Goal: Task Accomplishment & Management: Manage account settings

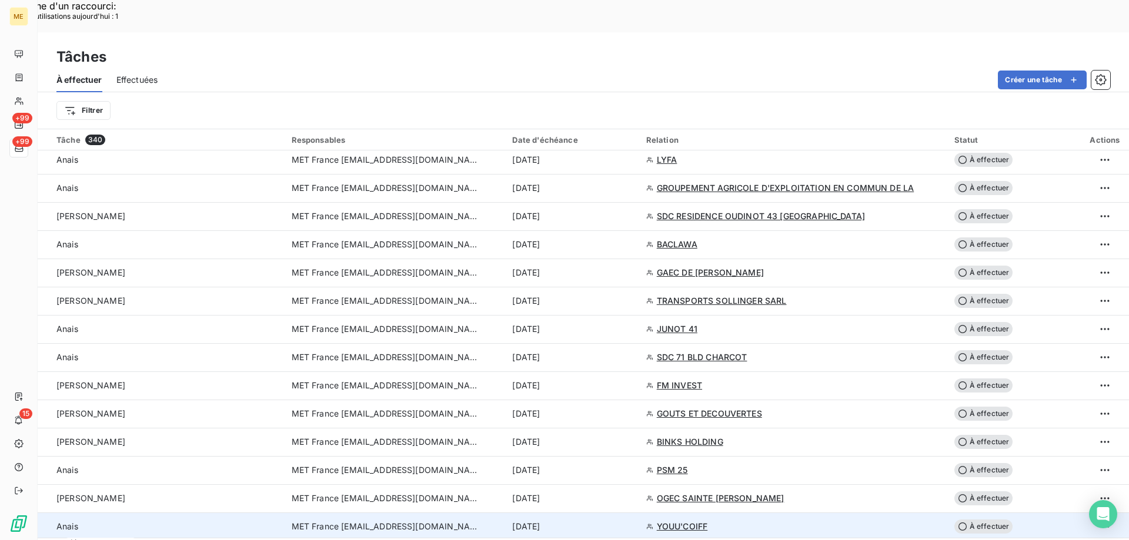
scroll to position [999, 0]
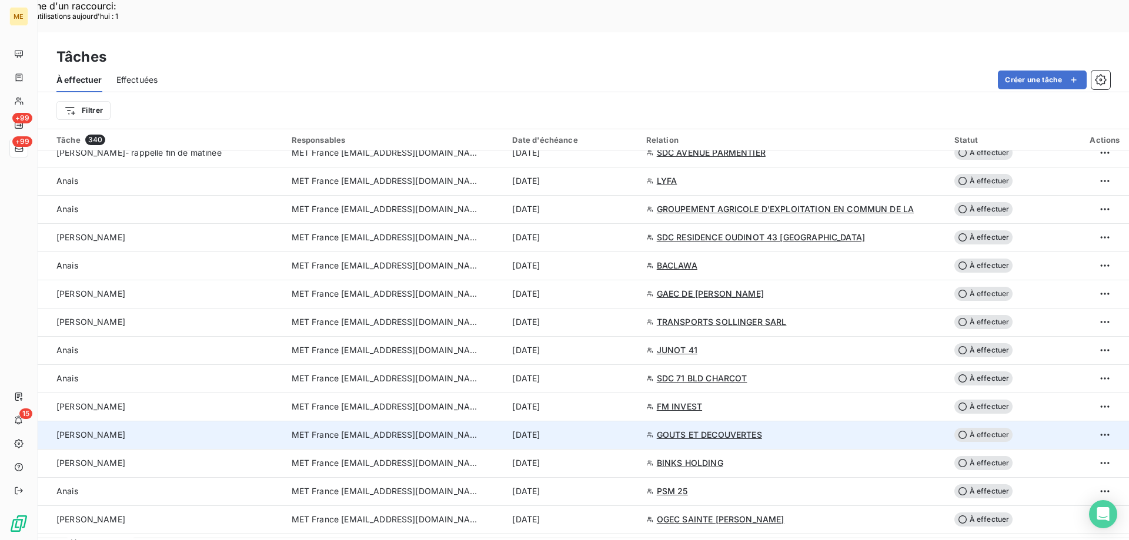
click at [375, 429] on span "MET France [EMAIL_ADDRESS][DOMAIN_NAME]" at bounding box center [386, 435] width 188 height 12
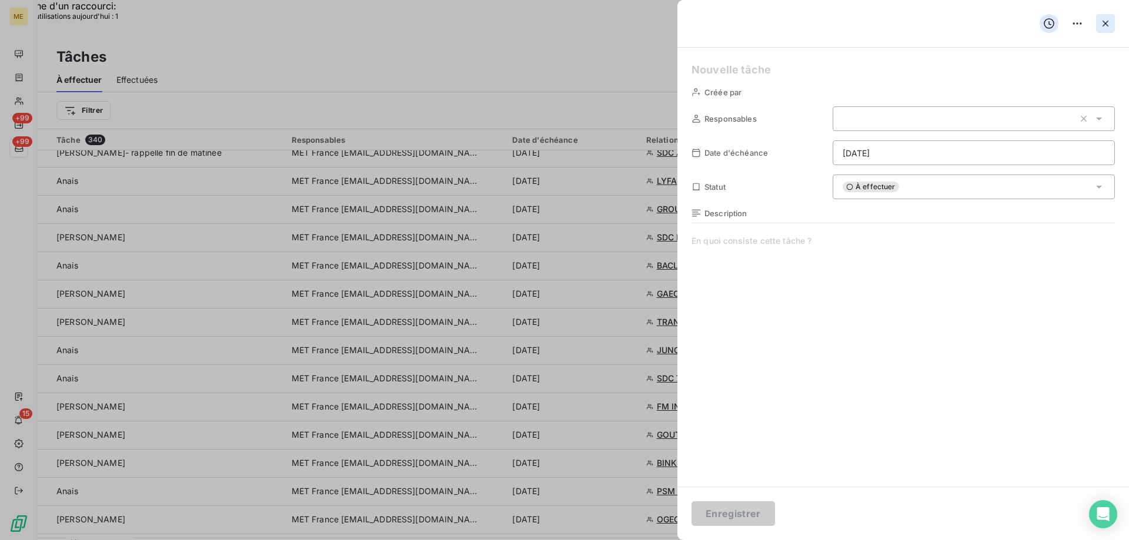
click at [1111, 26] on button "button" at bounding box center [1105, 23] width 19 height 19
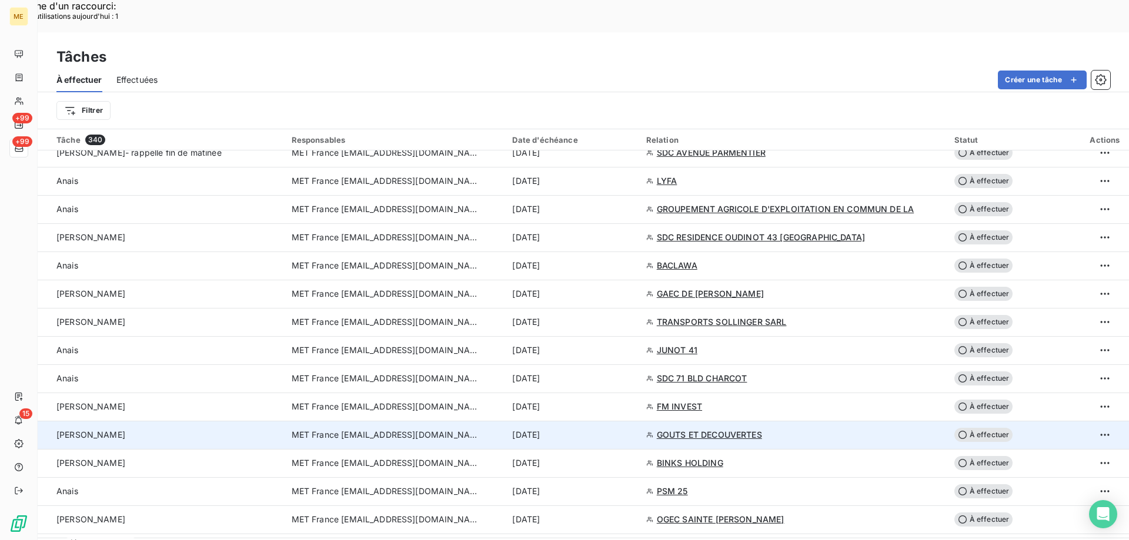
click at [359, 429] on span "MET France met-france@recouvrement.met.com" at bounding box center [386, 435] width 188 height 12
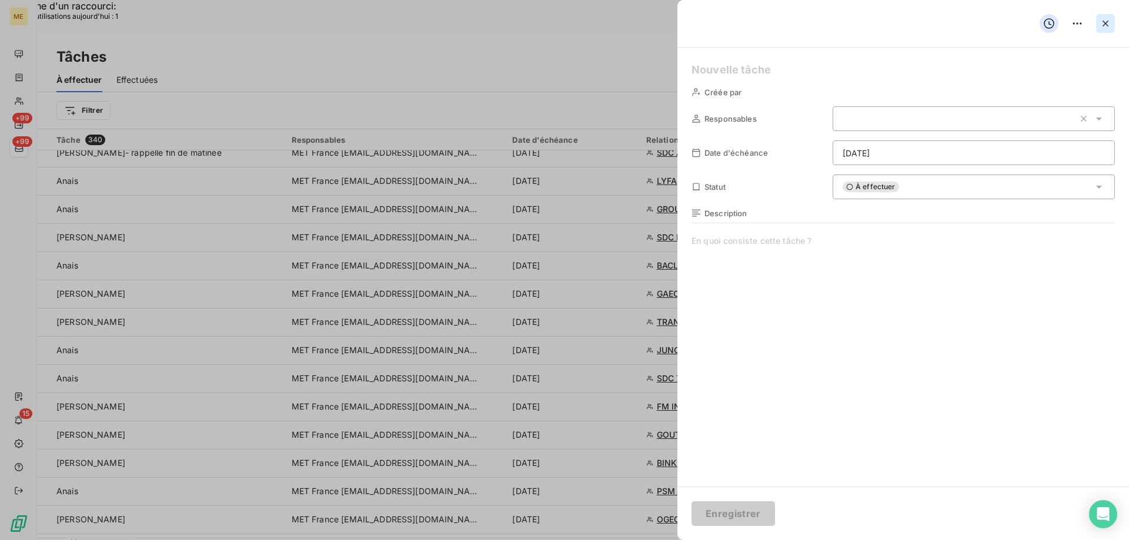
click at [1106, 31] on button "button" at bounding box center [1105, 23] width 19 height 19
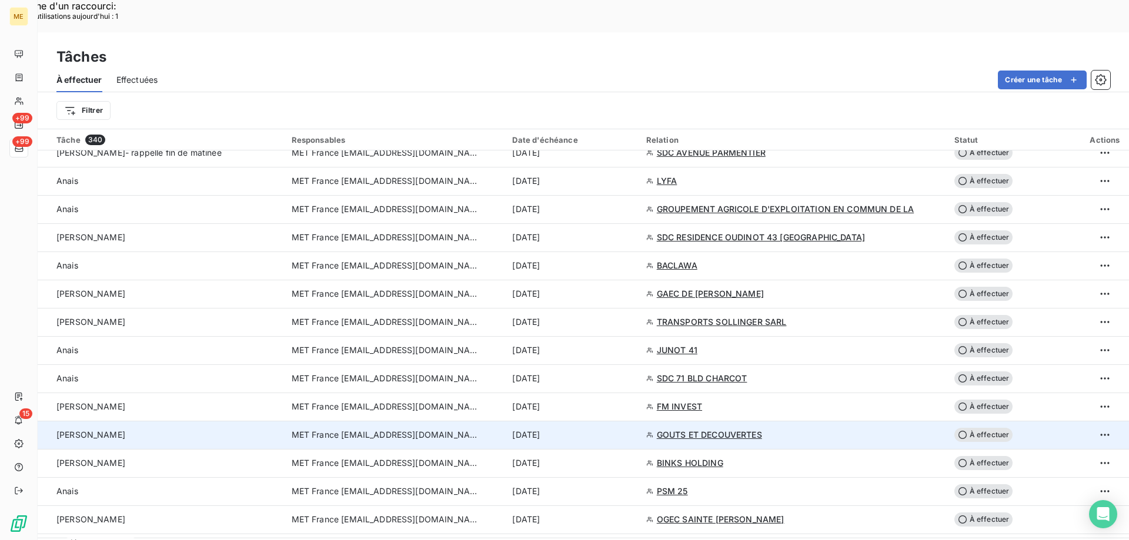
click at [309, 429] on span "MET France [EMAIL_ADDRESS][DOMAIN_NAME]" at bounding box center [386, 435] width 188 height 12
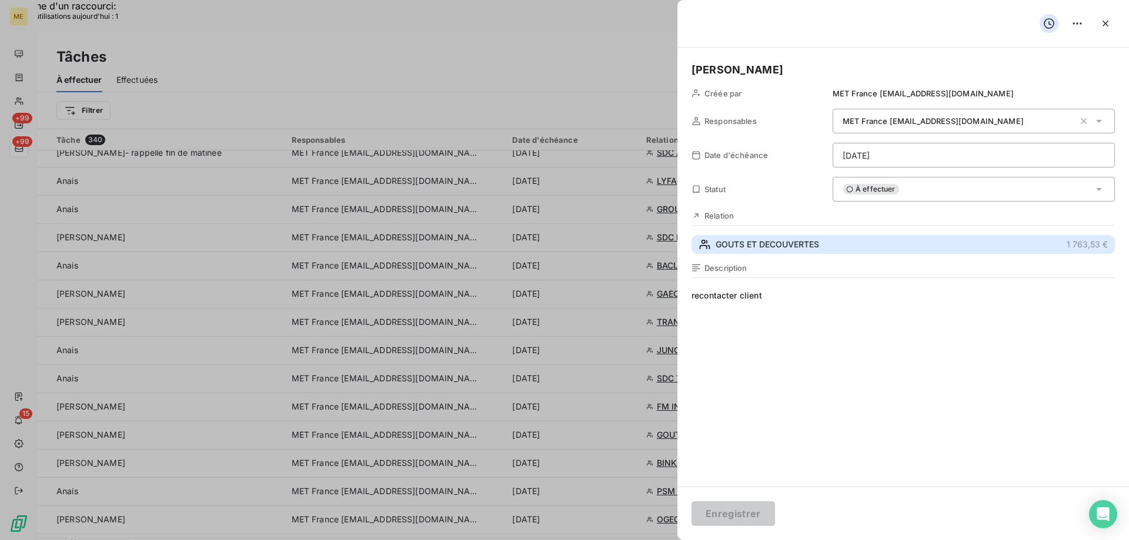
click at [770, 253] on button "GOUTS ET DECOUVERTES 1 763,53 €" at bounding box center [902, 244] width 423 height 19
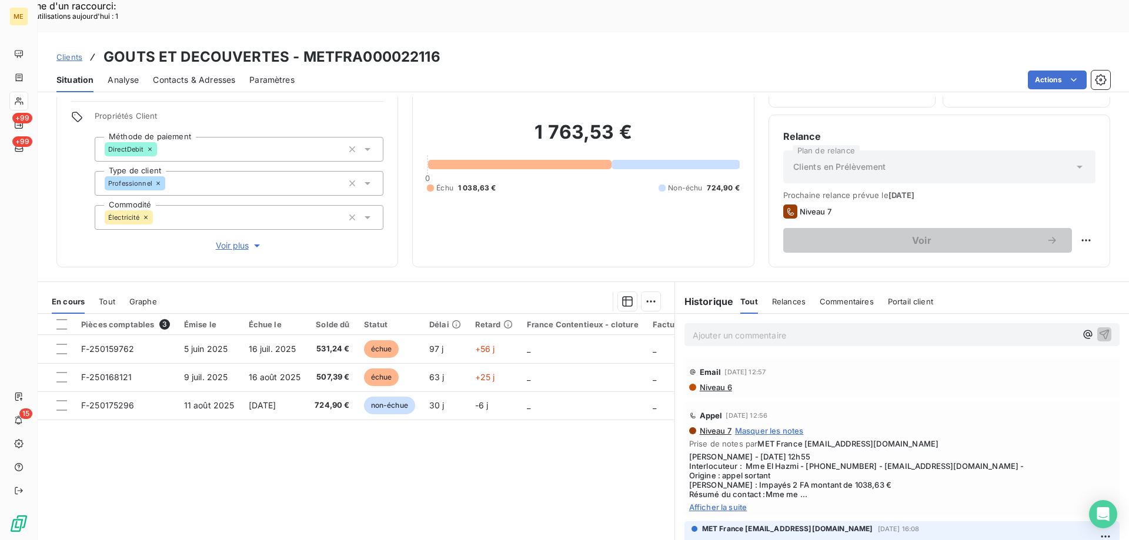
scroll to position [75, 0]
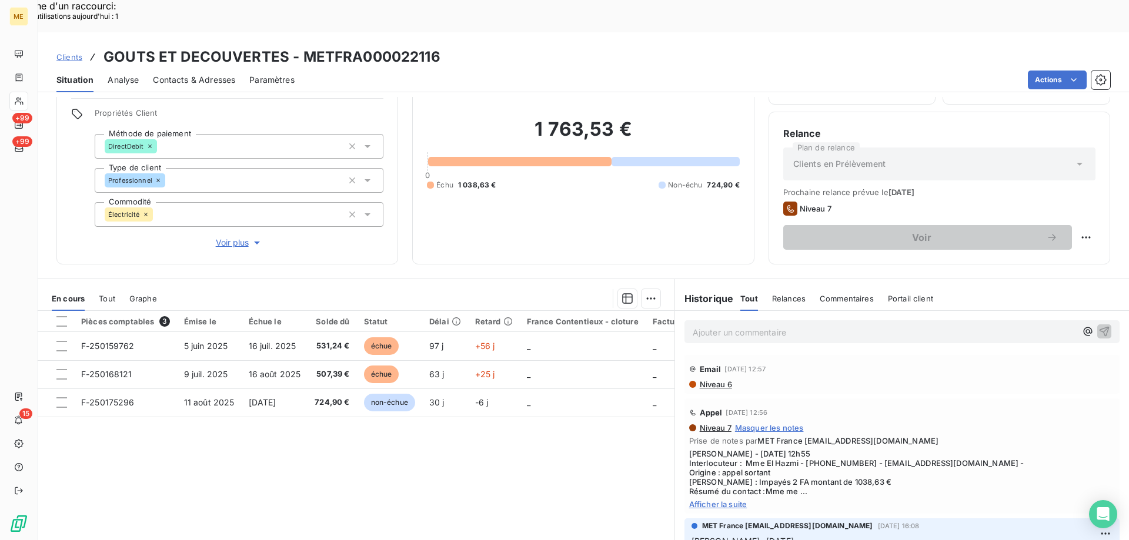
click at [724, 500] on span "Afficher la suite" at bounding box center [902, 504] width 426 height 9
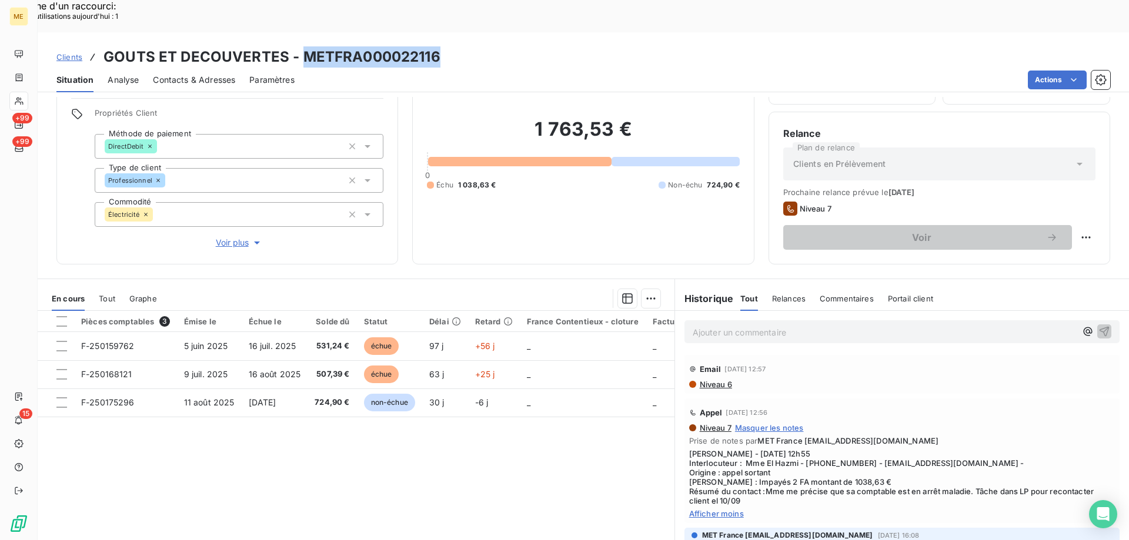
drag, startPoint x: 300, startPoint y: 25, endPoint x: 438, endPoint y: 29, distance: 137.6
click at [438, 46] on div "Clients GOUTS ET DECOUVERTES - METFRA000022116" at bounding box center [583, 56] width 1091 height 21
drag, startPoint x: 802, startPoint y: 427, endPoint x: 845, endPoint y: 427, distance: 42.3
click at [845, 449] on span "[PERSON_NAME] - [DATE] 12h55 Interlocuteur : Mme El Hazmi - [PHONE_NUMBER] - [E…" at bounding box center [902, 477] width 426 height 56
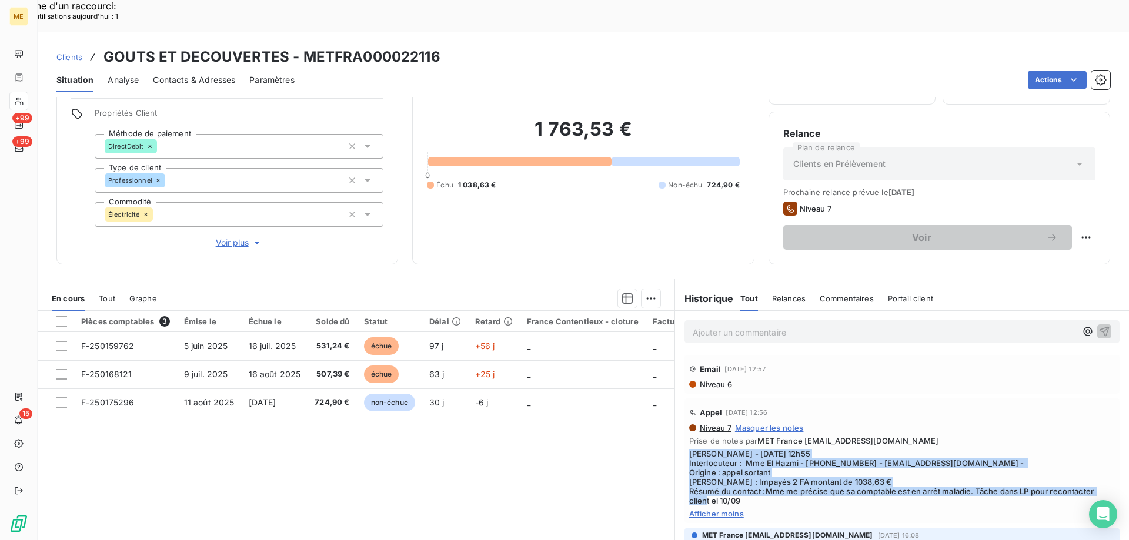
drag, startPoint x: 742, startPoint y: 468, endPoint x: 681, endPoint y: 417, distance: 80.5
click at [684, 417] on div "Appel 3 sept. 2025, 12:56 Niveau 7 Masquer les notes Prise de notes par MET Fra…" at bounding box center [901, 461] width 435 height 125
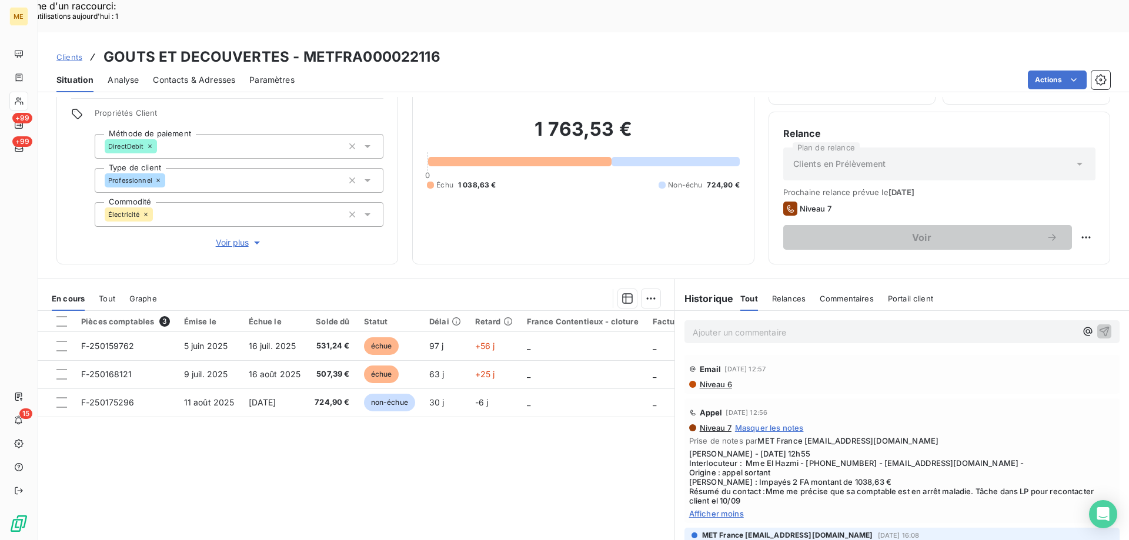
click at [699, 325] on p "Ajouter un commentaire ﻿" at bounding box center [883, 332] width 383 height 15
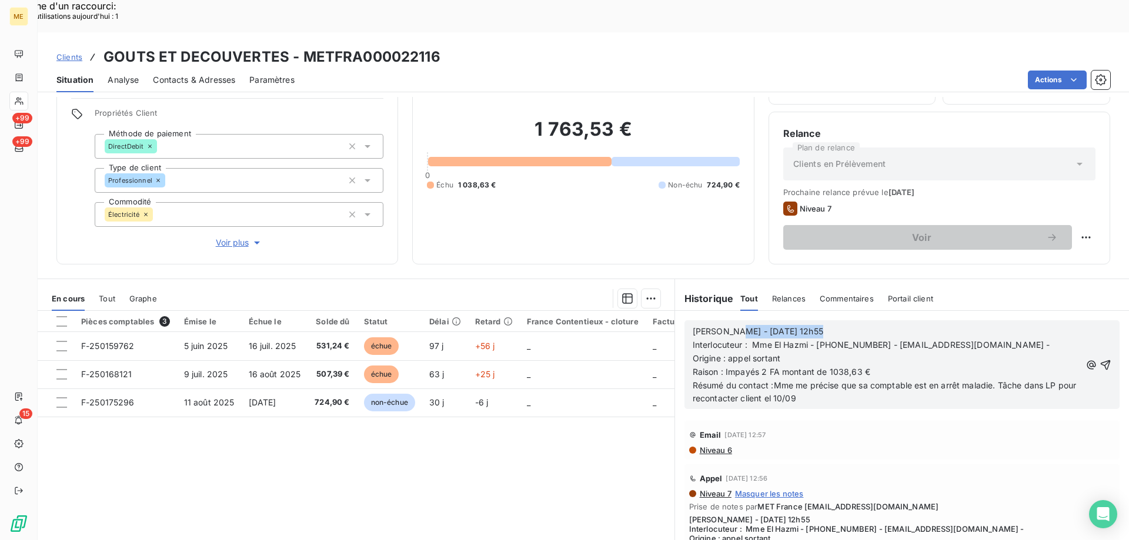
drag, startPoint x: 812, startPoint y: 301, endPoint x: 724, endPoint y: 302, distance: 88.2
click at [724, 325] on p "Sylvain - 03/09/2025 - 12h55" at bounding box center [886, 332] width 388 height 14
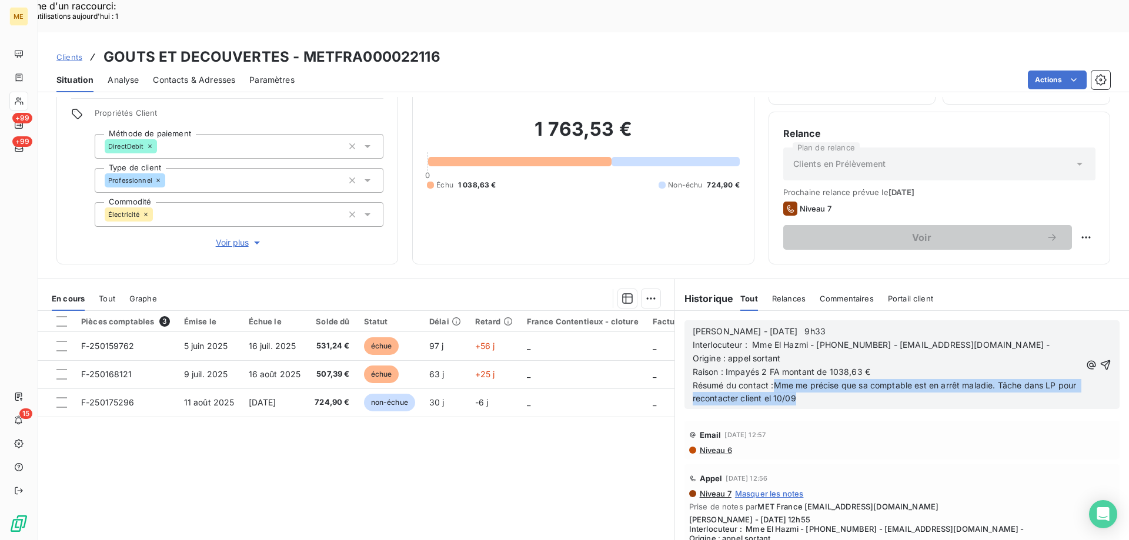
drag, startPoint x: 824, startPoint y: 369, endPoint x: 779, endPoint y: 345, distance: 51.0
click at [769, 379] on p "Résumé du contact :Mme me précise que sa comptable est en arrêt maladie. Tâche …" at bounding box center [886, 392] width 388 height 27
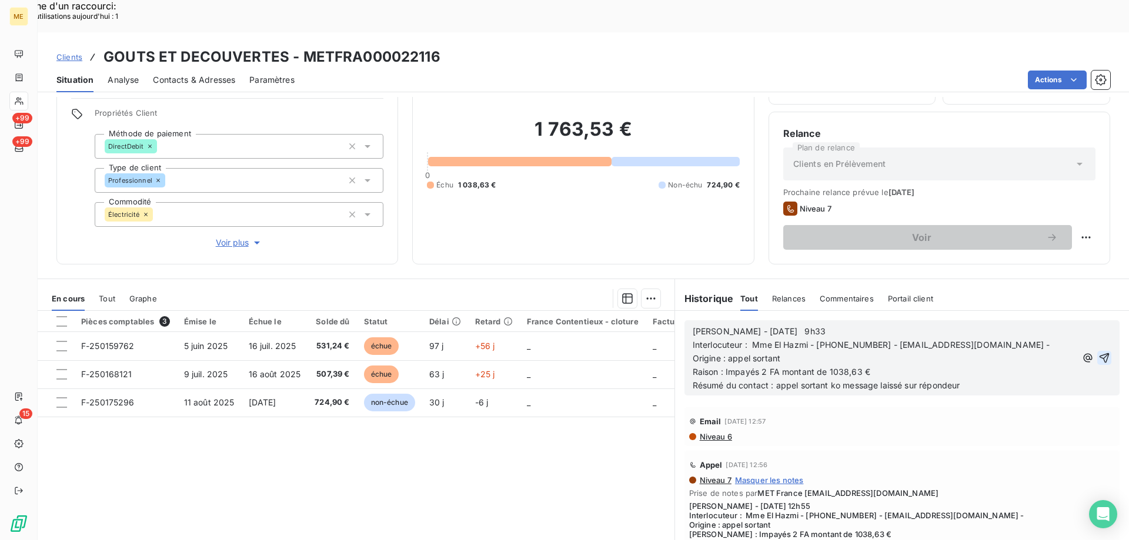
click at [1098, 352] on icon "button" at bounding box center [1104, 358] width 12 height 12
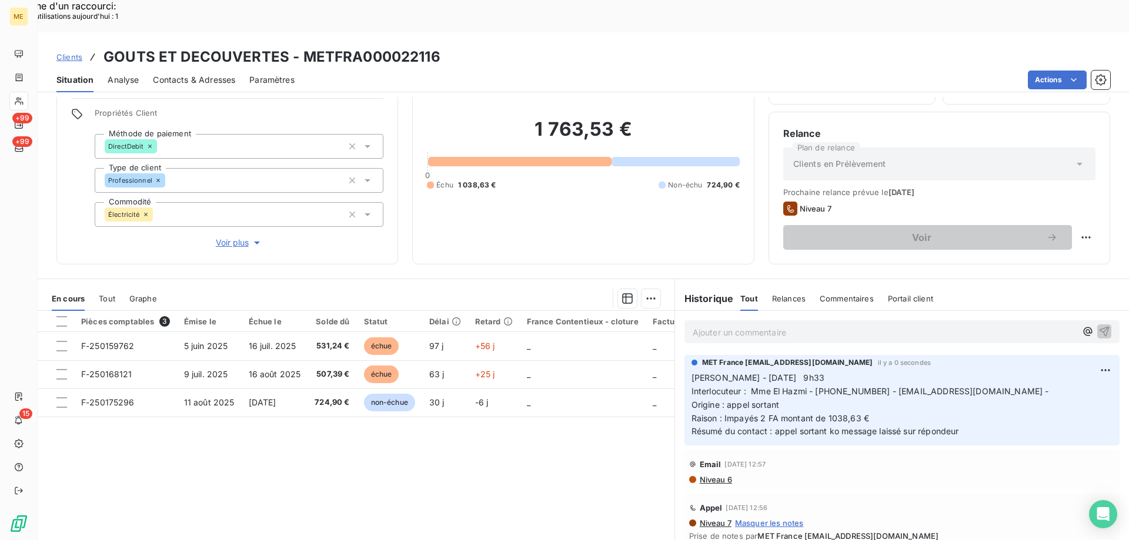
click at [809, 386] on span "Interlocuteur : Mme El Hazmi - 0623511683 - contact@goutsetdecouvertes.fr -" at bounding box center [869, 391] width 357 height 10
drag, startPoint x: 812, startPoint y: 357, endPoint x: 859, endPoint y: 356, distance: 47.6
click at [859, 386] on span "Interlocuteur : Mme El Hazmi - 0623511683 - contact@goutsetdecouvertes.fr -" at bounding box center [869, 391] width 357 height 10
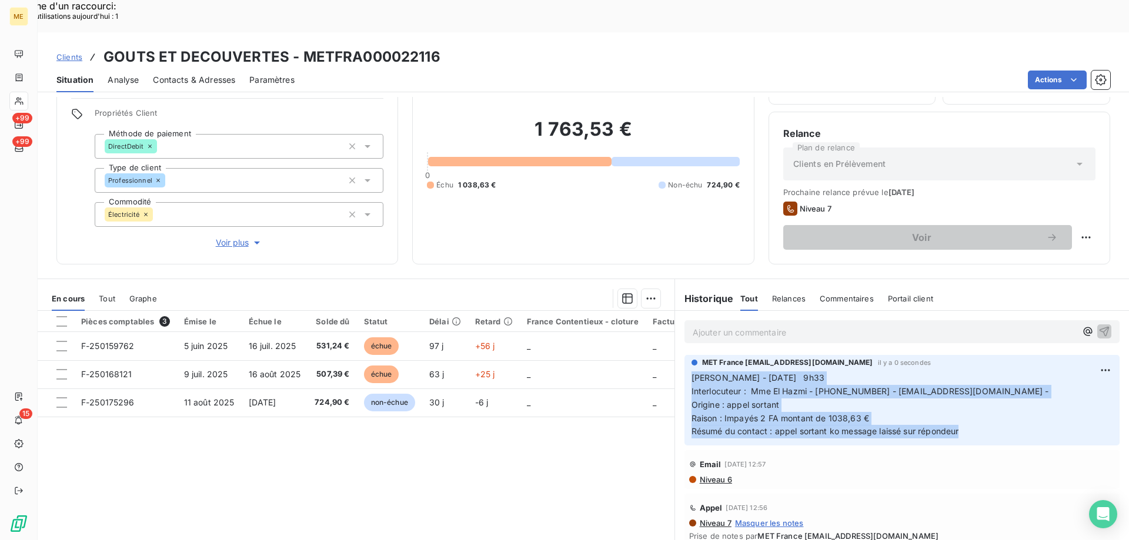
drag, startPoint x: 975, startPoint y: 405, endPoint x: 682, endPoint y: 343, distance: 299.2
click at [684, 355] on div "MET France met-france@recouvrement.met.com il y a 0 secondes Sylvain - 10/09/20…" at bounding box center [901, 400] width 435 height 91
drag, startPoint x: 1039, startPoint y: 226, endPoint x: 761, endPoint y: 242, distance: 277.9
click at [1038, 226] on div "Replanifier cette action" at bounding box center [1028, 231] width 105 height 19
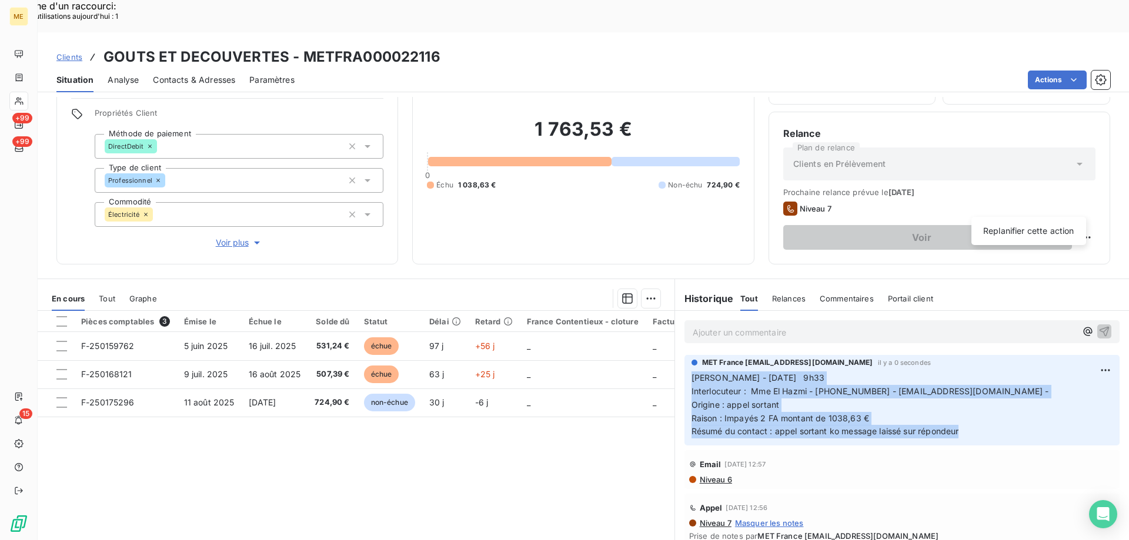
select select "8"
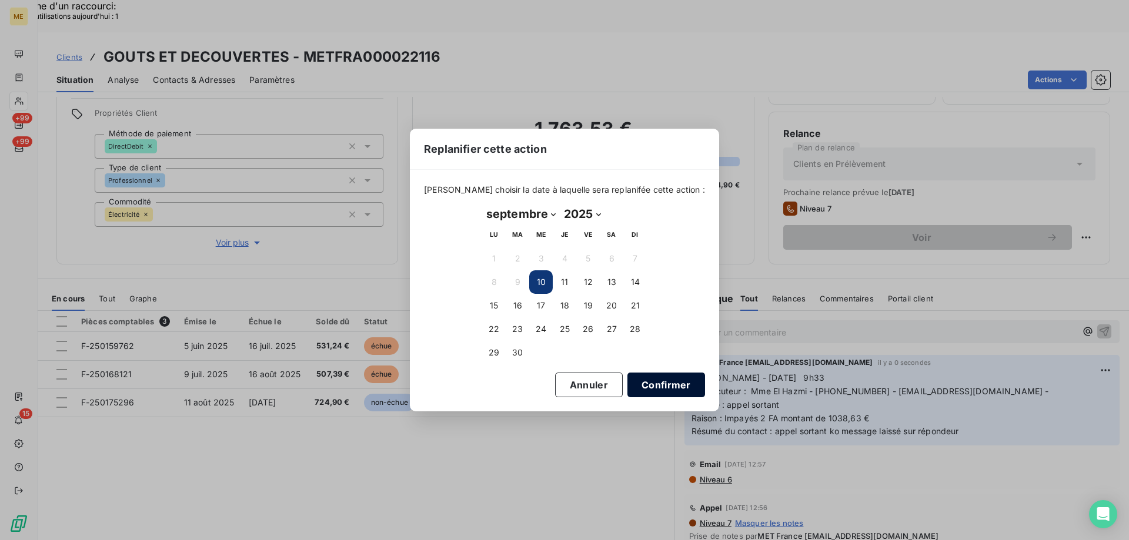
click at [632, 382] on button "Confirmer" at bounding box center [666, 385] width 78 height 25
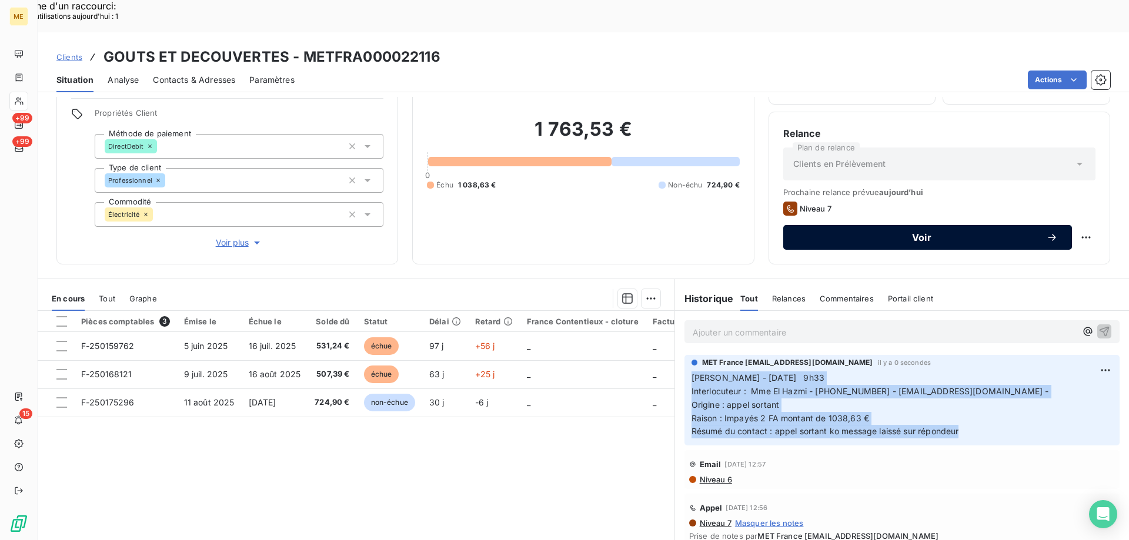
click at [794, 225] on button "Voir" at bounding box center [927, 237] width 289 height 25
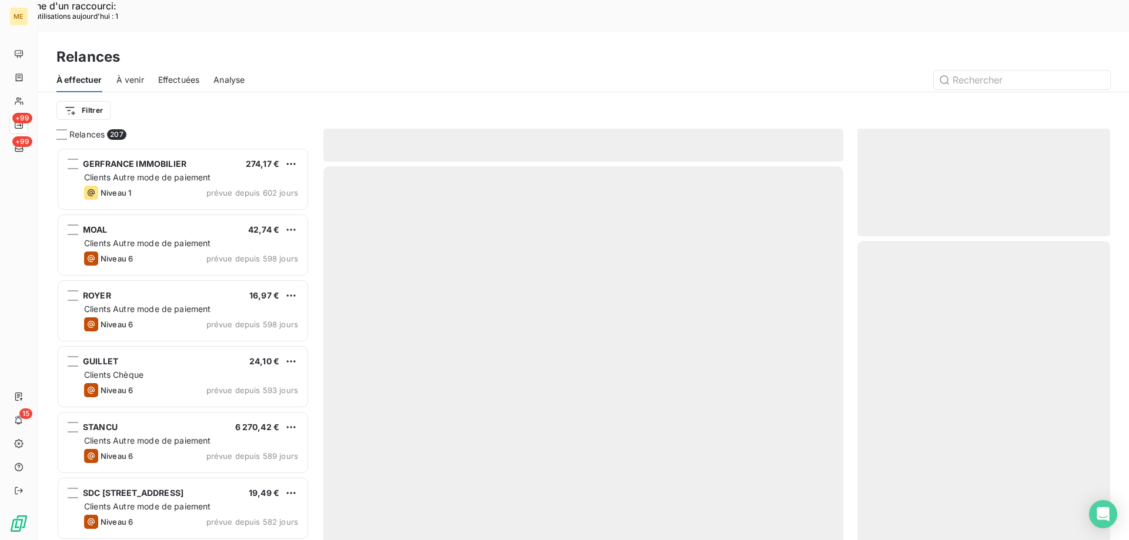
scroll to position [416, 244]
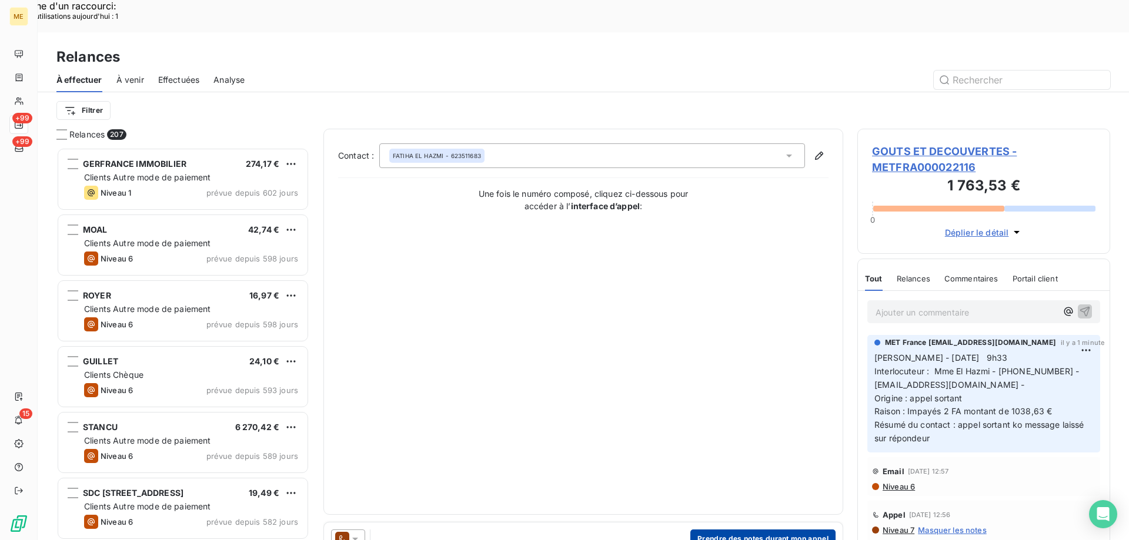
click at [744, 530] on button "Prendre des notes durant mon appel" at bounding box center [762, 539] width 145 height 19
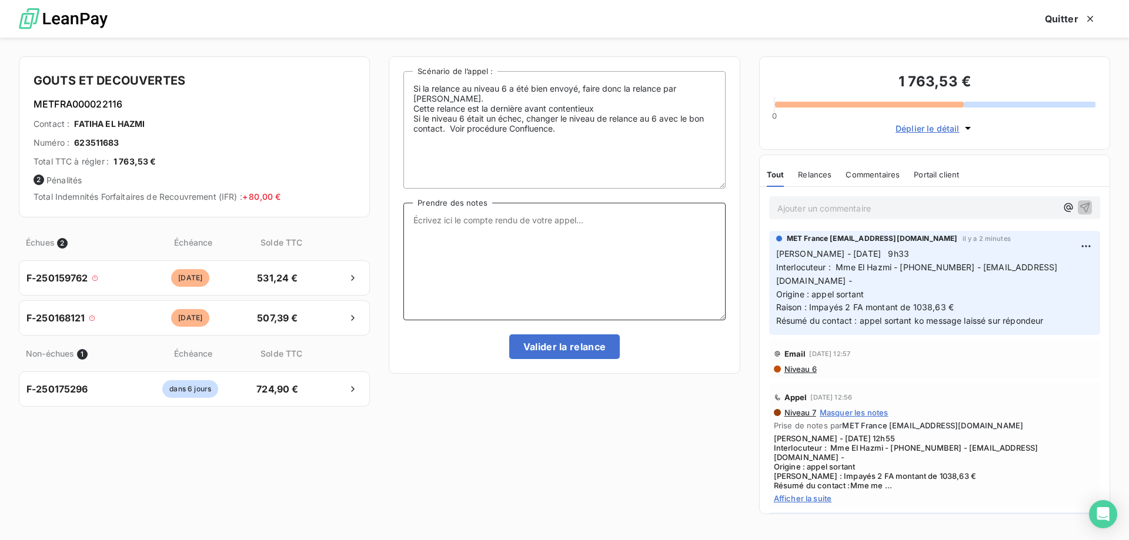
click at [525, 289] on textarea "Prendre des notes" at bounding box center [564, 262] width 322 height 118
paste textarea "[PERSON_NAME] - [DATE] 9h33 Interlocuteur : Mme El Hazmi - [PHONE_NUMBER] - [EM…"
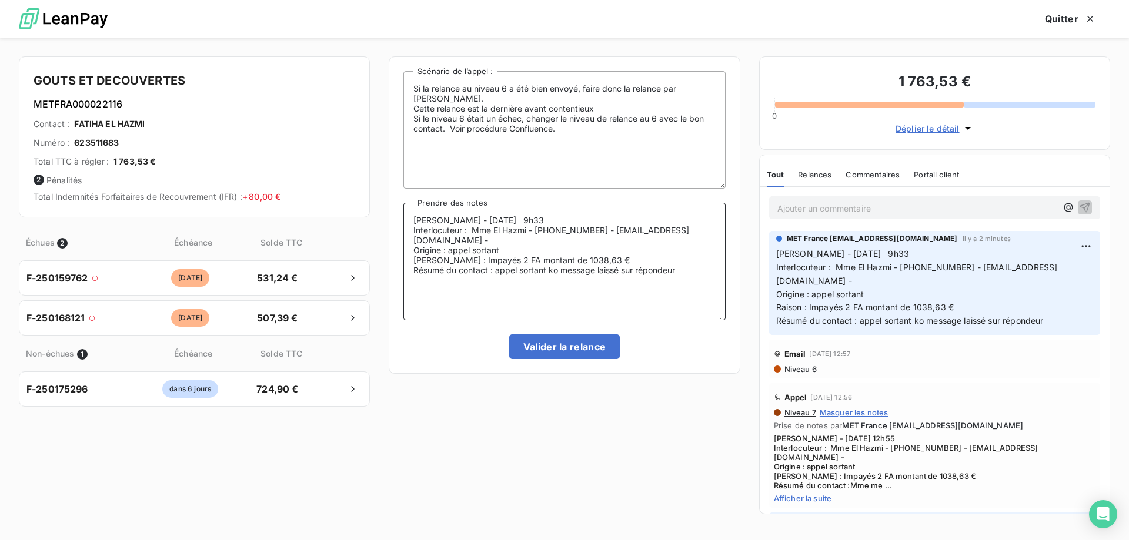
click at [541, 222] on textarea "[PERSON_NAME] - [DATE] 9h33 Interlocuteur : Mme El Hazmi - [PHONE_NUMBER] - [EM…" at bounding box center [564, 262] width 322 height 118
click at [518, 254] on textarea "Sylvain - 10/09/2025 9h35 Interlocuteur : Mme El Hazmi - 0623511683 - contact@g…" at bounding box center [564, 262] width 322 height 118
drag, startPoint x: 495, startPoint y: 269, endPoint x: 687, endPoint y: 278, distance: 192.4
click at [687, 278] on textarea "Sylvain - 10/09/2025 9h35 Interlocuteur : Mme El Hazmi - 0623511683 - contact@g…" at bounding box center [564, 262] width 322 height 118
click at [427, 282] on textarea "Sylvain - 10/09/2025 9h35 Interlocuteur : Mme El Hazmi - 0623511683 - contact@g…" at bounding box center [564, 262] width 322 height 118
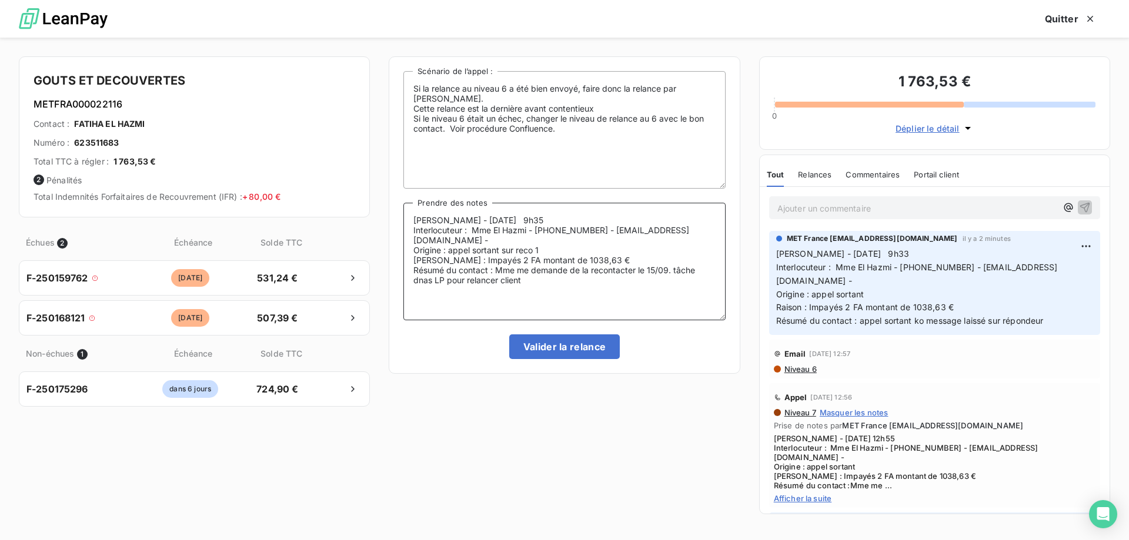
click at [0, 0] on lt-span "dans" at bounding box center [0, 0] width 0 height 0
type textarea "Sylvain - 10/09/2025 9h35 Interlocuteur : Mme El Hazmi - 0623511683 - contact@g…"
click at [544, 344] on button "Valider la relance" at bounding box center [564, 346] width 111 height 25
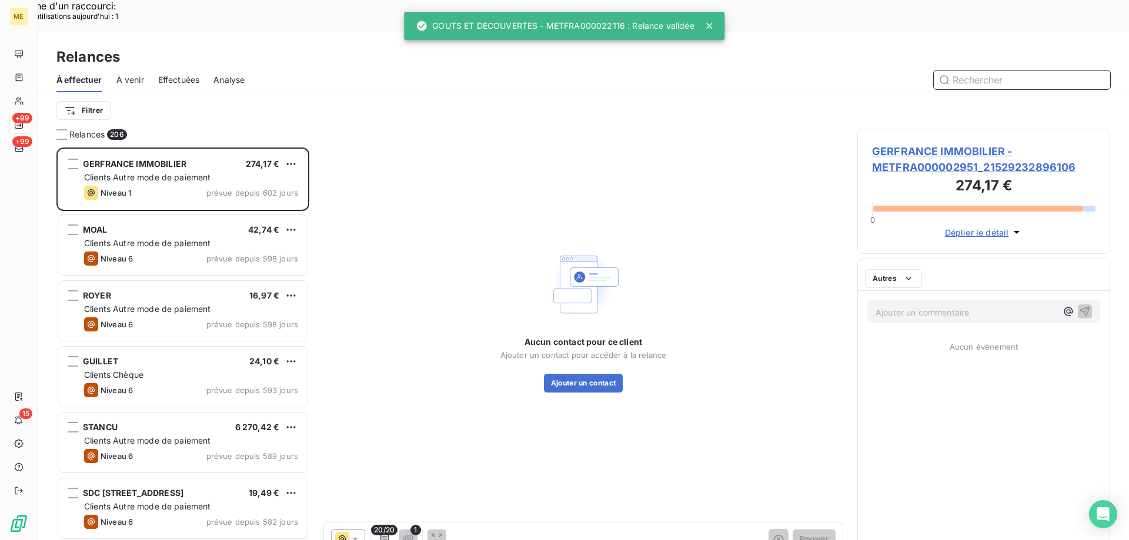
click at [169, 74] on span "Effectuées" at bounding box center [179, 80] width 42 height 12
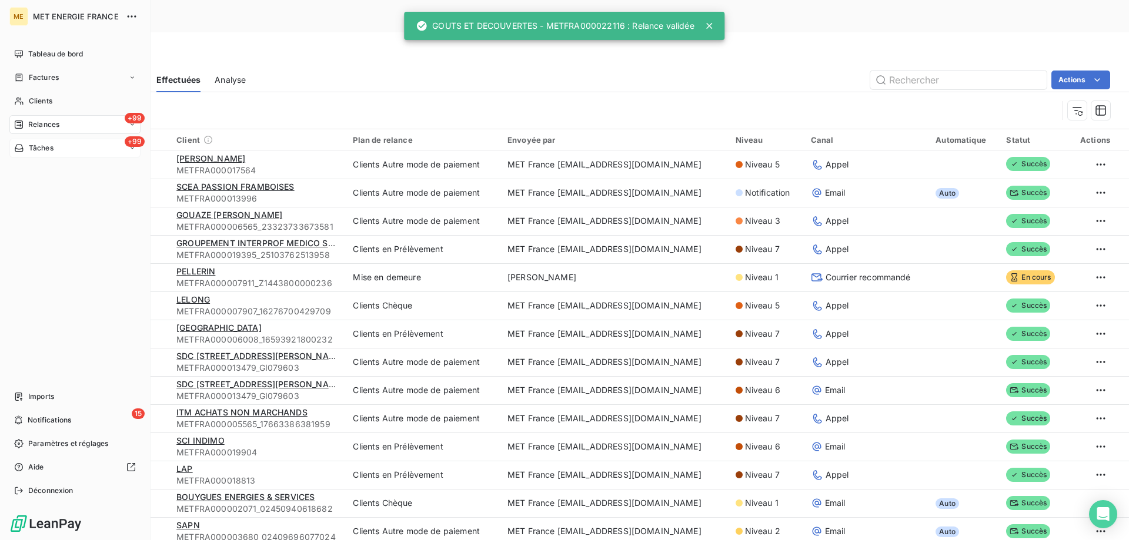
click at [16, 149] on icon at bounding box center [19, 147] width 10 height 9
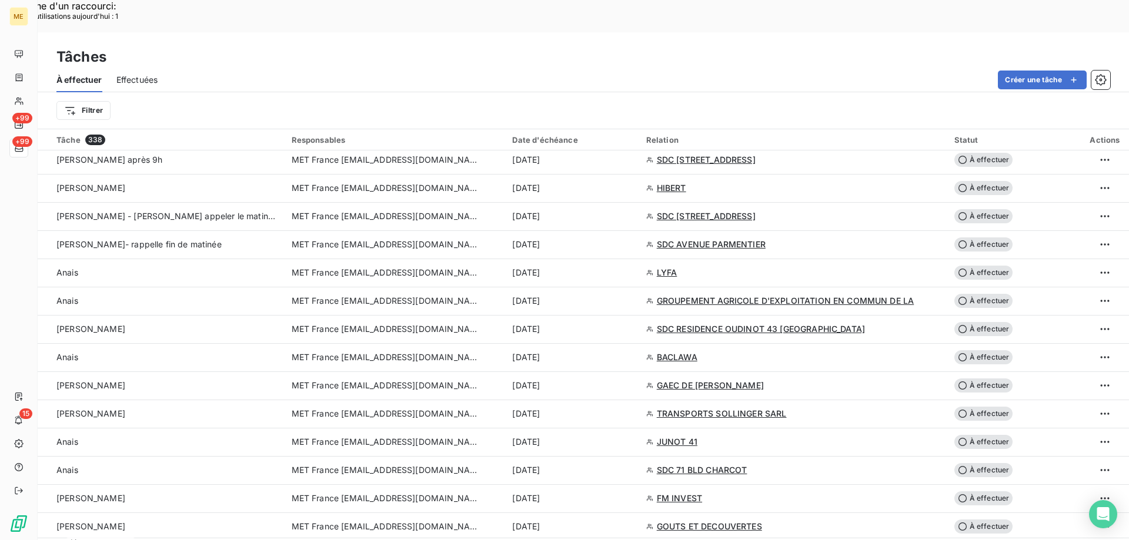
scroll to position [882, 0]
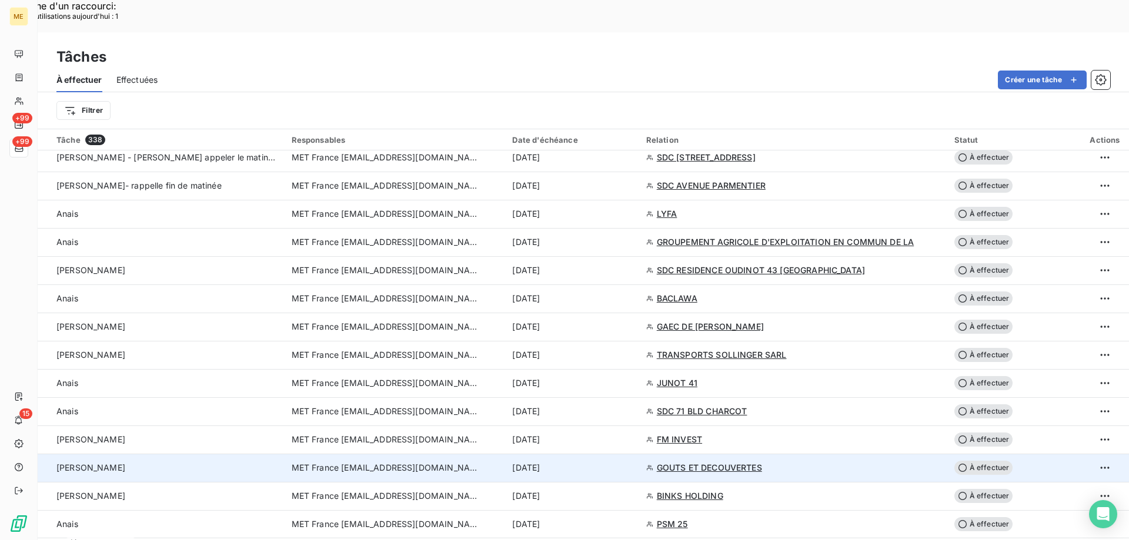
click at [365, 462] on span "MET France [EMAIL_ADDRESS][DOMAIN_NAME]" at bounding box center [386, 468] width 188 height 12
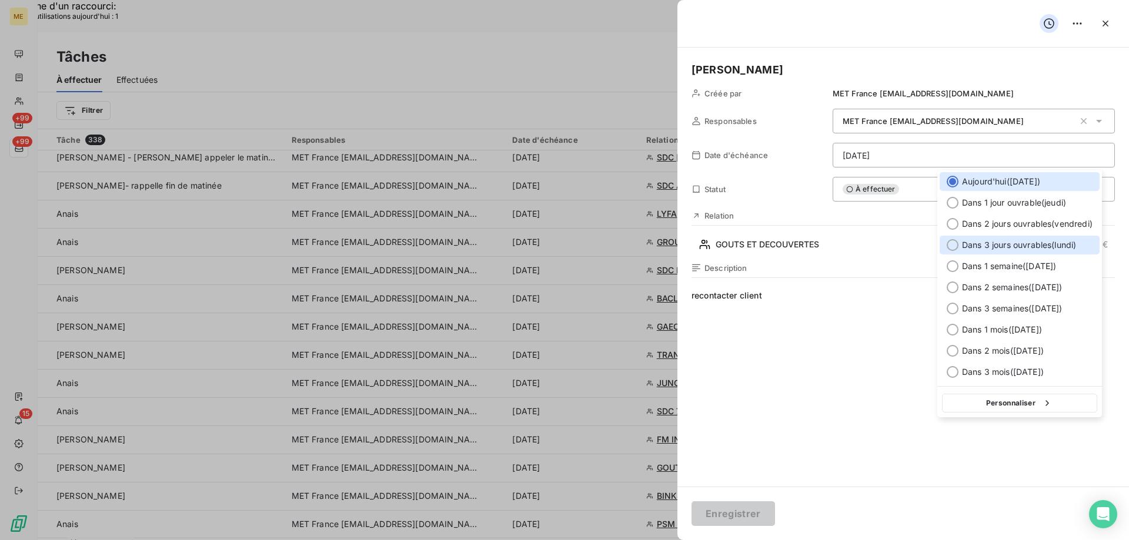
click at [1045, 239] on span "Dans 3 jours ouvrables ( lundi )" at bounding box center [1019, 245] width 114 height 12
type input "15/09/2025"
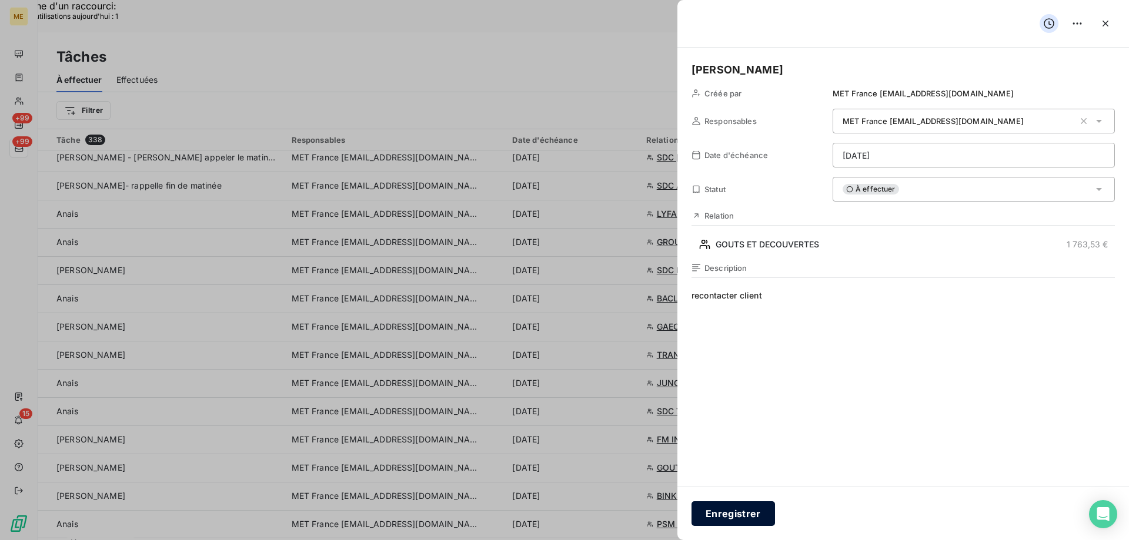
click at [721, 514] on button "Enregistrer" at bounding box center [732, 513] width 83 height 25
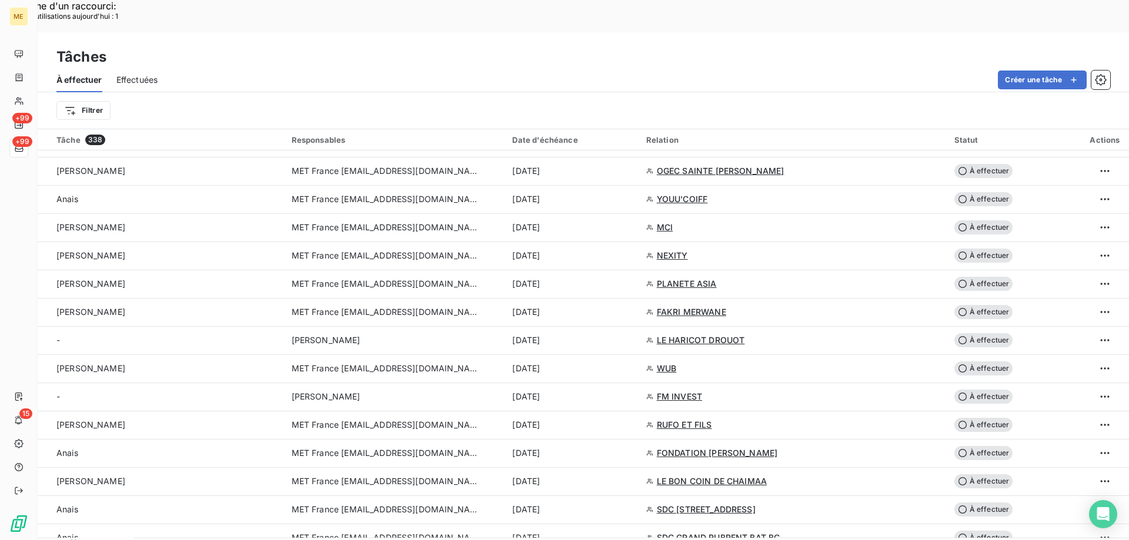
scroll to position [1234, 0]
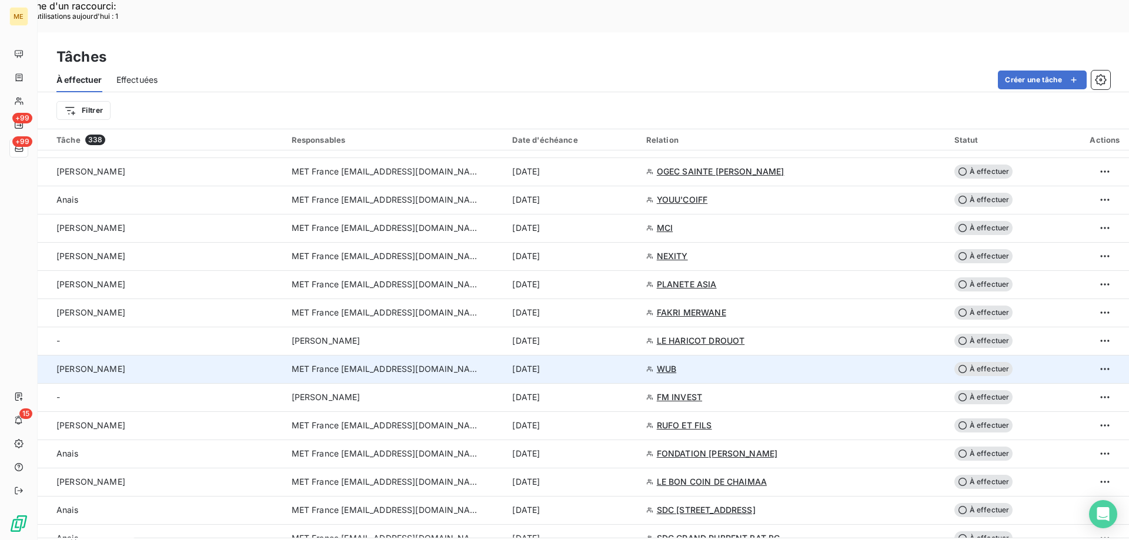
click at [383, 363] on span "MET France [EMAIL_ADDRESS][DOMAIN_NAME]" at bounding box center [386, 369] width 188 height 12
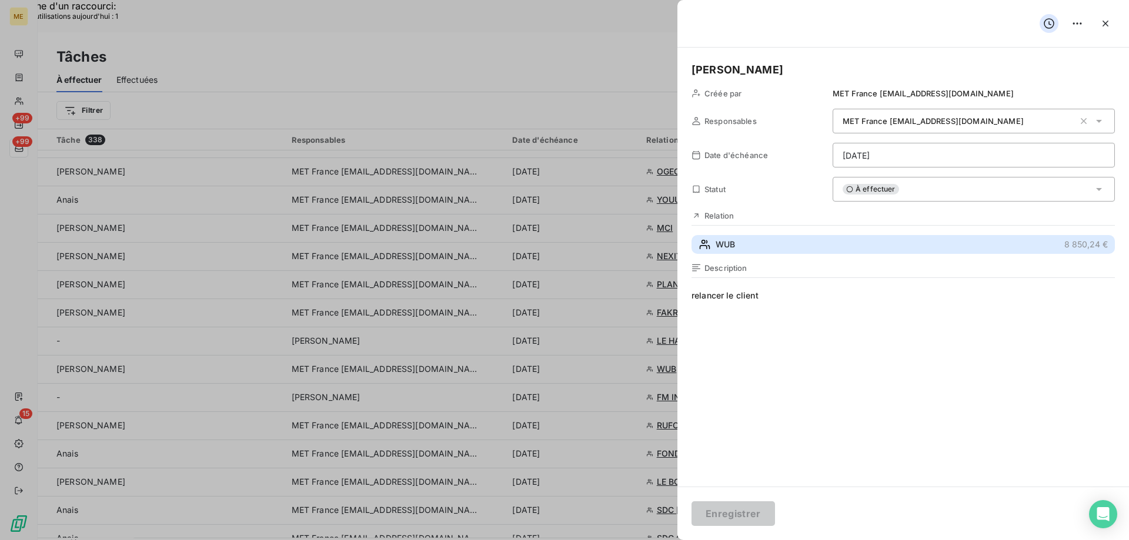
click at [725, 247] on span "WUB" at bounding box center [724, 245] width 19 height 12
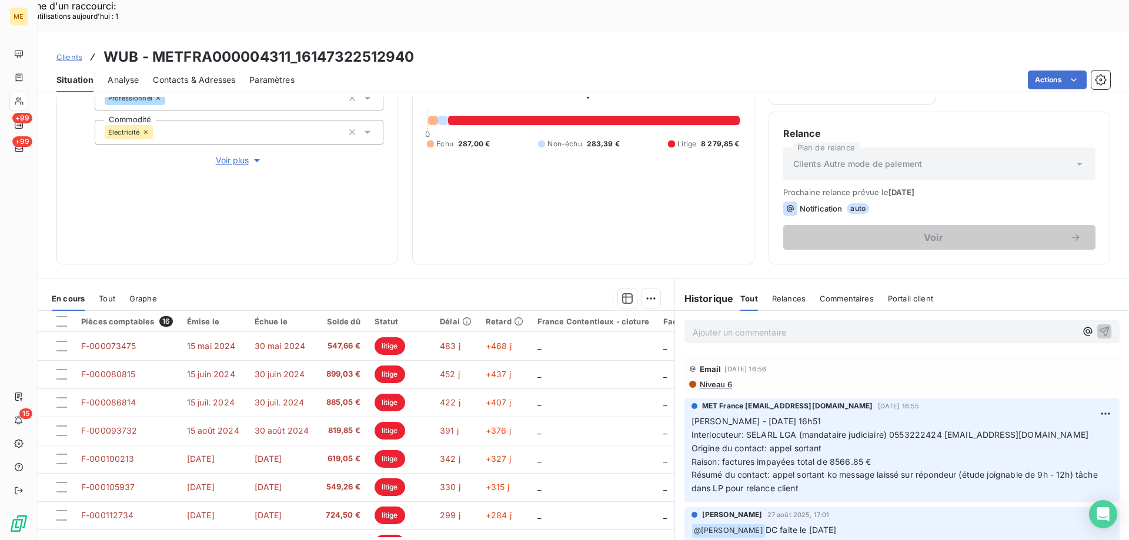
scroll to position [118, 0]
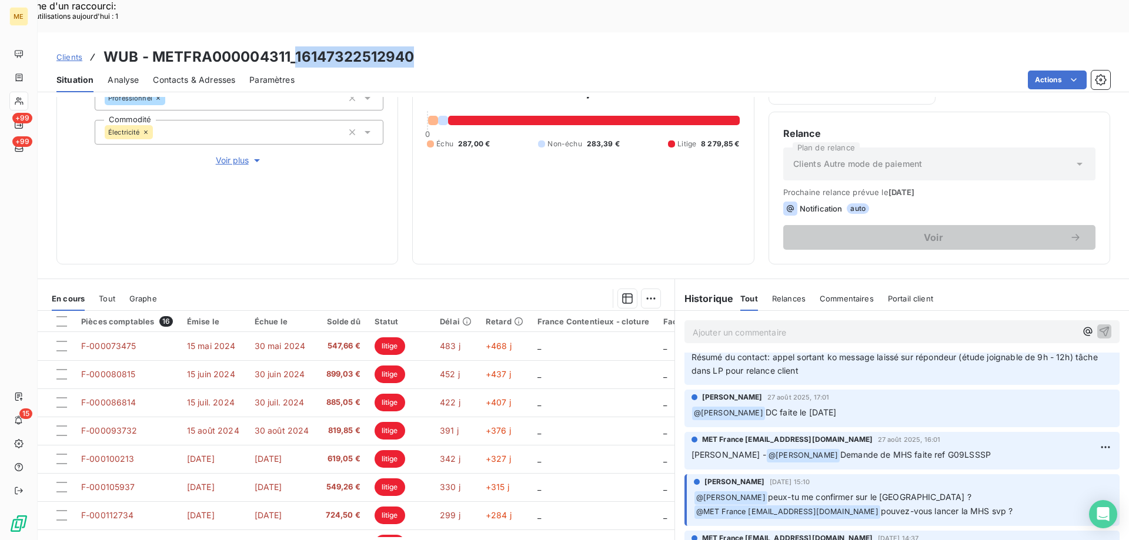
drag, startPoint x: 297, startPoint y: 26, endPoint x: 411, endPoint y: 31, distance: 113.5
click at [411, 46] on h3 "WUB - METFRA000004311_16147322512940" at bounding box center [258, 56] width 310 height 21
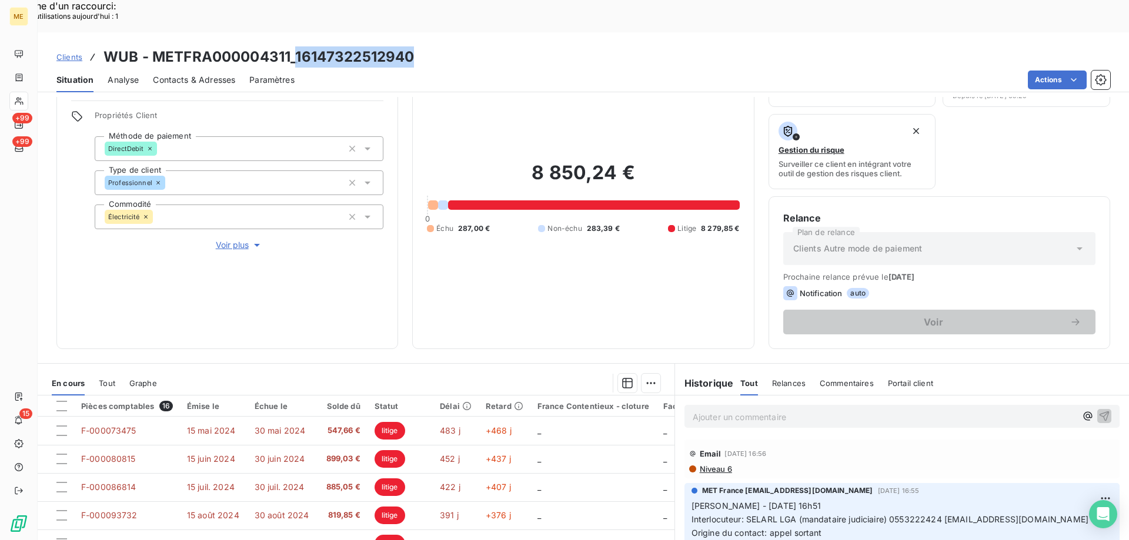
scroll to position [157, 0]
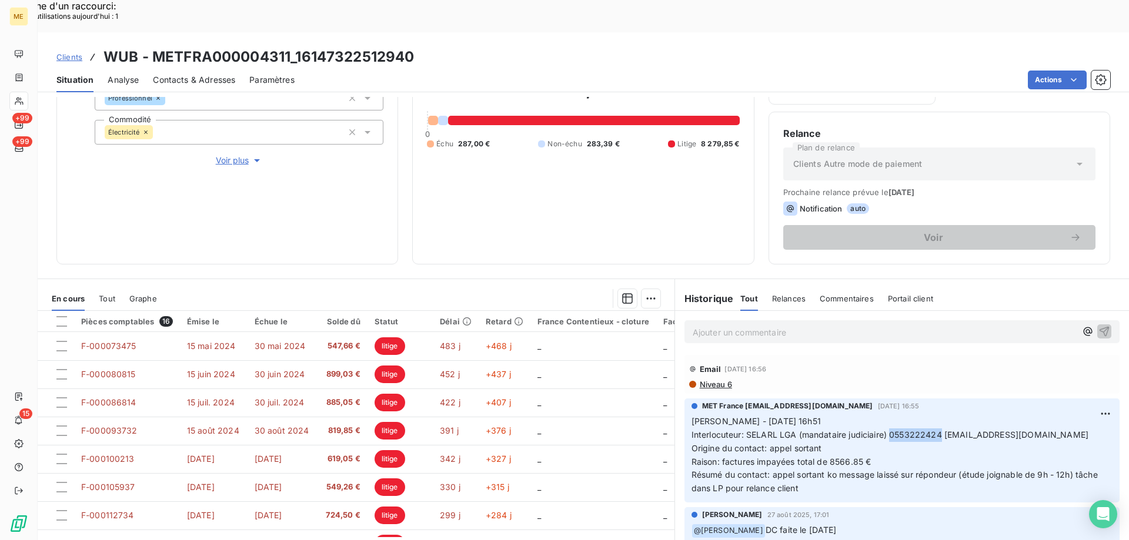
drag, startPoint x: 885, startPoint y: 404, endPoint x: 933, endPoint y: 402, distance: 48.8
click at [933, 430] on span "Interlocuteur: SELARL LGA (mandataire judiciaire) 0553222424 etude.bergerac@lga…" at bounding box center [889, 435] width 397 height 10
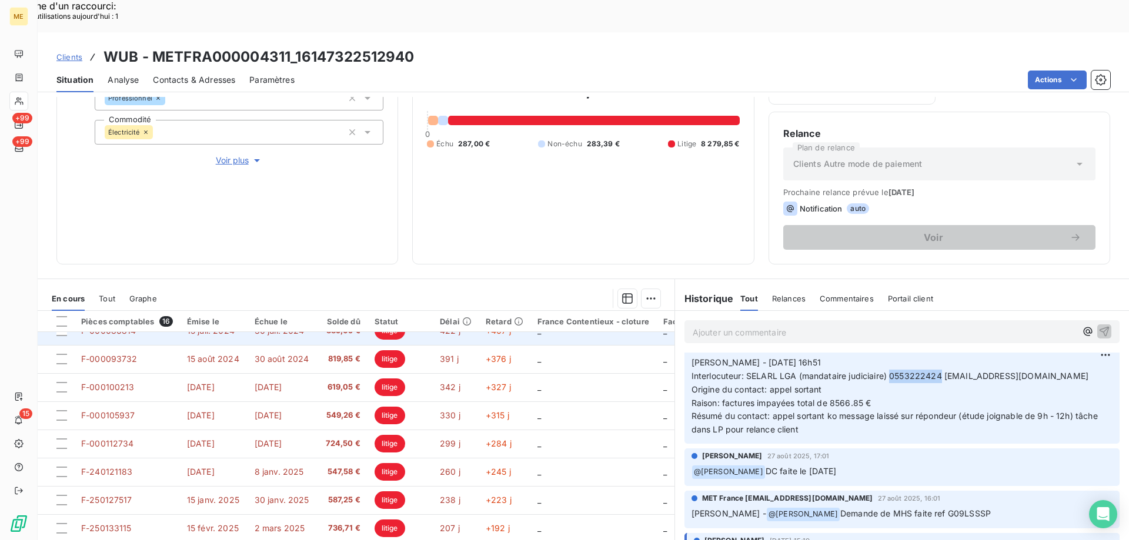
scroll to position [0, 0]
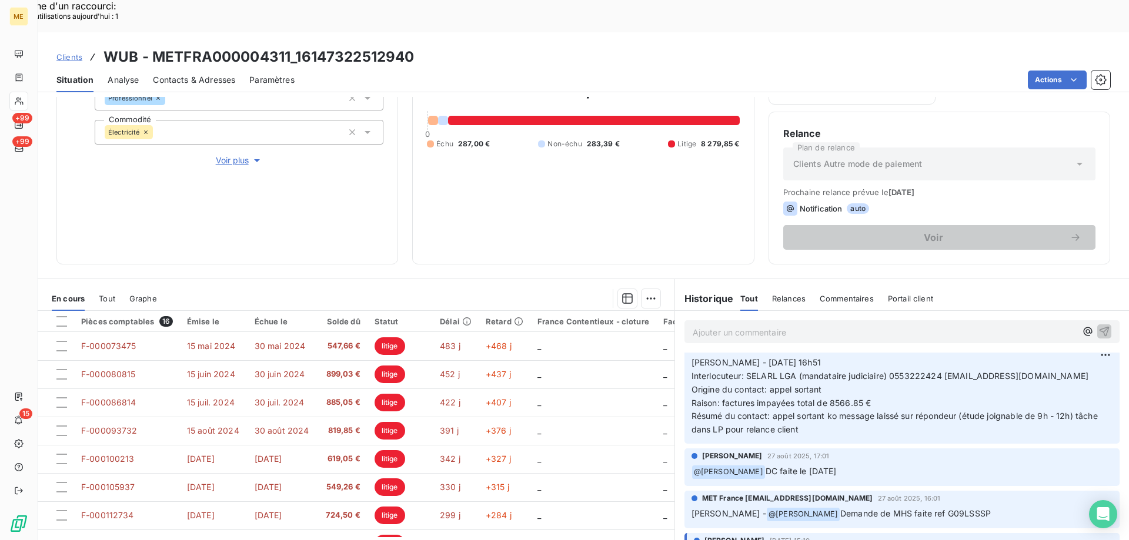
click at [702, 325] on p "Ajouter un commentaire ﻿" at bounding box center [883, 332] width 383 height 15
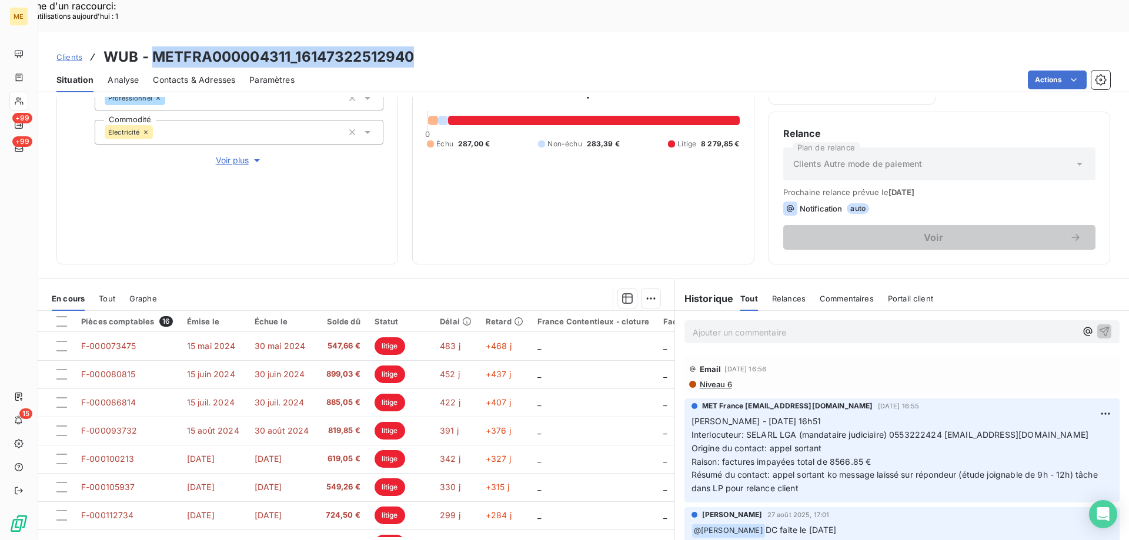
drag, startPoint x: 152, startPoint y: 25, endPoint x: 436, endPoint y: 5, distance: 285.1
click at [436, 32] on div "Clients WUB - METFRA000004311_16147322512940 Situation Analyse Contacts & Adres…" at bounding box center [583, 62] width 1091 height 60
drag, startPoint x: 828, startPoint y: 457, endPoint x: 682, endPoint y: 391, distance: 159.9
click at [684, 399] on div "MET France met-france@recouvrement.met.com 8 sept. 2025, 16:55 Sylvain - 08/09/…" at bounding box center [901, 451] width 435 height 104
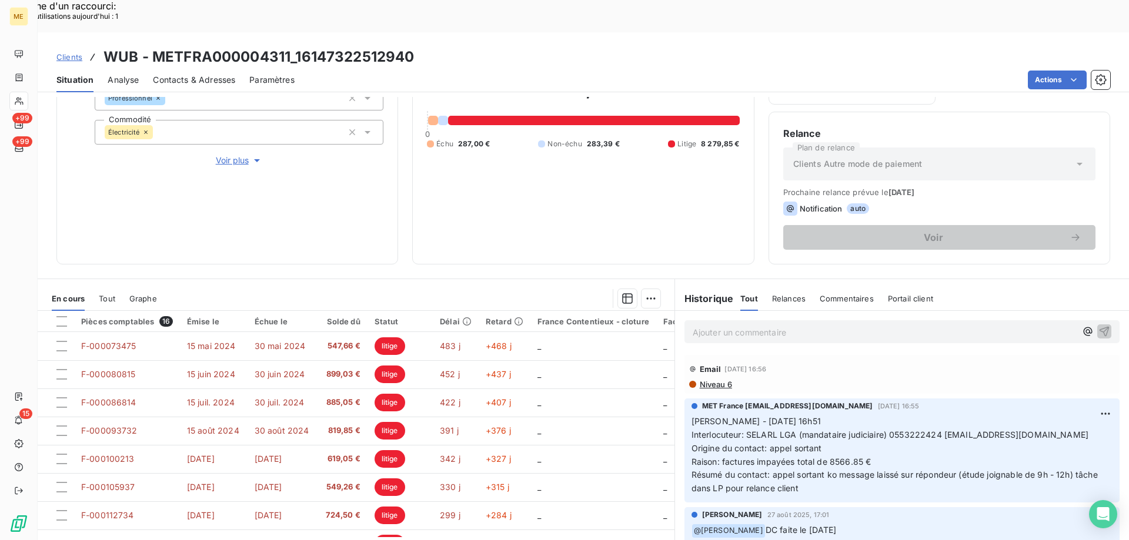
click at [692, 325] on p "Ajouter un commentaire ﻿" at bounding box center [883, 332] width 383 height 15
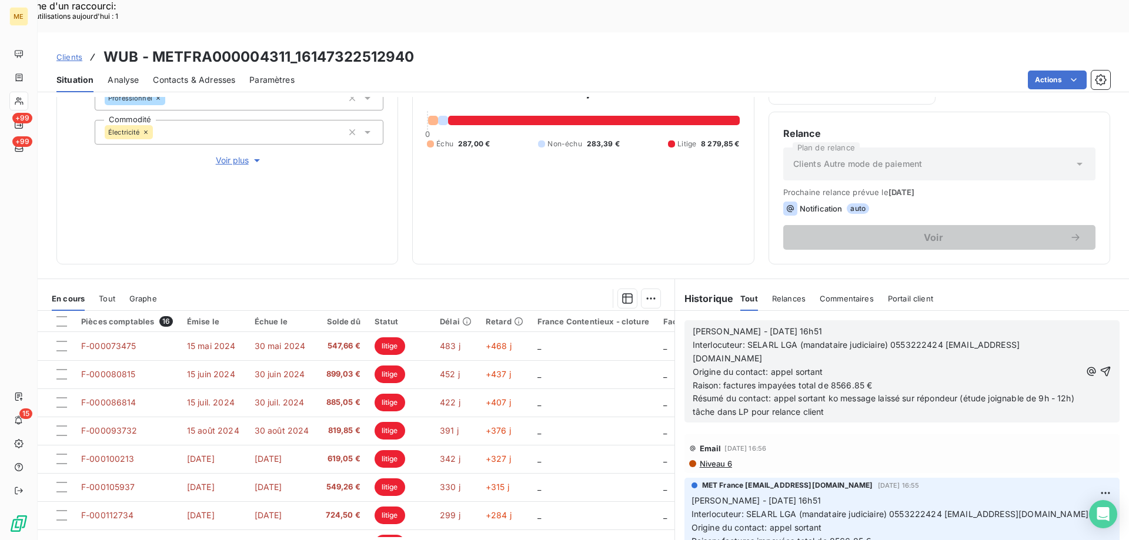
click at [733, 326] on span "Sylvain - 08/09/2025 - 16h51" at bounding box center [756, 331] width 129 height 10
click at [819, 325] on p "Sylvain - 10/09/2025 - 16h51" at bounding box center [886, 332] width 388 height 14
drag, startPoint x: 861, startPoint y: 368, endPoint x: 770, endPoint y: 356, distance: 91.3
click at [770, 392] on p "Résumé du contact: appel sortant ko message laissé sur répondeur (étude joignab…" at bounding box center [886, 405] width 388 height 27
click at [867, 393] on span "Résumé du contact: Mme me précise avoir bine reçu le DC mais les factures sont …" at bounding box center [886, 405] width 388 height 24
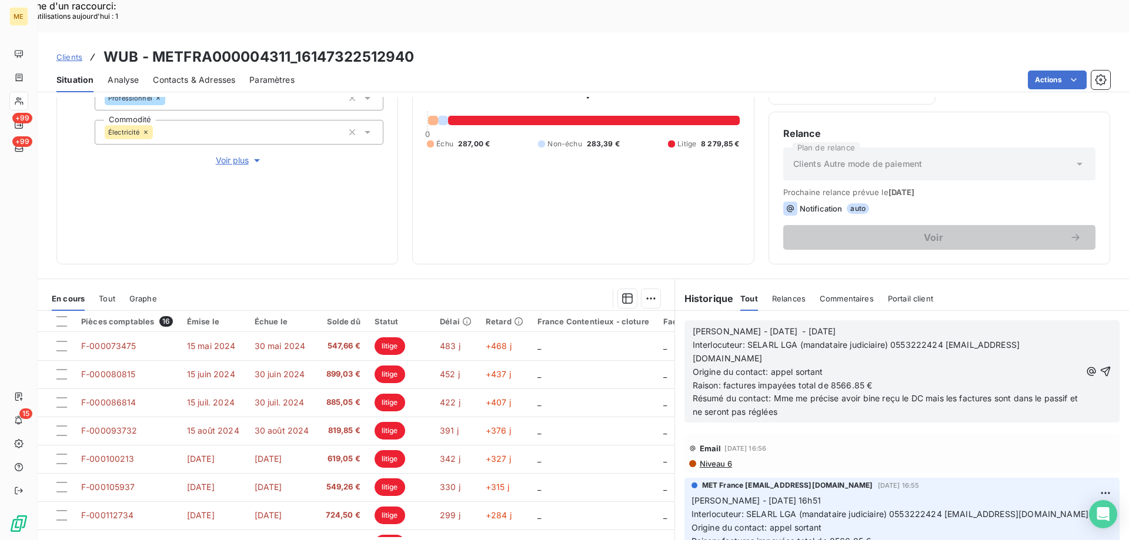
click at [0, 0] on lt-span "bi en" at bounding box center [0, 0] width 0 height 0
drag, startPoint x: 940, startPoint y: 315, endPoint x: 1042, endPoint y: 310, distance: 101.8
click at [1019, 340] on span "Interlocuteur: SELARL LGA (mandataire judiciaire) 0553222424 etude.bergerac@lga…" at bounding box center [855, 352] width 327 height 24
click at [1099, 366] on icon "button" at bounding box center [1105, 372] width 12 height 12
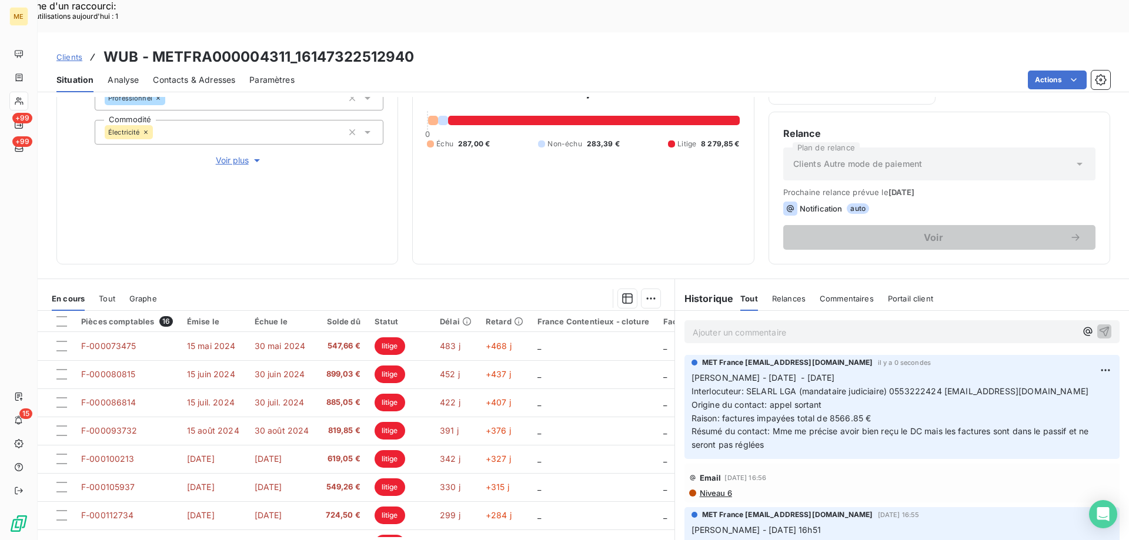
click at [172, 74] on span "Contacts & Adresses" at bounding box center [194, 80] width 82 height 12
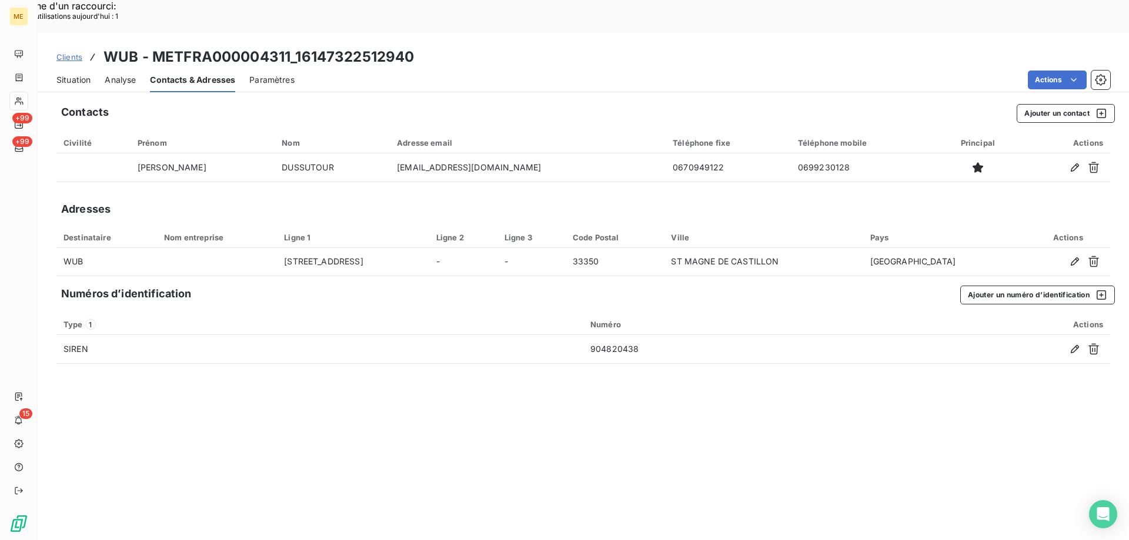
click at [65, 74] on span "Situation" at bounding box center [73, 80] width 34 height 12
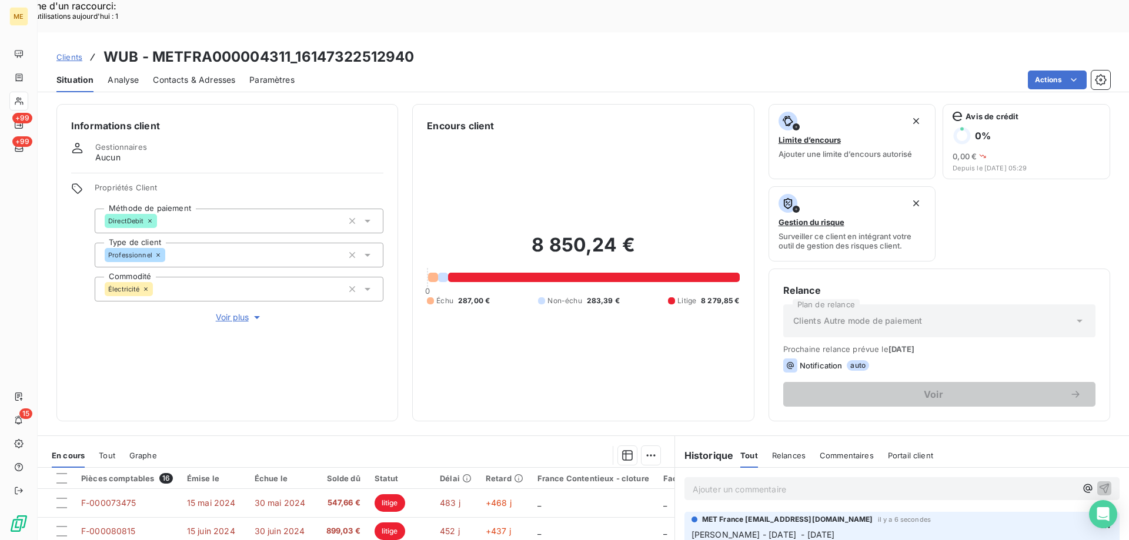
click at [227, 74] on span "Contacts & Adresses" at bounding box center [194, 80] width 82 height 12
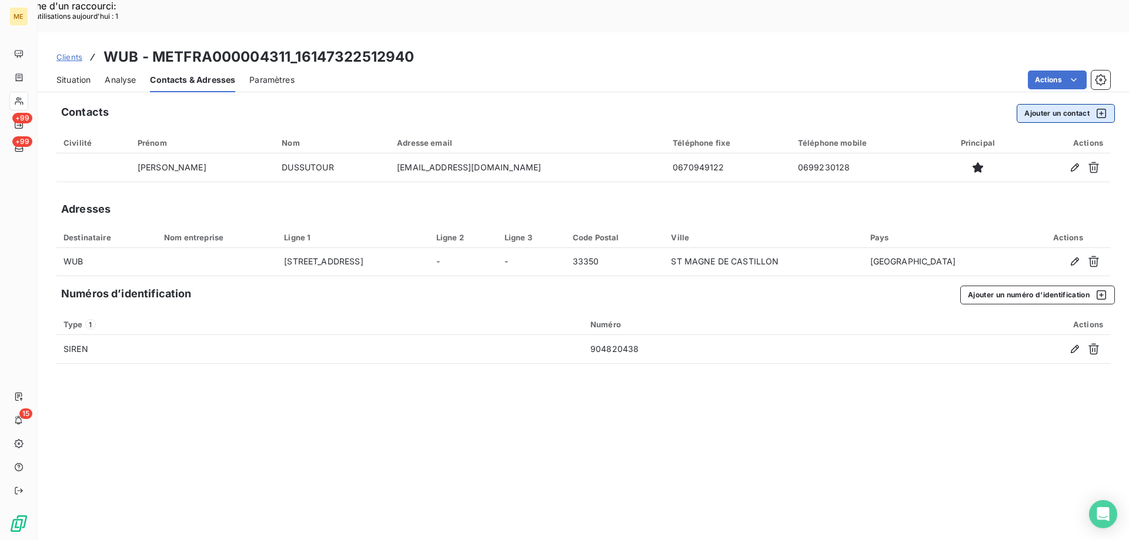
click at [1050, 104] on button "Ajouter un contact" at bounding box center [1065, 113] width 98 height 19
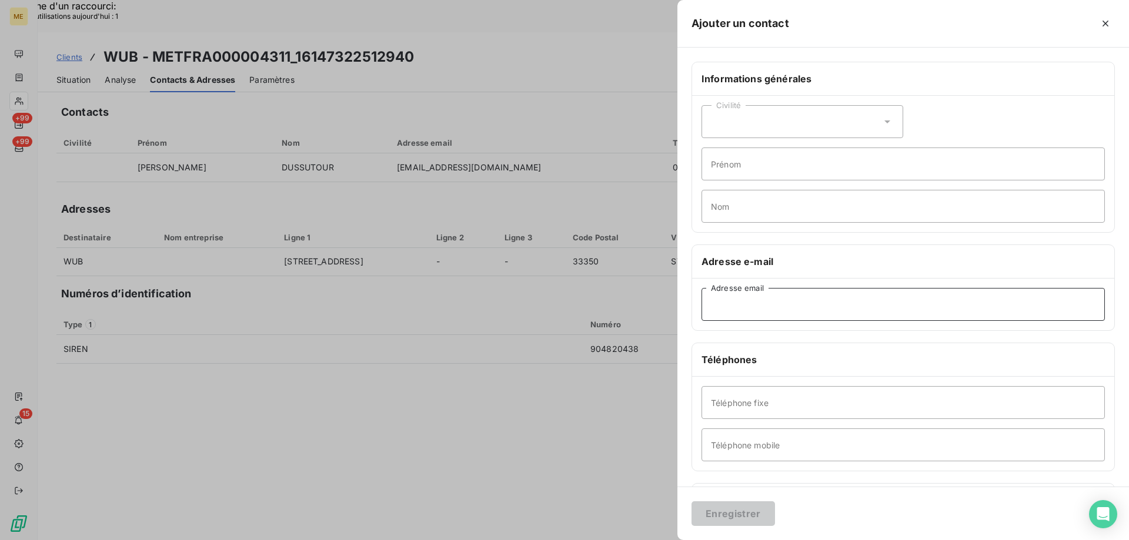
click at [738, 296] on input "Adresse email" at bounding box center [902, 304] width 403 height 33
paste input "[EMAIL_ADDRESS][DOMAIN_NAME]"
type input "[EMAIL_ADDRESS][DOMAIN_NAME]"
click at [714, 507] on button "Enregistrer" at bounding box center [732, 513] width 83 height 25
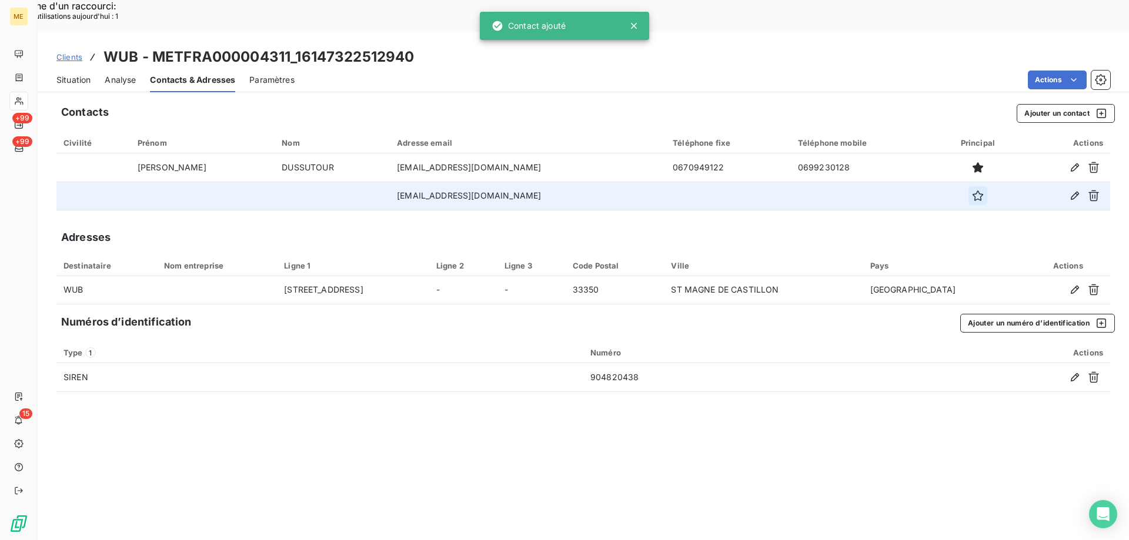
click at [972, 190] on icon "button" at bounding box center [978, 196] width 12 height 12
click at [70, 52] on span "Clients" at bounding box center [69, 56] width 26 height 9
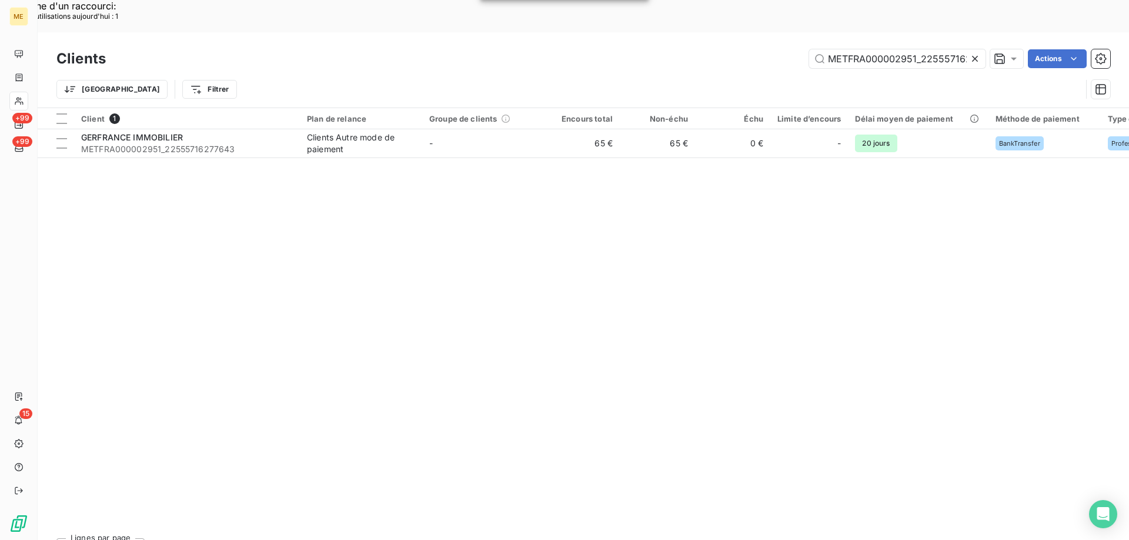
scroll to position [0, 32]
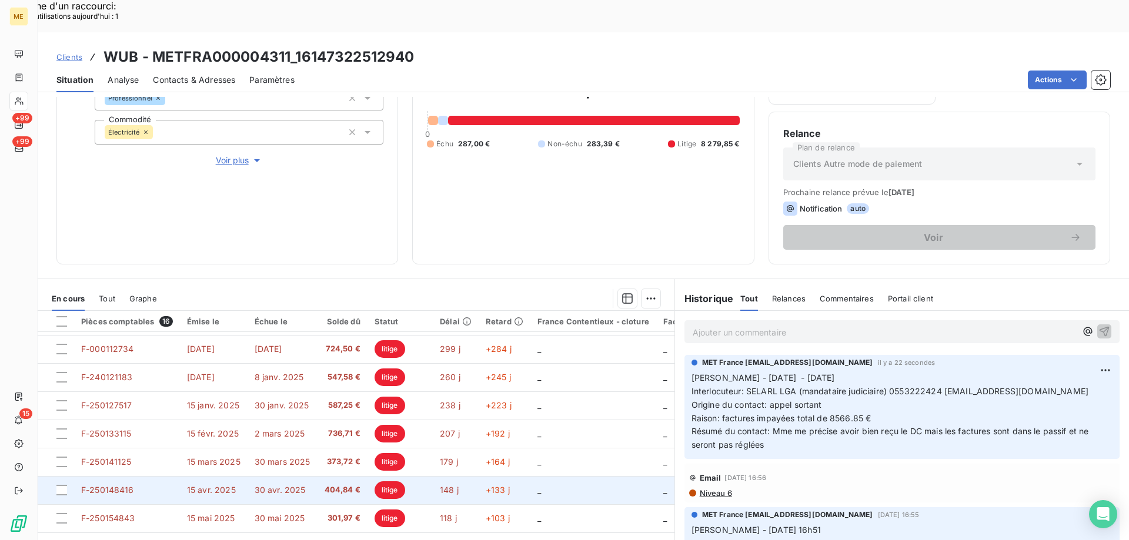
scroll to position [252, 0]
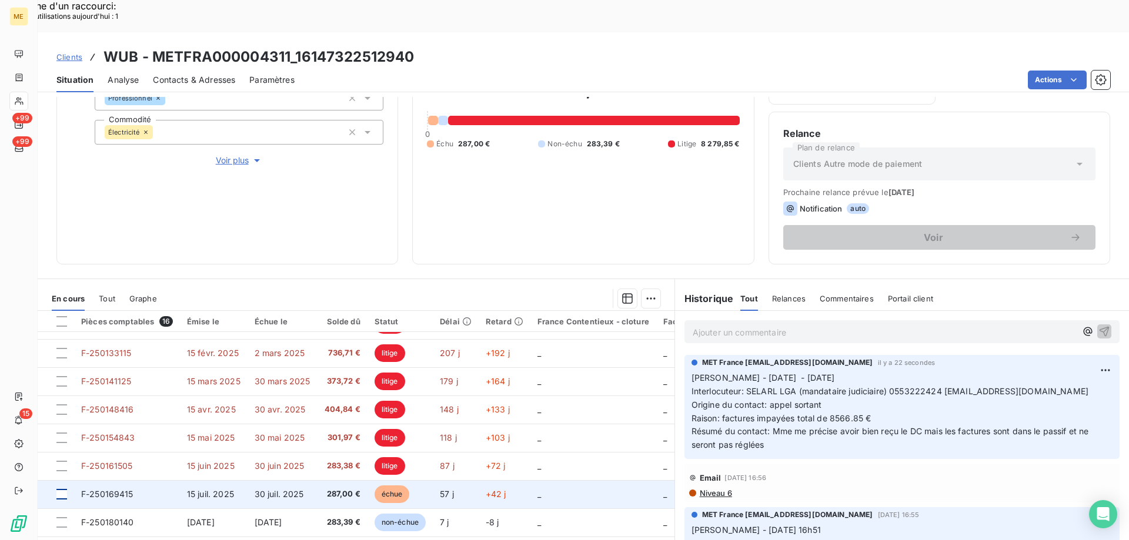
click at [62, 489] on div at bounding box center [61, 494] width 11 height 11
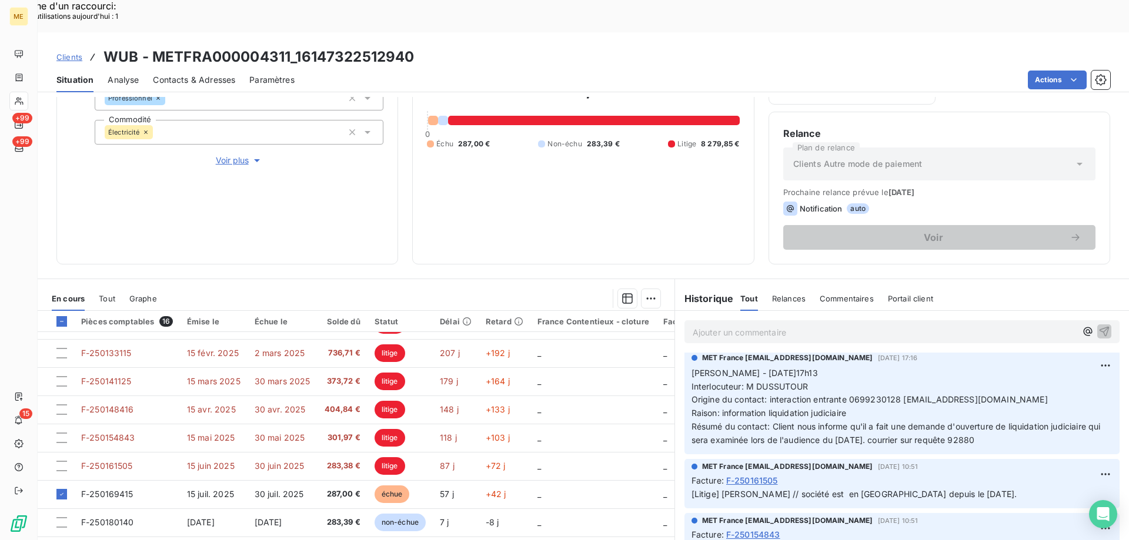
scroll to position [588, 0]
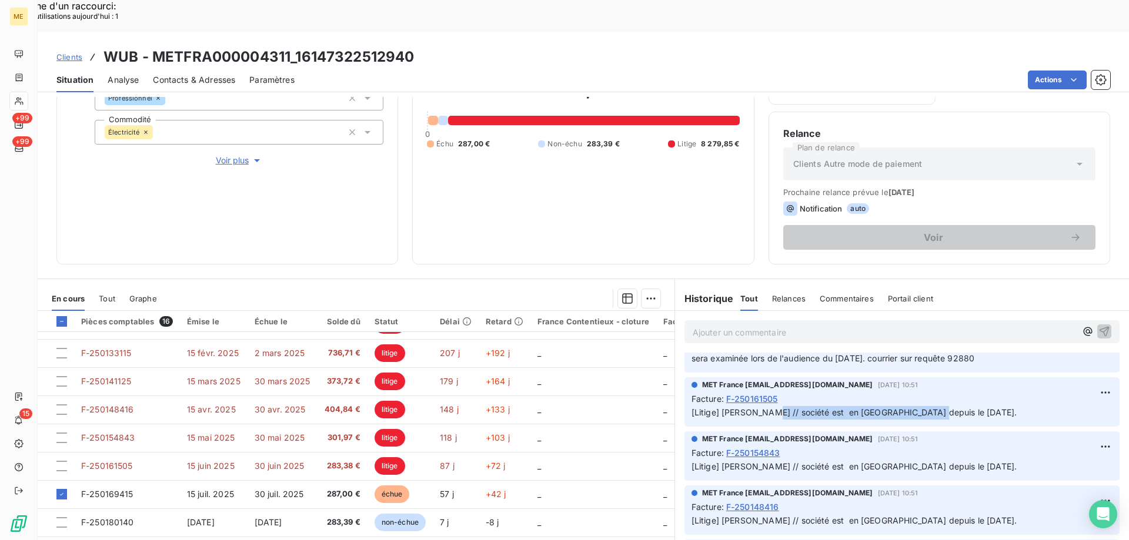
drag, startPoint x: 756, startPoint y: 381, endPoint x: 939, endPoint y: 381, distance: 182.8
click at [939, 406] on p "[Litige] Sylvain // société est en RJ depuis le 18/06/2025." at bounding box center [901, 413] width 421 height 14
click at [541, 296] on div "Mettre en litige (1 facture)" at bounding box center [544, 292] width 207 height 19
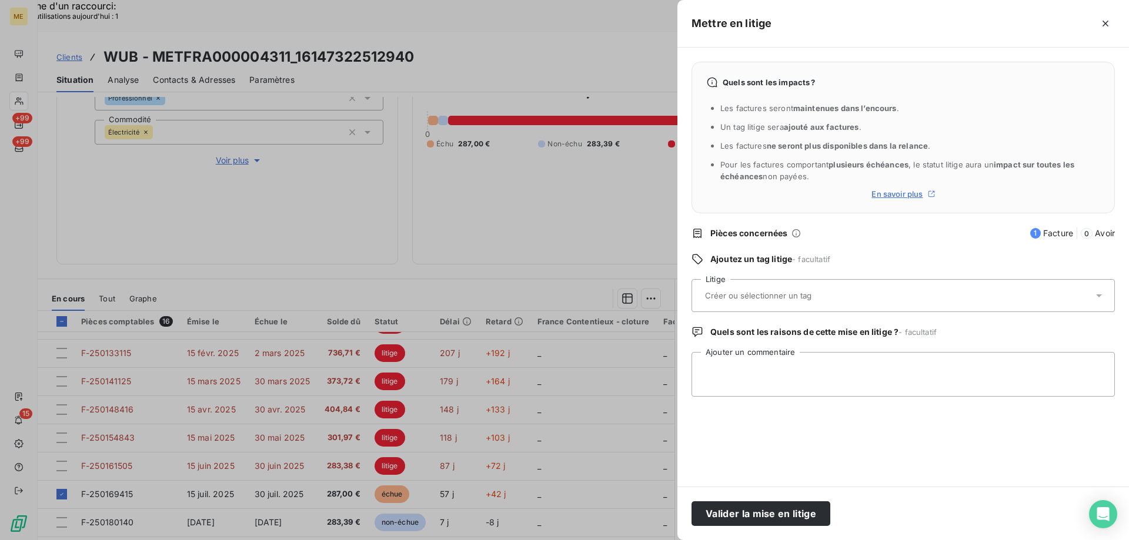
click at [735, 301] on input "text" at bounding box center [789, 295] width 171 height 11
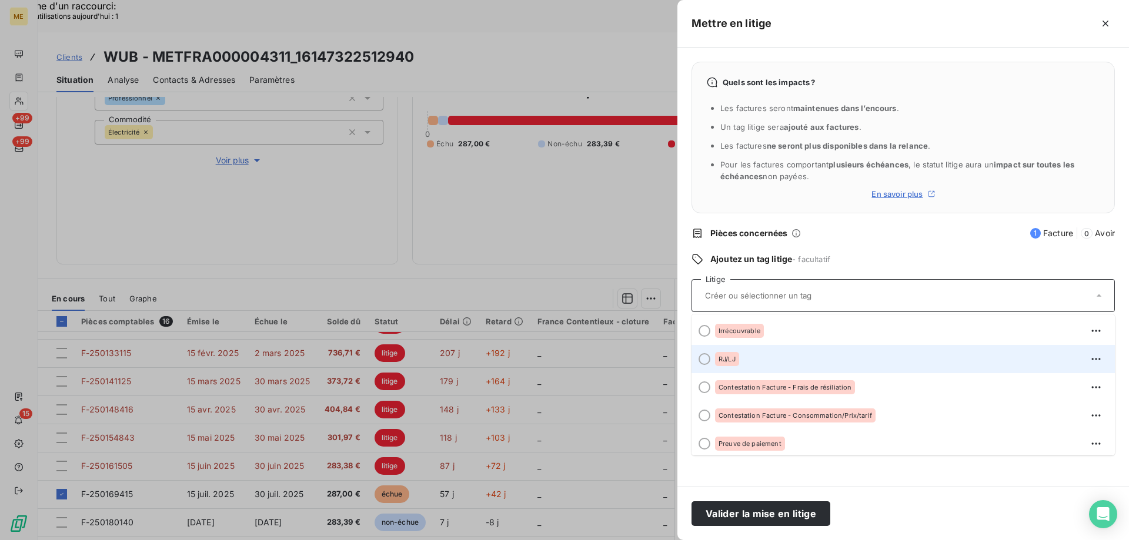
click at [705, 360] on div at bounding box center [704, 359] width 12 height 12
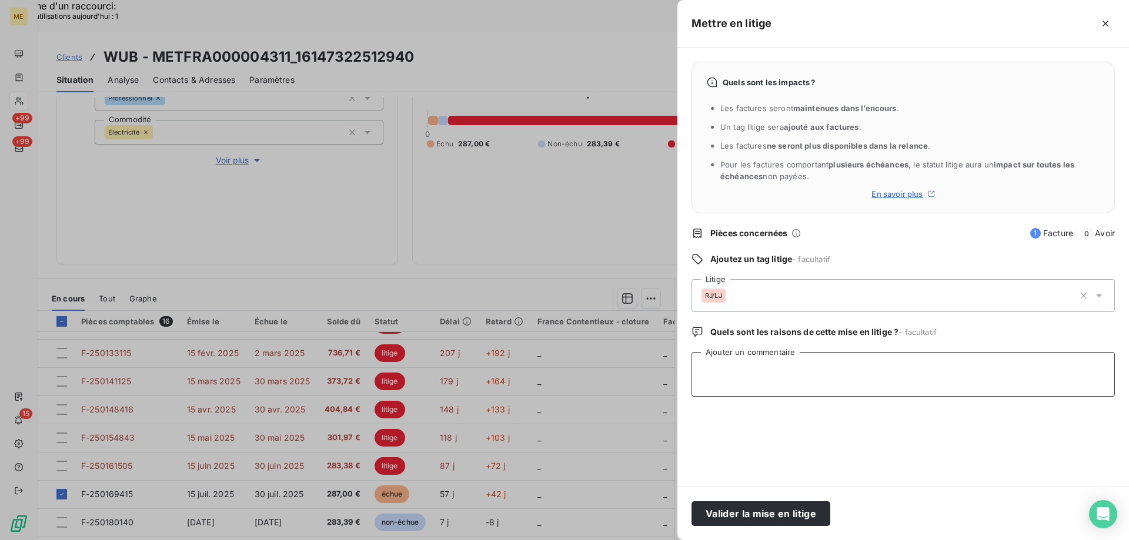
click at [711, 374] on textarea "Ajouter un commentaire" at bounding box center [902, 374] width 423 height 45
type textarea "y"
paste textarea "société est en [GEOGRAPHIC_DATA] depuis le [DATE]."
type textarea "Sylvain // société est en RJ depuis le 18/06/2025."
click at [758, 521] on button "Valider la mise en litige" at bounding box center [760, 513] width 139 height 25
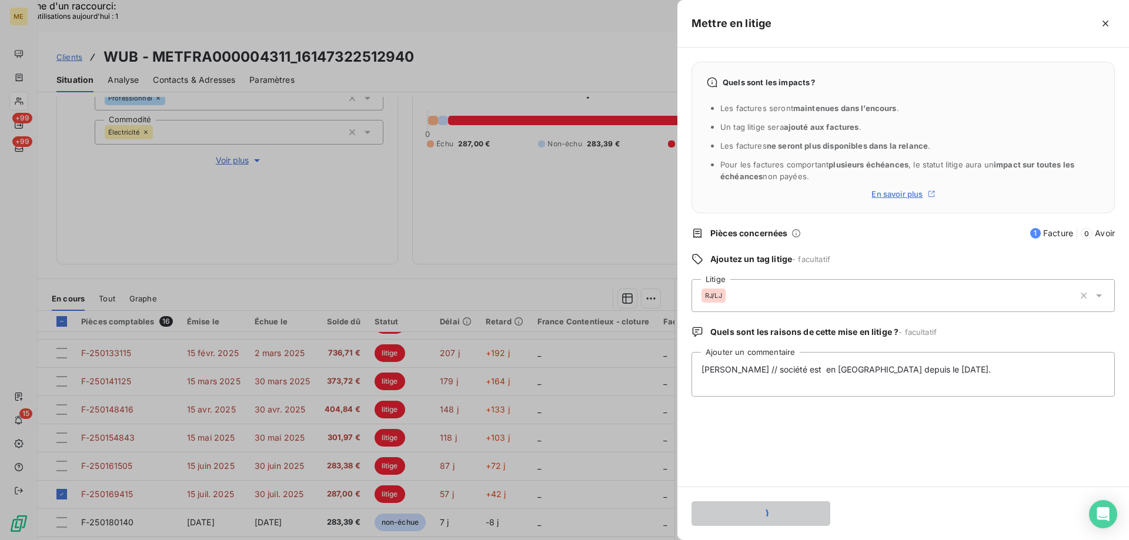
scroll to position [642, 0]
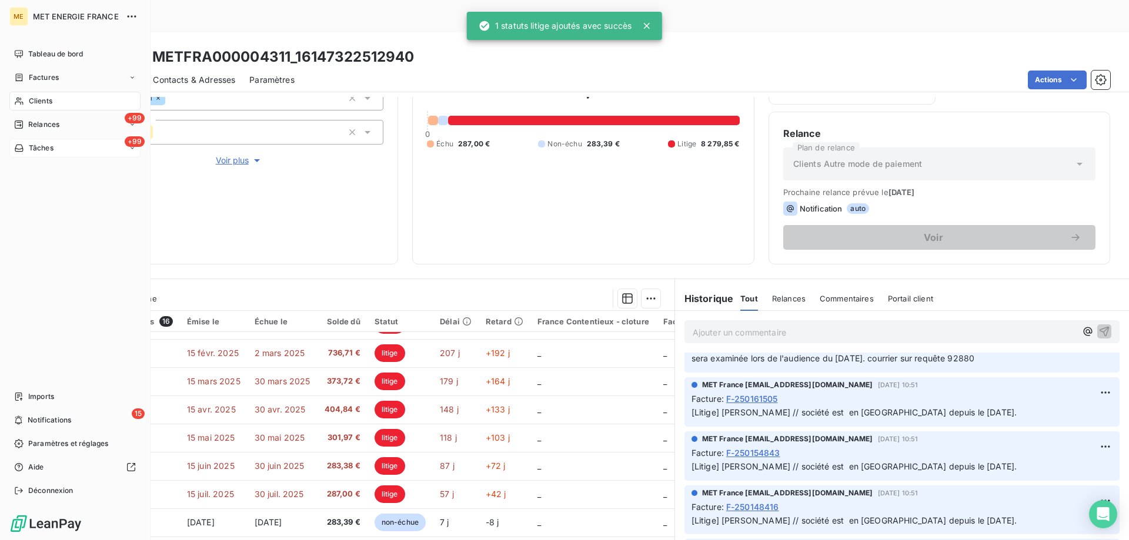
click at [29, 149] on span "Tâches" at bounding box center [41, 148] width 25 height 11
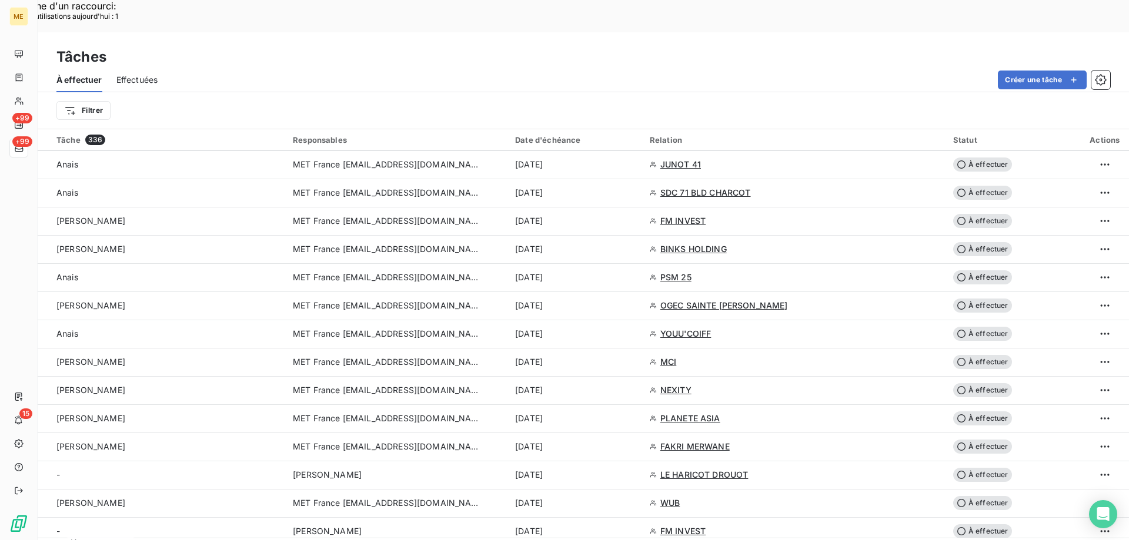
scroll to position [940, 0]
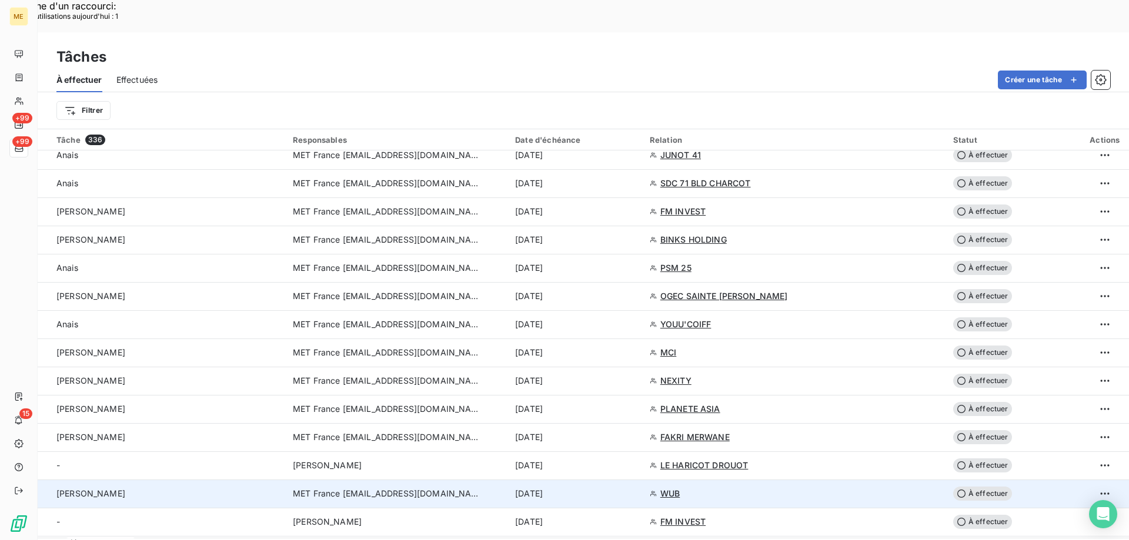
click at [349, 488] on span "MET France [EMAIL_ADDRESS][DOMAIN_NAME]" at bounding box center [387, 494] width 188 height 12
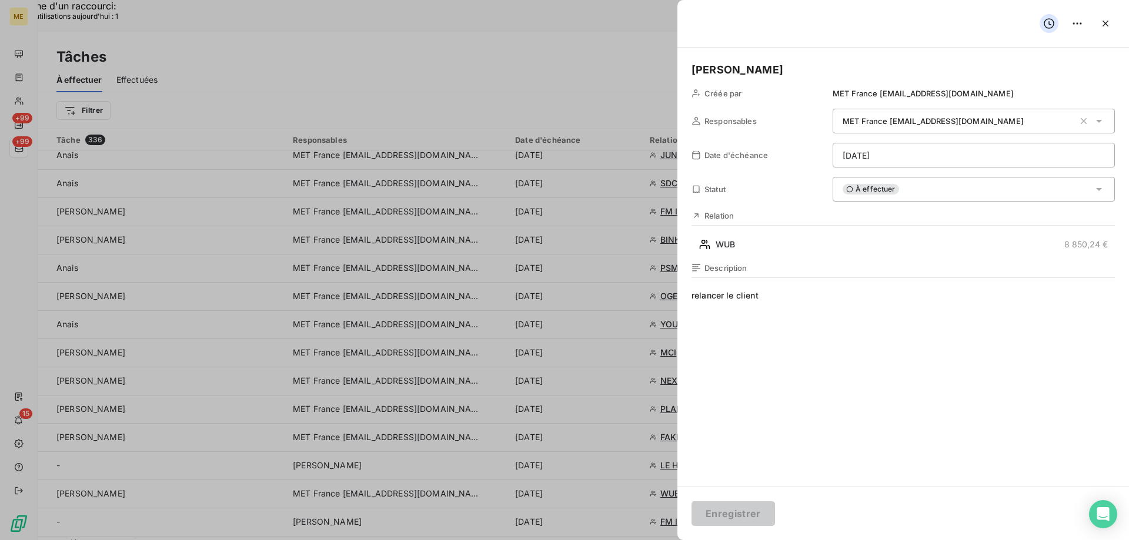
click at [922, 190] on div "À effectuer" at bounding box center [973, 189] width 282 height 25
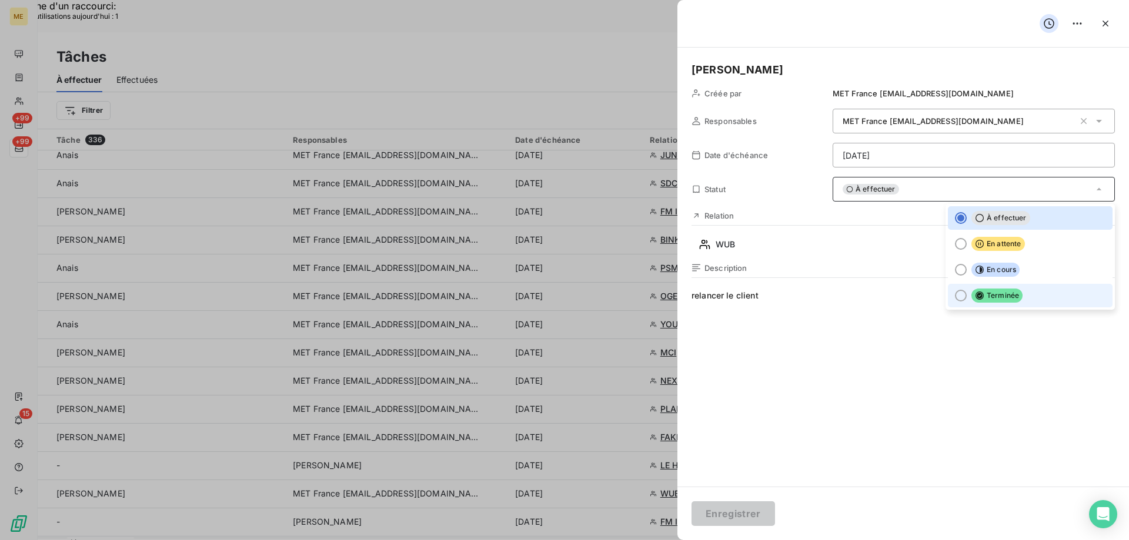
click at [955, 294] on div at bounding box center [961, 296] width 12 height 12
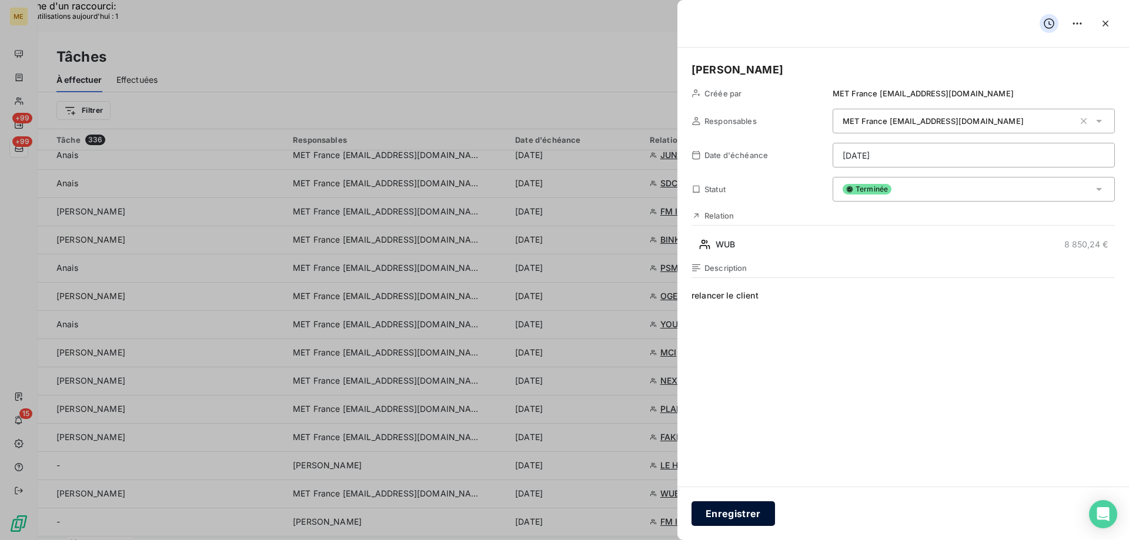
click at [730, 517] on button "Enregistrer" at bounding box center [732, 513] width 83 height 25
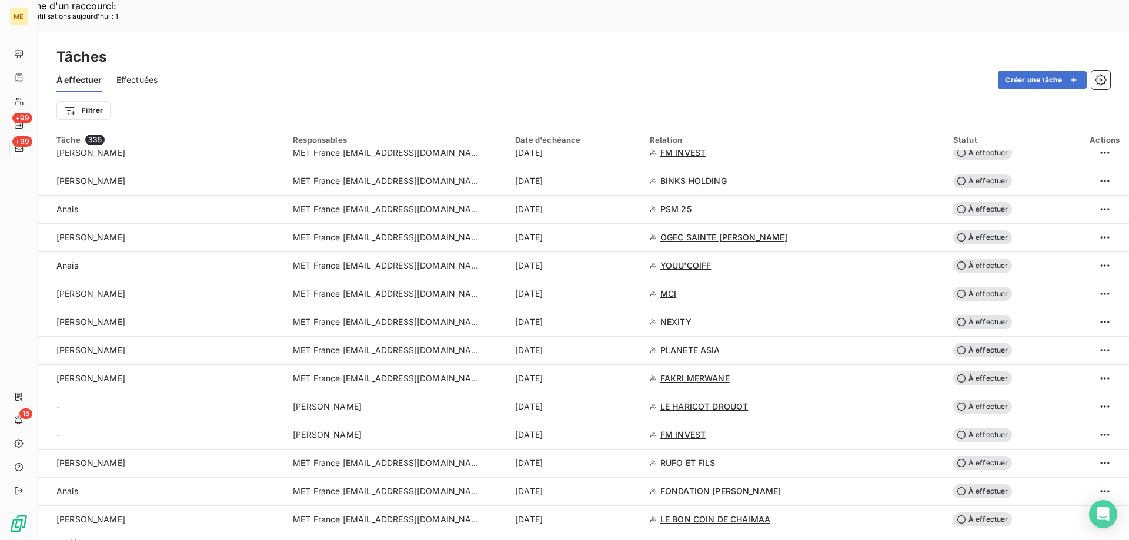
scroll to position [882, 0]
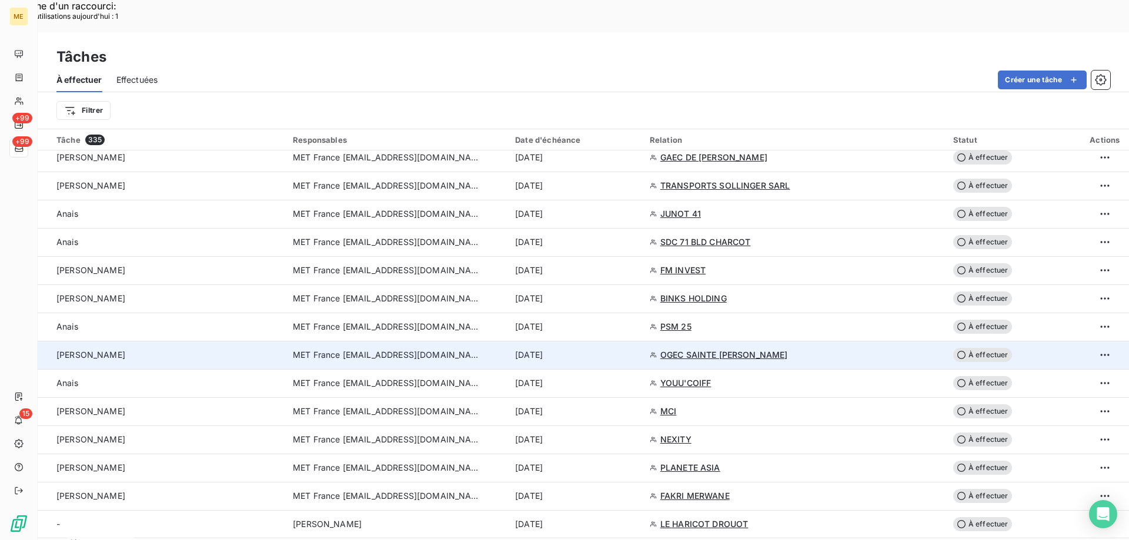
click at [359, 349] on span "MET France [EMAIL_ADDRESS][DOMAIN_NAME]" at bounding box center [387, 355] width 188 height 12
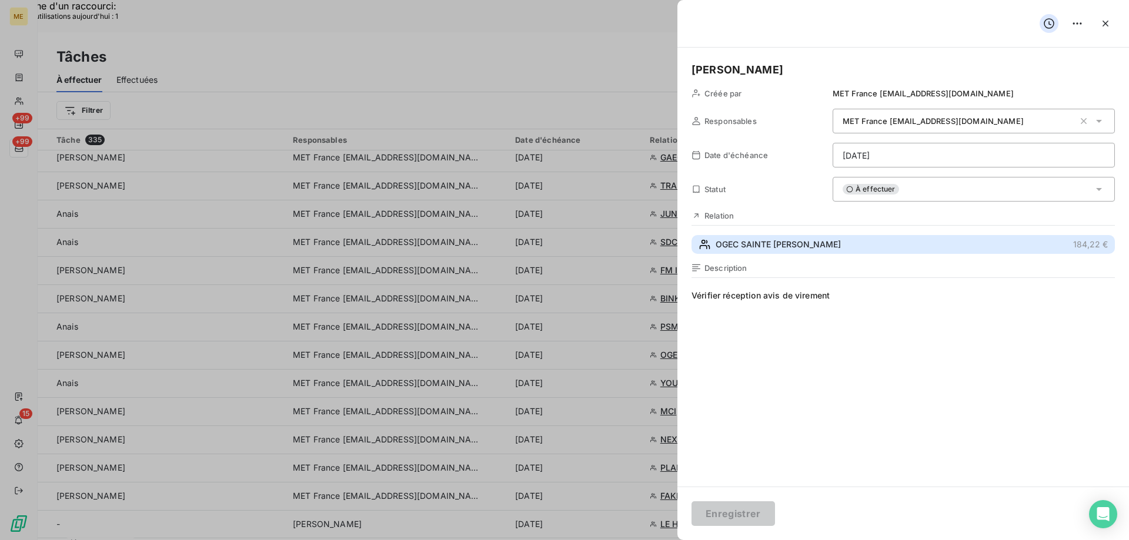
click at [781, 243] on span "OGEC SAINTE THERESE" at bounding box center [777, 245] width 125 height 12
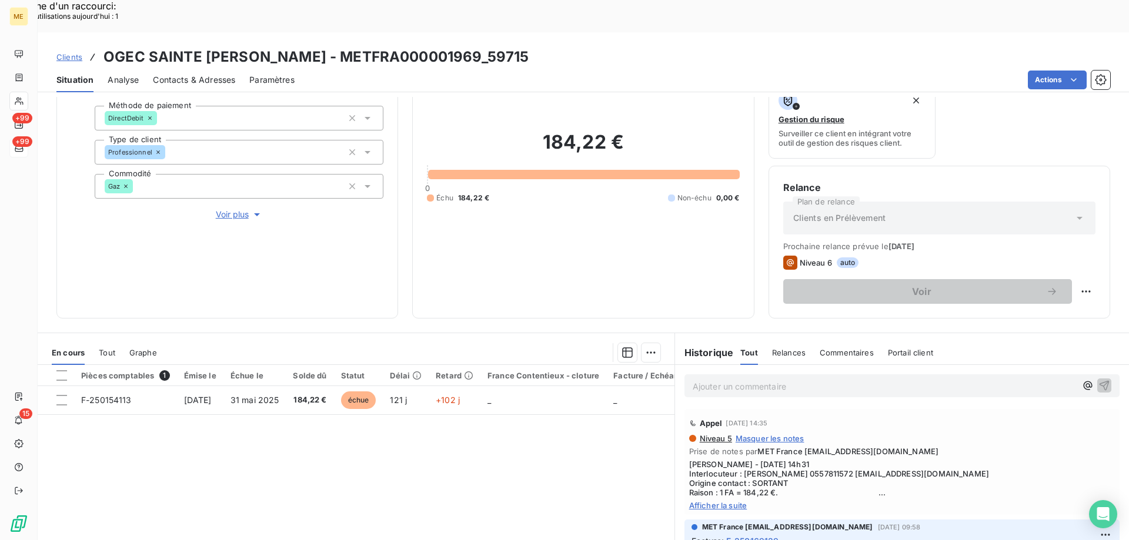
scroll to position [157, 0]
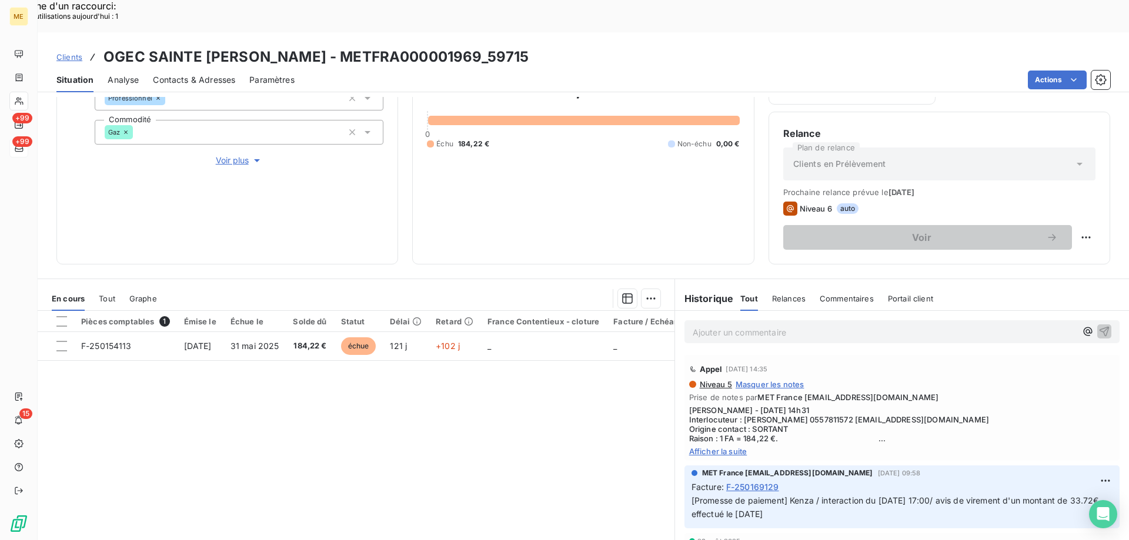
click at [717, 447] on span "Afficher la suite" at bounding box center [902, 451] width 426 height 9
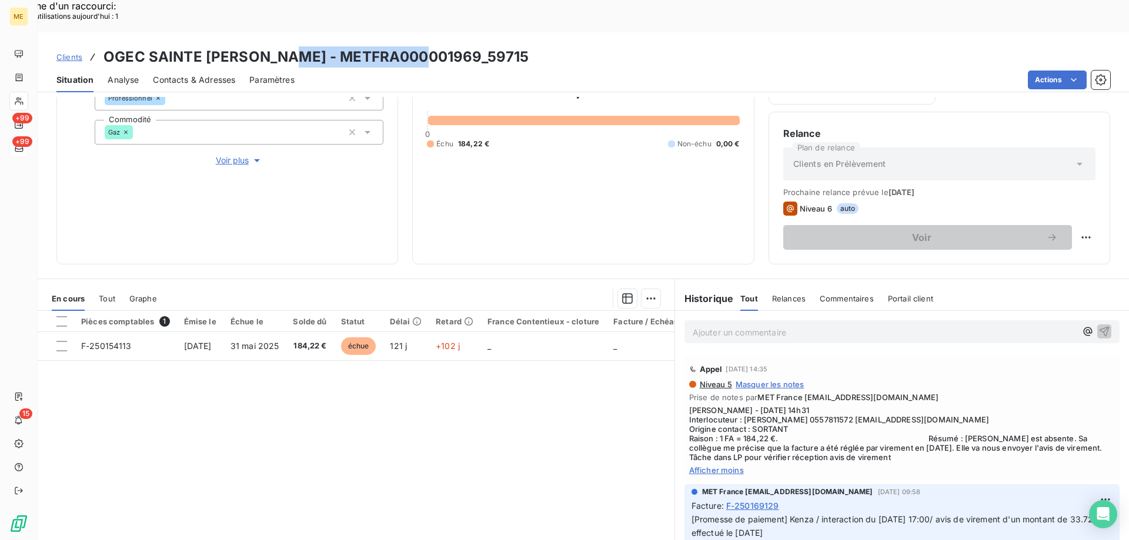
drag, startPoint x: 282, startPoint y: 27, endPoint x: 425, endPoint y: 24, distance: 142.9
click at [425, 46] on h3 "OGEC SAINTE THERESE - METFRA000001969_59715" at bounding box center [315, 56] width 425 height 21
click at [358, 46] on h3 "OGEC SAINTE THERESE - METFRA000001969_59715" at bounding box center [315, 56] width 425 height 21
drag, startPoint x: 280, startPoint y: 25, endPoint x: 420, endPoint y: 25, distance: 139.9
click at [420, 46] on h3 "OGEC SAINTE THERESE - METFRA000001969_59715" at bounding box center [315, 56] width 425 height 21
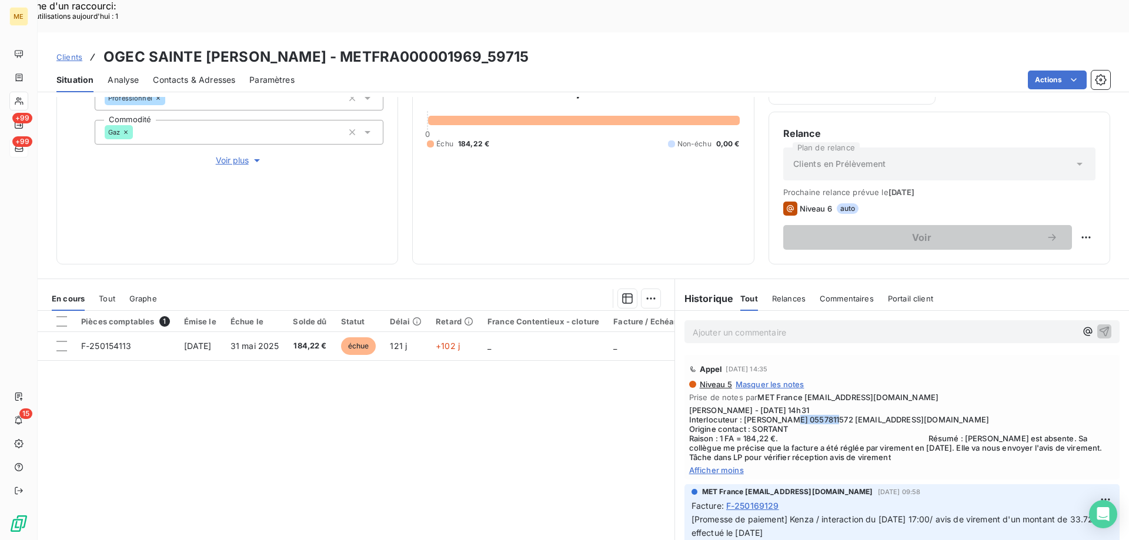
drag, startPoint x: 789, startPoint y: 387, endPoint x: 833, endPoint y: 384, distance: 44.2
click at [834, 406] on span "Sylvain - 03/09/2025 - 14h31 Interlocuteur : Mme CESARI 0557811572 stemonique.c…" at bounding box center [902, 434] width 426 height 56
drag, startPoint x: 428, startPoint y: 24, endPoint x: 473, endPoint y: 21, distance: 44.8
click at [473, 46] on div "Clients OGEC SAINTE THERESE - METFRA000001969_59715" at bounding box center [583, 56] width 1091 height 21
click at [689, 466] on span "Afficher moins" at bounding box center [902, 470] width 426 height 9
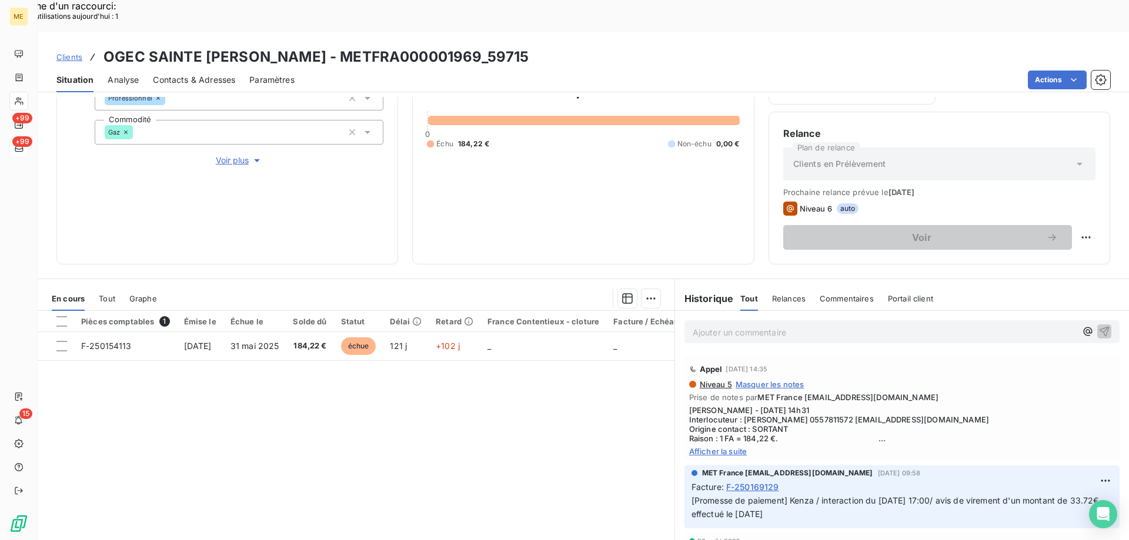
click at [737, 447] on span "Afficher la suite" at bounding box center [902, 451] width 426 height 9
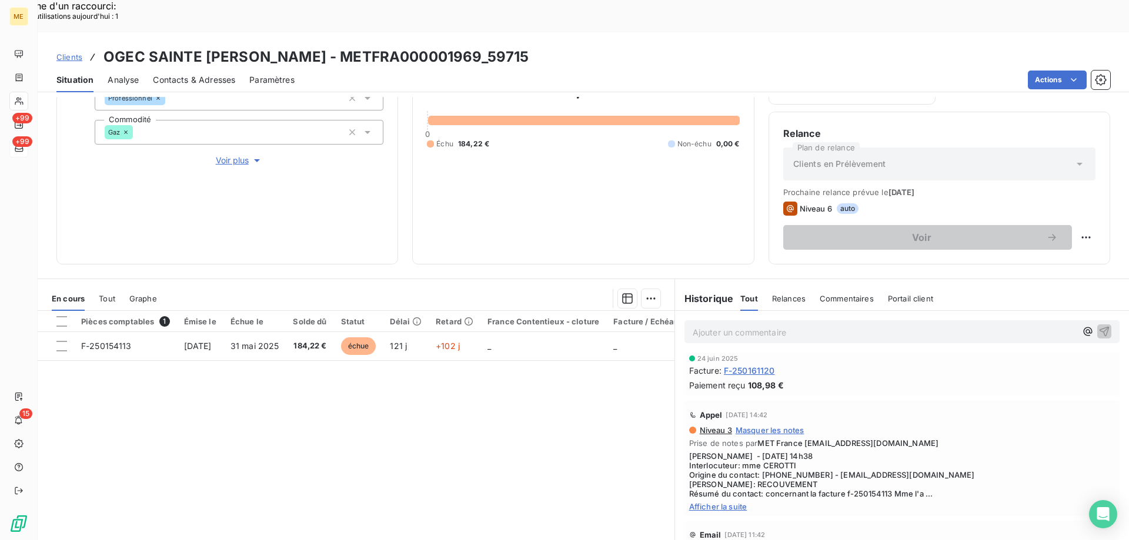
scroll to position [588, 0]
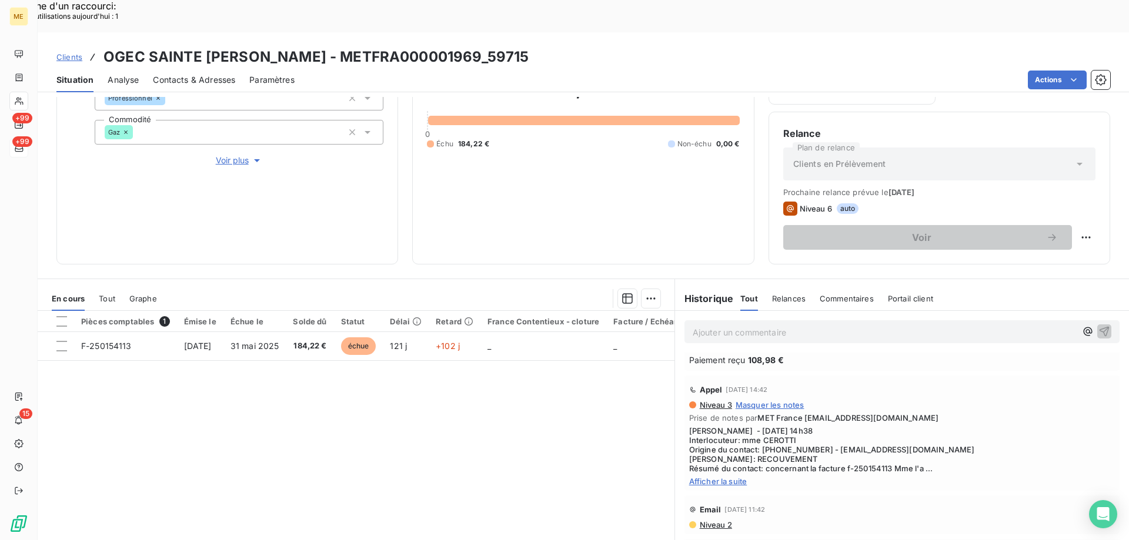
click at [728, 477] on span "Afficher la suite" at bounding box center [902, 481] width 426 height 9
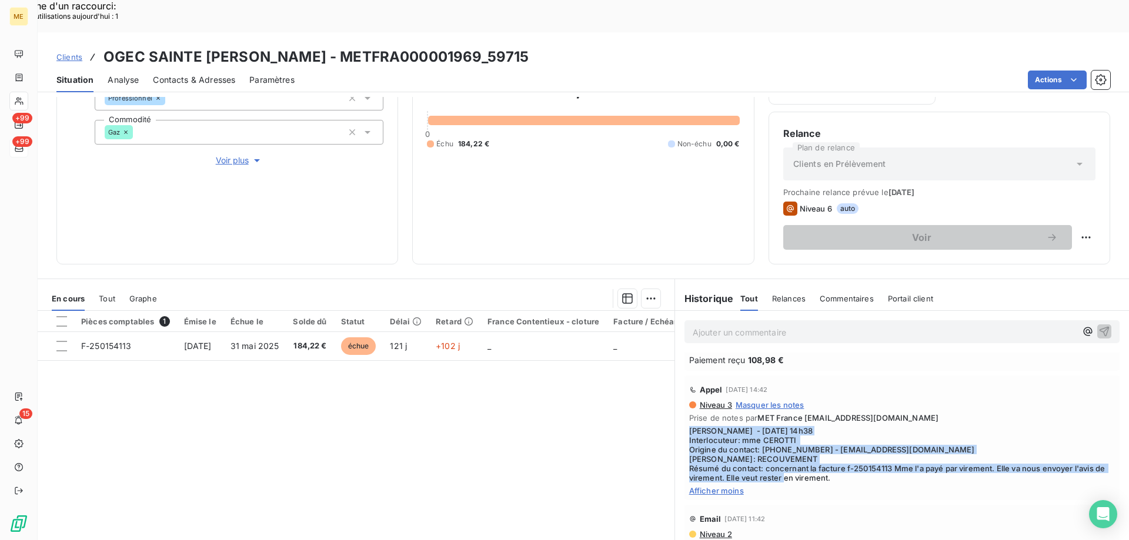
drag, startPoint x: 856, startPoint y: 446, endPoint x: 685, endPoint y: 399, distance: 177.4
click at [689, 426] on span "[PERSON_NAME] - [DATE] 14h38 Interlocuteur: mme CEROTTI Origine du contact: [PH…" at bounding box center [902, 454] width 426 height 56
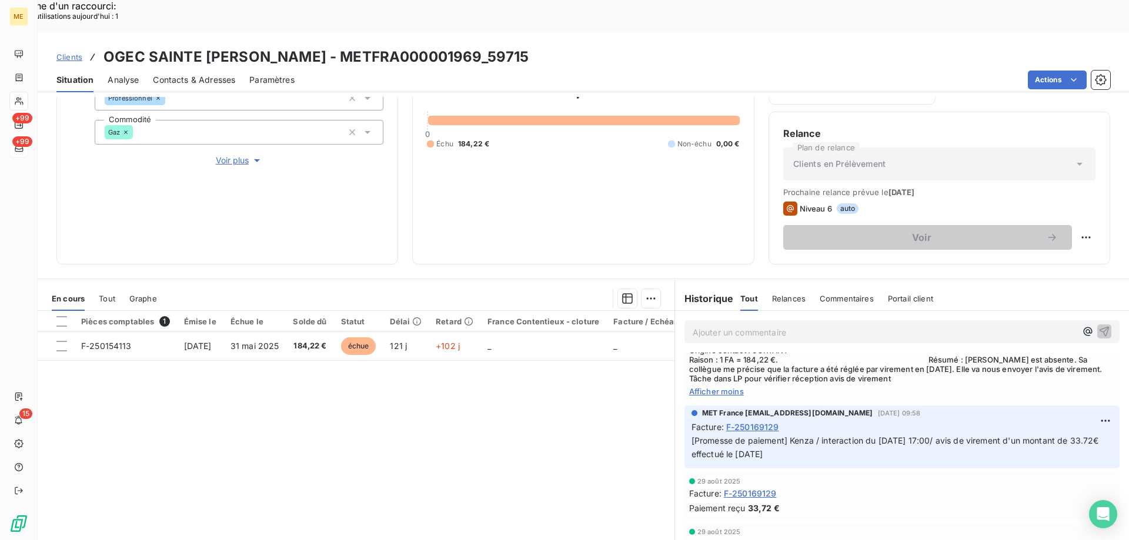
scroll to position [0, 0]
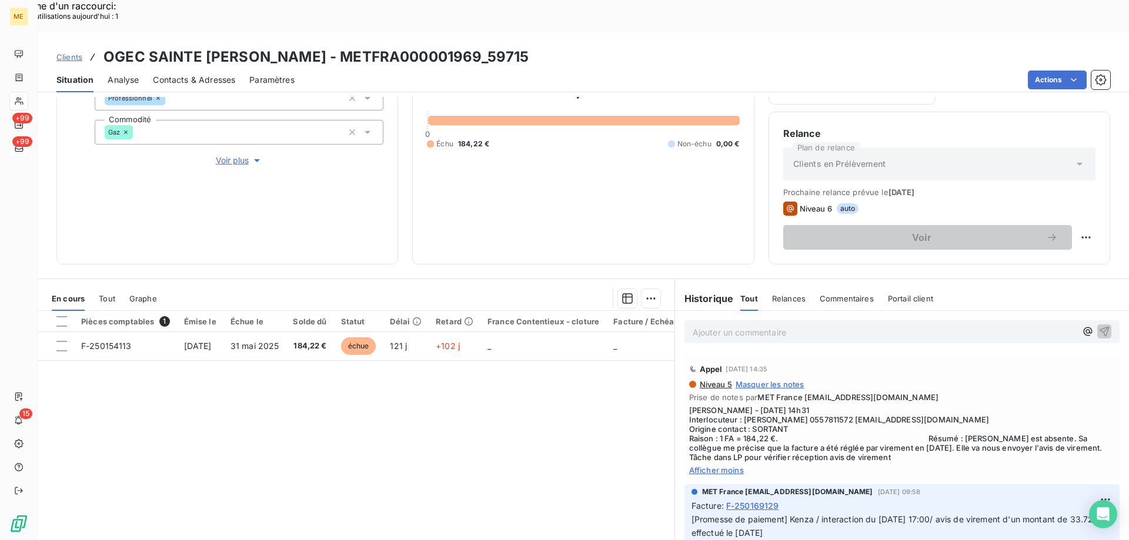
click at [715, 325] on p "Ajouter un commentaire ﻿" at bounding box center [883, 332] width 383 height 15
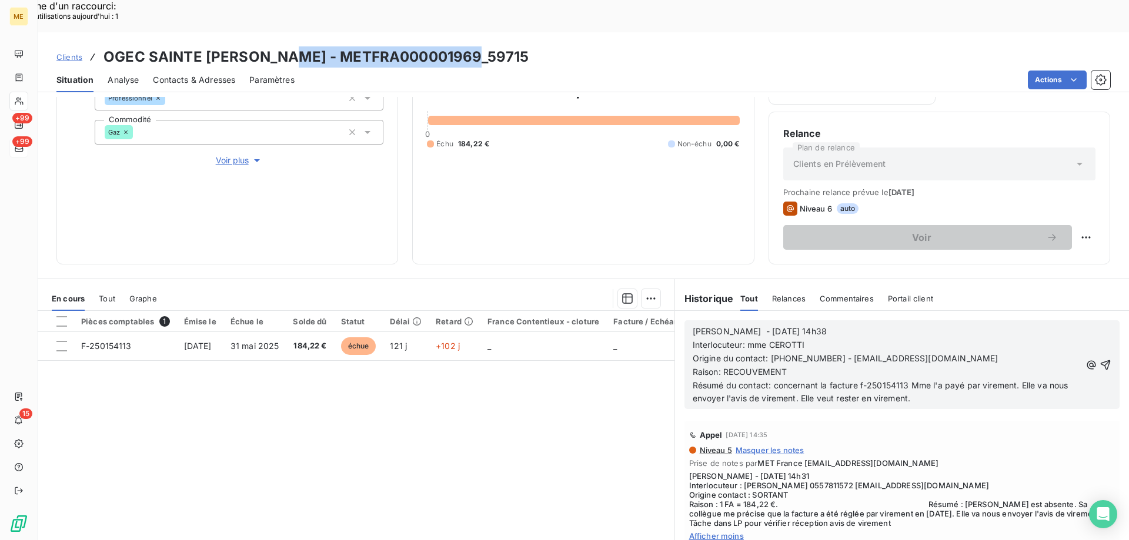
drag, startPoint x: 283, startPoint y: 29, endPoint x: 471, endPoint y: 29, distance: 188.1
click at [471, 46] on div "Clients OGEC SAINTE THERESE - METFRA000001969_59715" at bounding box center [583, 56] width 1091 height 21
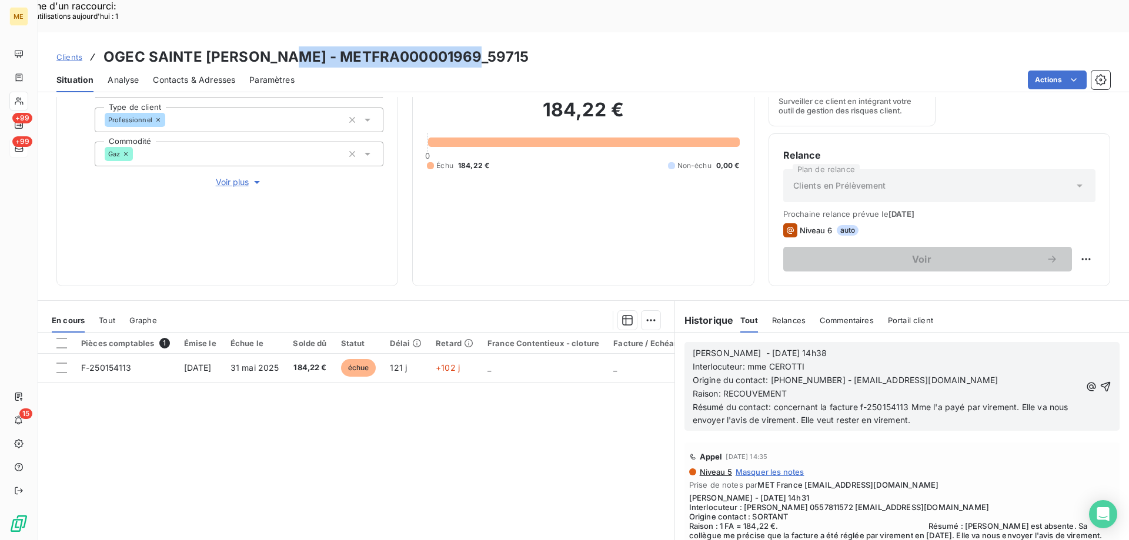
scroll to position [157, 0]
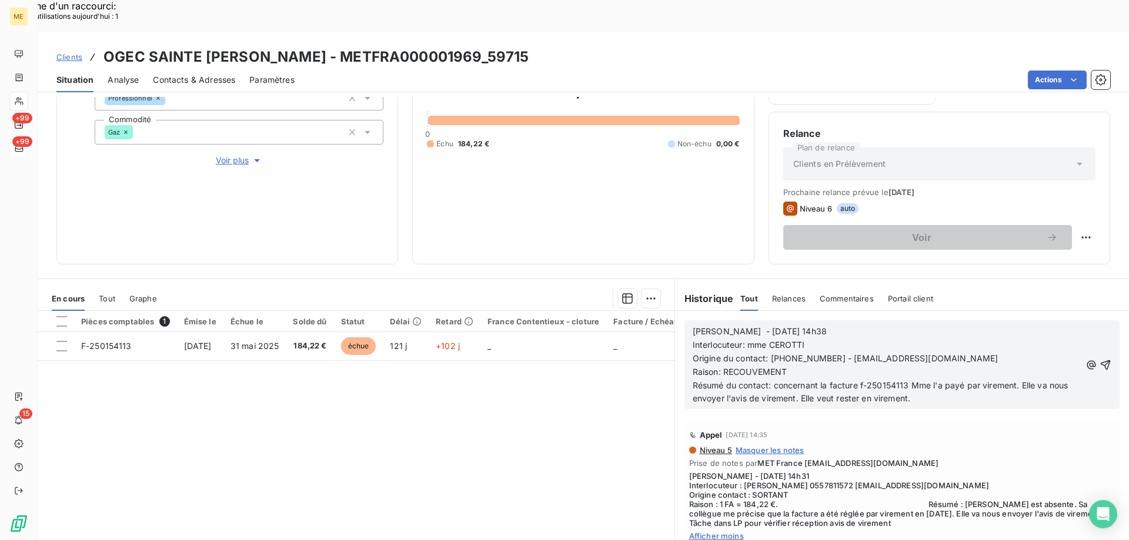
click at [828, 339] on p "Interlocuteur: mme CEROTTI" at bounding box center [886, 346] width 388 height 14
drag, startPoint x: 766, startPoint y: 323, endPoint x: 939, endPoint y: 326, distance: 172.2
click at [939, 352] on p "Origine du contact: 0557811570 - stetherese.lurcin@gmail.com" at bounding box center [886, 359] width 388 height 14
click at [891, 339] on p "Interlocuteur: secrétaire" at bounding box center [886, 346] width 388 height 14
click at [805, 352] on p "Origine du contact:" at bounding box center [886, 359] width 388 height 14
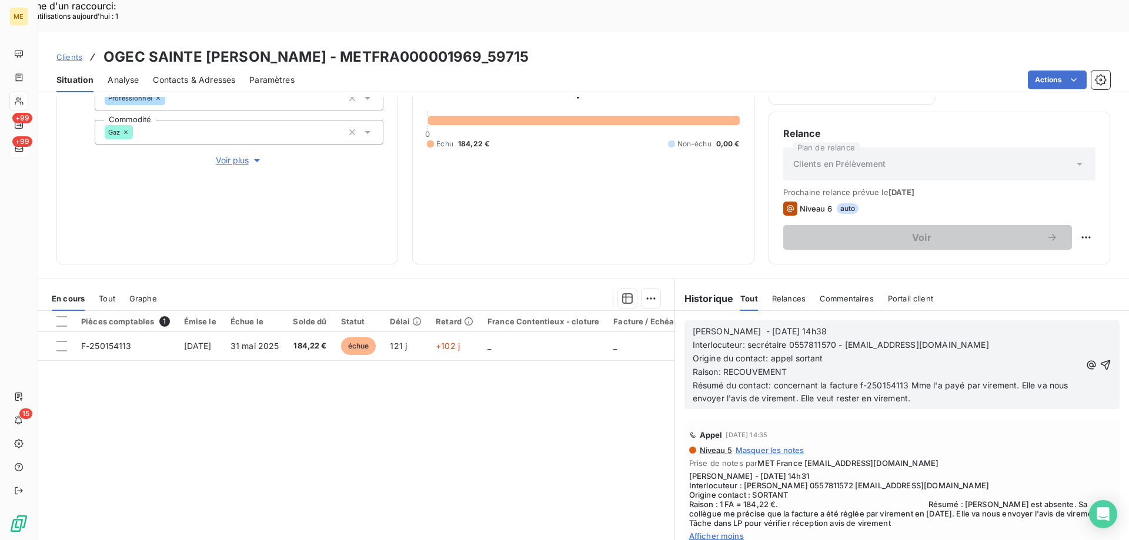
click at [800, 366] on p "Raison: RECOUVEMENT" at bounding box center [886, 373] width 388 height 14
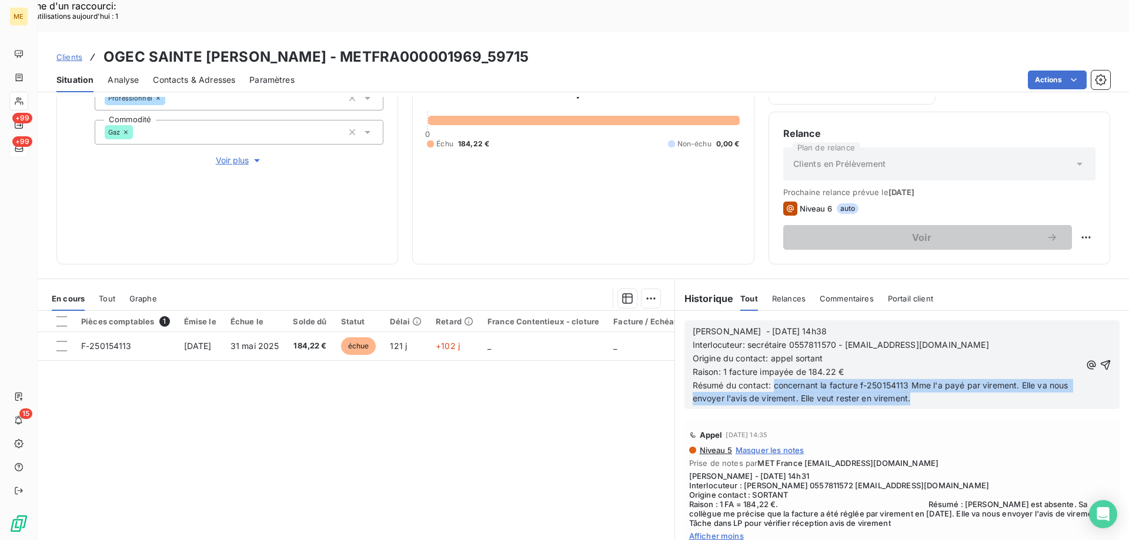
drag, startPoint x: 769, startPoint y: 354, endPoint x: 938, endPoint y: 369, distance: 168.8
click at [938, 379] on p "Résumé du contact: concernant la facture f-250154113 Mme l'a payé par virement.…" at bounding box center [886, 392] width 388 height 27
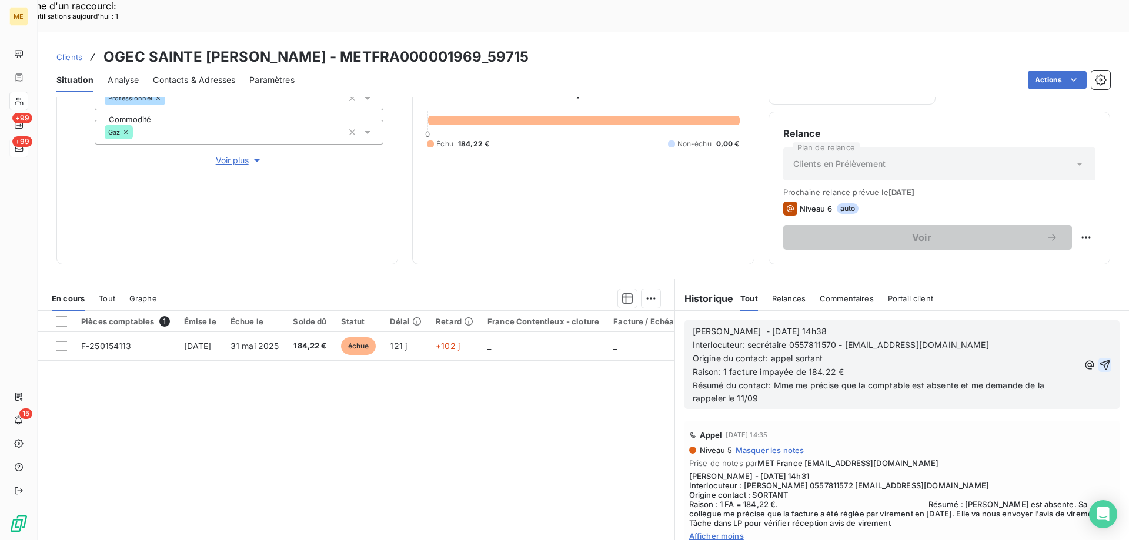
click at [1099, 359] on icon "button" at bounding box center [1105, 365] width 12 height 12
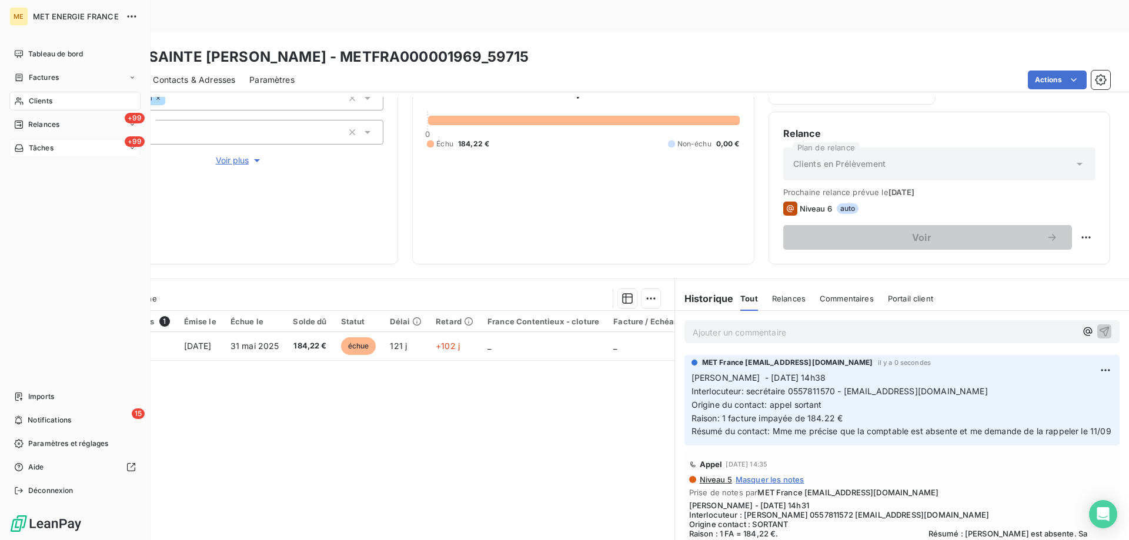
click at [30, 144] on span "Tâches" at bounding box center [41, 148] width 25 height 11
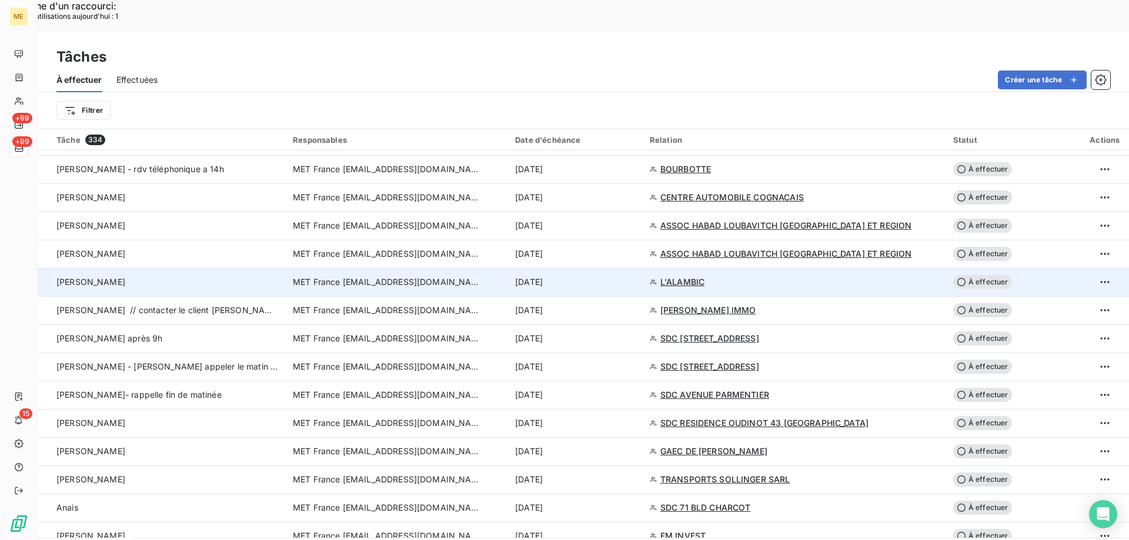
scroll to position [705, 0]
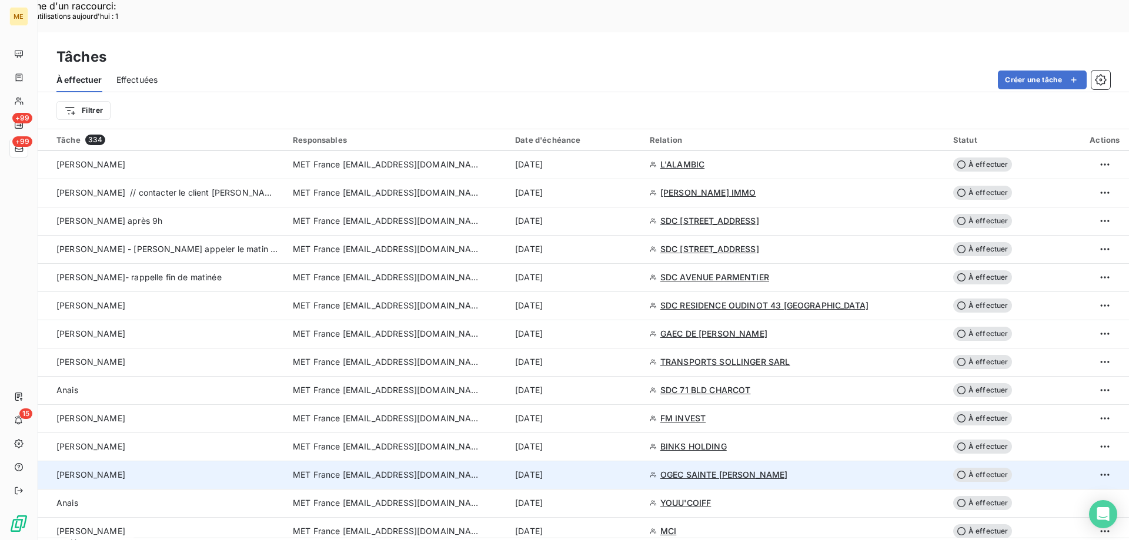
click at [362, 469] on span "MET France [EMAIL_ADDRESS][DOMAIN_NAME]" at bounding box center [387, 475] width 188 height 12
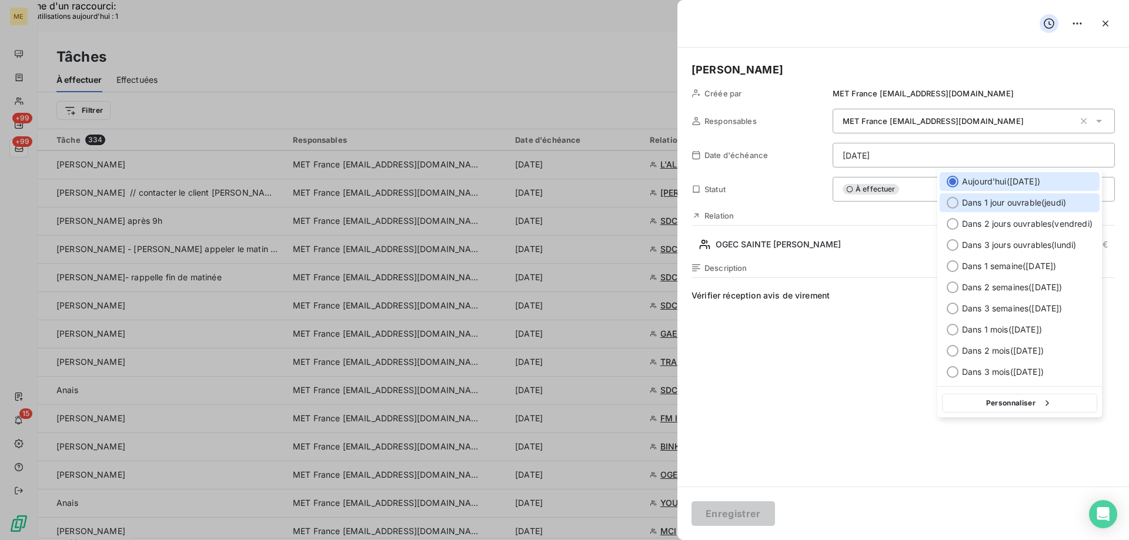
click at [955, 201] on div at bounding box center [952, 203] width 12 height 12
type input "11/09/2025"
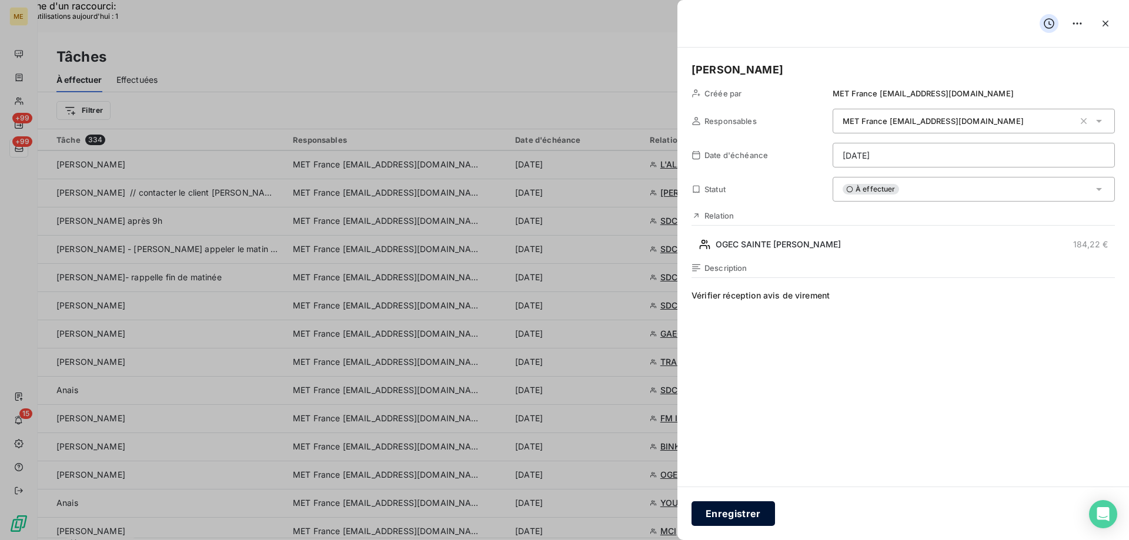
click at [730, 514] on button "Enregistrer" at bounding box center [732, 513] width 83 height 25
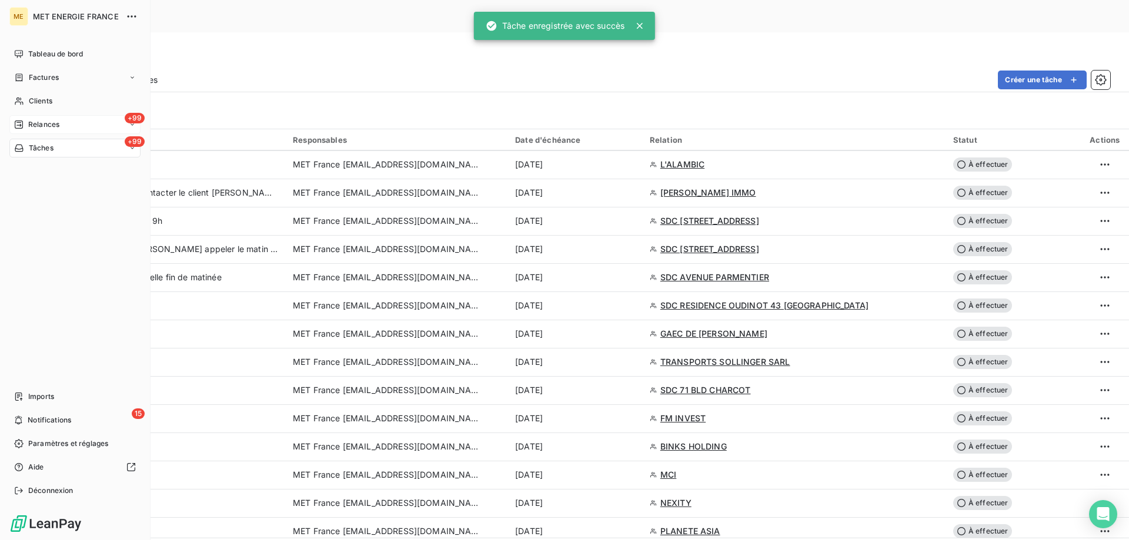
click at [28, 123] on div "Relances" at bounding box center [36, 124] width 45 height 11
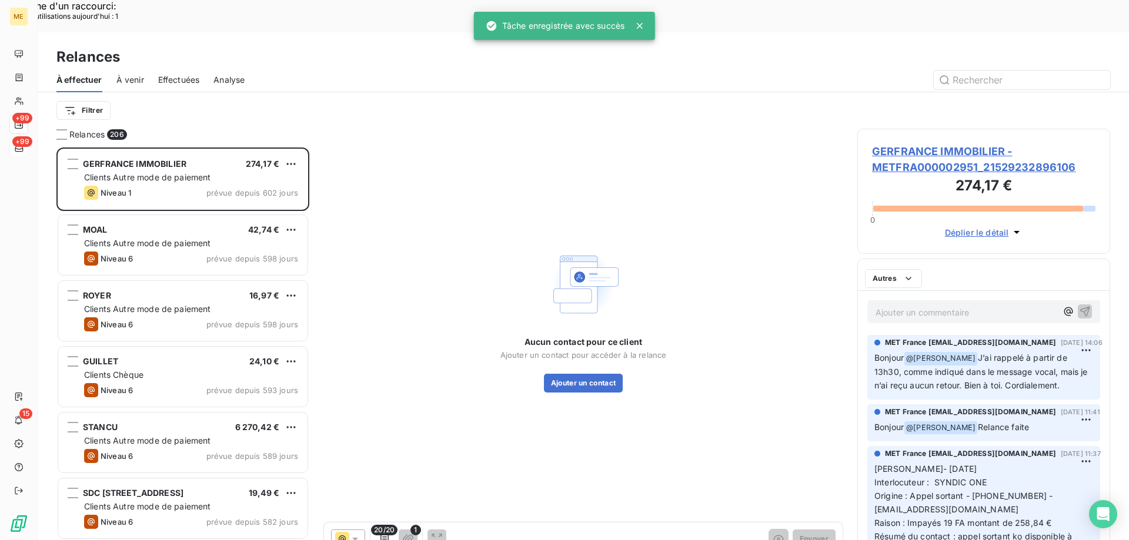
scroll to position [416, 244]
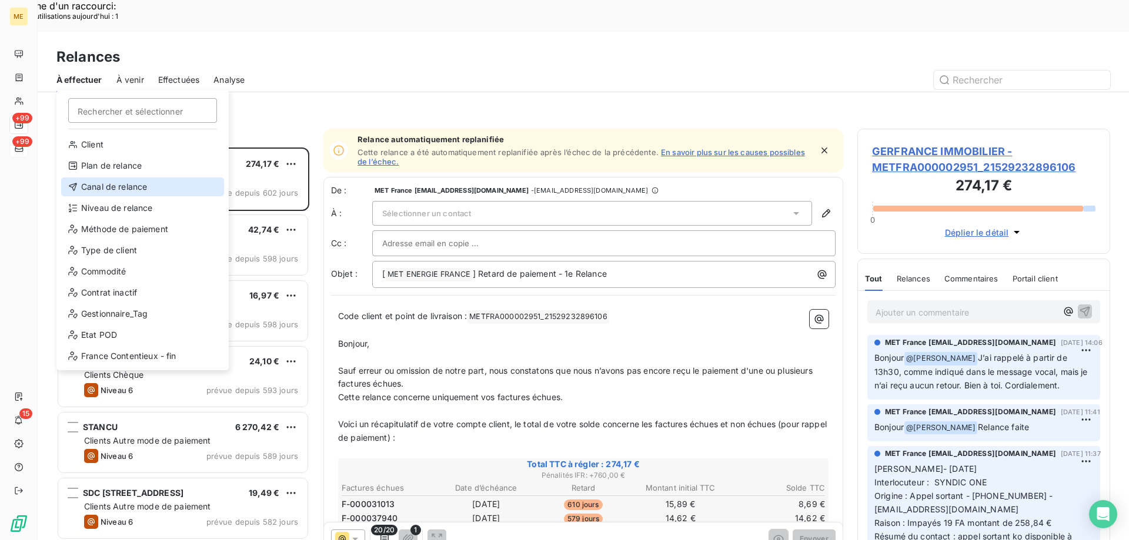
click at [107, 187] on div "Canal de relance" at bounding box center [142, 187] width 163 height 19
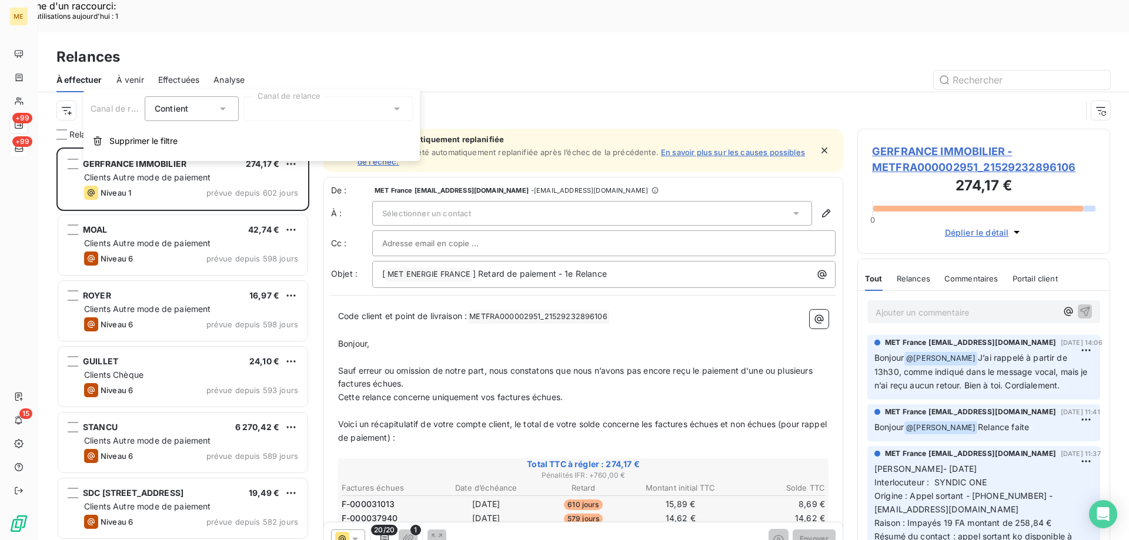
click at [270, 113] on div at bounding box center [327, 108] width 169 height 25
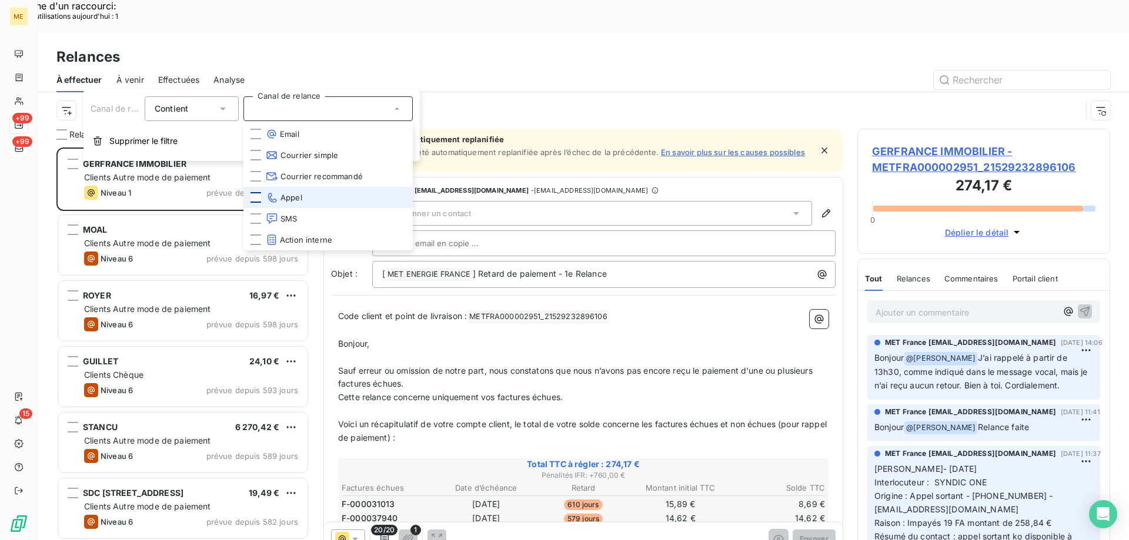
click at [255, 194] on div at bounding box center [255, 197] width 11 height 11
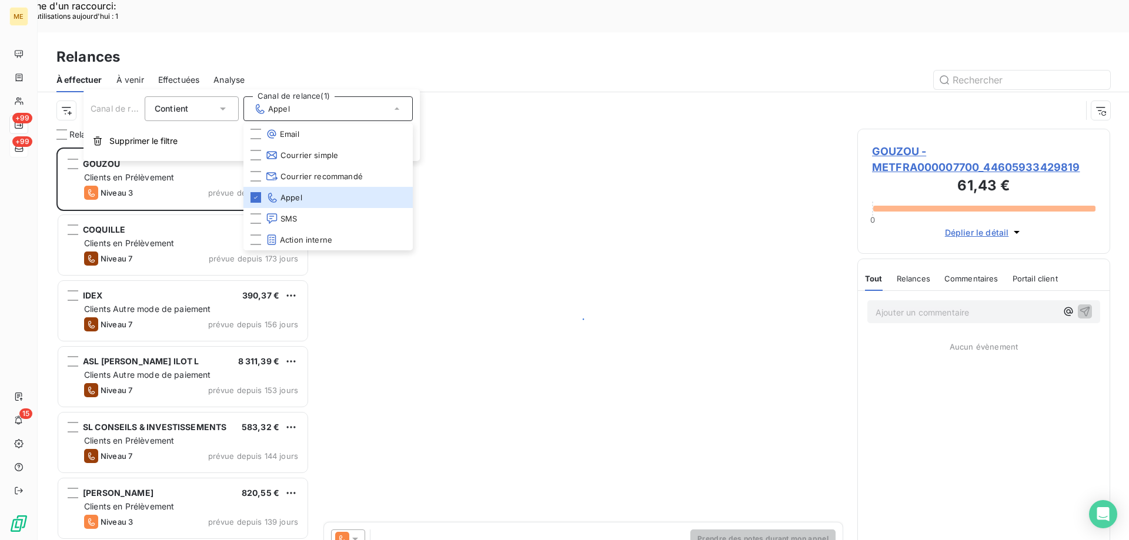
scroll to position [416, 244]
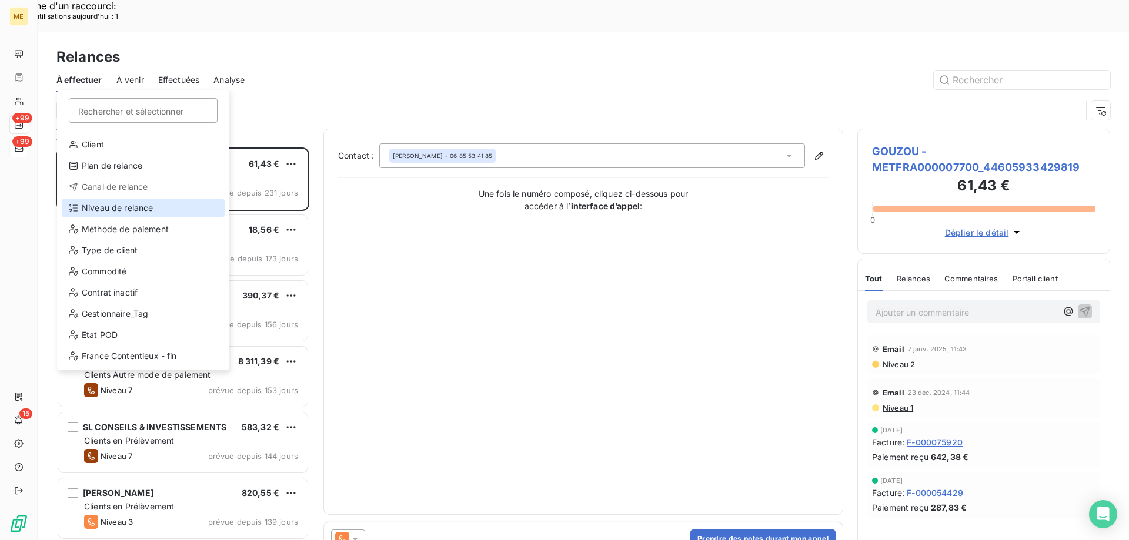
click at [103, 206] on div "Niveau de relance" at bounding box center [143, 208] width 163 height 19
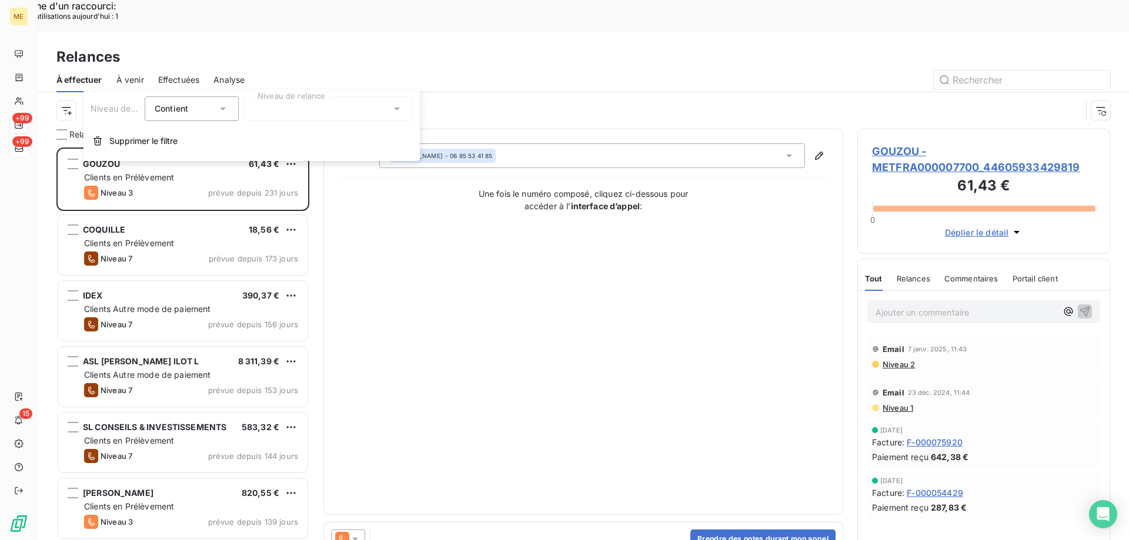
click at [274, 101] on div at bounding box center [327, 108] width 169 height 25
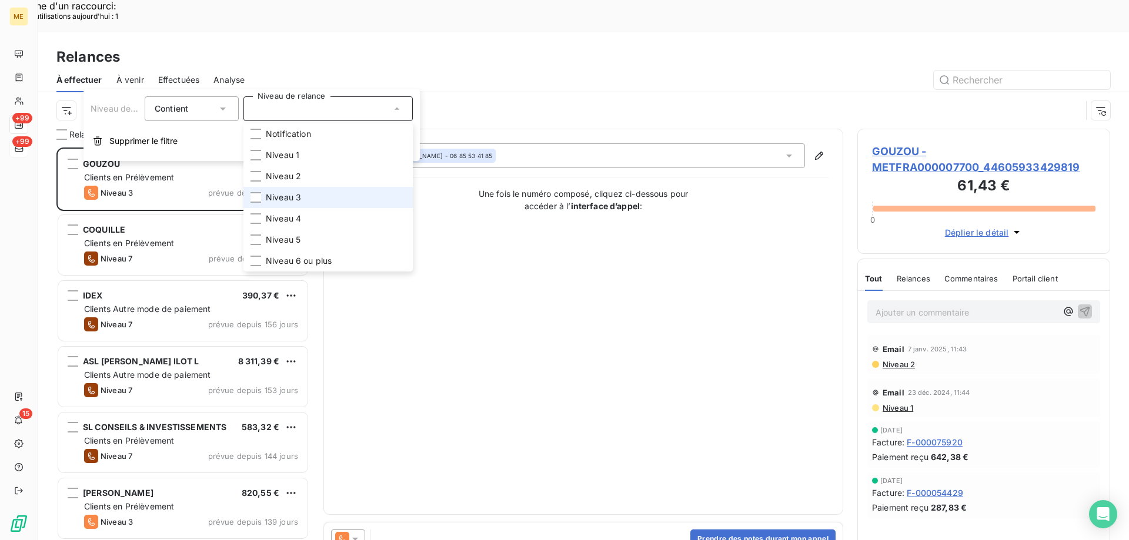
click at [272, 187] on li "Niveau 3" at bounding box center [327, 197] width 169 height 21
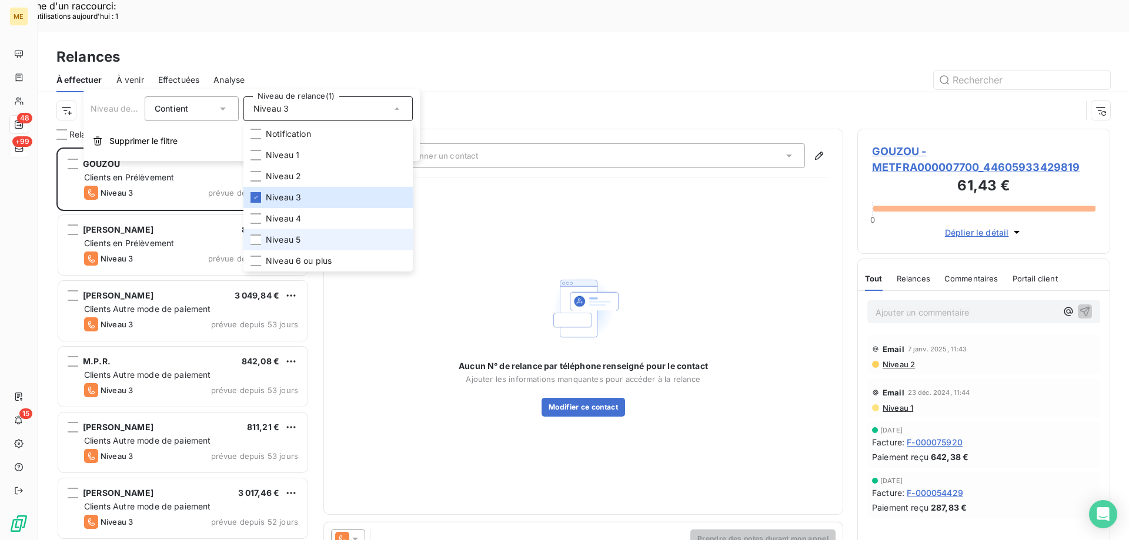
click at [270, 231] on li "Niveau 5" at bounding box center [327, 239] width 169 height 21
click at [257, 259] on div at bounding box center [255, 261] width 11 height 11
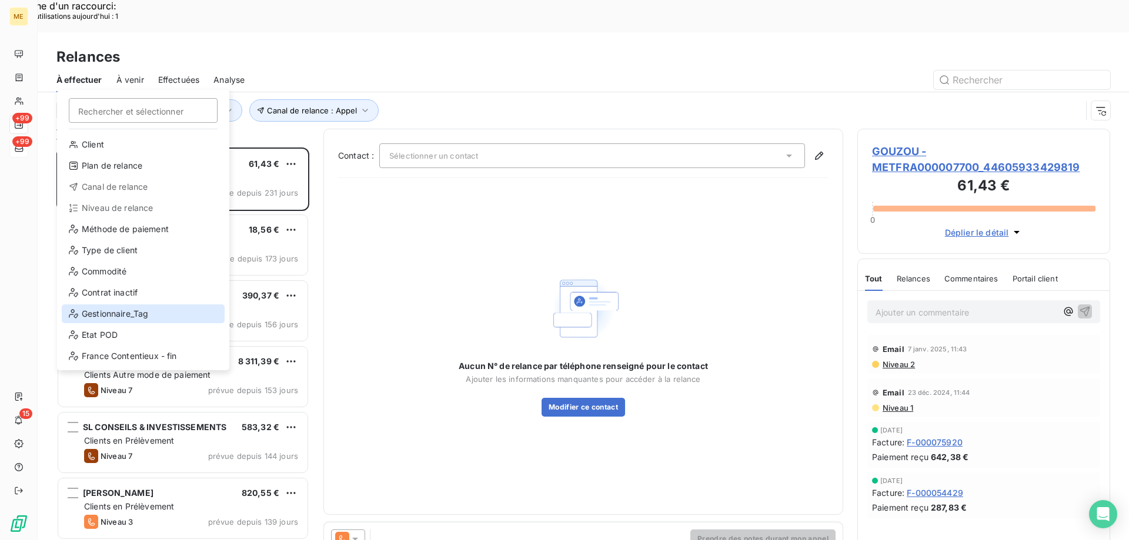
click at [122, 322] on div "Gestionnaire_Tag" at bounding box center [143, 313] width 163 height 19
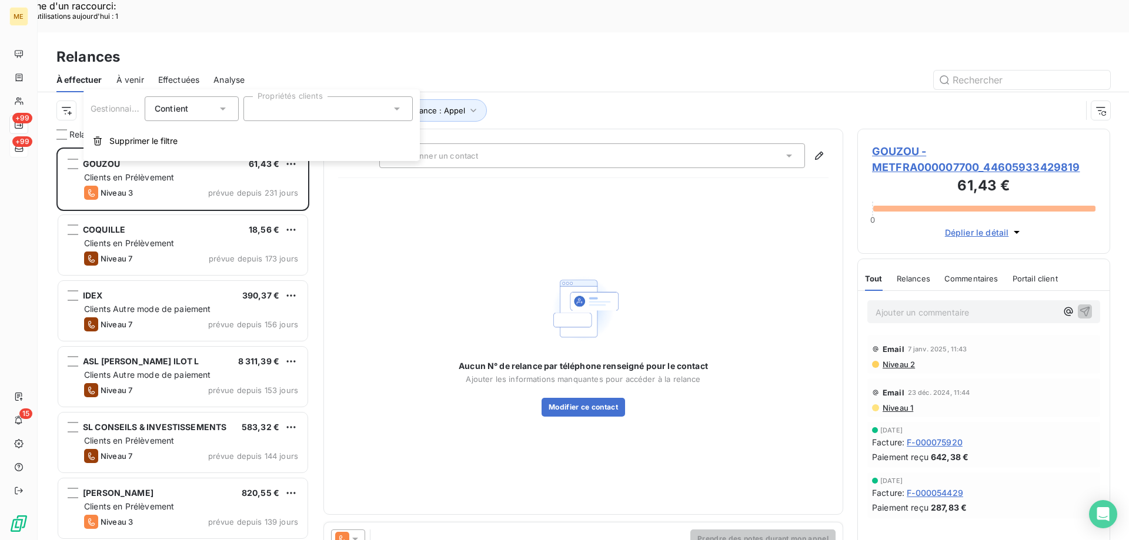
click at [290, 102] on div at bounding box center [327, 108] width 169 height 25
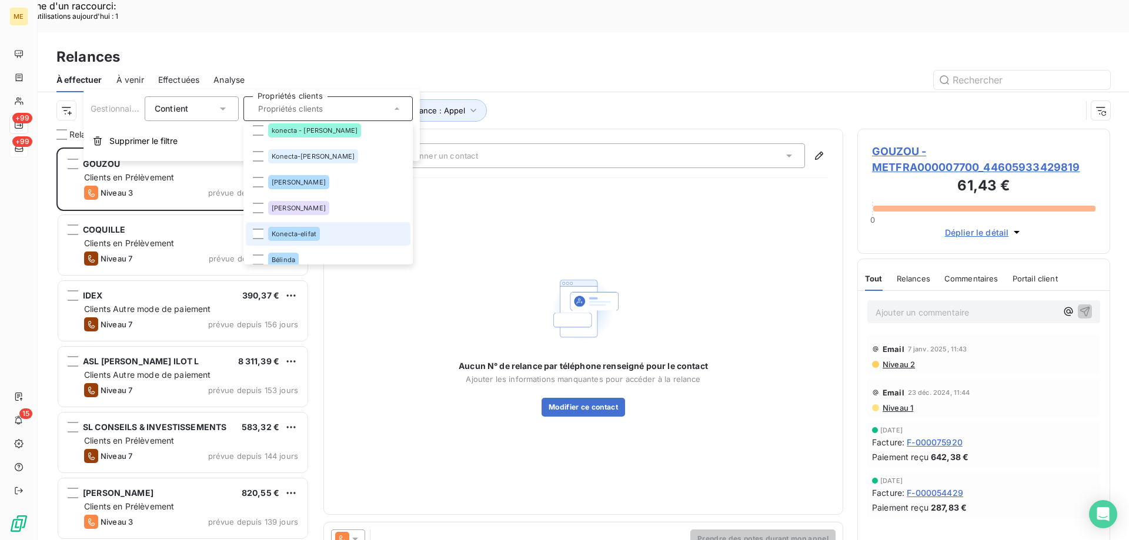
scroll to position [371, 0]
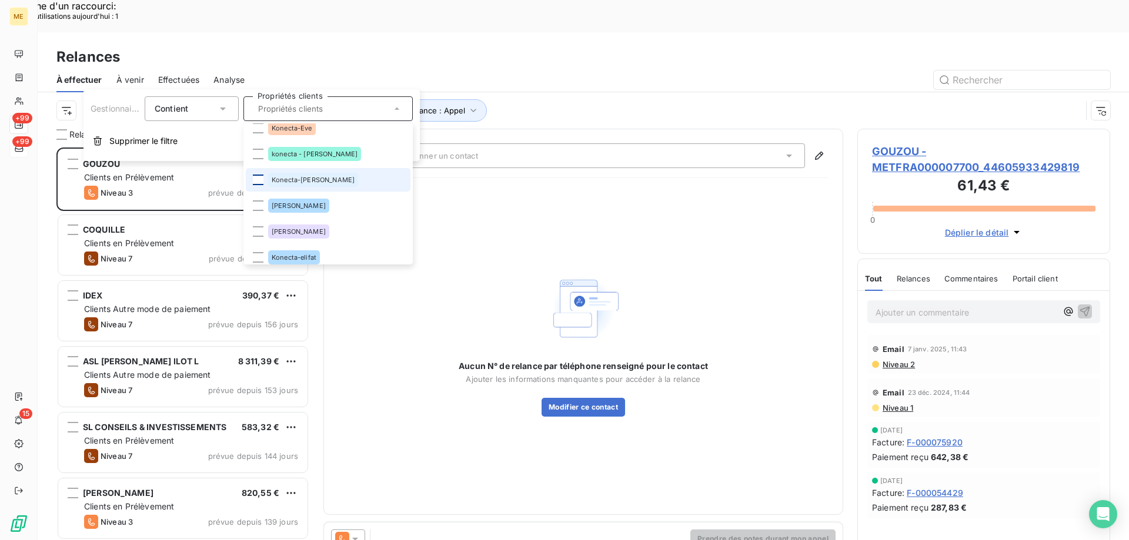
click at [260, 177] on div at bounding box center [258, 180] width 11 height 11
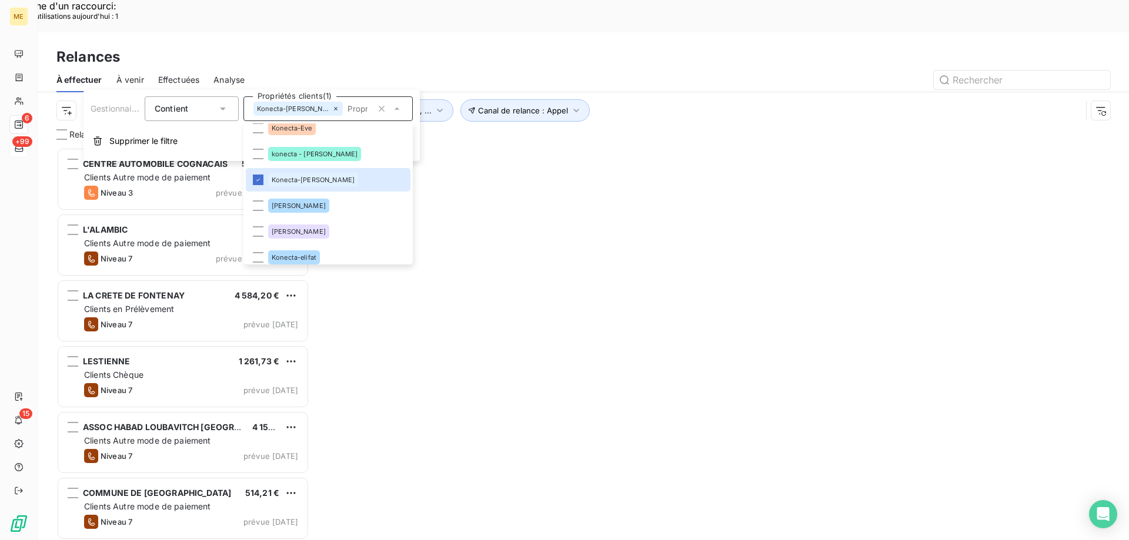
scroll to position [416, 244]
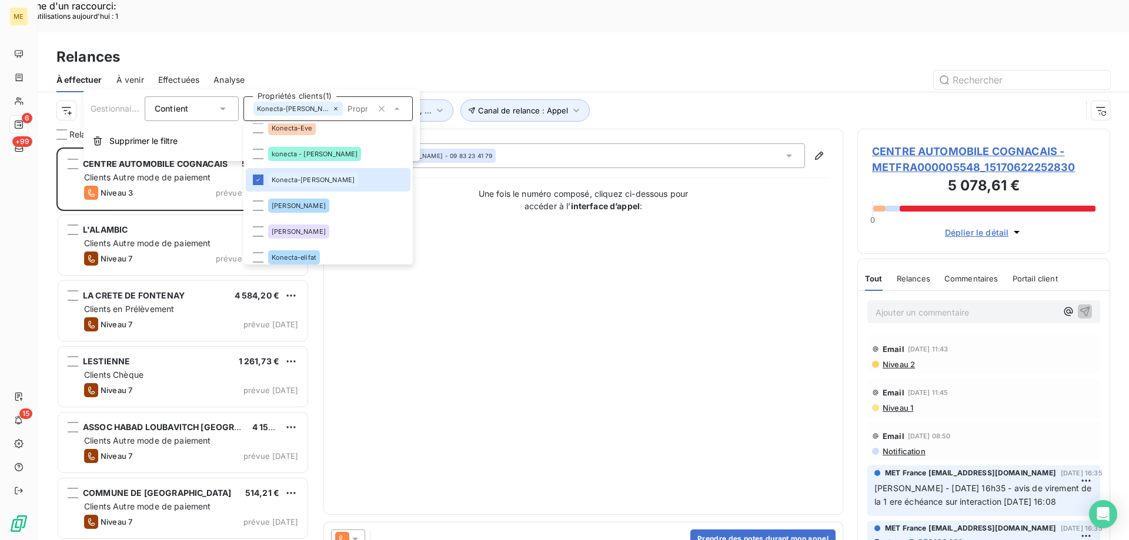
click at [588, 277] on div "Contact : JULIA FERREIRA - 09 83 23 41 79 Une fois le numéro composé, cliquez c…" at bounding box center [583, 321] width 490 height 357
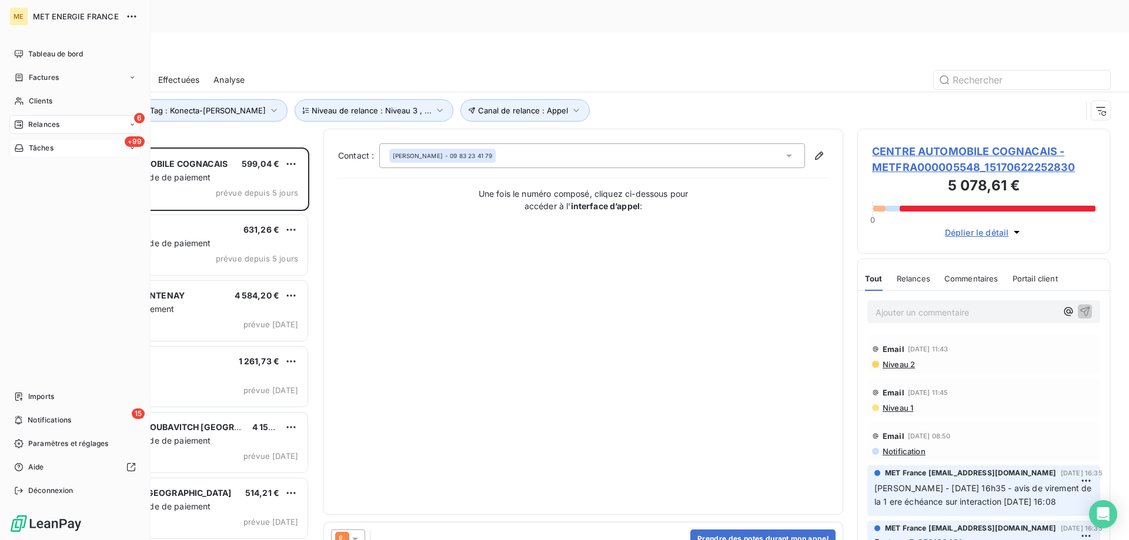
click at [49, 153] on span "Tâches" at bounding box center [41, 148] width 25 height 11
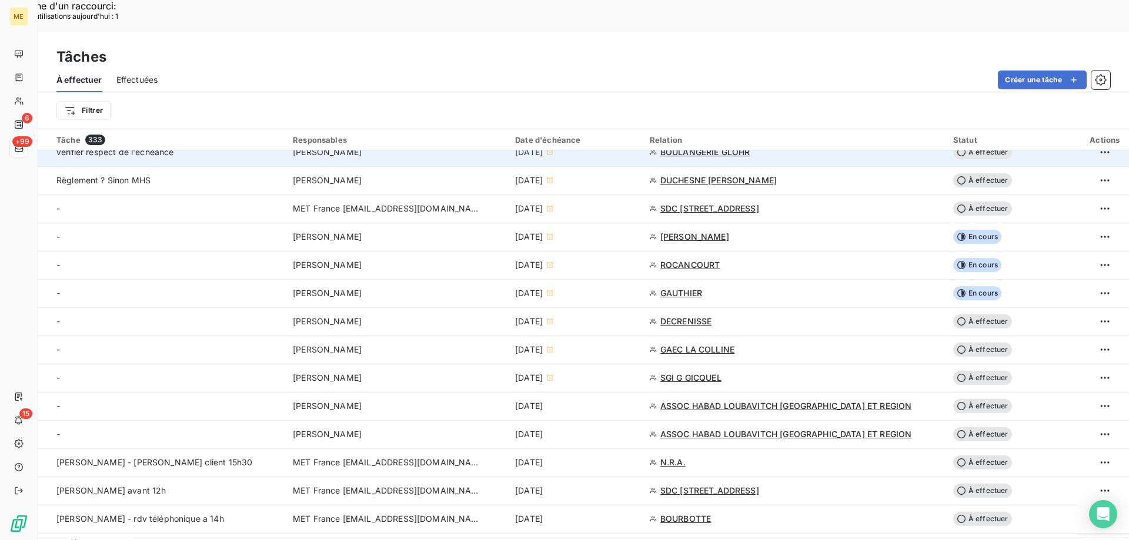
scroll to position [294, 0]
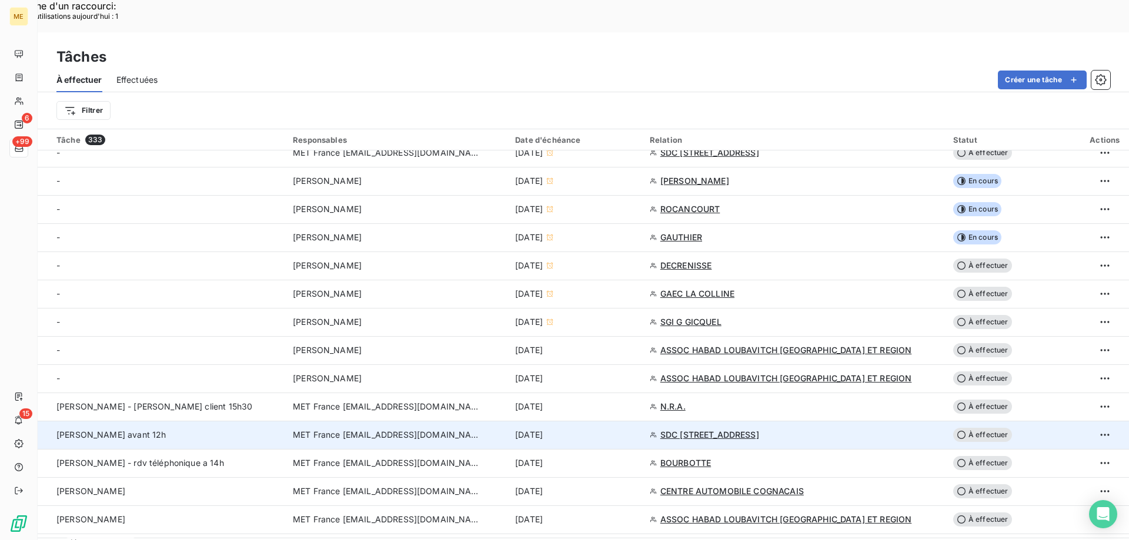
click at [352, 429] on span "MET France [EMAIL_ADDRESS][DOMAIN_NAME]" at bounding box center [387, 435] width 188 height 12
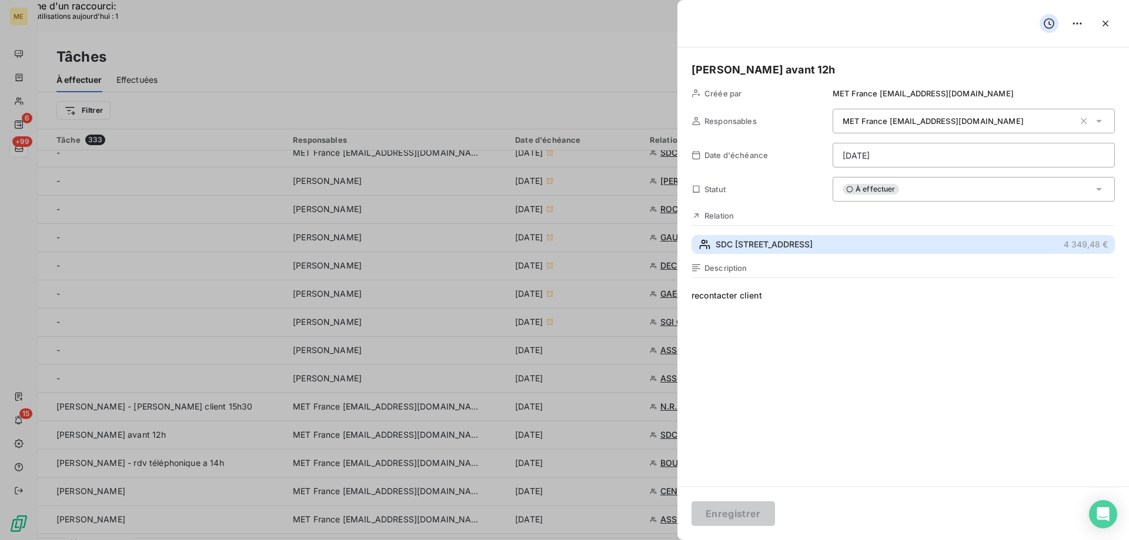
click at [743, 246] on span "SDC 103 SQUARE NOLLET" at bounding box center [763, 245] width 97 height 12
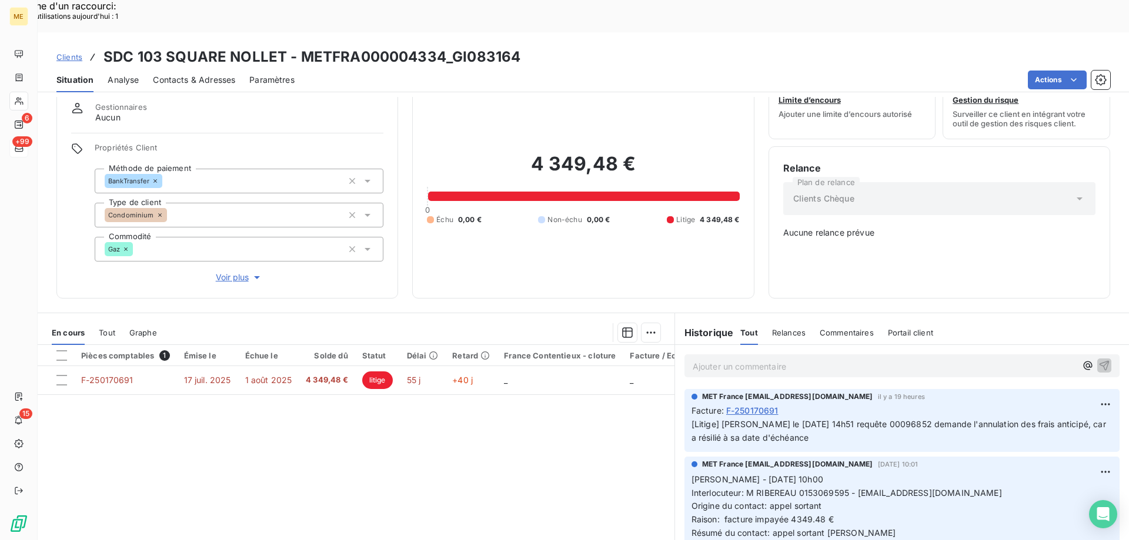
scroll to position [66, 0]
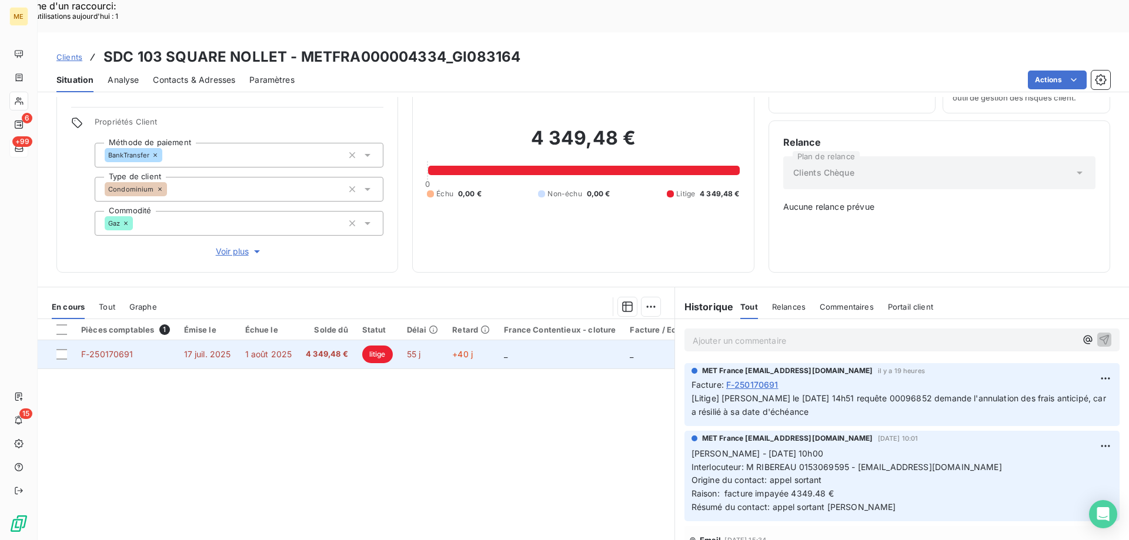
click at [219, 349] on span "17 juil. 2025" at bounding box center [207, 354] width 47 height 10
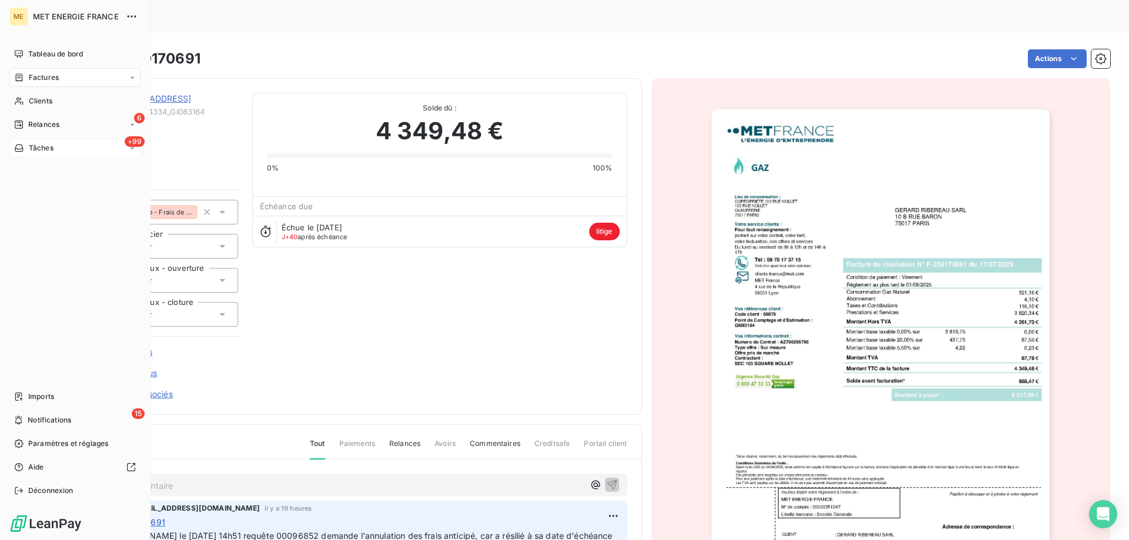
click at [53, 149] on span "Tâches" at bounding box center [41, 148] width 25 height 11
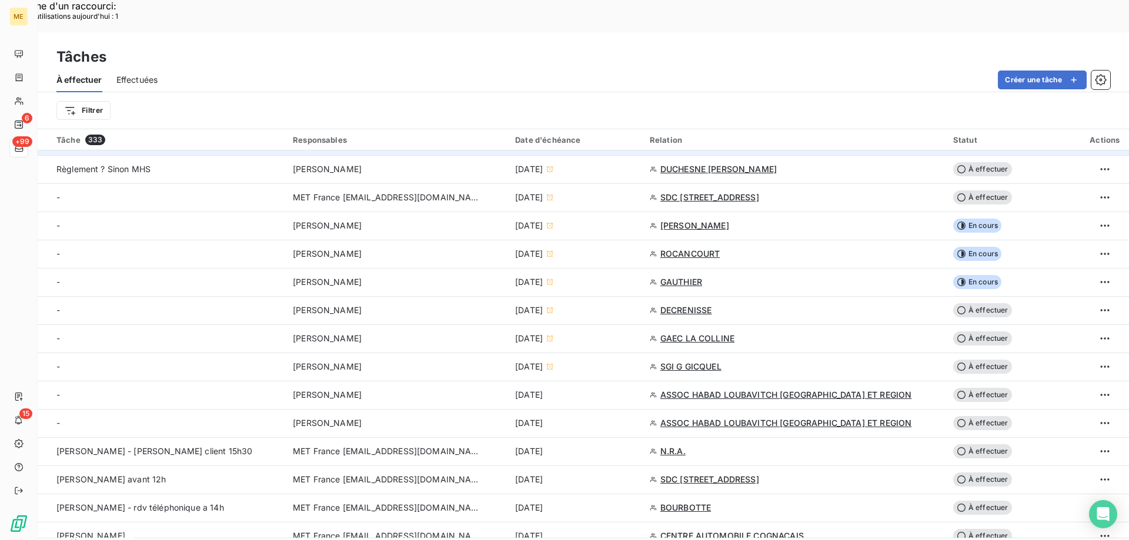
scroll to position [353, 0]
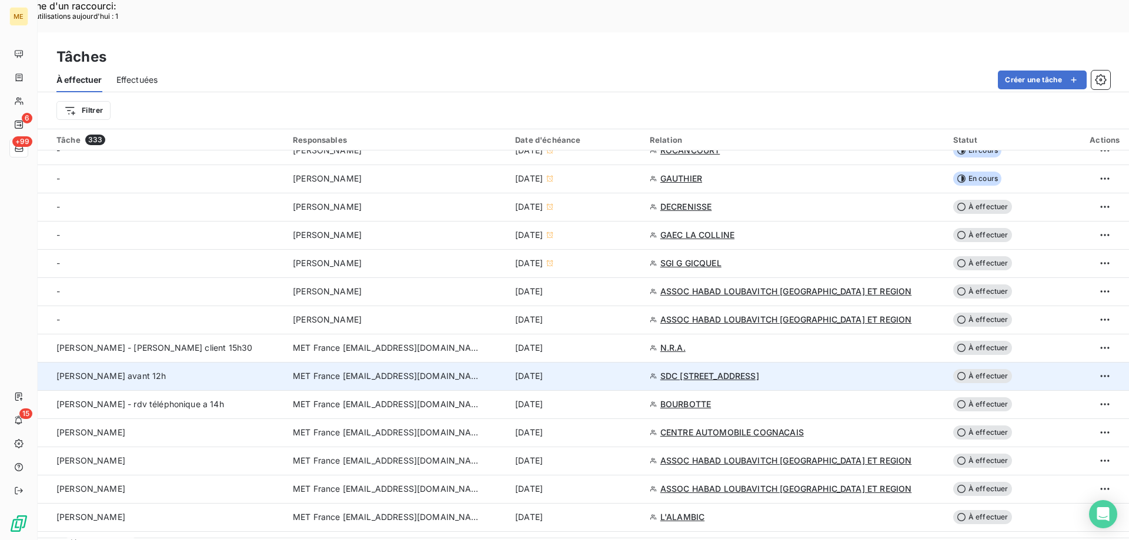
click at [381, 370] on span "MET France [EMAIL_ADDRESS][DOMAIN_NAME]" at bounding box center [387, 376] width 188 height 12
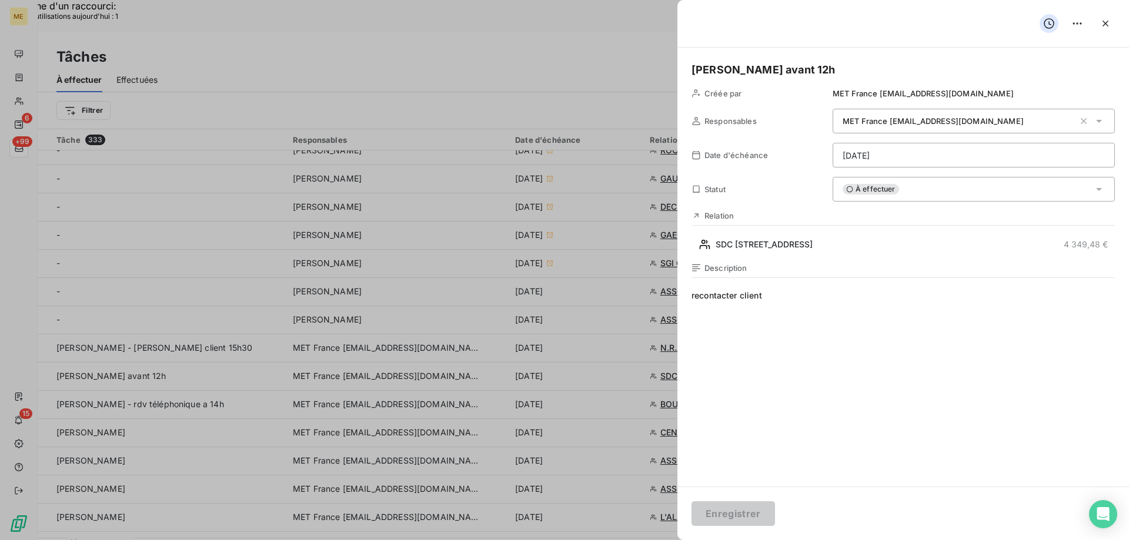
click at [993, 185] on div "À effectuer" at bounding box center [973, 189] width 282 height 25
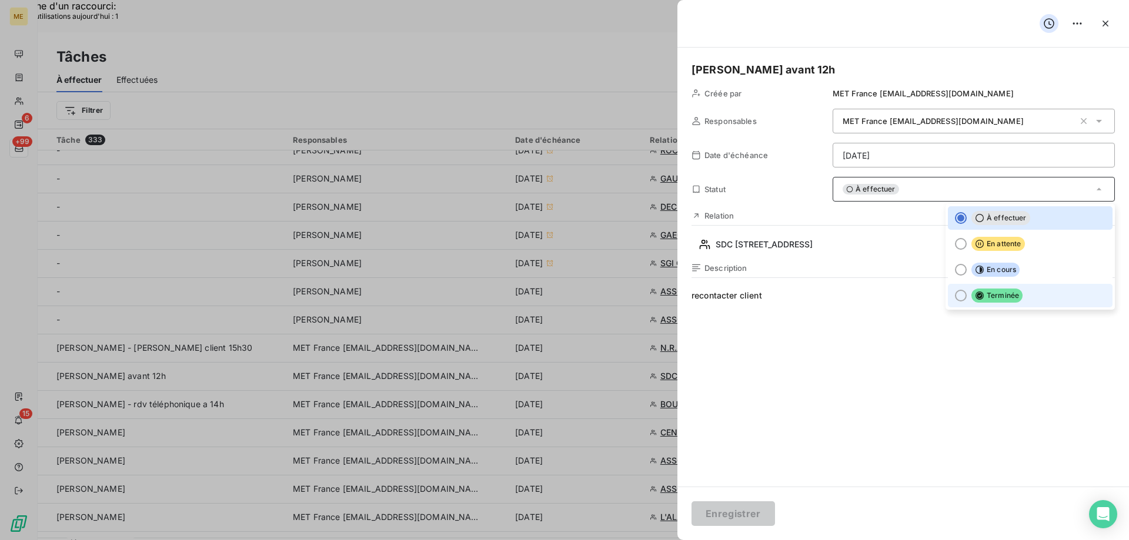
click at [955, 294] on div at bounding box center [961, 296] width 12 height 12
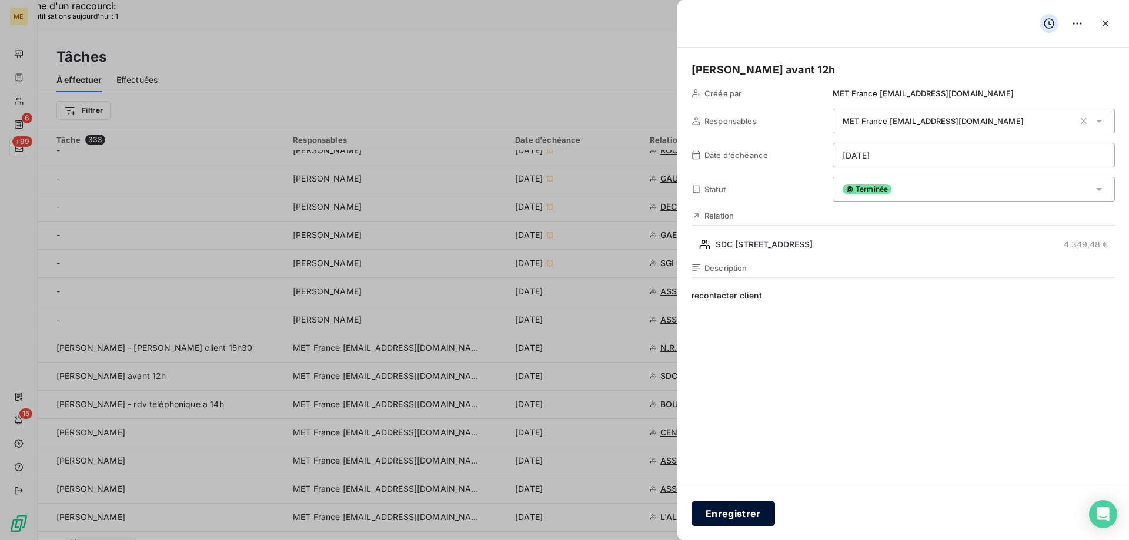
click at [712, 515] on button "Enregistrer" at bounding box center [732, 513] width 83 height 25
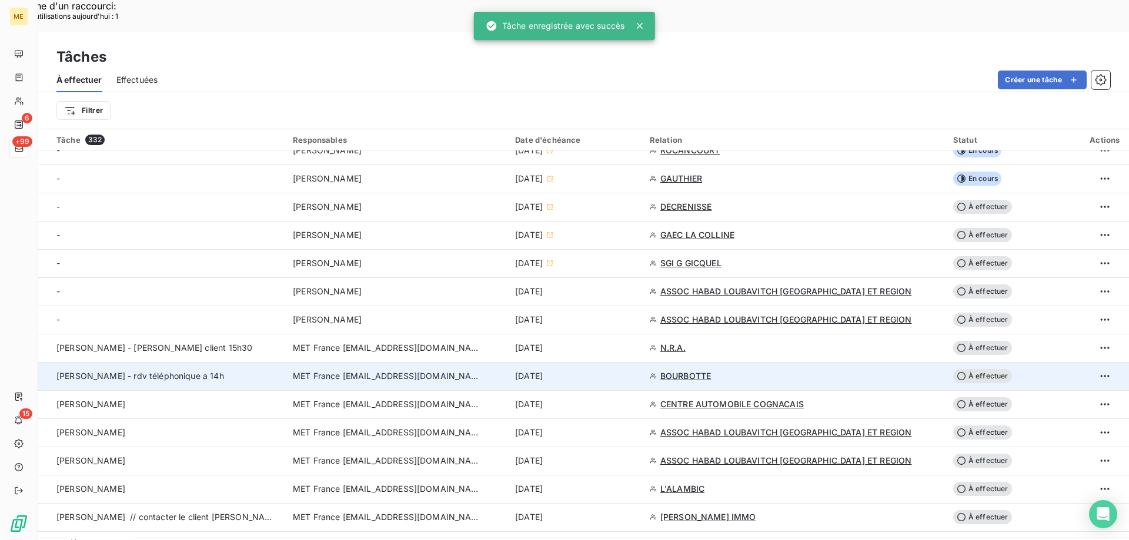
scroll to position [411, 0]
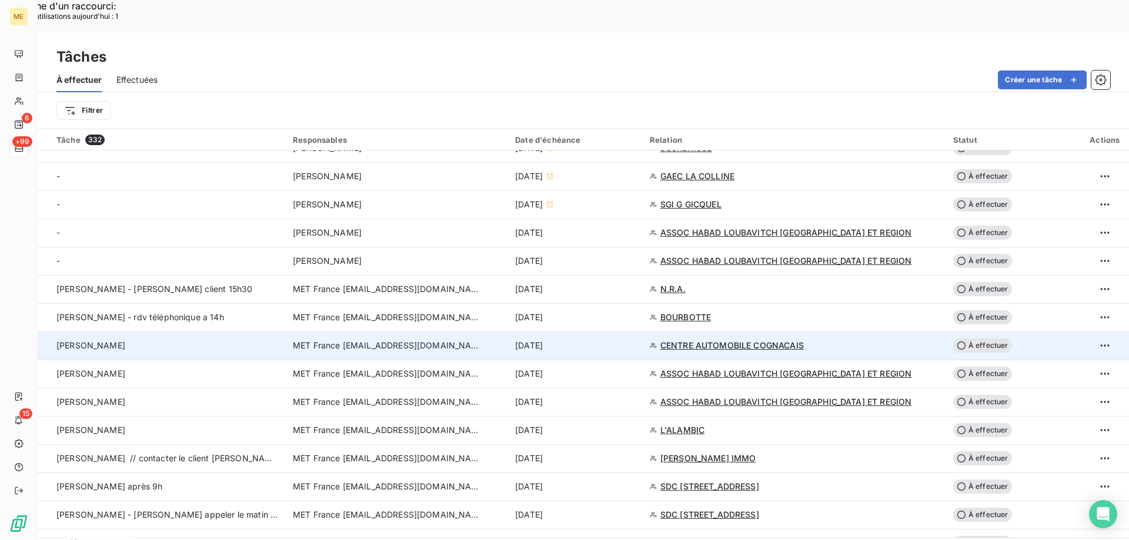
click at [394, 340] on span "MET France [EMAIL_ADDRESS][DOMAIN_NAME]" at bounding box center [387, 346] width 188 height 12
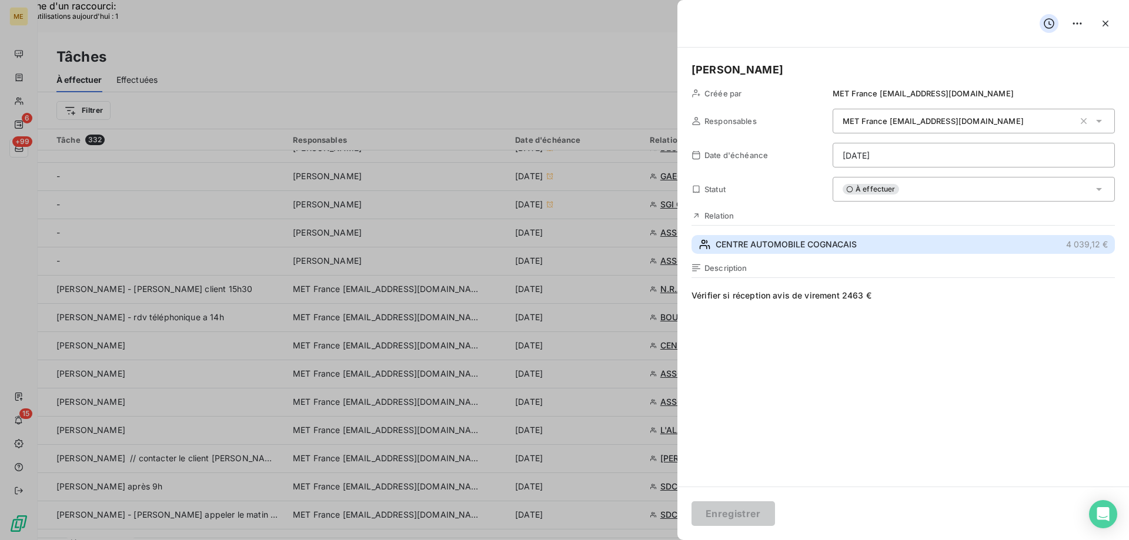
click at [731, 246] on span "CENTRE AUTOMOBILE COGNACAIS" at bounding box center [785, 245] width 141 height 12
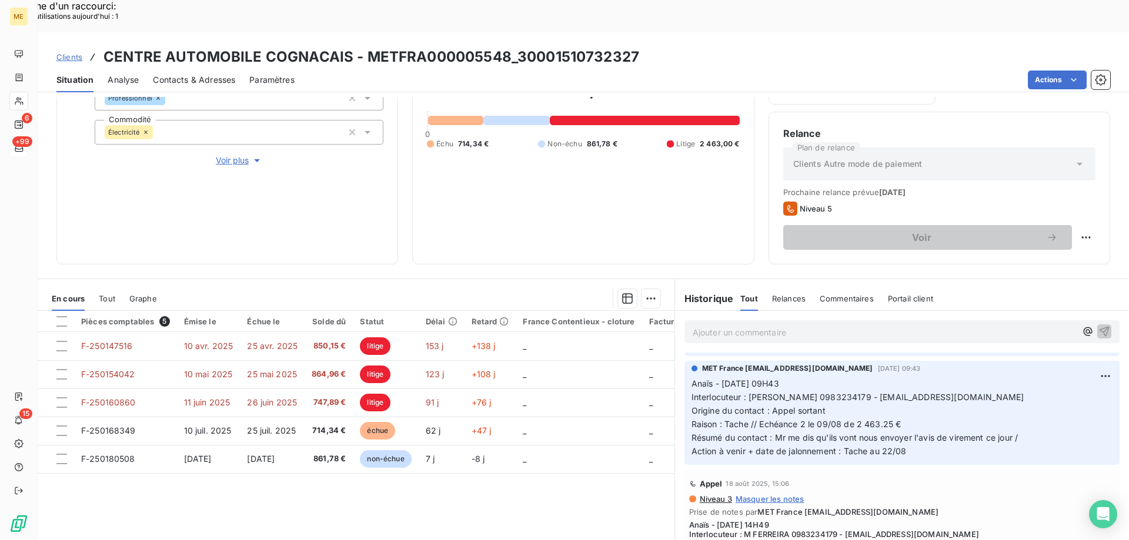
scroll to position [470, 0]
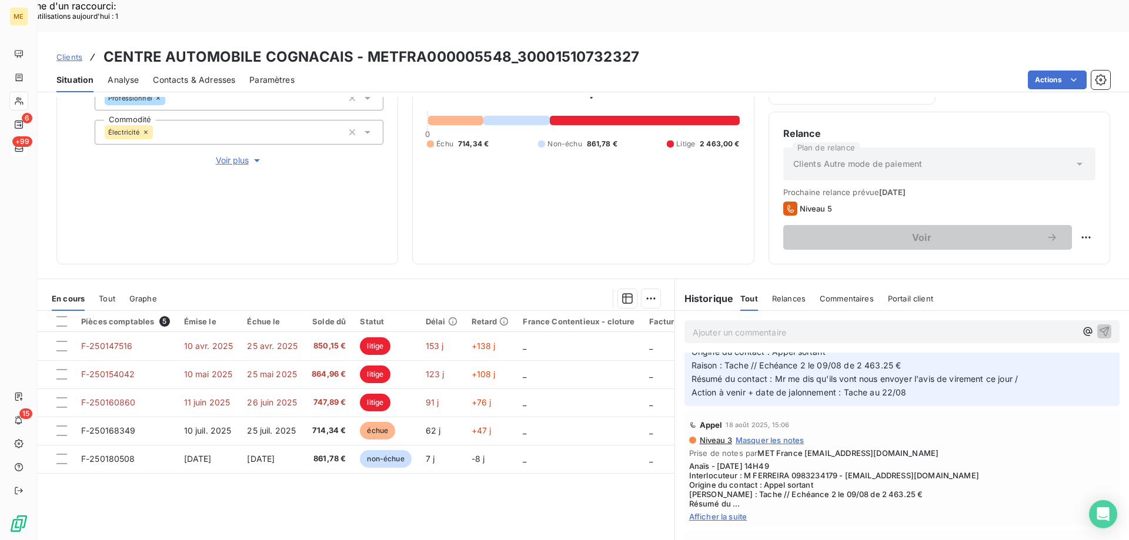
click at [698, 512] on span "Afficher la suite" at bounding box center [902, 516] width 426 height 9
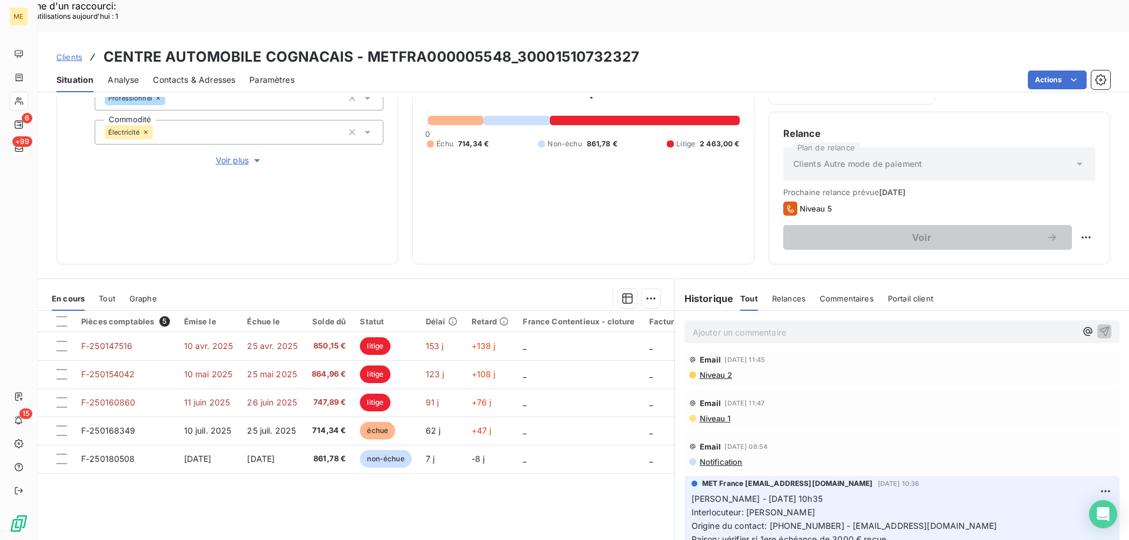
scroll to position [705, 0]
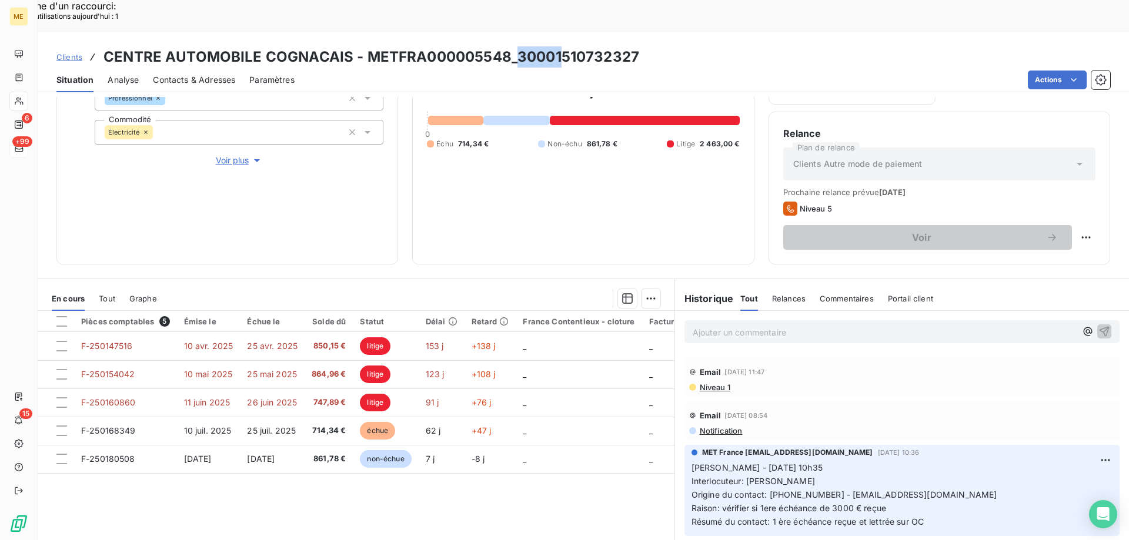
drag, startPoint x: 514, startPoint y: 24, endPoint x: 561, endPoint y: 23, distance: 47.0
click at [561, 46] on h3 "CENTRE AUTOMOBILE COGNACAIS - METFRA000005548_30001510732327" at bounding box center [370, 56] width 535 height 21
drag, startPoint x: 365, startPoint y: 25, endPoint x: 505, endPoint y: 34, distance: 140.8
click at [505, 46] on h3 "CENTRE AUTOMOBILE COGNACAIS - METFRA000005548_30001510732327" at bounding box center [370, 56] width 535 height 21
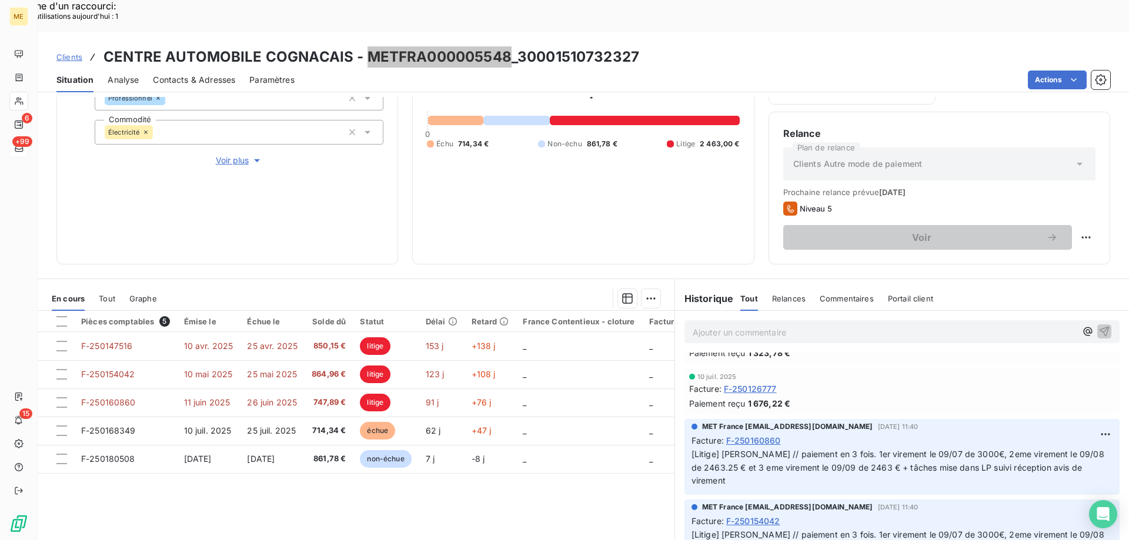
scroll to position [999, 0]
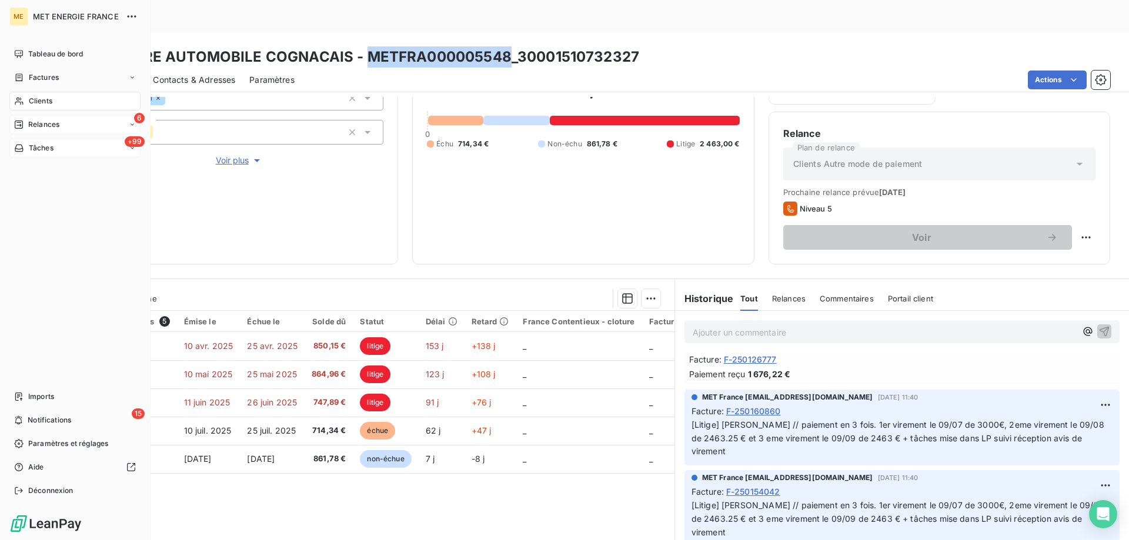
click at [39, 126] on span "Relances" at bounding box center [43, 124] width 31 height 11
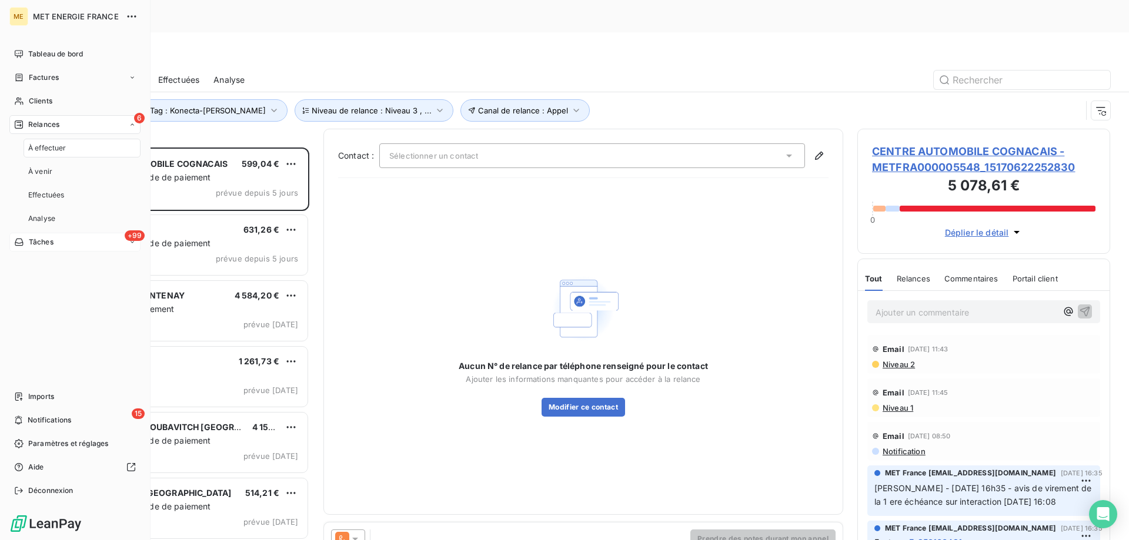
scroll to position [416, 244]
click at [42, 243] on span "Tâches" at bounding box center [41, 242] width 25 height 11
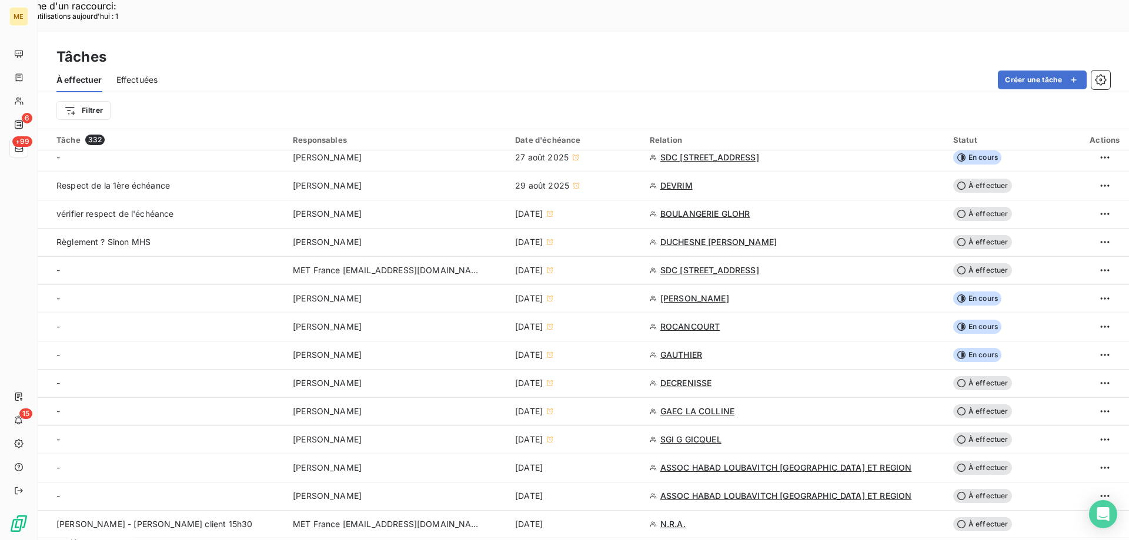
scroll to position [353, 0]
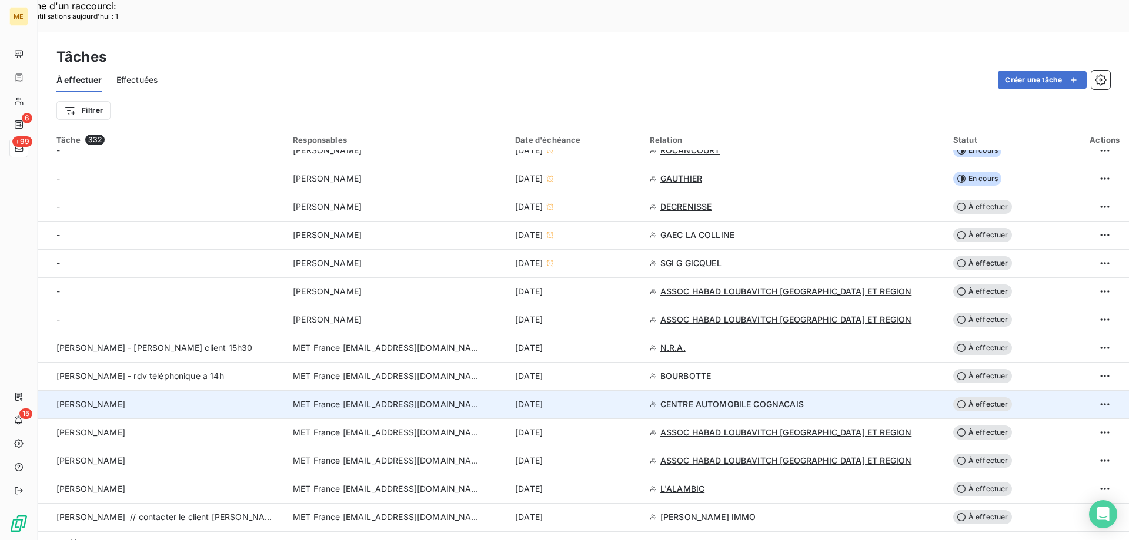
click at [391, 399] on span "MET France [EMAIL_ADDRESS][DOMAIN_NAME]" at bounding box center [387, 405] width 188 height 12
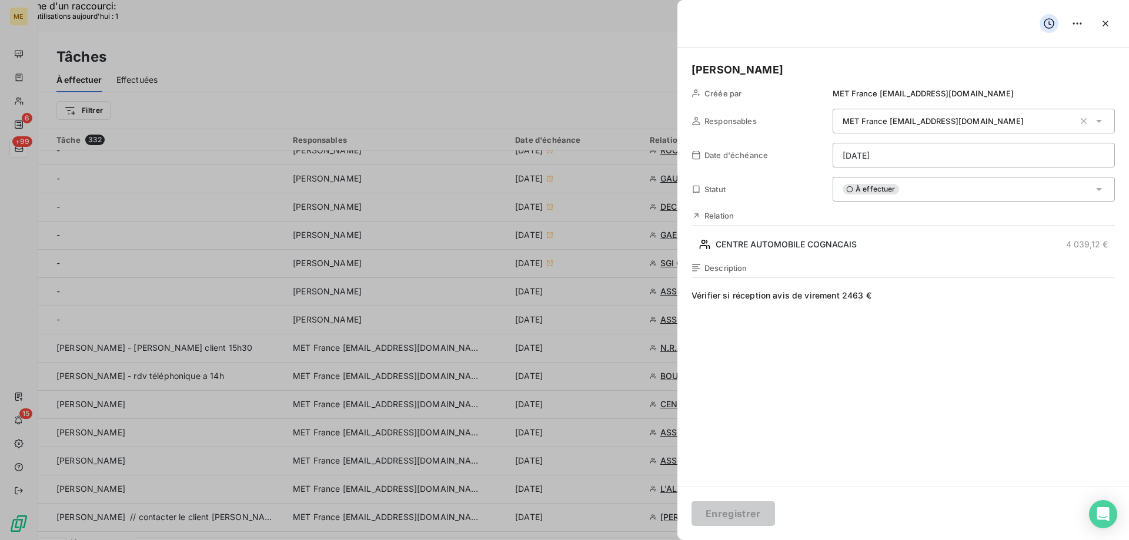
click at [921, 296] on span "Vérifier si réception avis de virement 2463 €" at bounding box center [902, 403] width 423 height 226
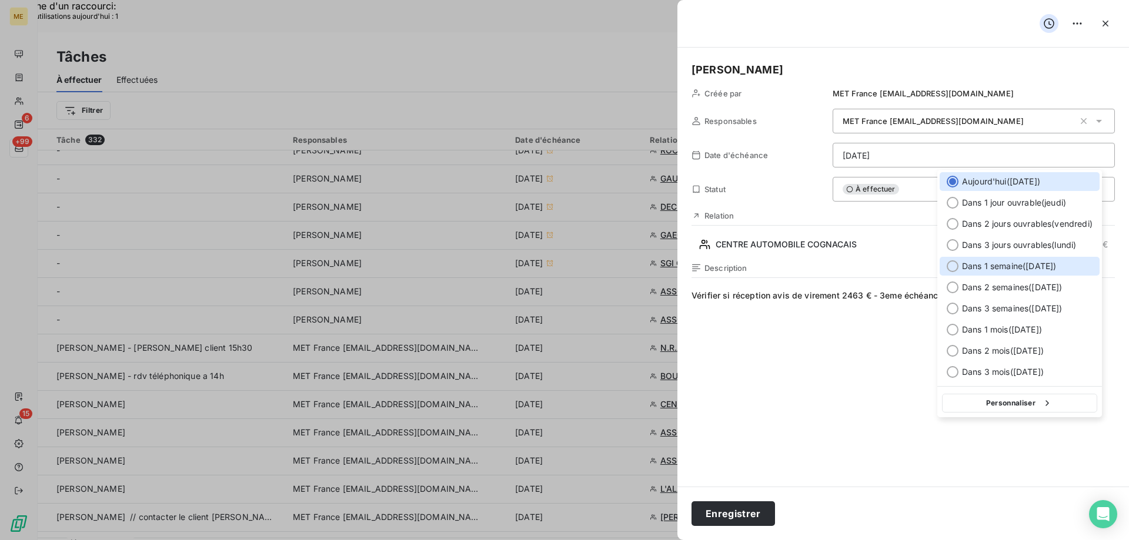
click at [955, 269] on div at bounding box center [952, 266] width 12 height 12
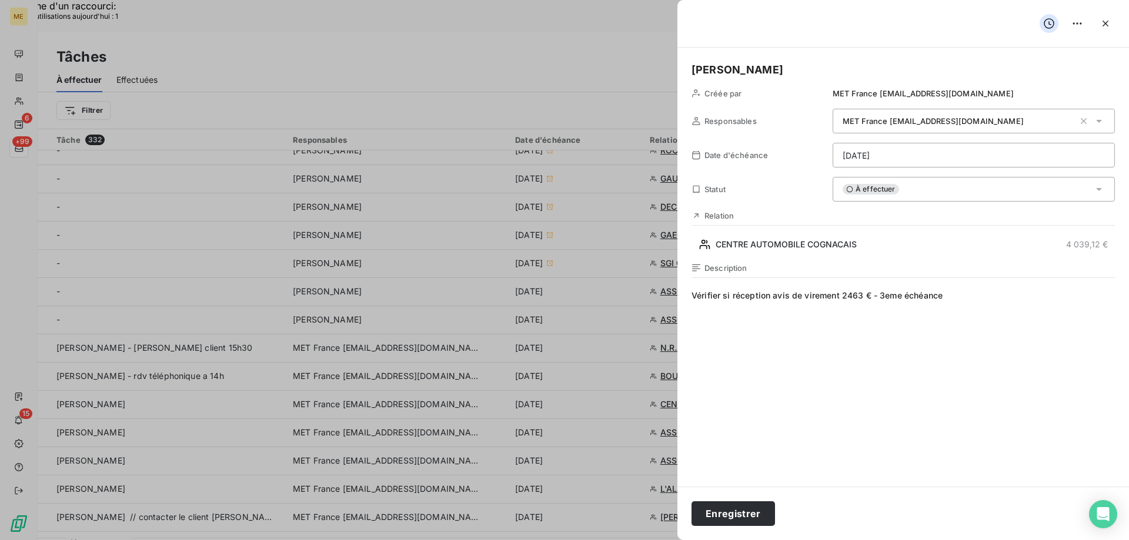
click at [889, 297] on span "Vérifier si réception avis de virement 2463 € - 3eme échéance" at bounding box center [902, 403] width 423 height 226
click at [0, 0] on lt-em "3ᵉ" at bounding box center [0, 0] width 0 height 0
click at [740, 517] on button "Enregistrer" at bounding box center [732, 513] width 83 height 25
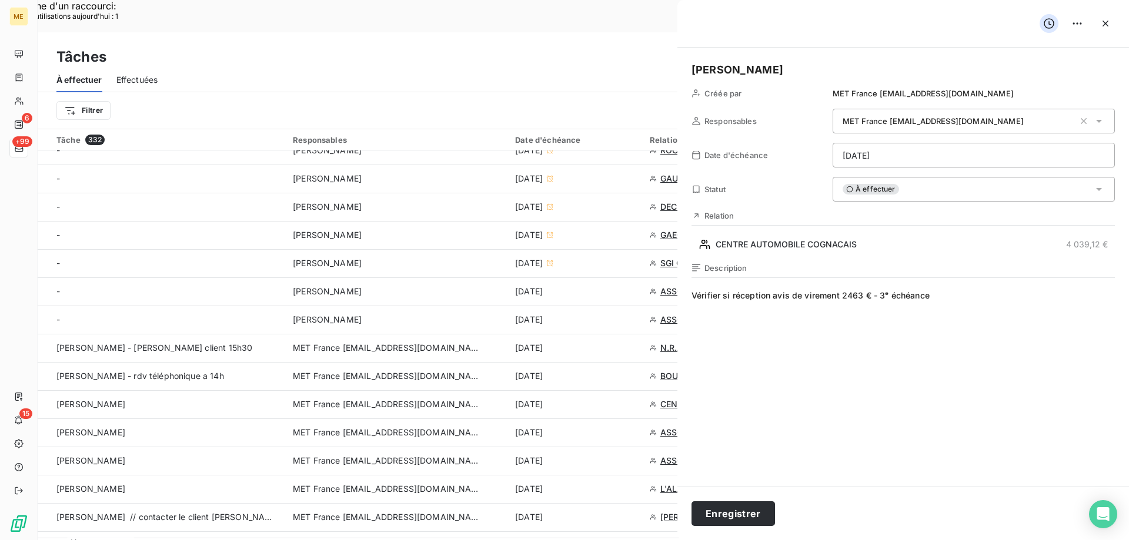
type input "10/09/2025"
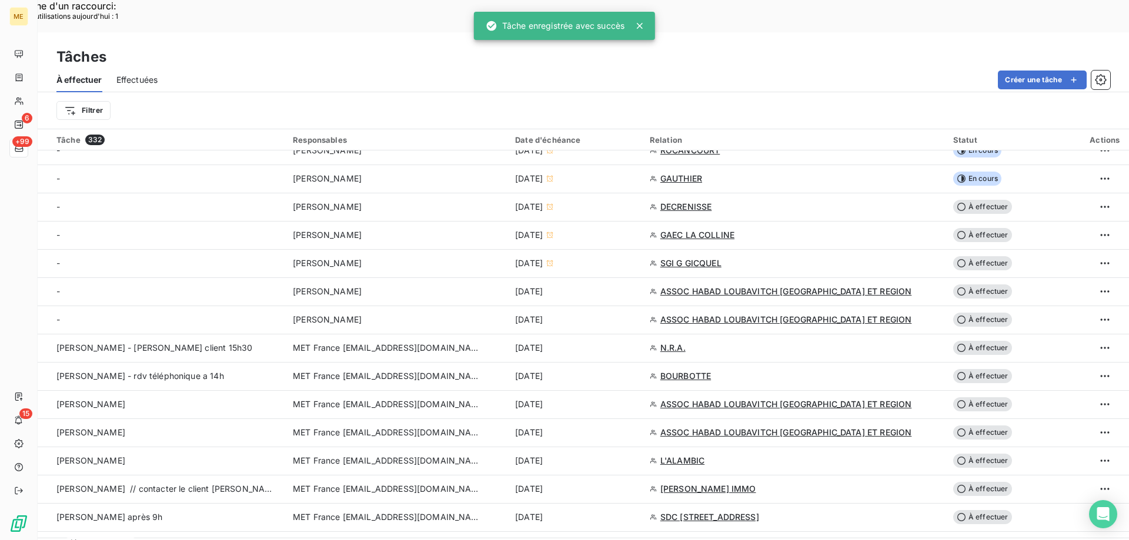
scroll to position [470, 0]
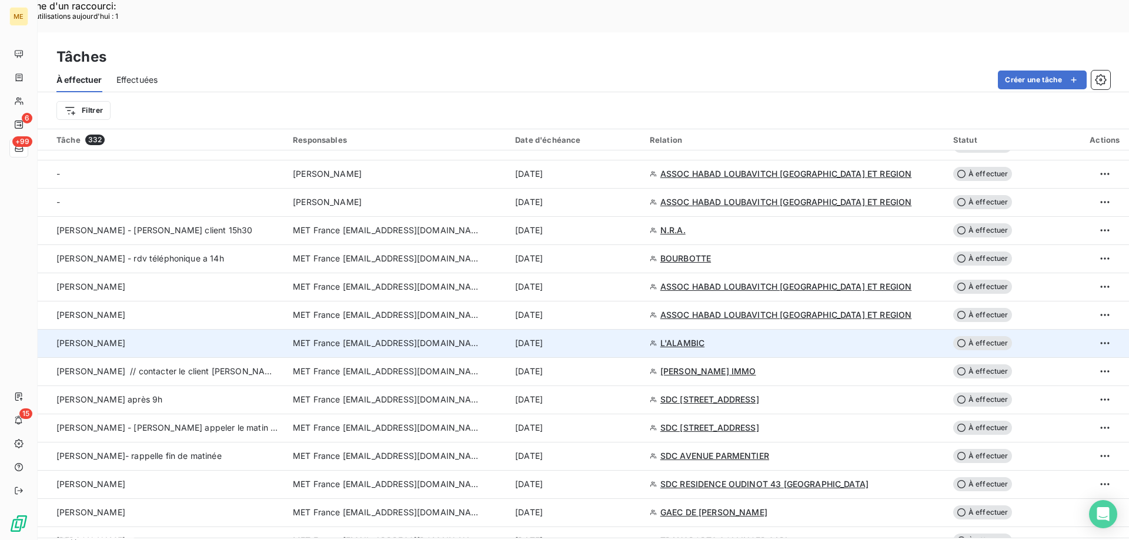
click at [383, 329] on td "MET France [EMAIL_ADDRESS][DOMAIN_NAME]" at bounding box center [397, 343] width 222 height 28
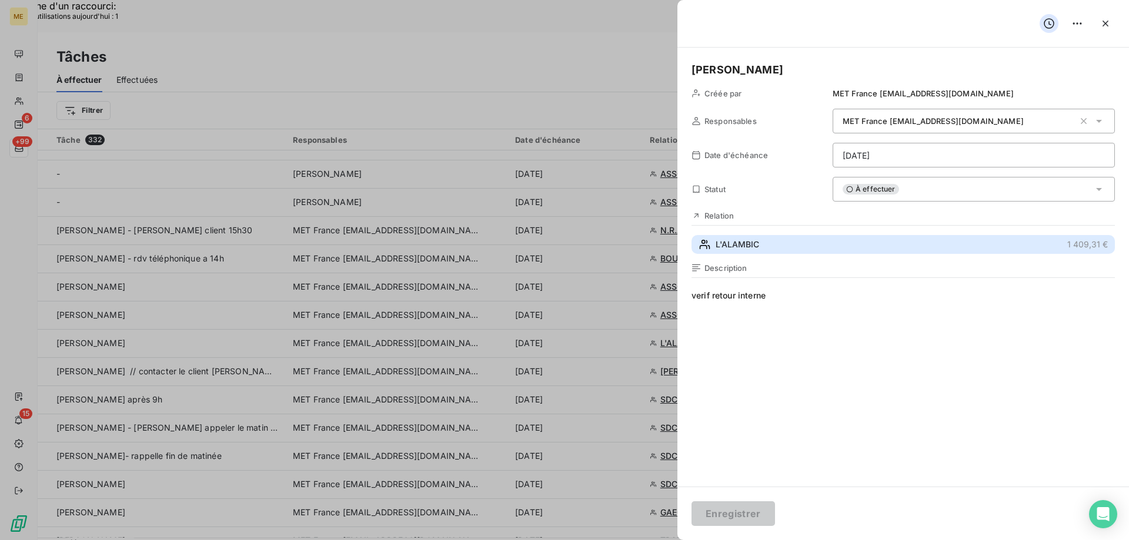
click at [737, 241] on span "L'ALAMBIC" at bounding box center [736, 245] width 43 height 12
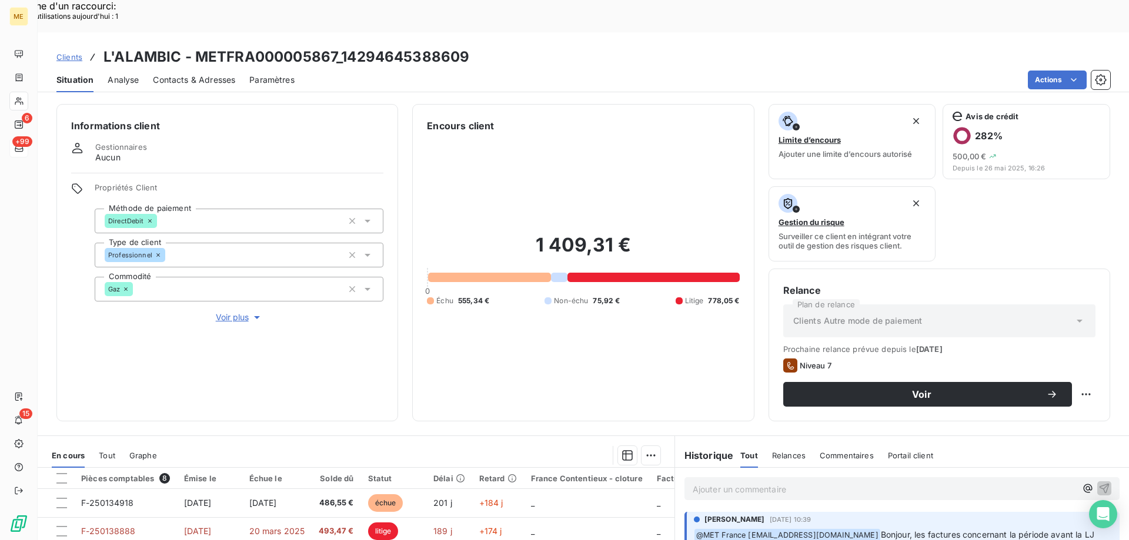
click at [240, 312] on span "Voir plus" at bounding box center [239, 318] width 47 height 12
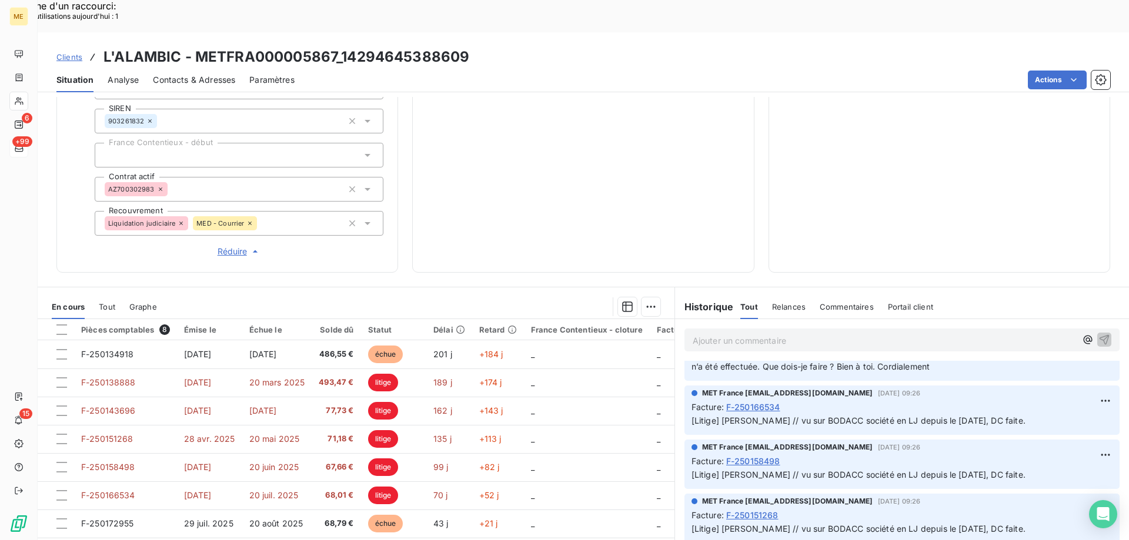
scroll to position [176, 0]
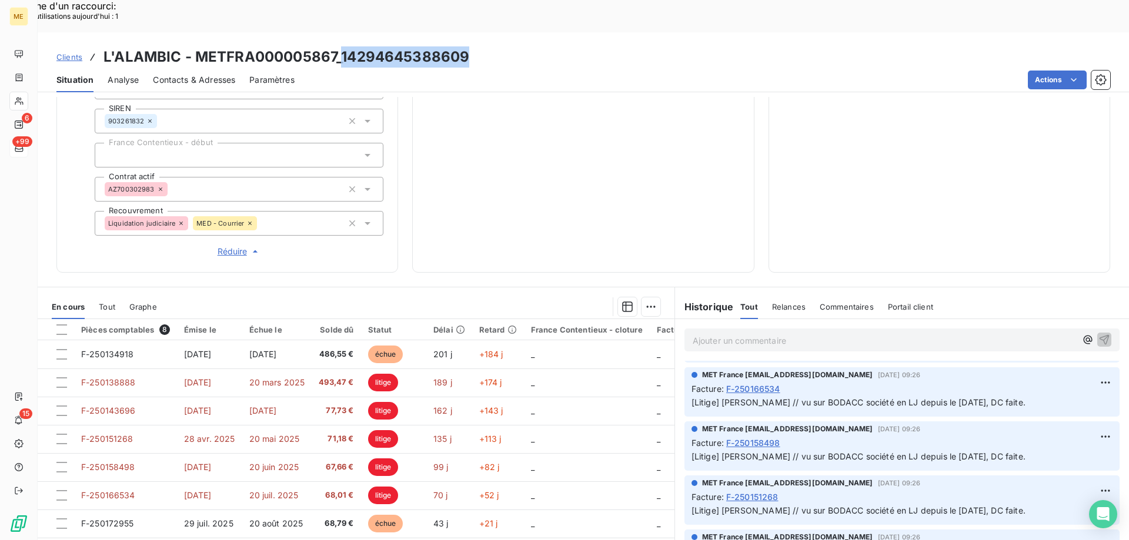
drag, startPoint x: 342, startPoint y: 22, endPoint x: 490, endPoint y: 31, distance: 148.4
click at [490, 46] on div "Clients L'ALAMBIC - METFRA000005867_14294645388609" at bounding box center [583, 56] width 1091 height 21
click at [238, 246] on span "Réduire" at bounding box center [238, 252] width 43 height 12
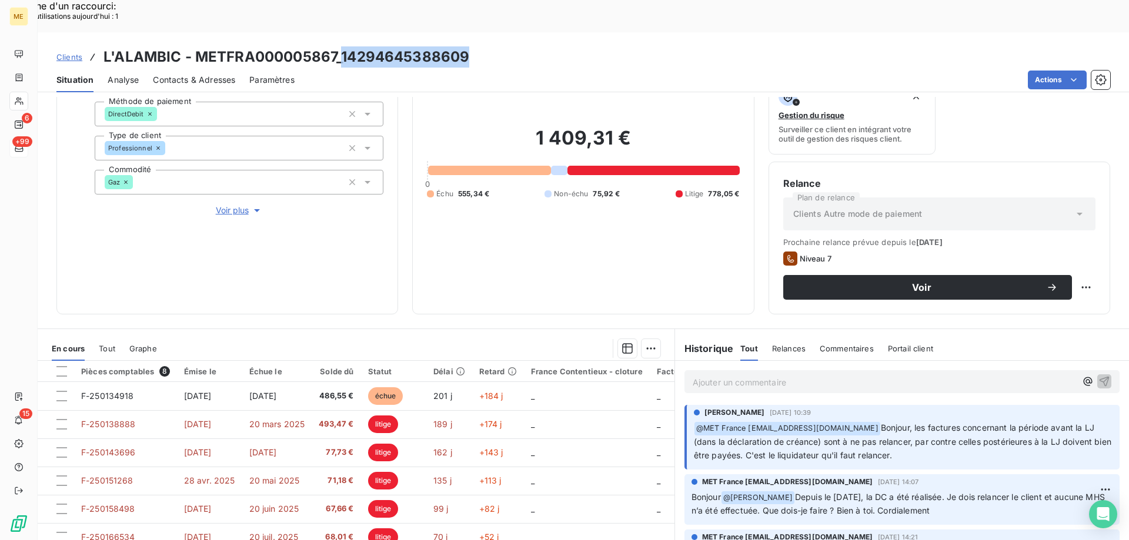
scroll to position [118, 0]
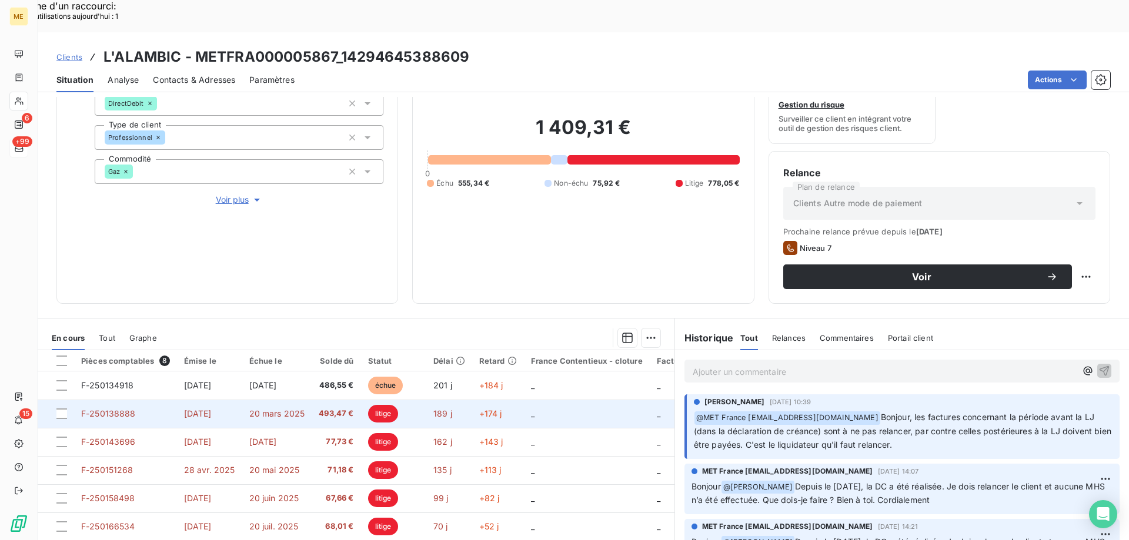
click at [216, 400] on td "5 mars 2025" at bounding box center [209, 414] width 65 height 28
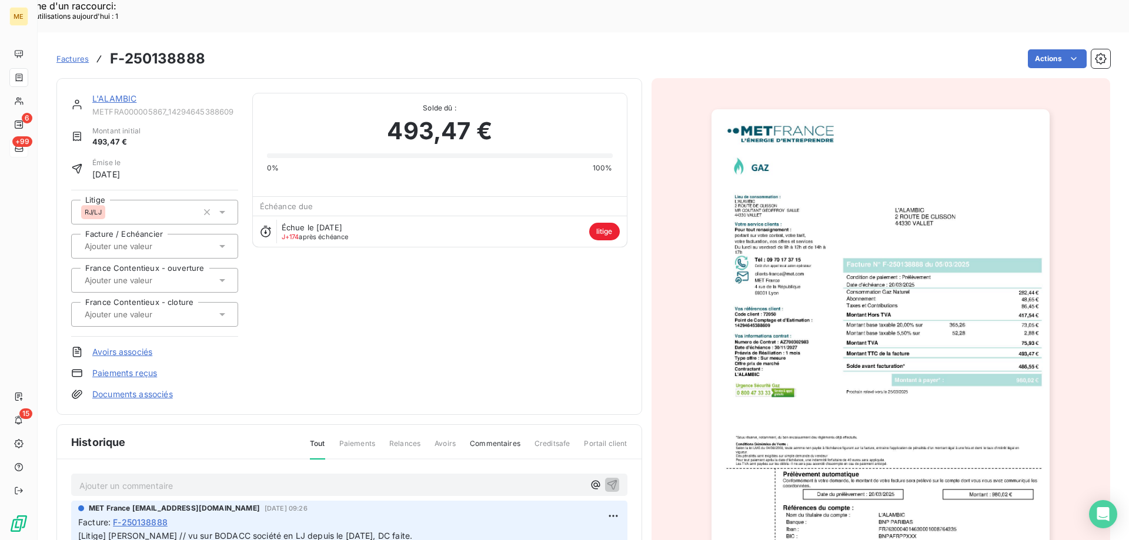
click at [861, 284] on img "button" at bounding box center [880, 348] width 338 height 478
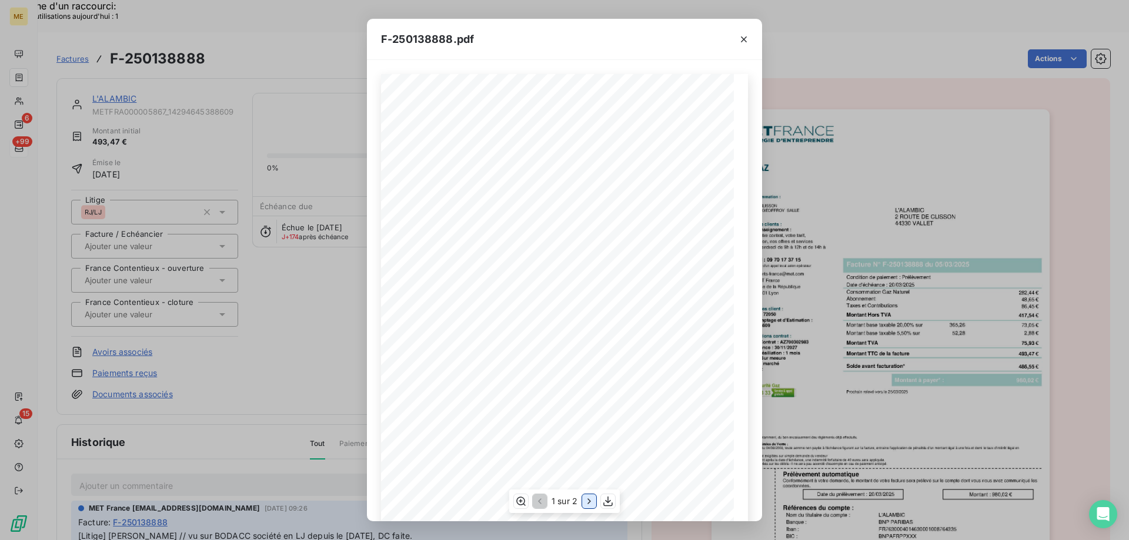
click at [590, 500] on icon "button" at bounding box center [589, 501] width 12 height 12
click at [516, 501] on icon "button" at bounding box center [519, 501] width 9 height 9
click at [741, 41] on icon "button" at bounding box center [744, 39] width 6 height 6
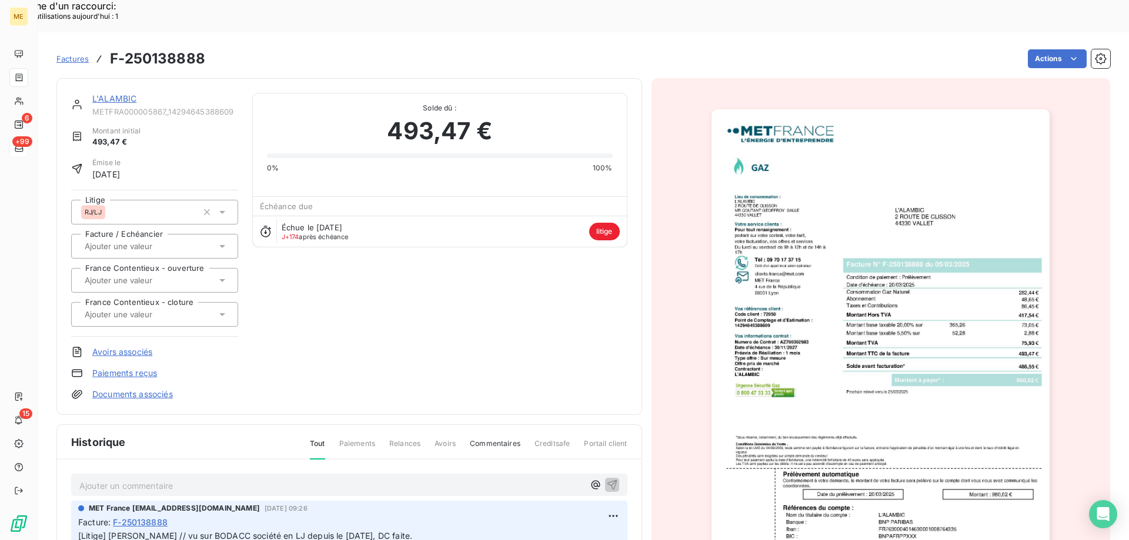
click at [125, 93] on link "L'ALAMBIC" at bounding box center [114, 98] width 44 height 10
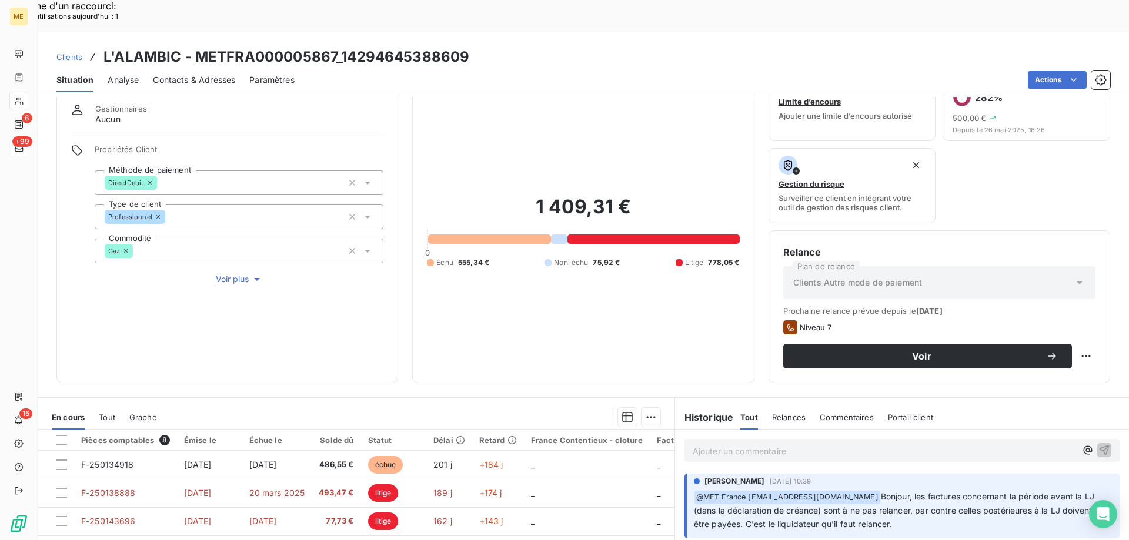
scroll to position [59, 0]
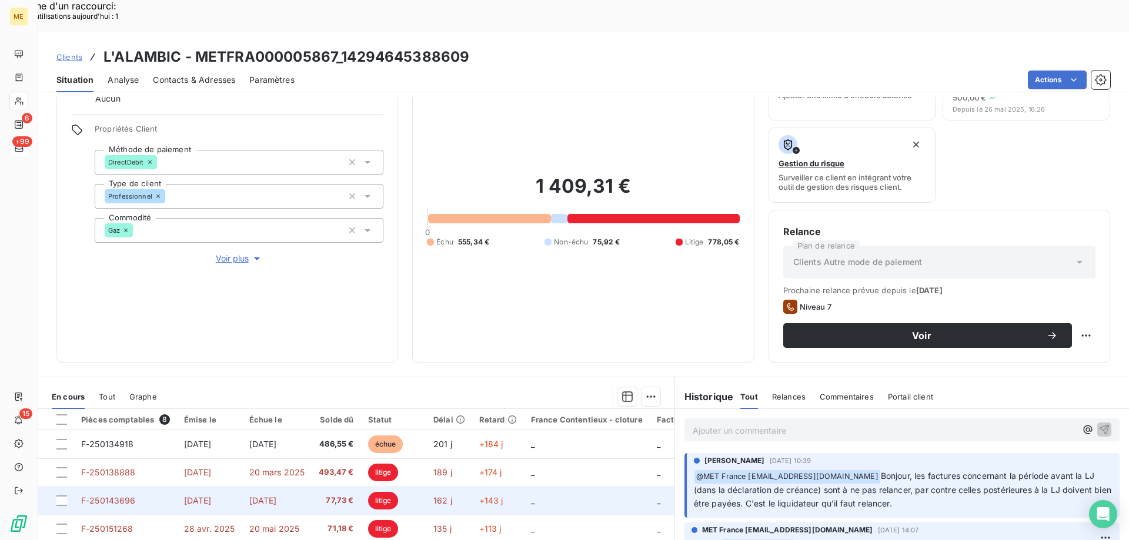
click at [202, 487] on td "1 avr. 2025" at bounding box center [209, 501] width 65 height 28
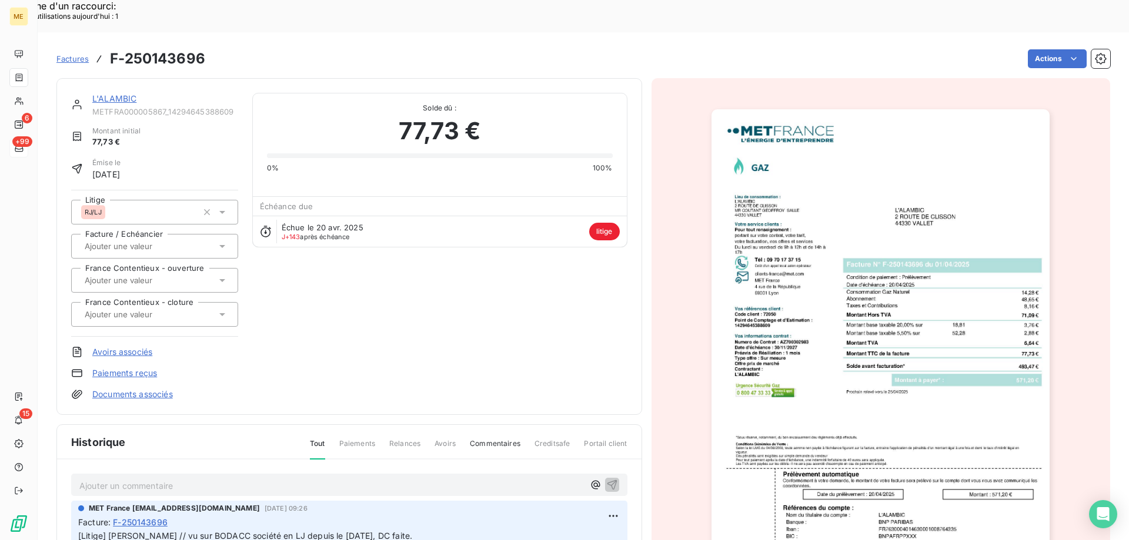
click at [828, 316] on img "button" at bounding box center [880, 348] width 338 height 478
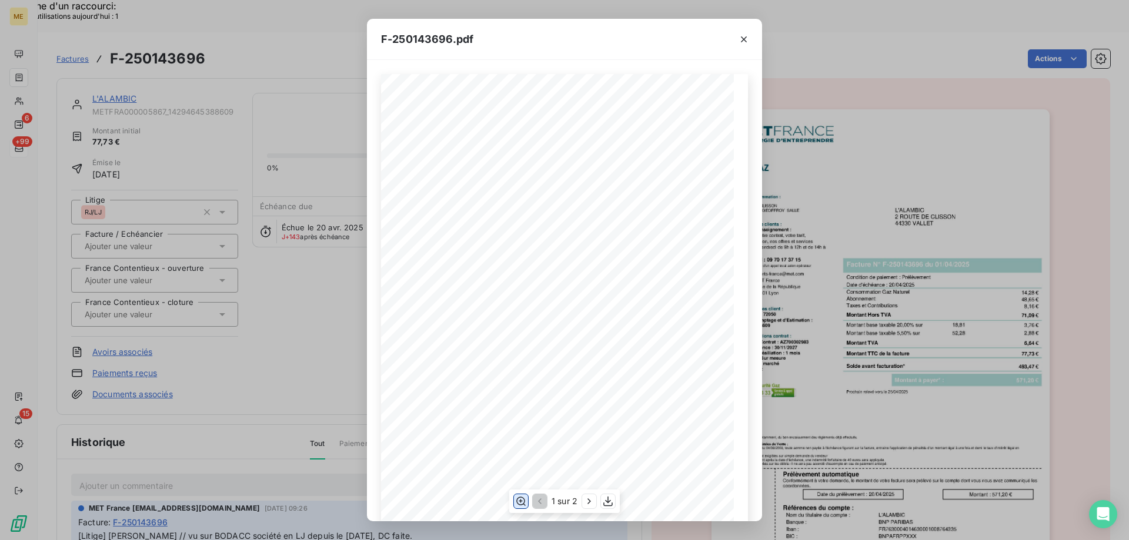
click at [520, 502] on icon "button" at bounding box center [520, 501] width 9 height 9
click at [586, 504] on icon "button" at bounding box center [589, 501] width 12 height 12
click at [528, 310] on div "Détail de votre facture : Document à conserver 10 ans Numéro F-250143696 Vos ré…" at bounding box center [564, 489] width 367 height 831
click at [543, 313] on span at bounding box center [527, 315] width 272 height 7
click at [742, 40] on icon "button" at bounding box center [744, 39] width 6 height 6
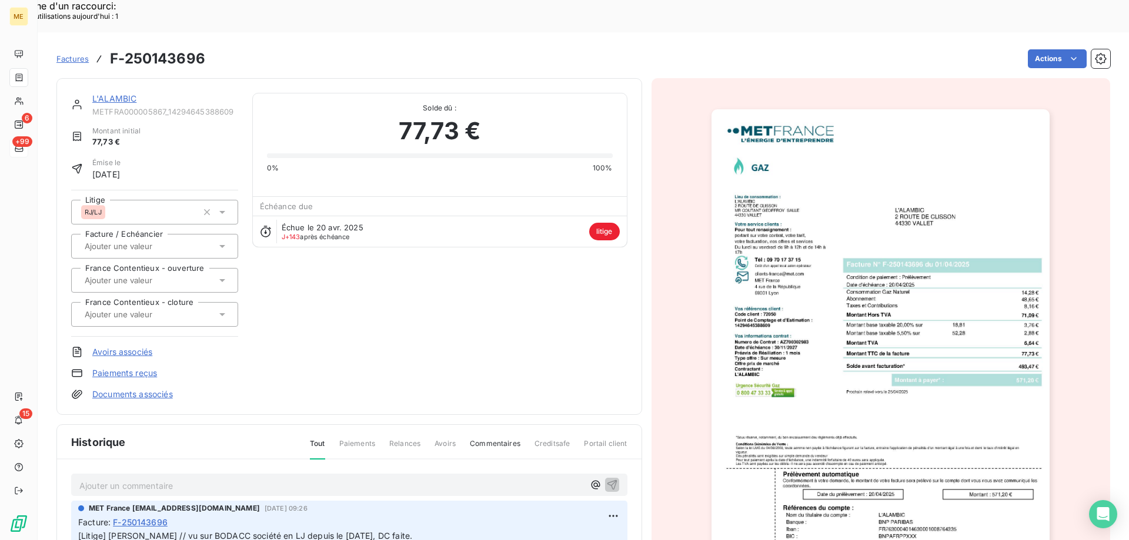
click at [116, 93] on link "L'ALAMBIC" at bounding box center [114, 98] width 44 height 10
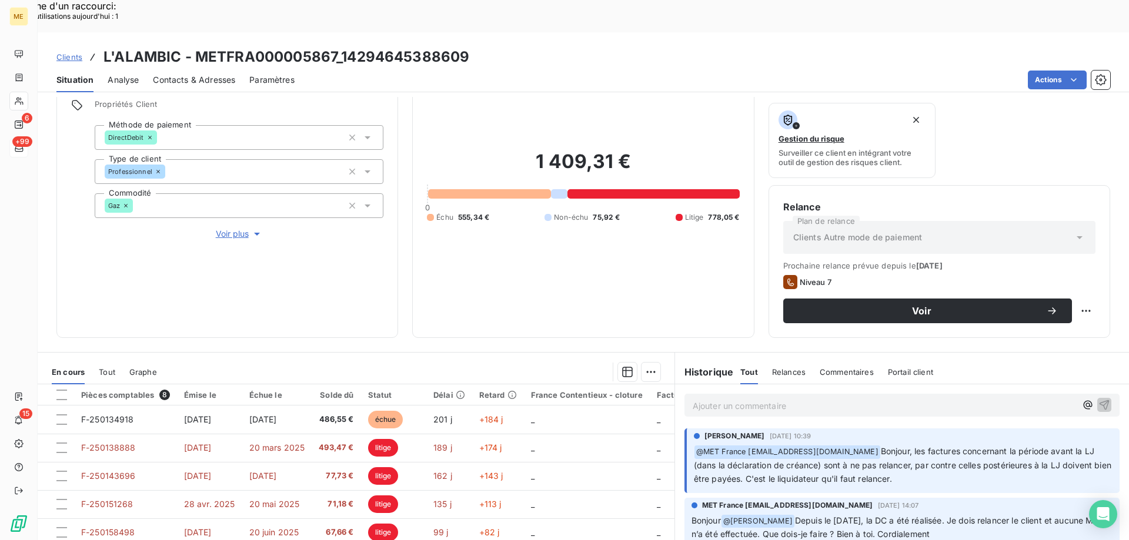
scroll to position [157, 0]
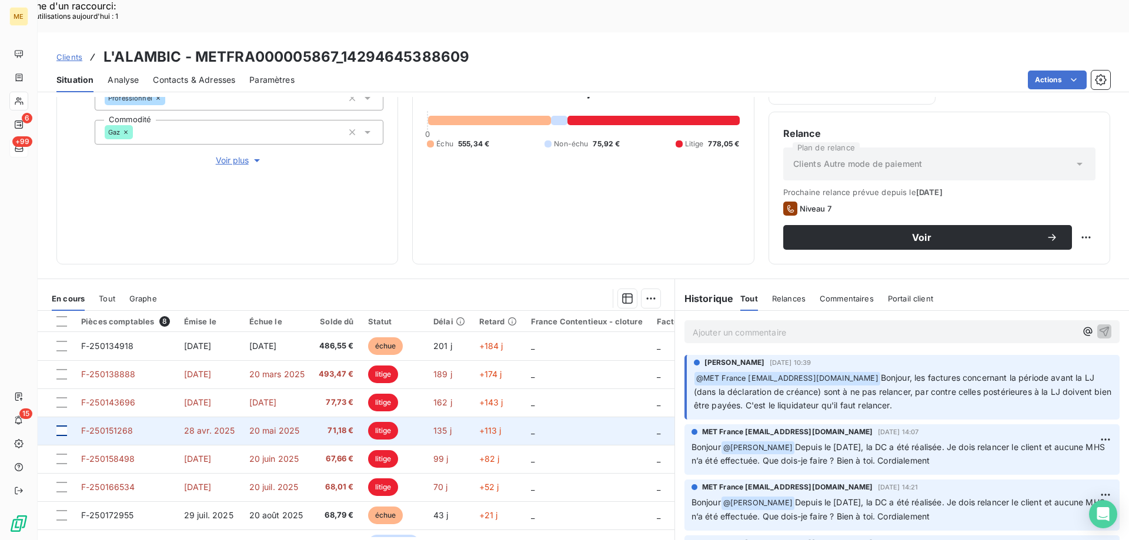
click at [63, 426] on div at bounding box center [61, 431] width 11 height 11
click at [62, 426] on div at bounding box center [61, 431] width 11 height 11
click at [59, 426] on div at bounding box center [61, 431] width 11 height 11
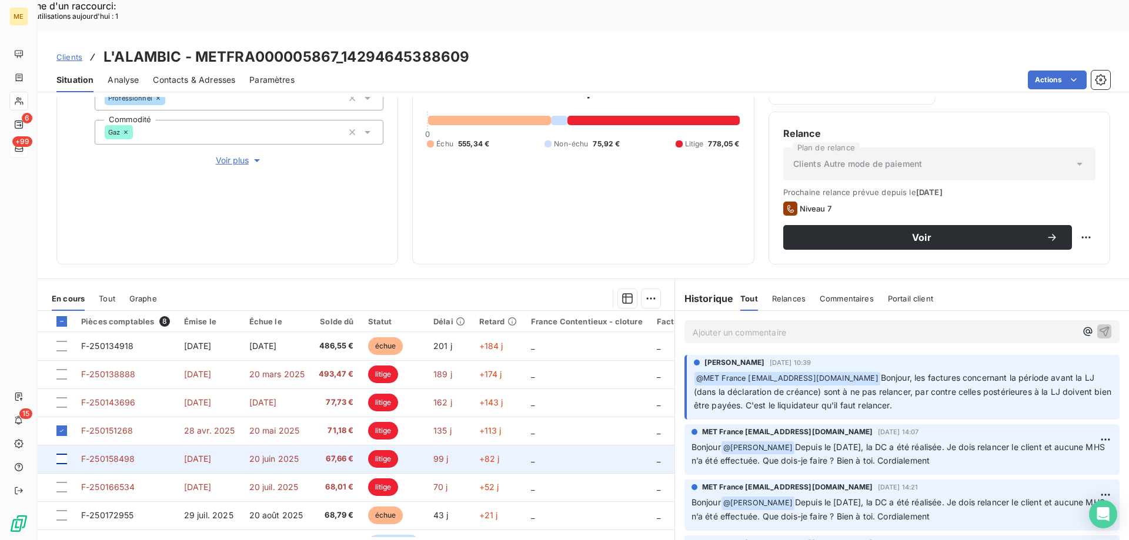
click at [59, 454] on div at bounding box center [61, 459] width 11 height 11
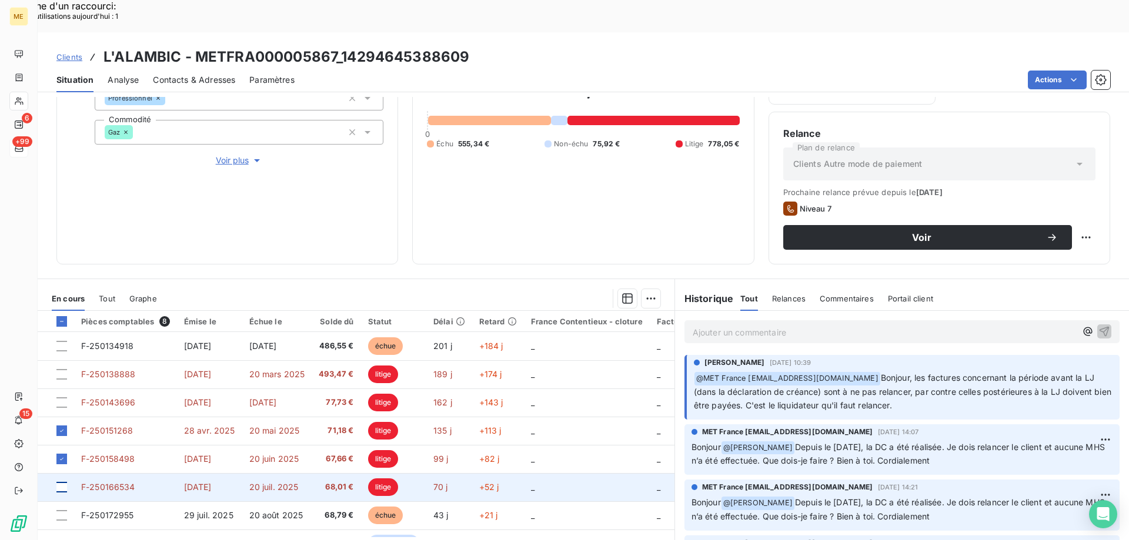
click at [65, 482] on div at bounding box center [61, 487] width 11 height 11
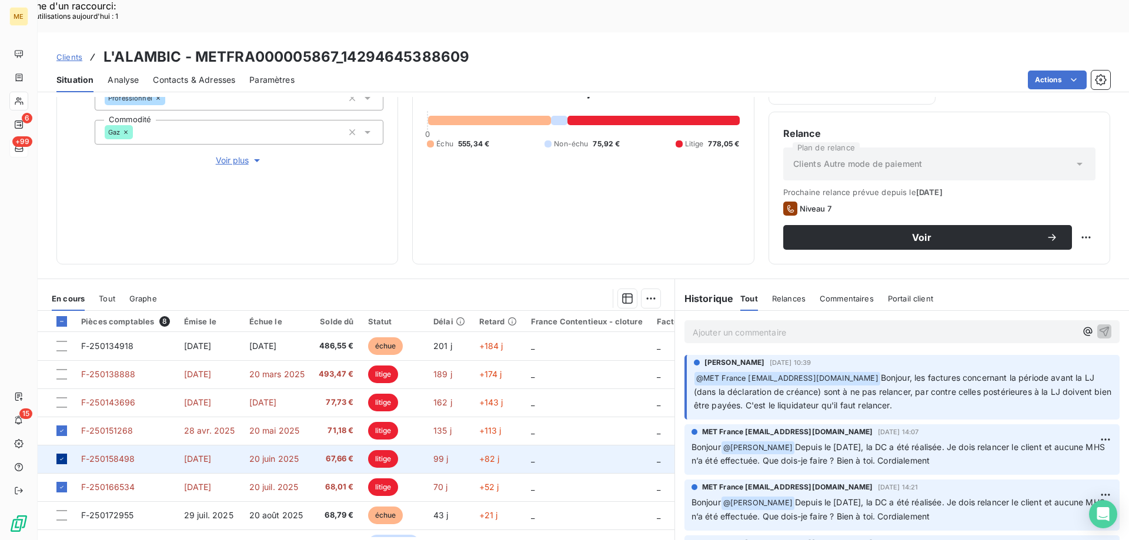
click at [59, 456] on icon at bounding box center [61, 459] width 7 height 7
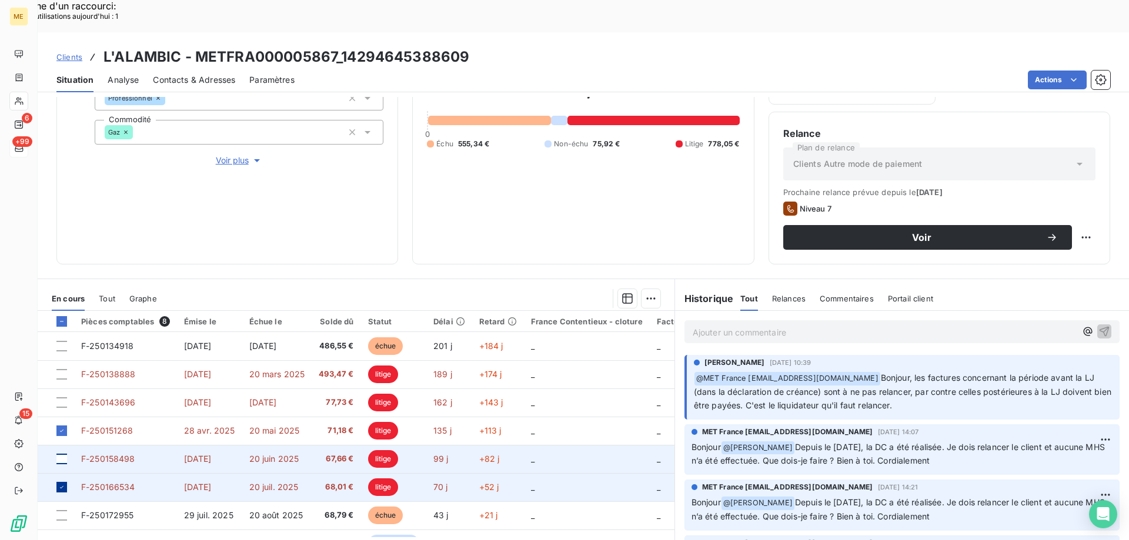
click at [59, 484] on icon at bounding box center [61, 487] width 7 height 7
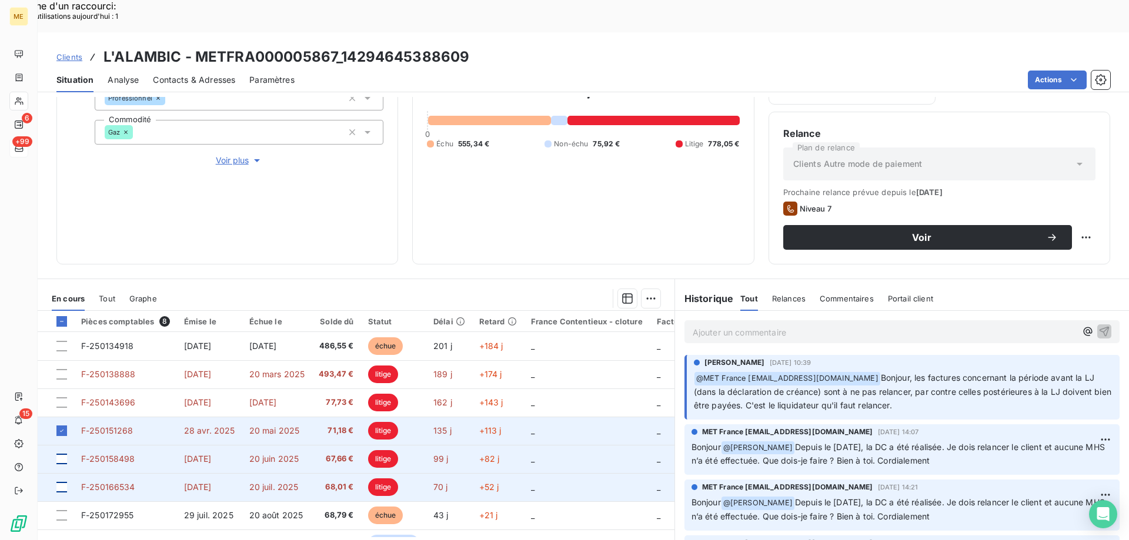
click at [96, 426] on span "F-250151268" at bounding box center [107, 431] width 52 height 10
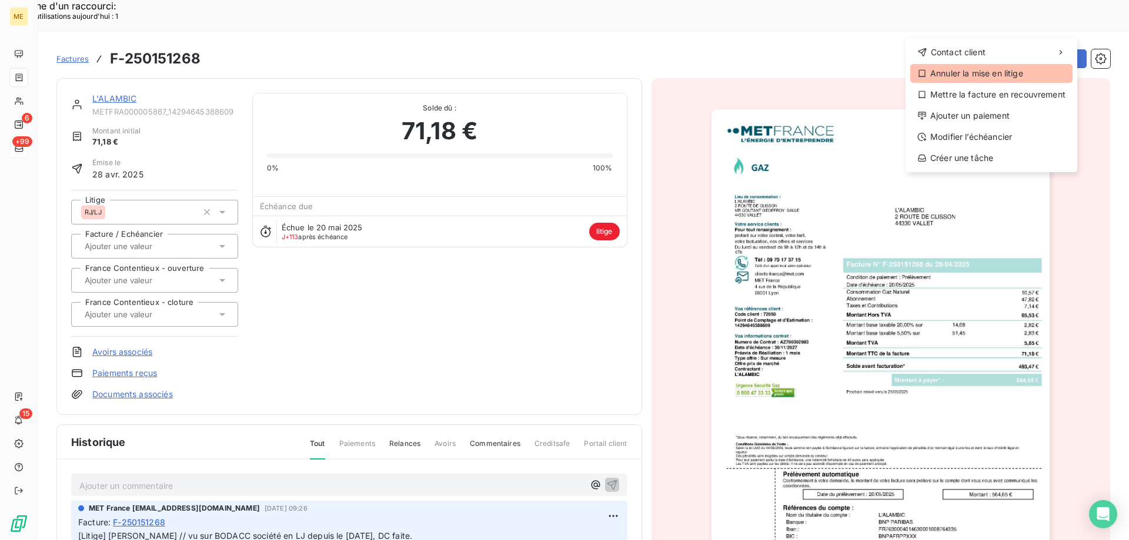
click at [995, 71] on div "Annuler la mise en litige" at bounding box center [991, 73] width 162 height 19
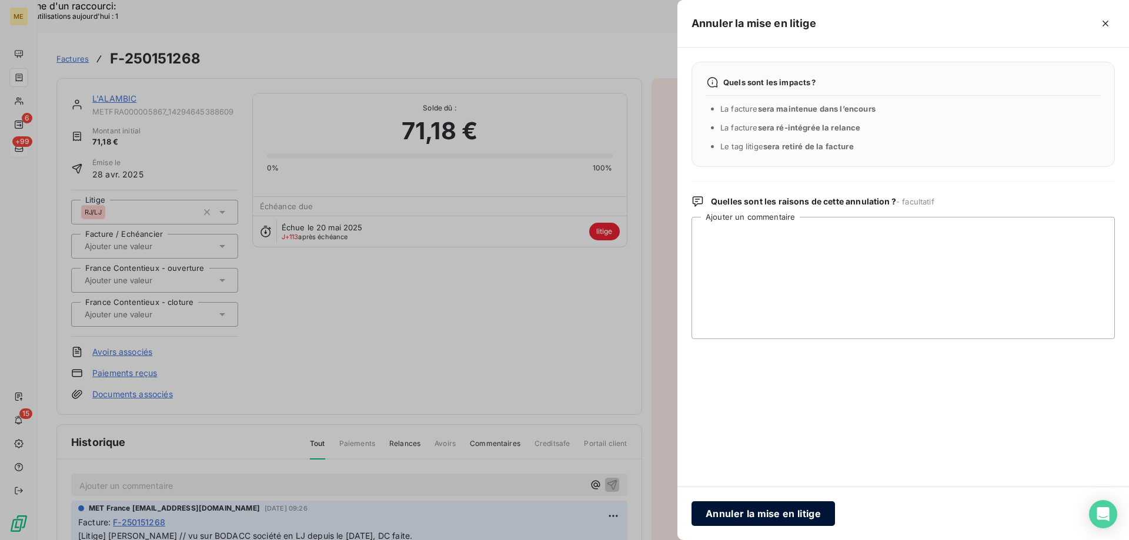
click at [744, 513] on button "Annuler la mise en litige" at bounding box center [762, 513] width 143 height 25
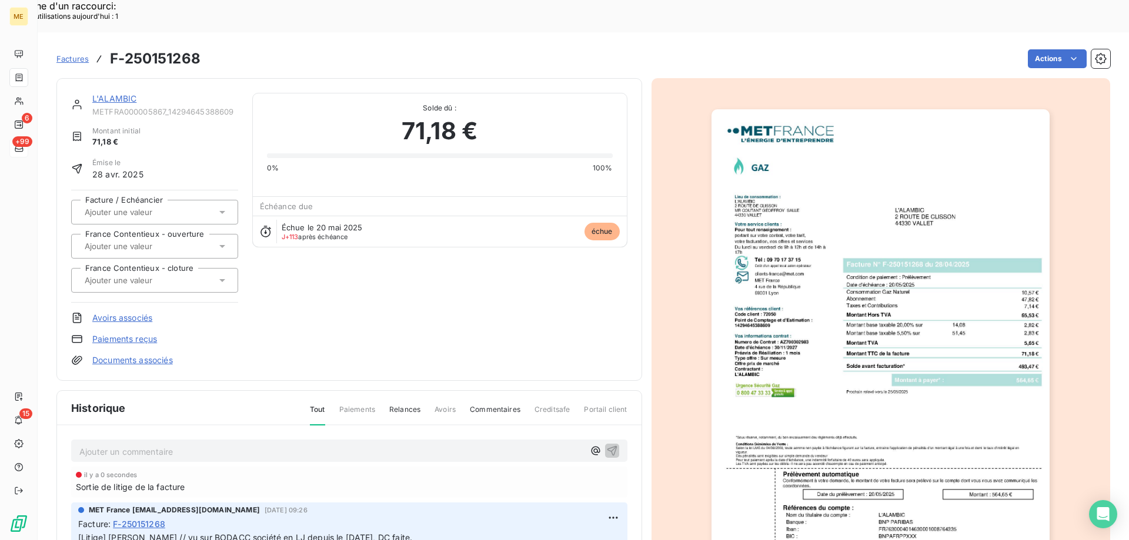
click at [111, 93] on link "L'ALAMBIC" at bounding box center [114, 98] width 44 height 10
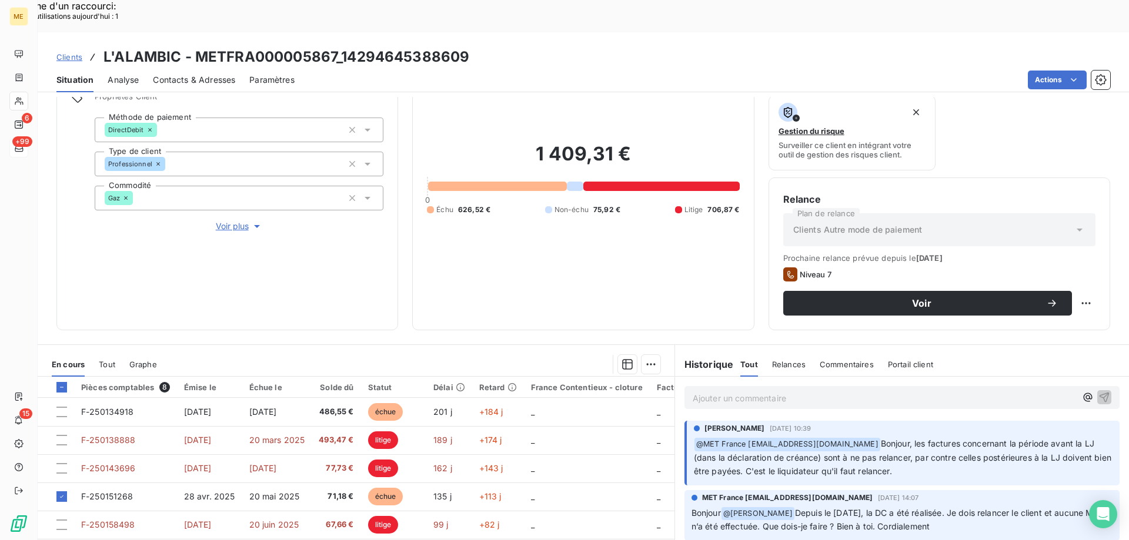
scroll to position [157, 0]
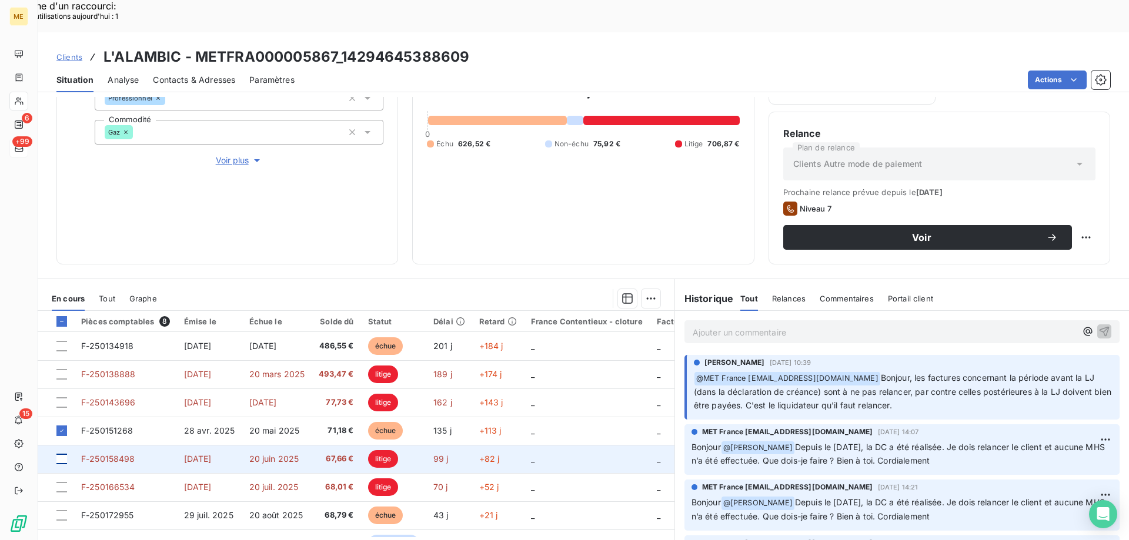
click at [59, 454] on div at bounding box center [61, 459] width 11 height 11
click at [96, 454] on span "F-250158498" at bounding box center [108, 459] width 54 height 10
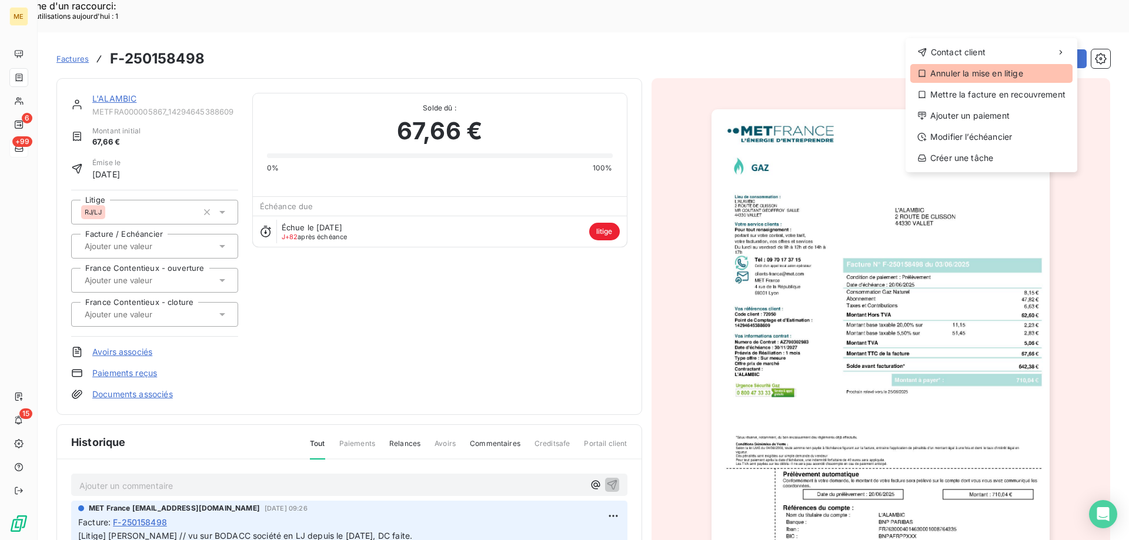
click at [992, 76] on div "Annuler la mise en litige" at bounding box center [991, 73] width 162 height 19
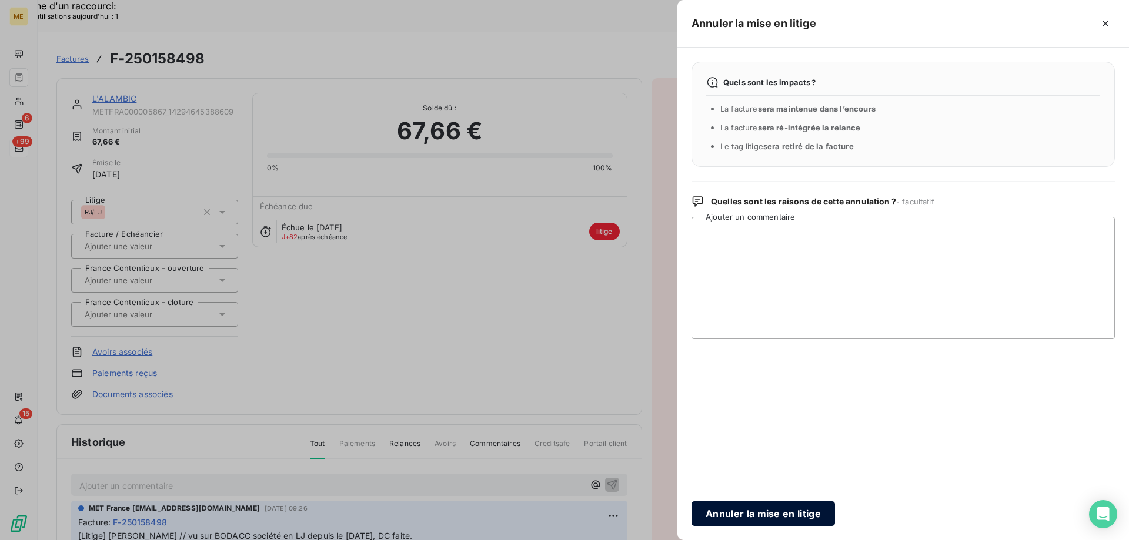
click at [746, 510] on button "Annuler la mise en litige" at bounding box center [762, 513] width 143 height 25
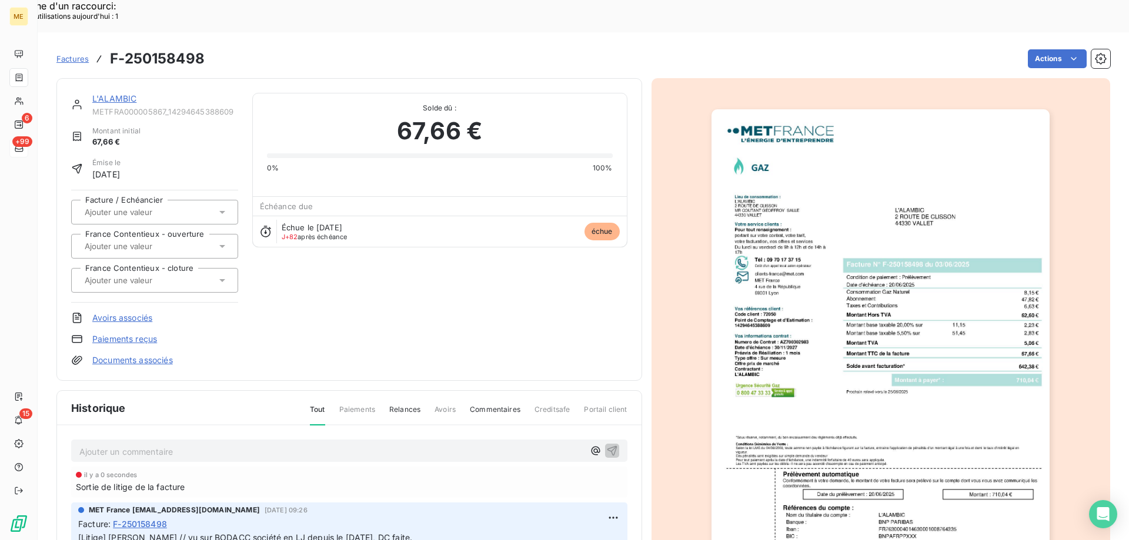
click at [121, 93] on link "L'ALAMBIC" at bounding box center [114, 98] width 44 height 10
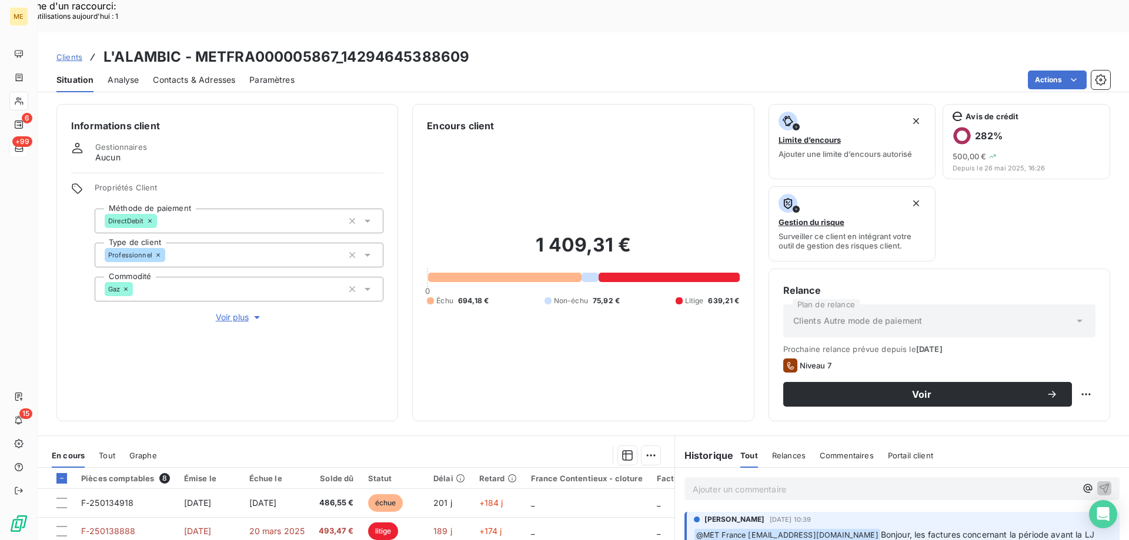
scroll to position [157, 0]
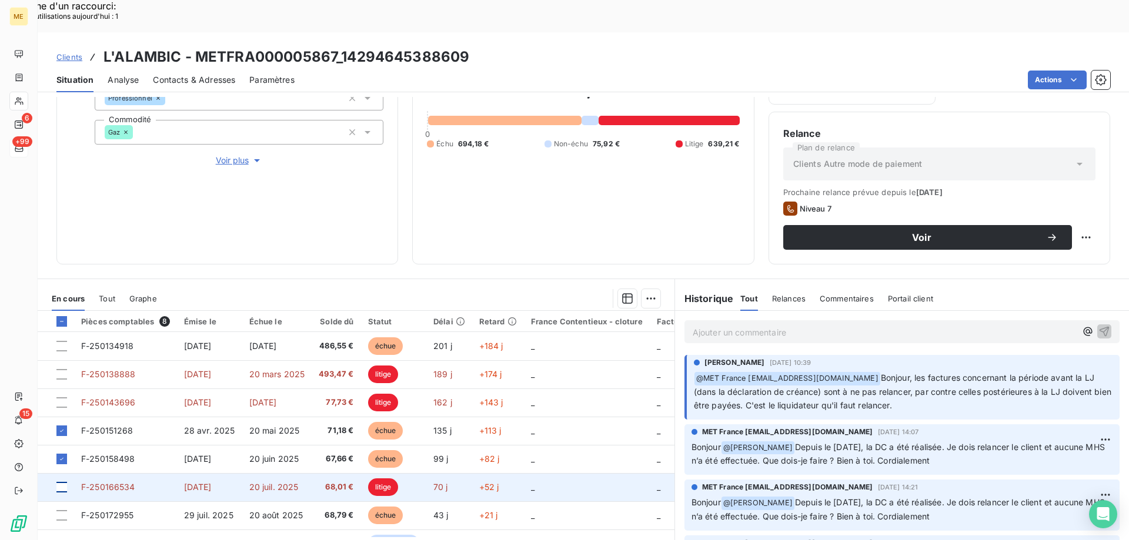
click at [62, 482] on div at bounding box center [61, 487] width 11 height 11
click at [135, 473] on td "F-250166534" at bounding box center [125, 487] width 103 height 28
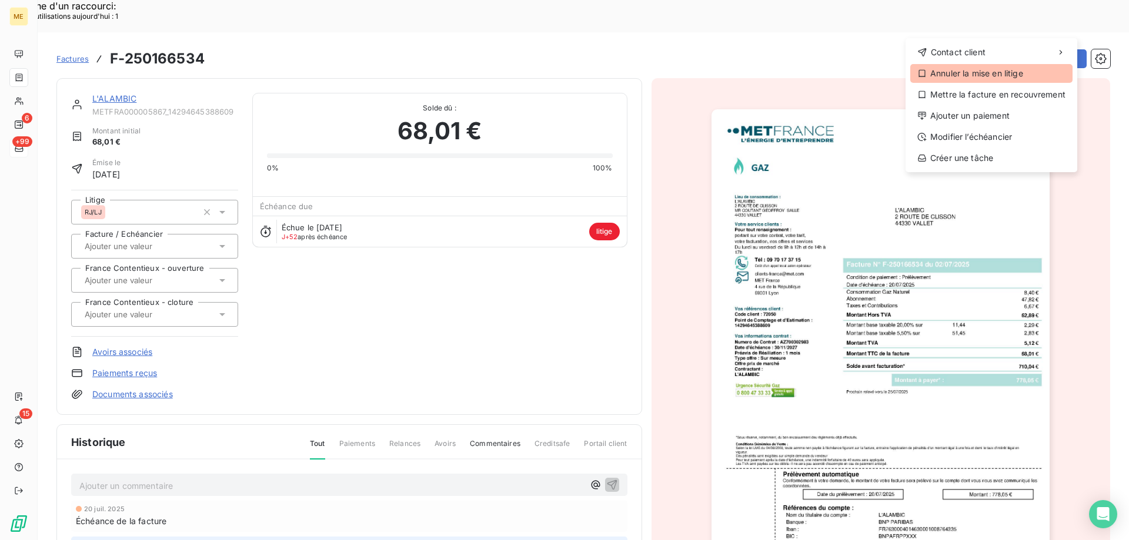
click at [977, 73] on div "Annuler la mise en litige" at bounding box center [991, 73] width 162 height 19
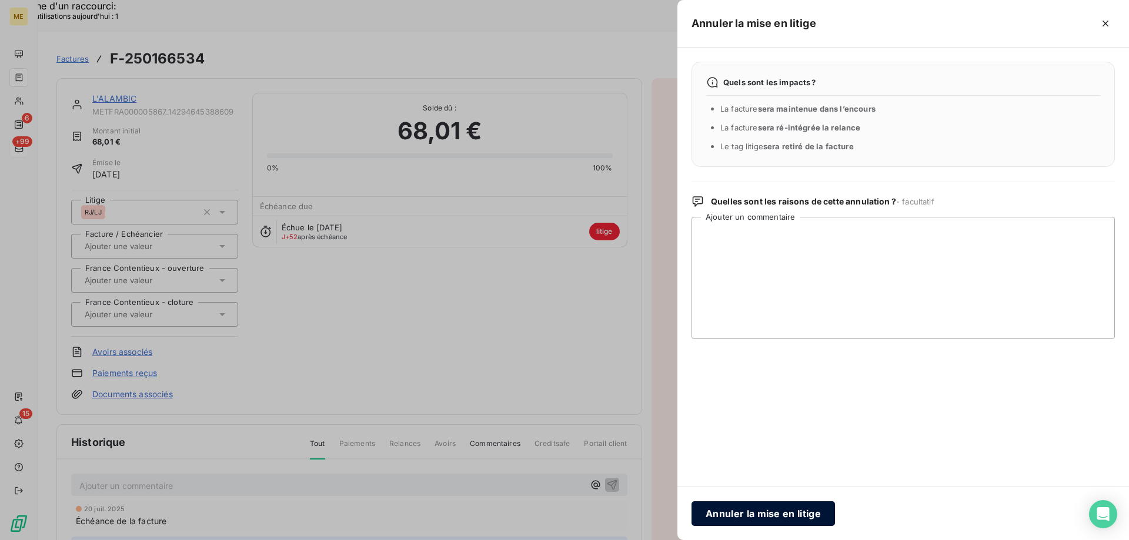
click at [796, 514] on button "Annuler la mise en litige" at bounding box center [762, 513] width 143 height 25
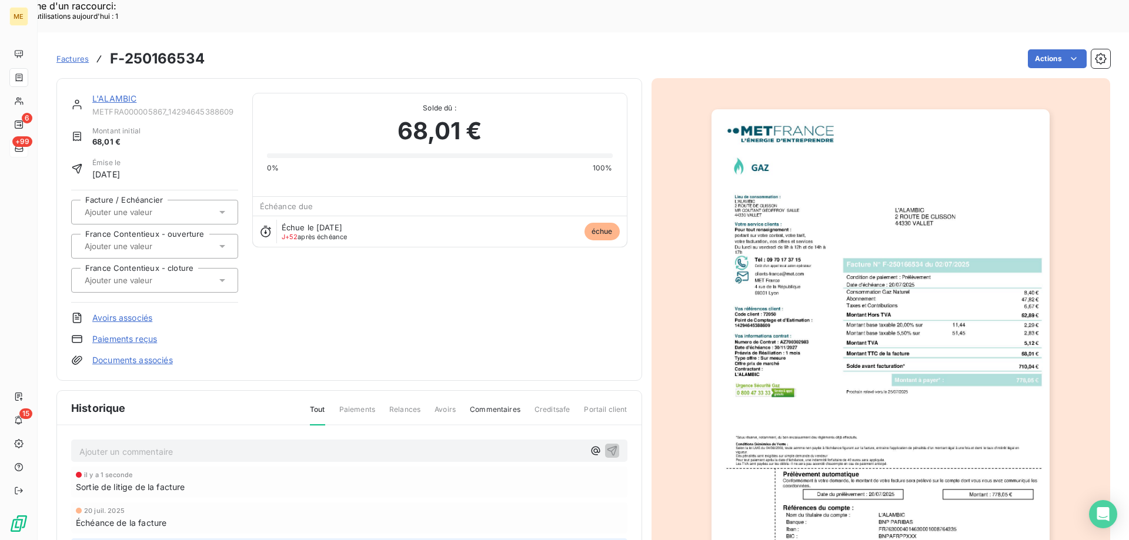
click at [113, 93] on link "L'ALAMBIC" at bounding box center [114, 98] width 44 height 10
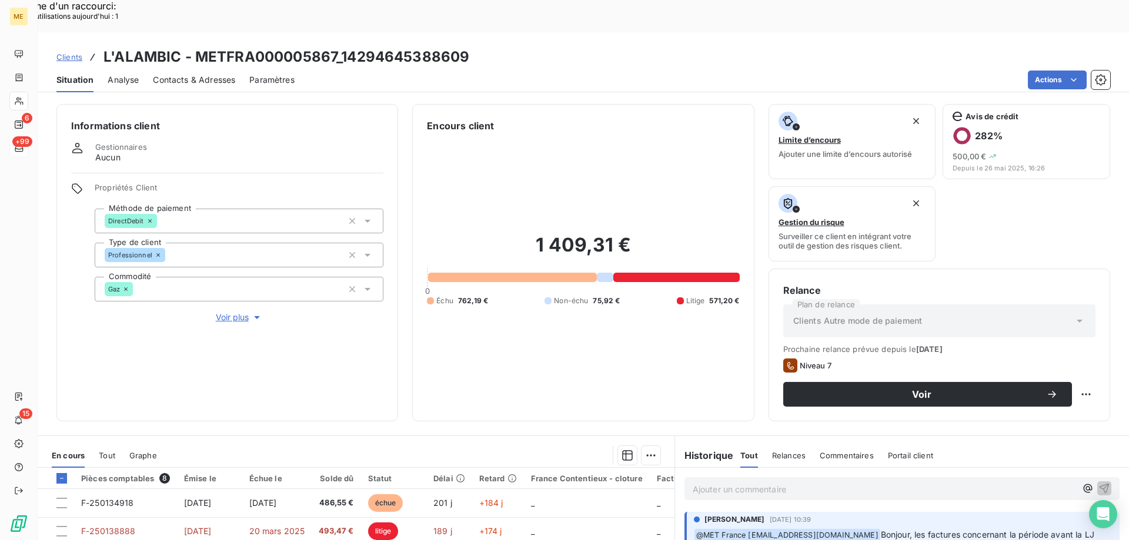
scroll to position [157, 0]
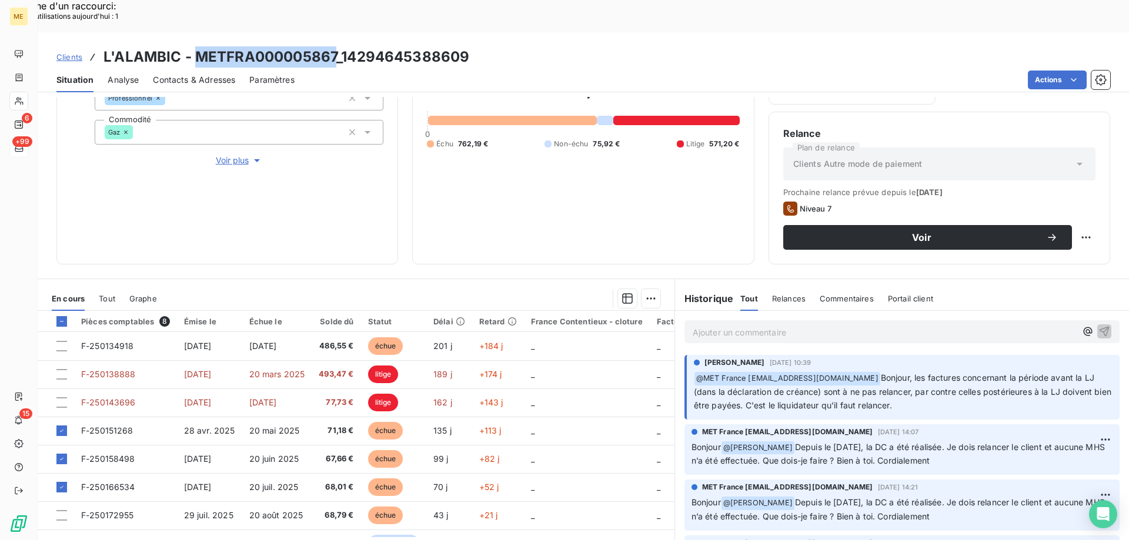
drag, startPoint x: 192, startPoint y: 22, endPoint x: 336, endPoint y: 21, distance: 144.0
click at [336, 46] on h3 "L'ALAMBIC - METFRA000005867_14294645388609" at bounding box center [286, 56] width 366 height 21
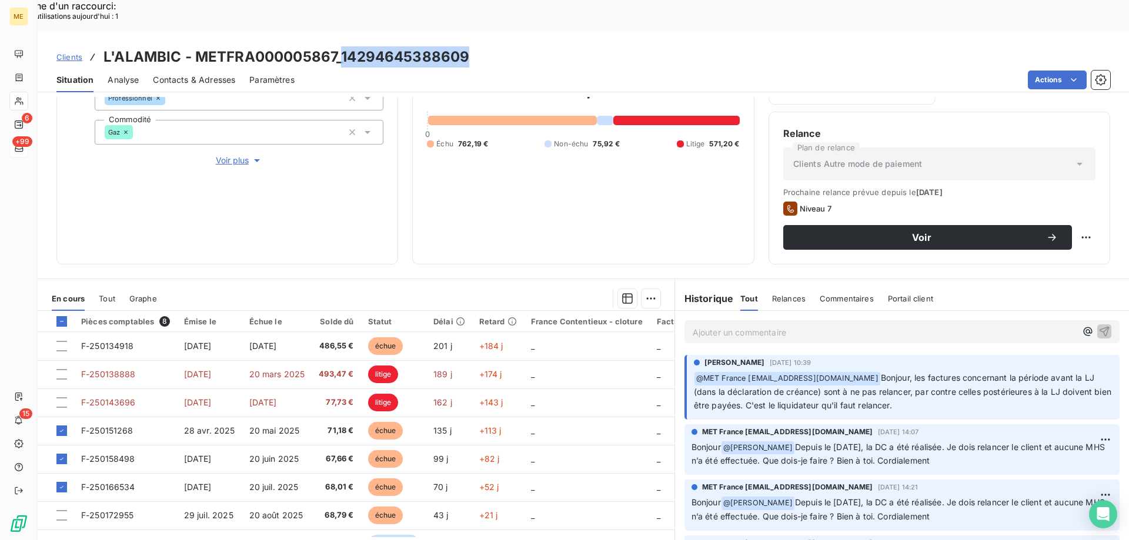
drag, startPoint x: 342, startPoint y: 24, endPoint x: 467, endPoint y: 33, distance: 126.1
click at [467, 46] on div "Clients L'ALAMBIC - METFRA000005867_14294645388609" at bounding box center [583, 56] width 1091 height 21
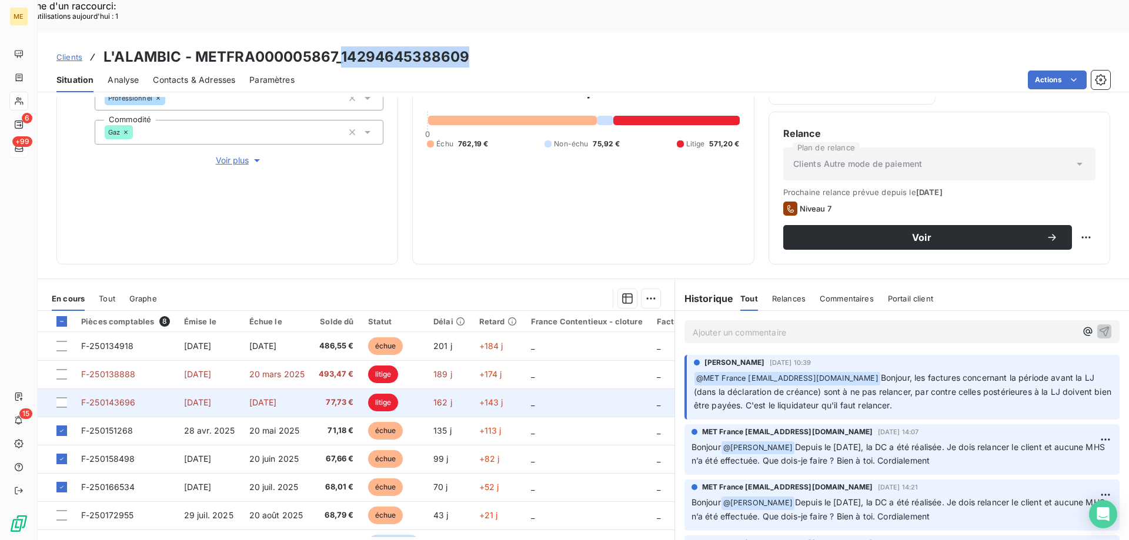
click at [229, 389] on td "1 avr. 2025" at bounding box center [209, 403] width 65 height 28
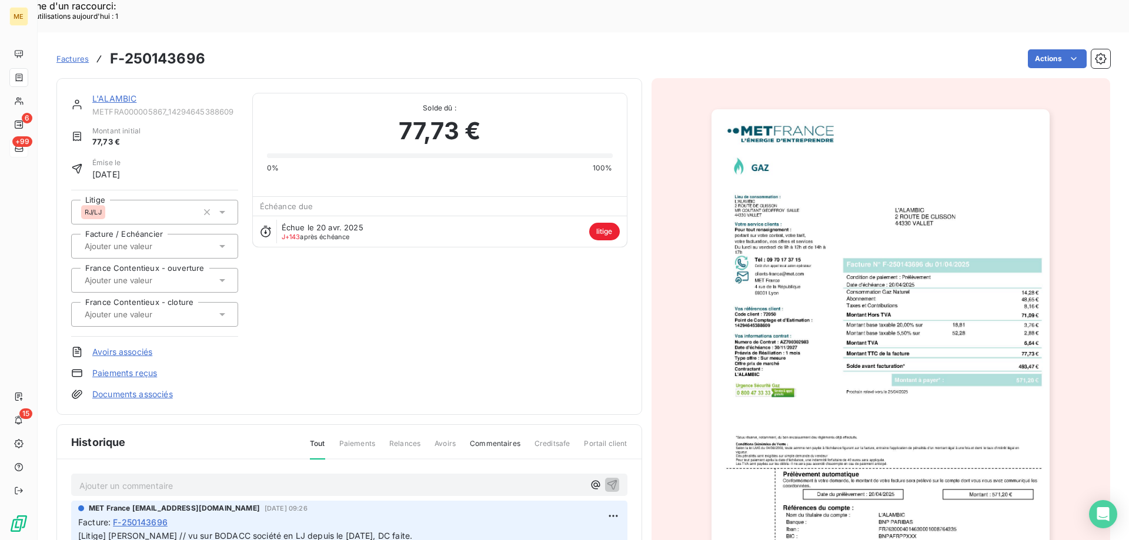
click at [913, 259] on img "button" at bounding box center [880, 348] width 338 height 478
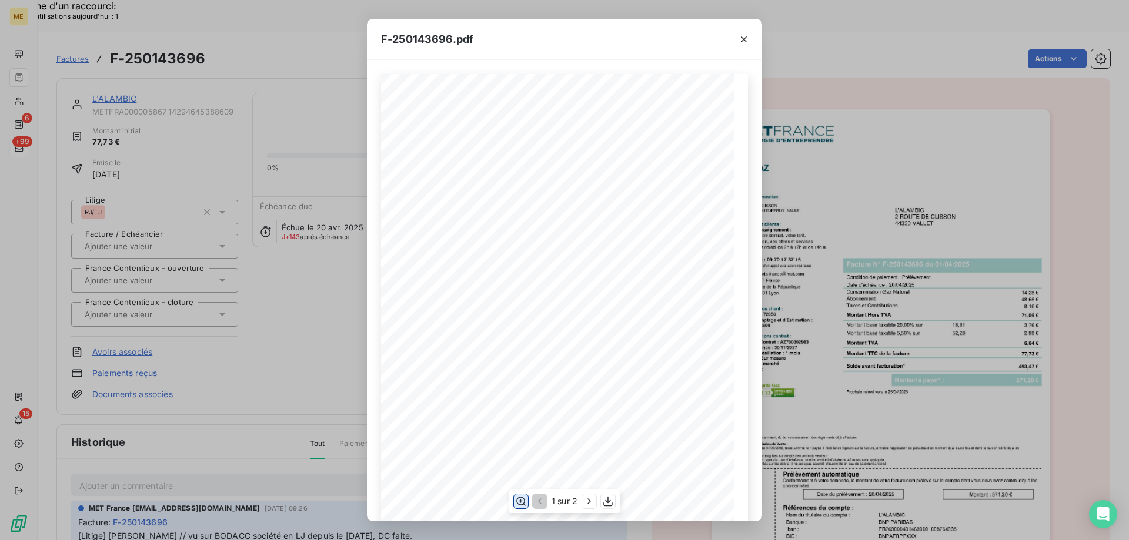
click at [517, 501] on icon "button" at bounding box center [520, 501] width 9 height 9
click at [609, 503] on icon "button" at bounding box center [608, 501] width 12 height 12
click at [590, 505] on icon "button" at bounding box center [589, 501] width 12 height 12
click at [744, 44] on icon "button" at bounding box center [744, 40] width 12 height 12
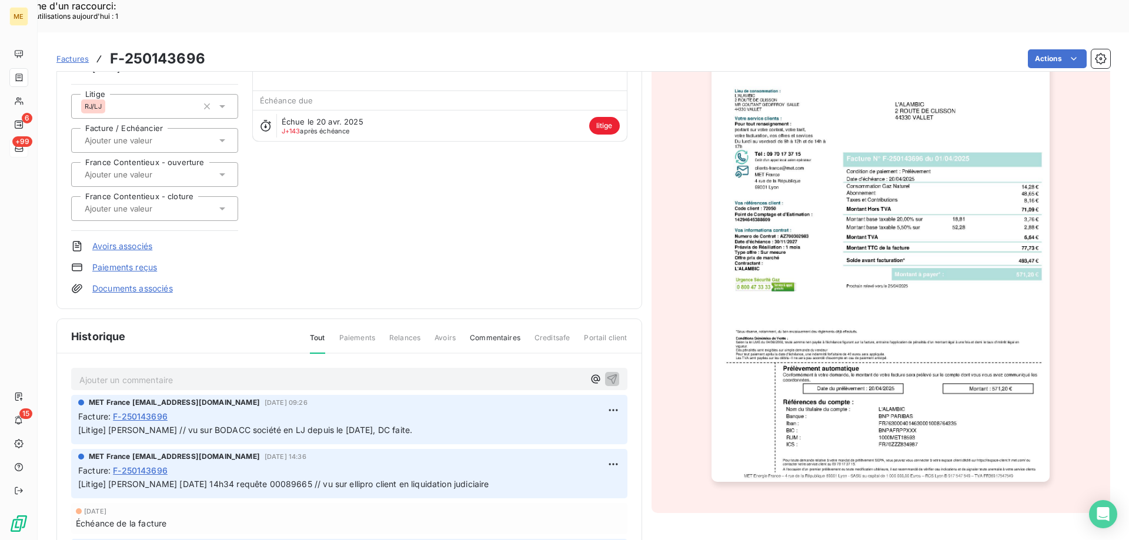
scroll to position [145, 0]
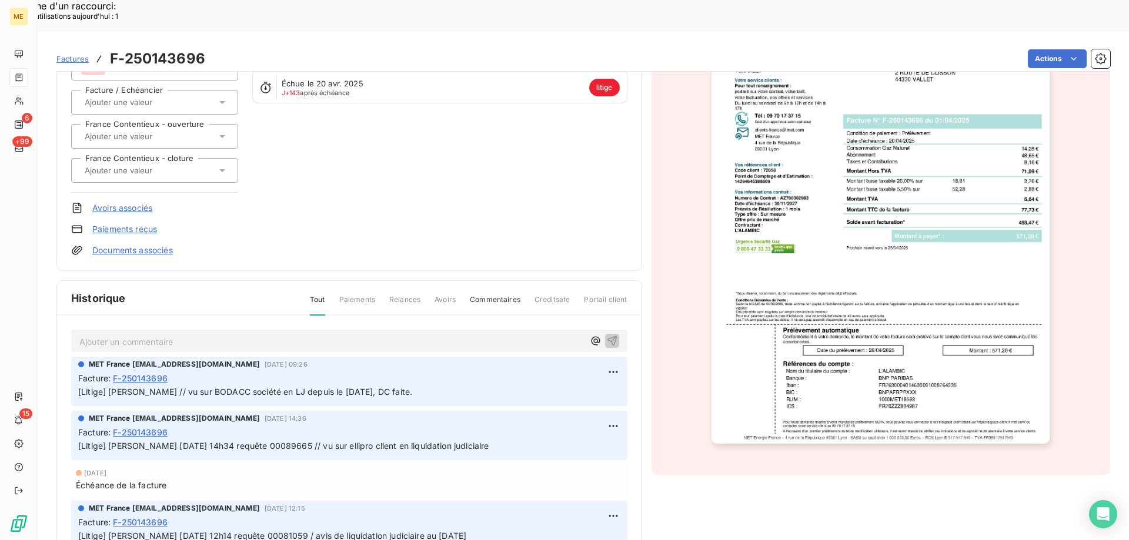
click at [72, 54] on span "Factures" at bounding box center [72, 58] width 32 height 9
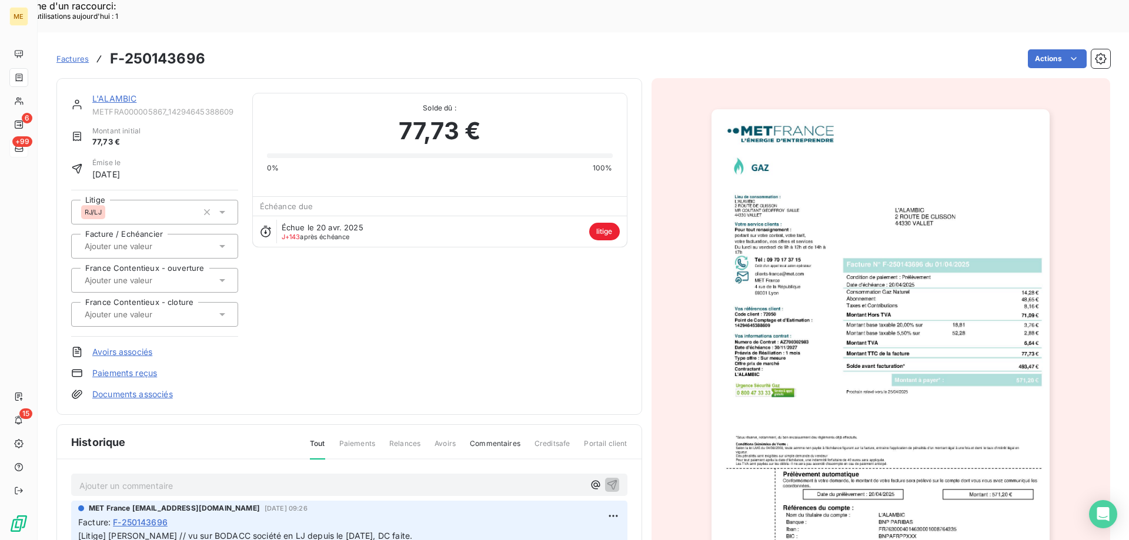
click at [102, 93] on link "L'ALAMBIC" at bounding box center [114, 98] width 44 height 10
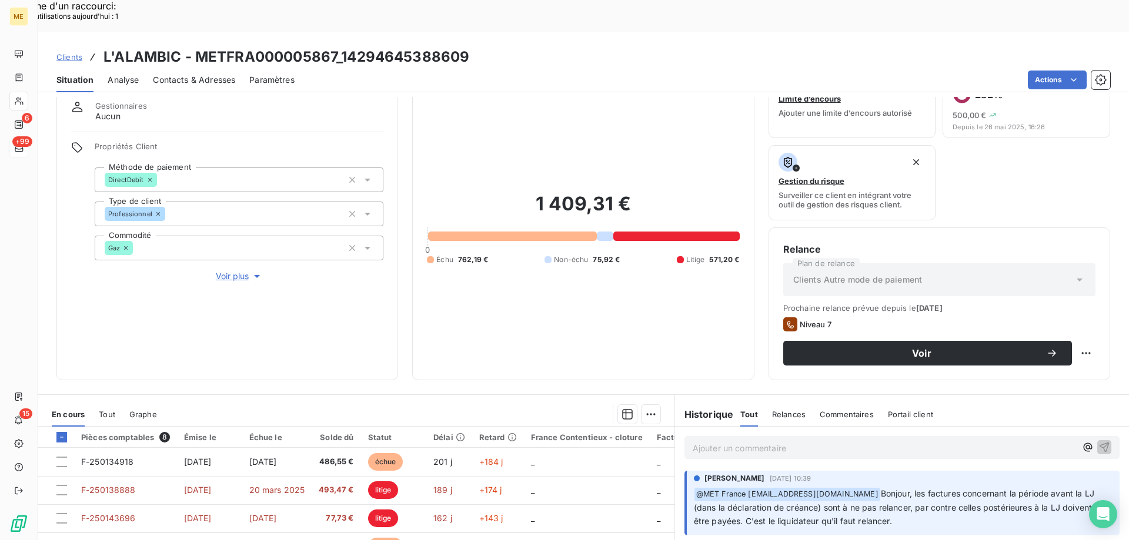
scroll to position [157, 0]
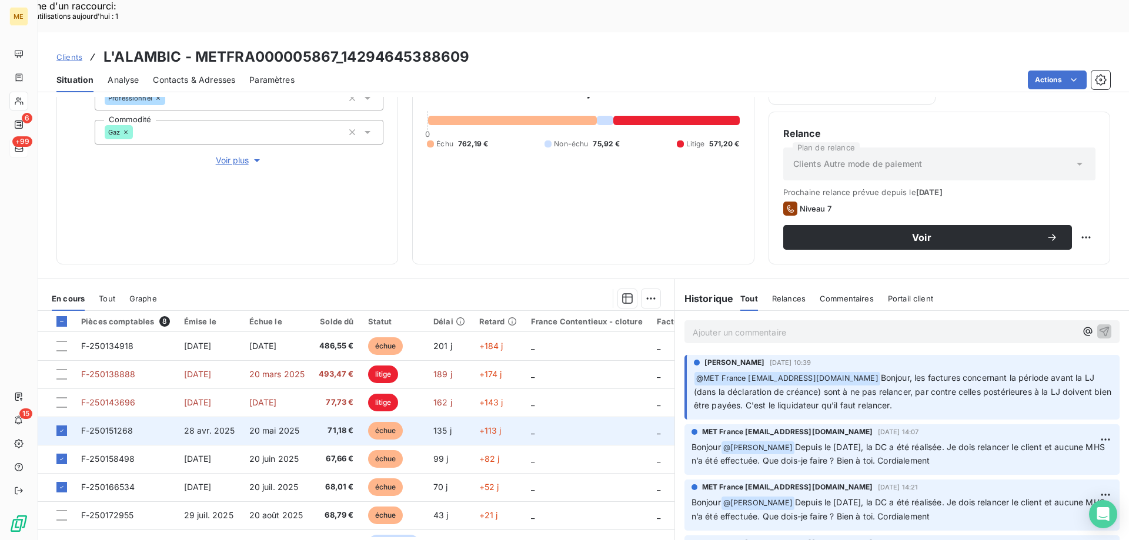
click at [69, 417] on td at bounding box center [56, 431] width 36 height 28
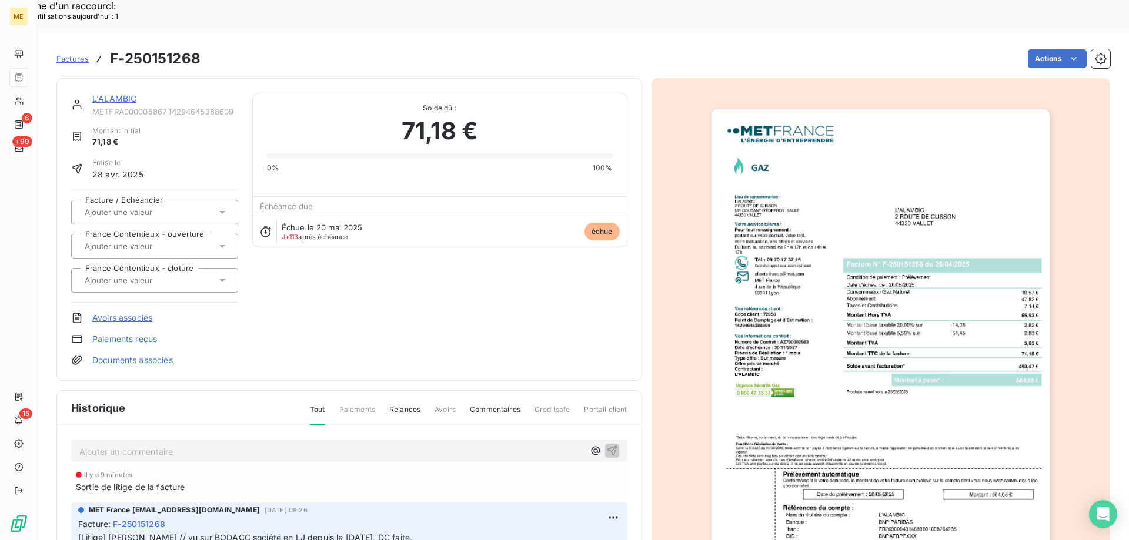
click at [102, 93] on link "L'ALAMBIC" at bounding box center [114, 98] width 44 height 10
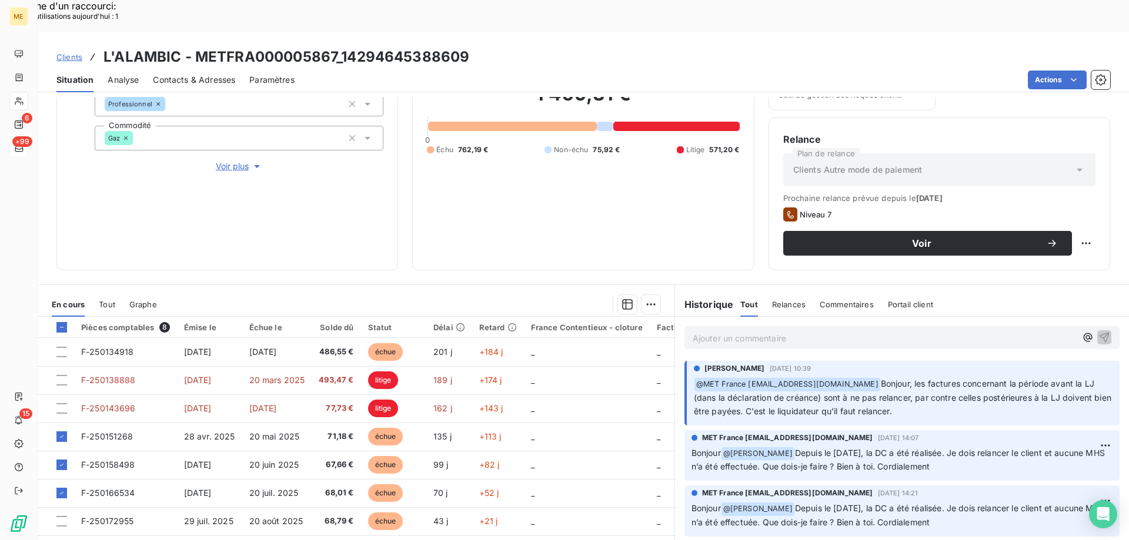
scroll to position [157, 0]
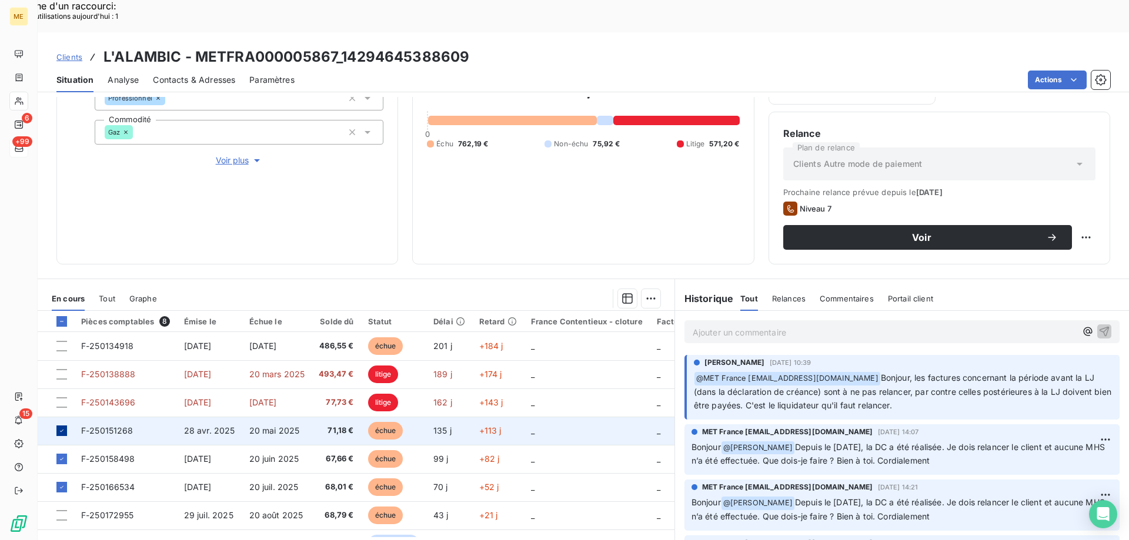
click at [62, 430] on icon at bounding box center [62, 431] width 4 height 2
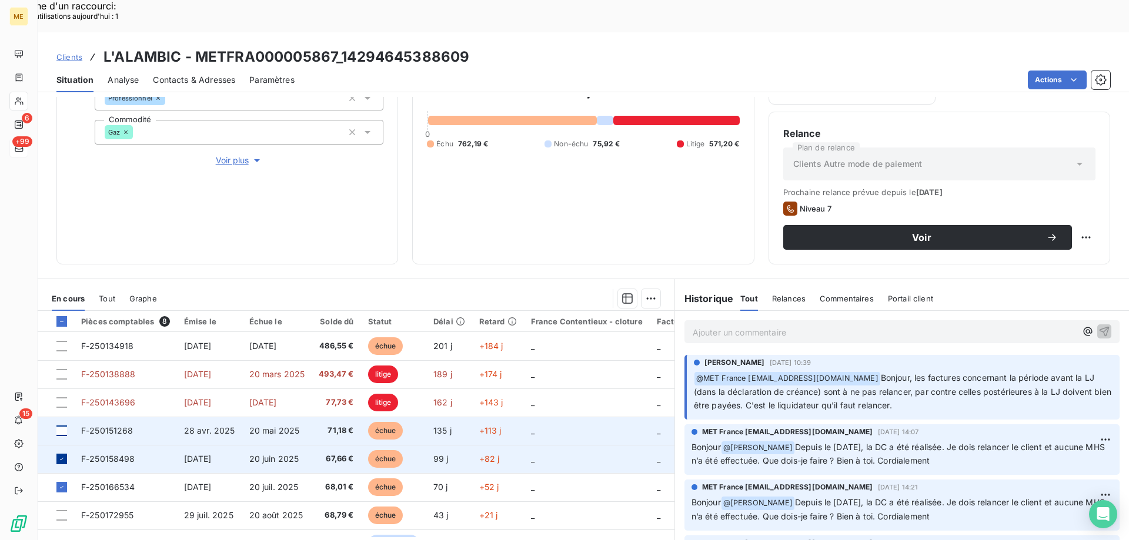
click at [62, 458] on icon at bounding box center [62, 459] width 4 height 2
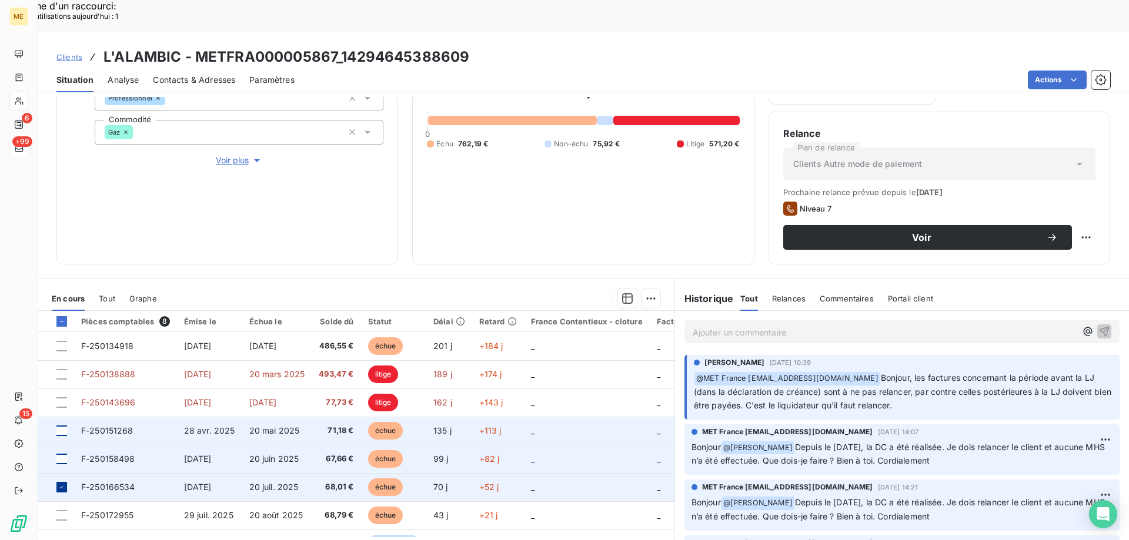
click at [61, 484] on icon at bounding box center [61, 487] width 7 height 7
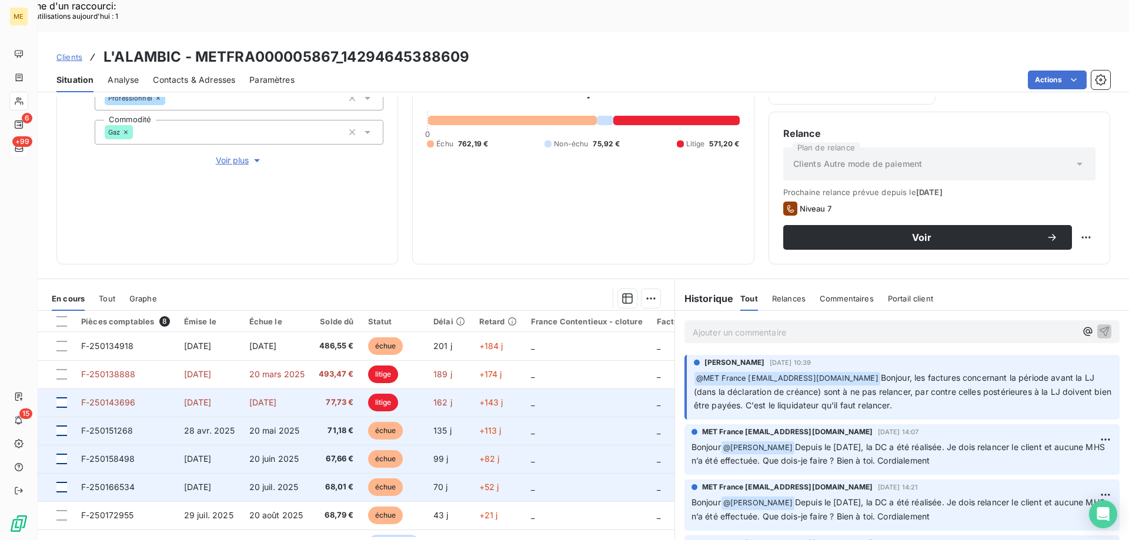
click at [59, 397] on div at bounding box center [61, 402] width 11 height 11
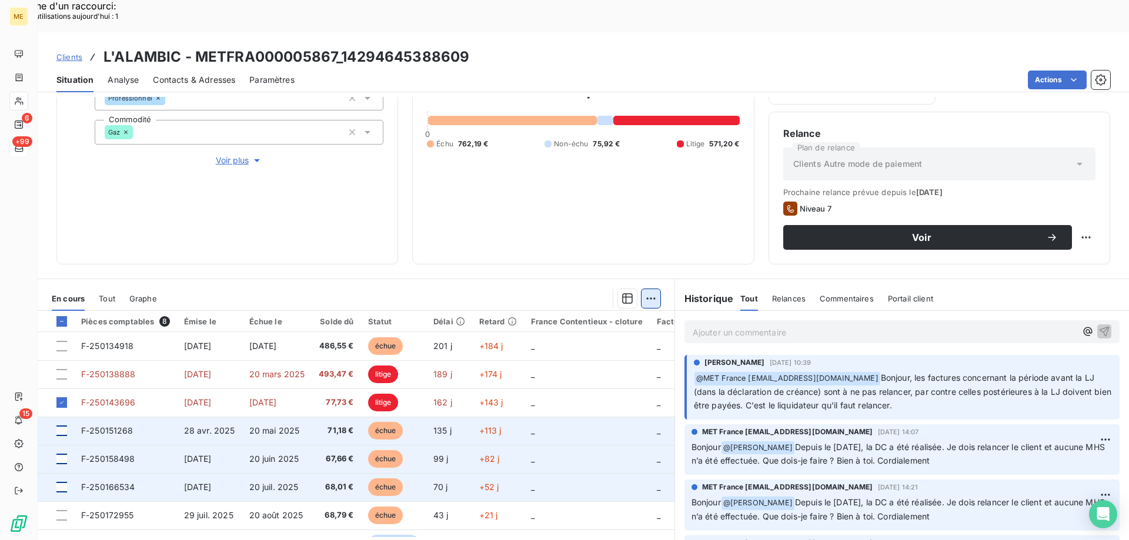
click at [564, 316] on div "Ajouter une promesse de paiement (1 facture)" at bounding box center [544, 313] width 207 height 19
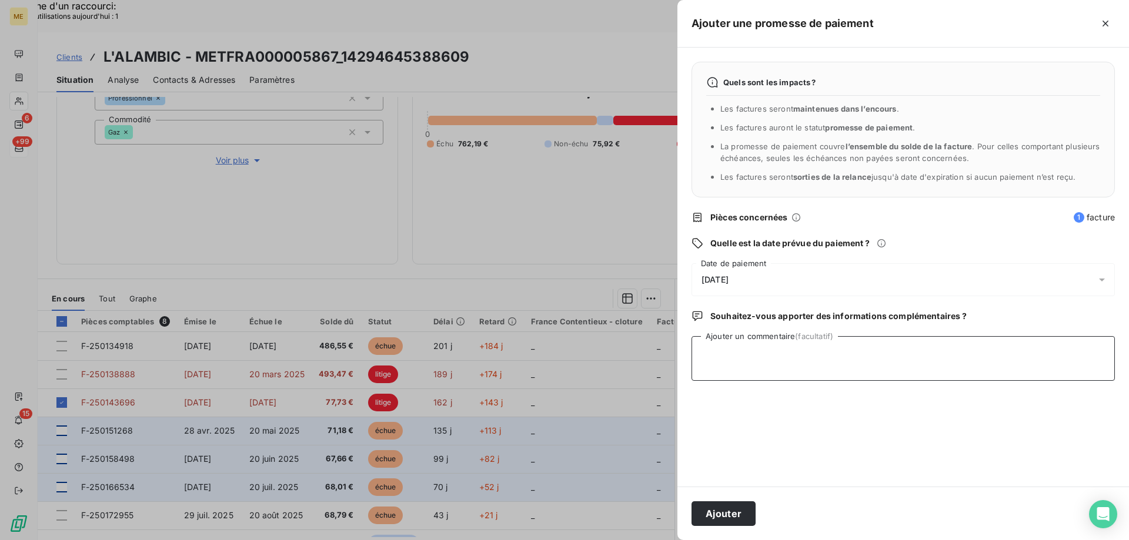
click at [735, 366] on textarea "Ajouter un commentaire (facultatif)" at bounding box center [902, 358] width 423 height 45
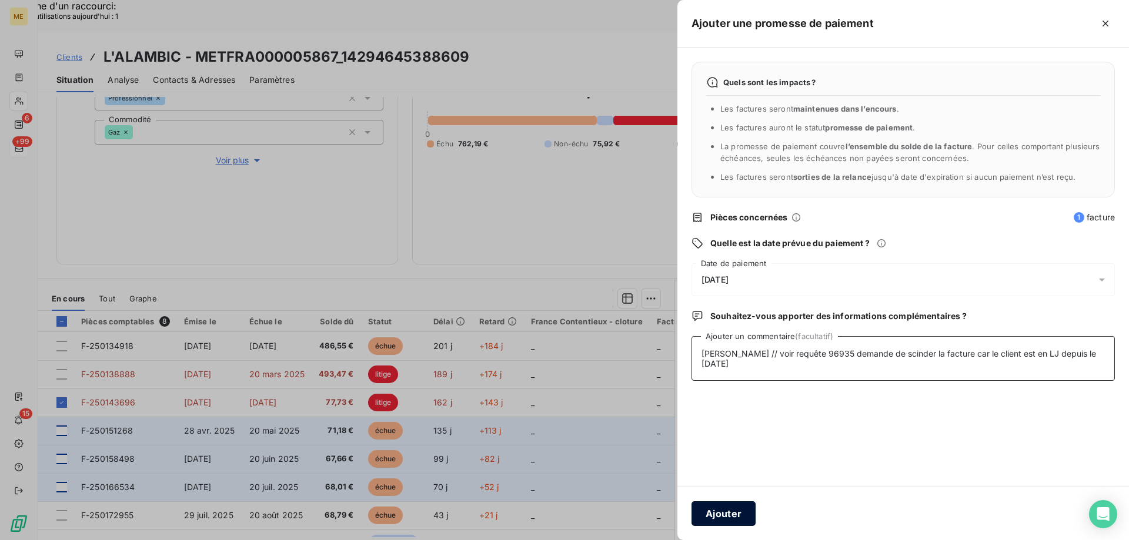
type textarea "[PERSON_NAME] // voir requête 96935 demande de scinder la facture car le client…"
click at [706, 518] on button "Ajouter" at bounding box center [723, 513] width 64 height 25
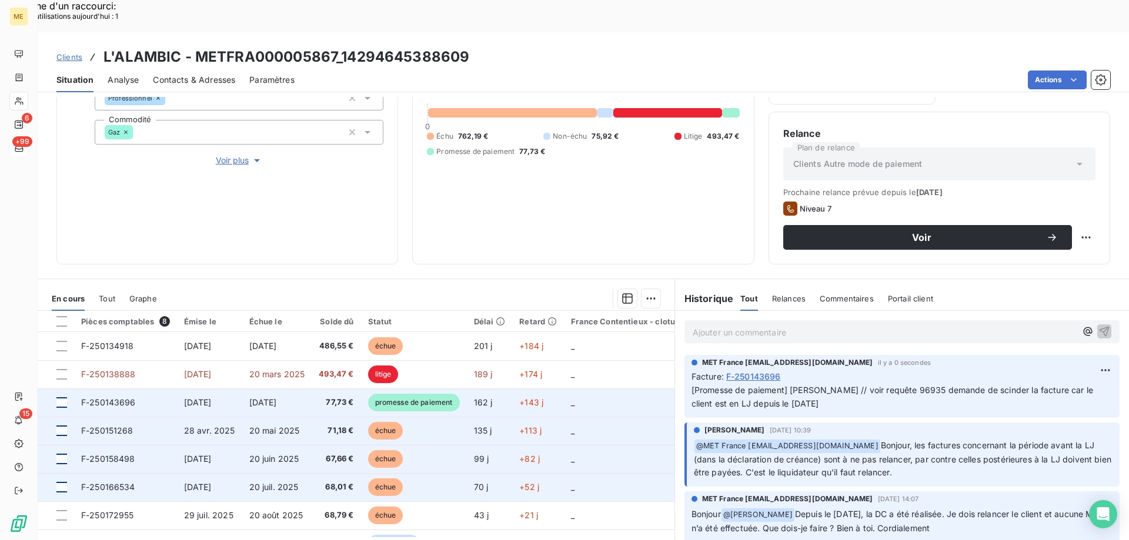
click at [60, 397] on div at bounding box center [61, 402] width 11 height 11
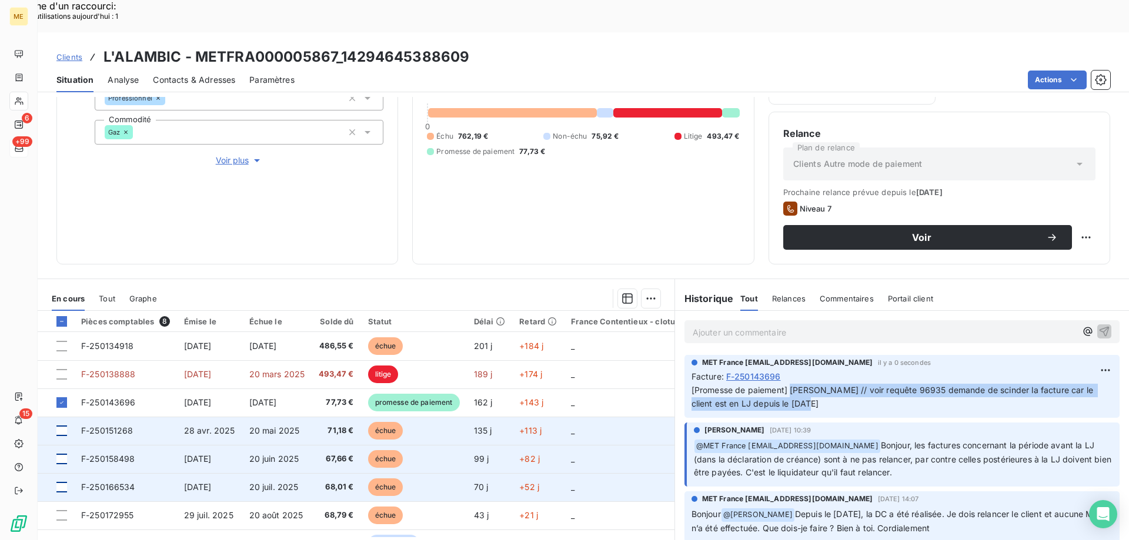
drag, startPoint x: 809, startPoint y: 370, endPoint x: 788, endPoint y: 358, distance: 24.2
click at [788, 384] on p "[Promesse de paiement] Sylvain // voir requête 96935 demande de scinder la fact…" at bounding box center [901, 397] width 421 height 27
click at [498, 293] on div "Mettre en litige (1 facture)" at bounding box center [544, 292] width 207 height 19
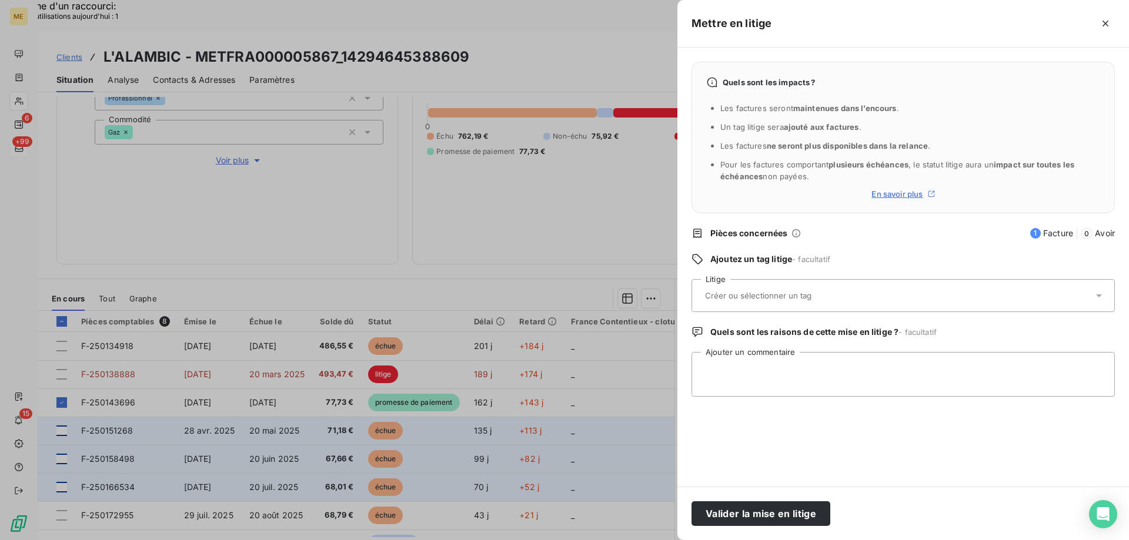
drag, startPoint x: 572, startPoint y: 222, endPoint x: 545, endPoint y: 212, distance: 29.0
click at [572, 222] on div at bounding box center [564, 270] width 1129 height 540
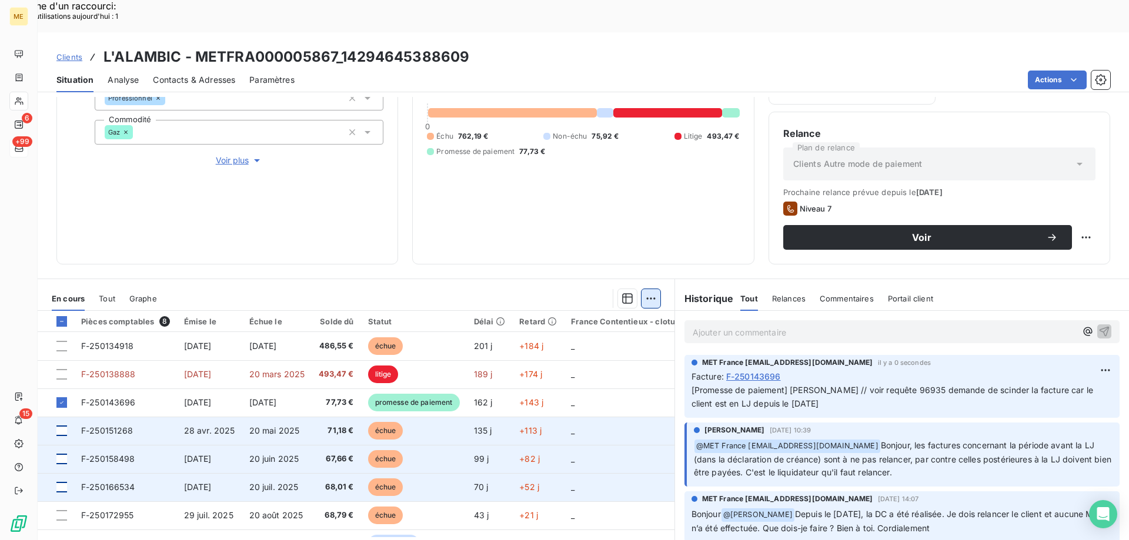
click at [507, 317] on div "Ajouter une promesse de paiement (1 facture)" at bounding box center [544, 313] width 207 height 19
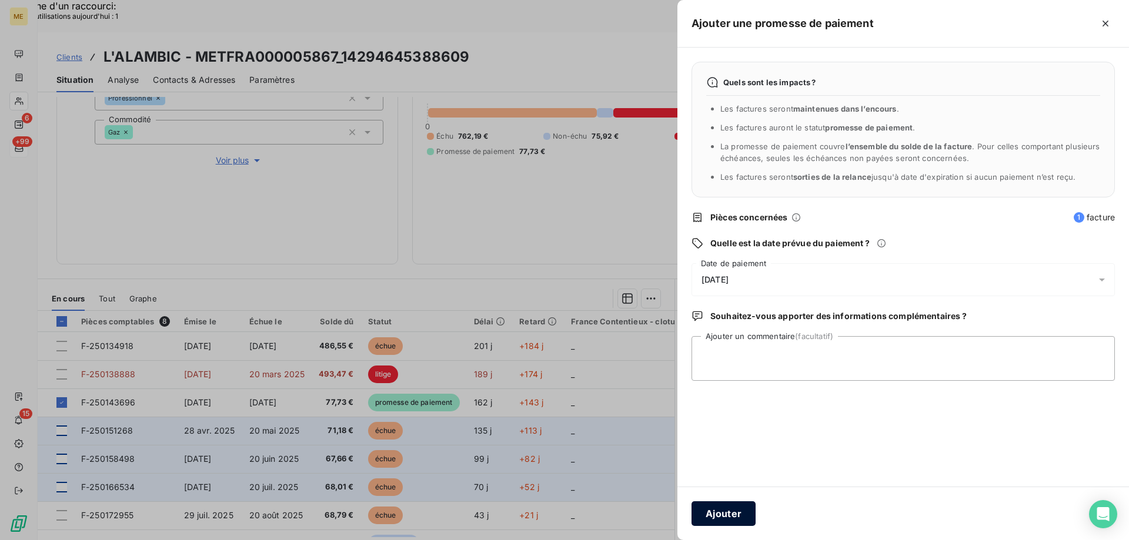
click at [729, 514] on button "Ajouter" at bounding box center [723, 513] width 64 height 25
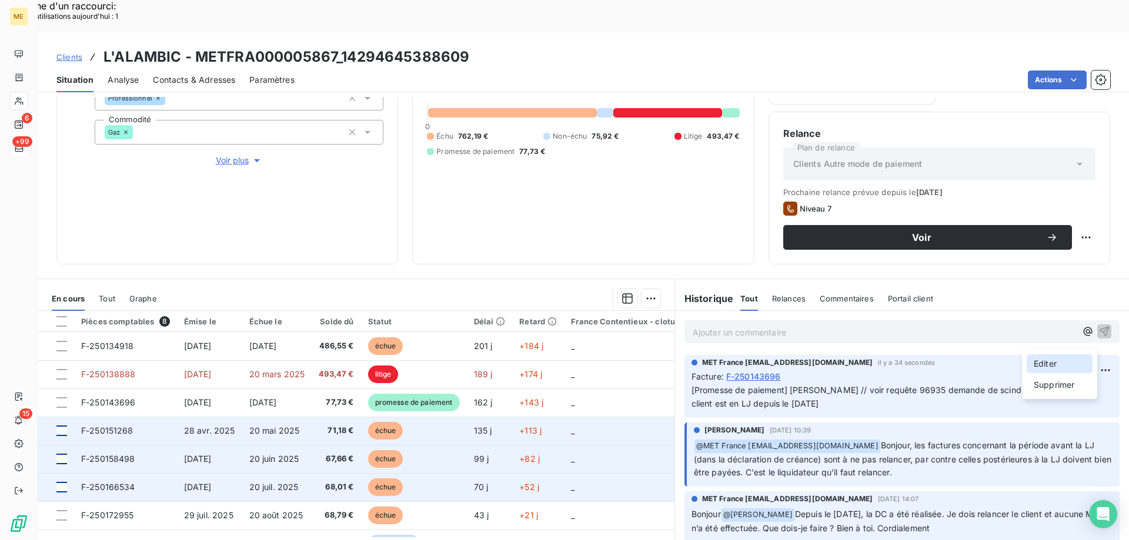
click at [1063, 365] on div "Editer" at bounding box center [1059, 363] width 66 height 19
click at [722, 325] on p "Ajouter un commentaire ﻿" at bounding box center [883, 332] width 383 height 15
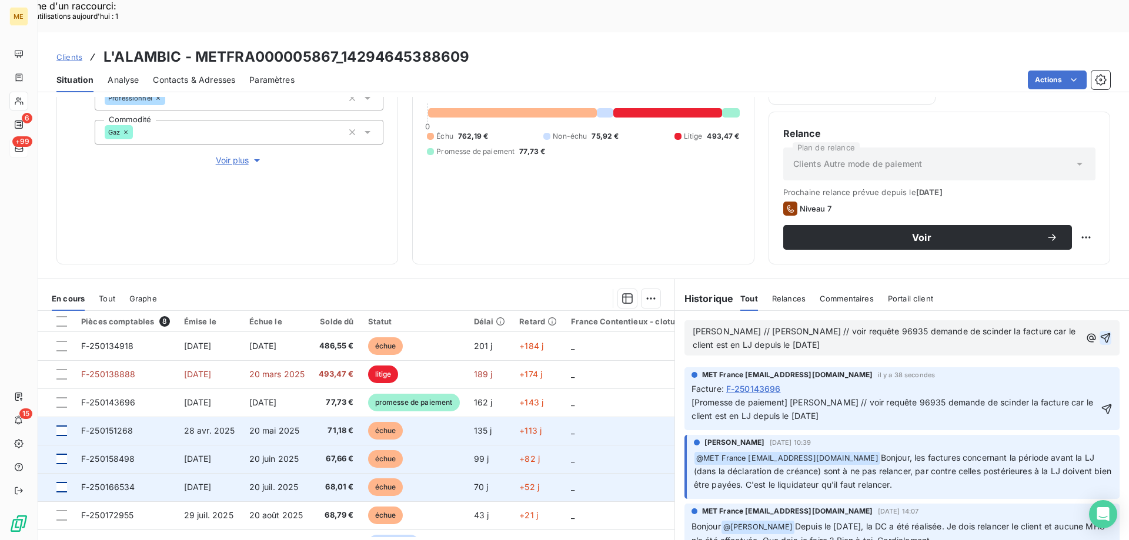
click at [1099, 332] on icon "button" at bounding box center [1105, 338] width 12 height 12
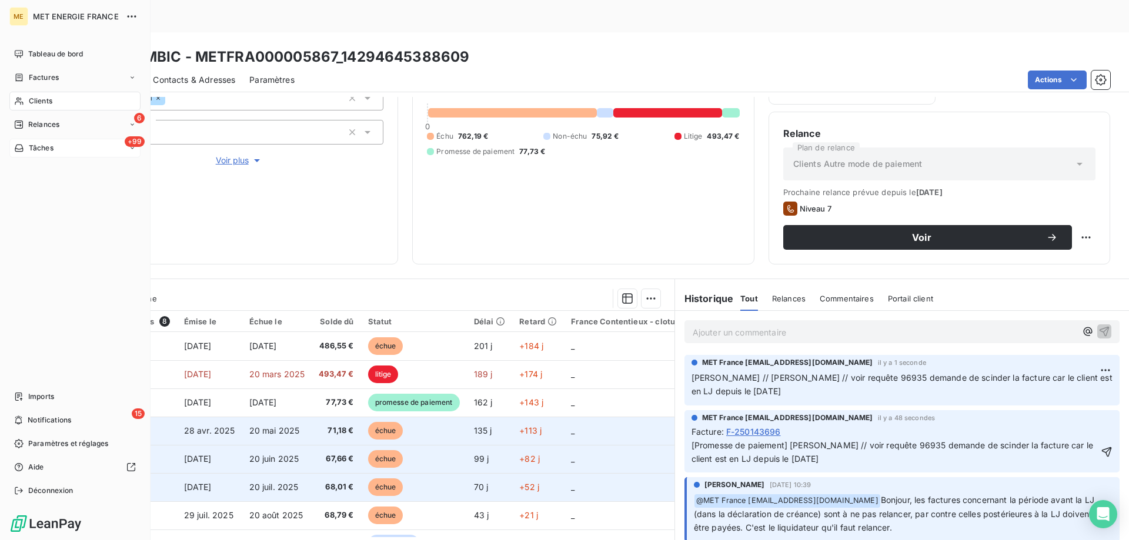
click at [29, 146] on span "Tâches" at bounding box center [41, 148] width 25 height 11
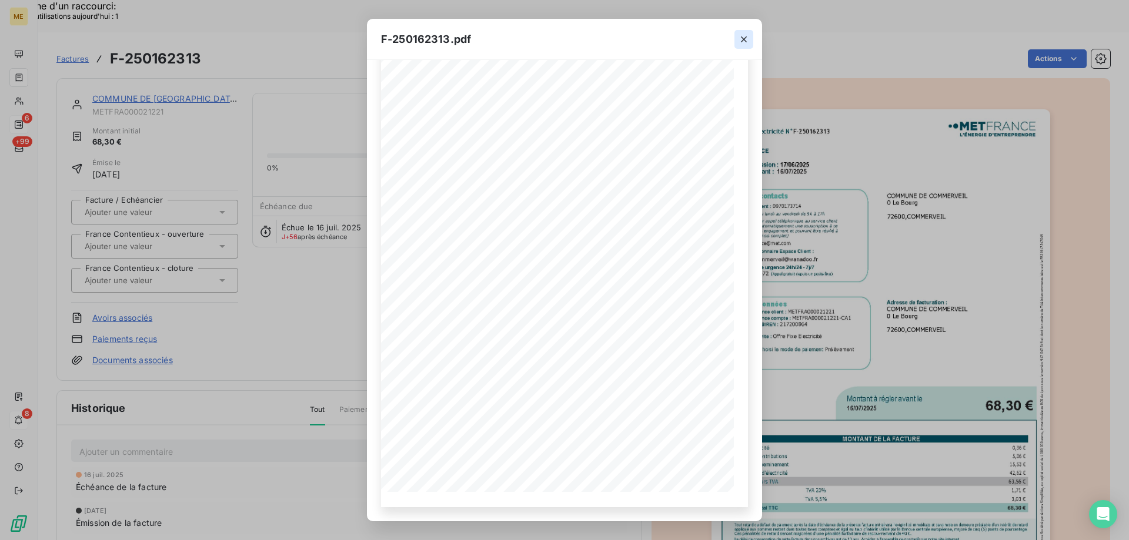
click at [744, 43] on icon "button" at bounding box center [744, 40] width 12 height 12
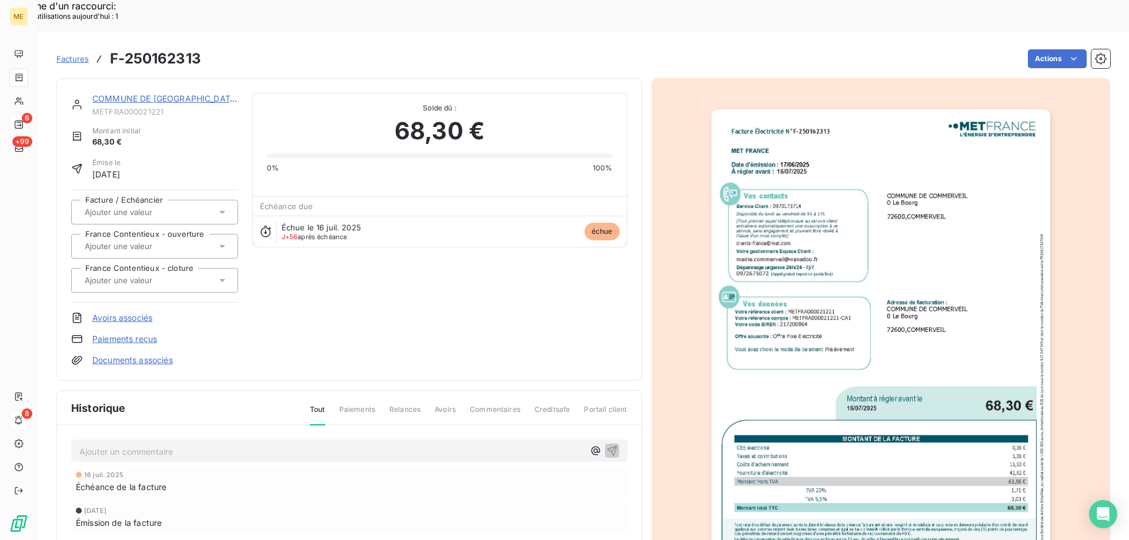
click at [136, 93] on link "COMMUNE DE COMMERVEIL" at bounding box center [165, 98] width 146 height 10
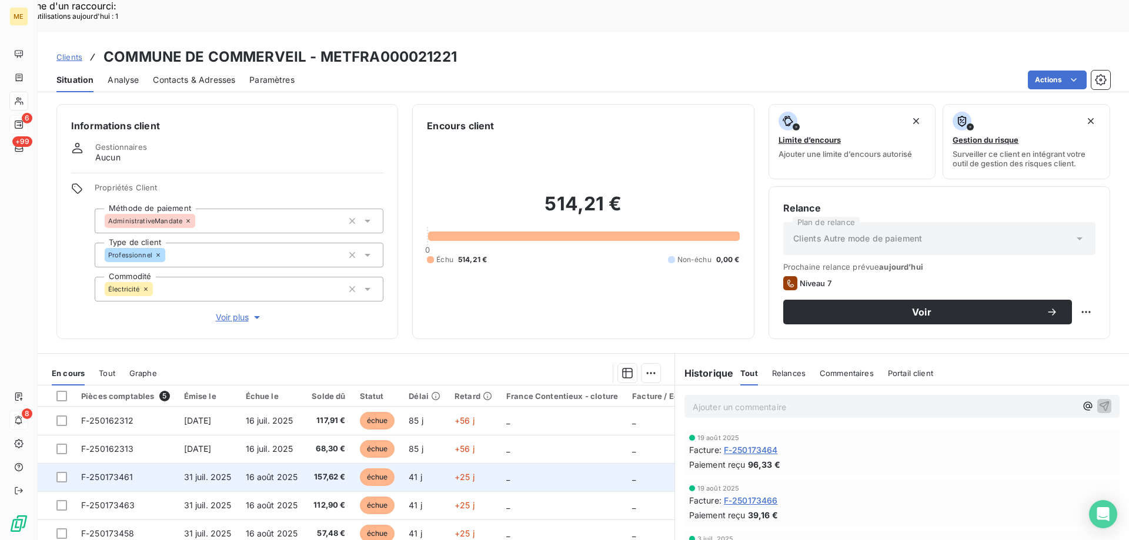
click at [111, 463] on td "F-250173461" at bounding box center [125, 477] width 103 height 28
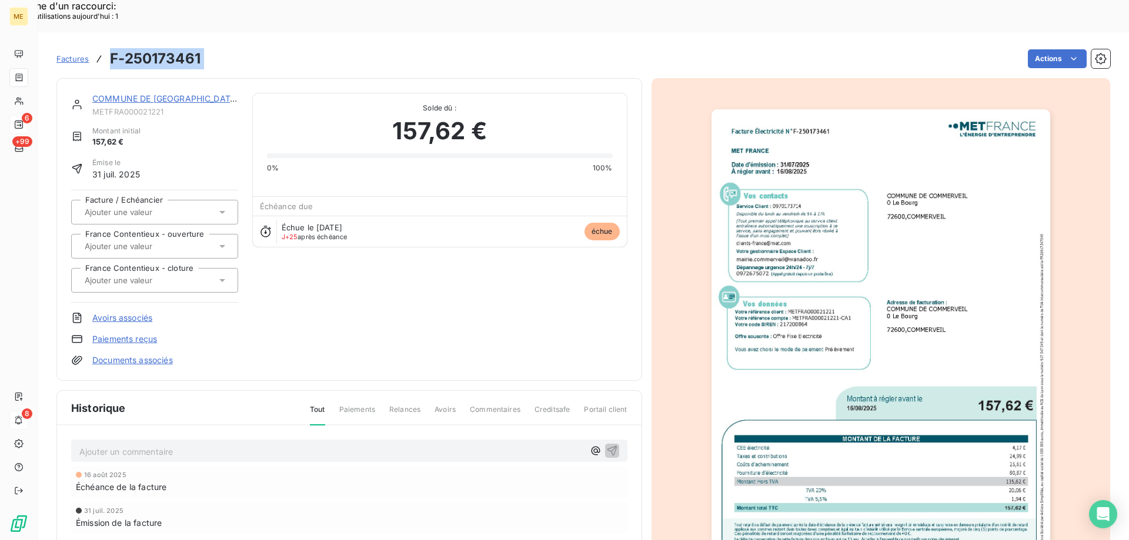
drag, startPoint x: 216, startPoint y: 23, endPoint x: 111, endPoint y: 21, distance: 105.2
click at [111, 46] on div "Factures F-250173461 Actions" at bounding box center [582, 58] width 1053 height 25
copy section "F-250173461 Actions"
click at [875, 240] on img "button" at bounding box center [880, 348] width 339 height 478
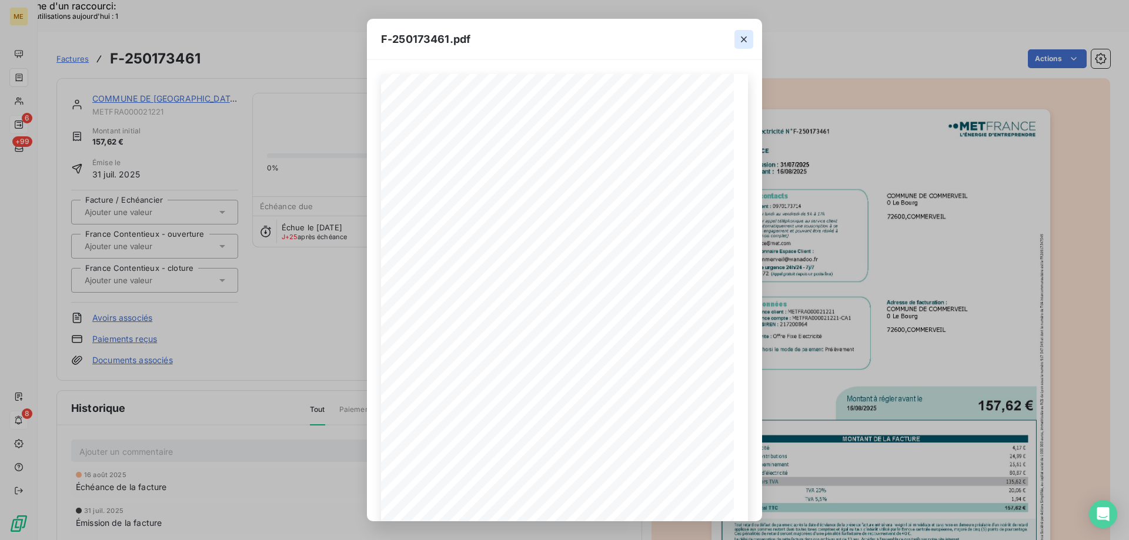
click at [744, 44] on icon "button" at bounding box center [744, 40] width 12 height 12
click at [744, 41] on icon "button" at bounding box center [744, 40] width 12 height 12
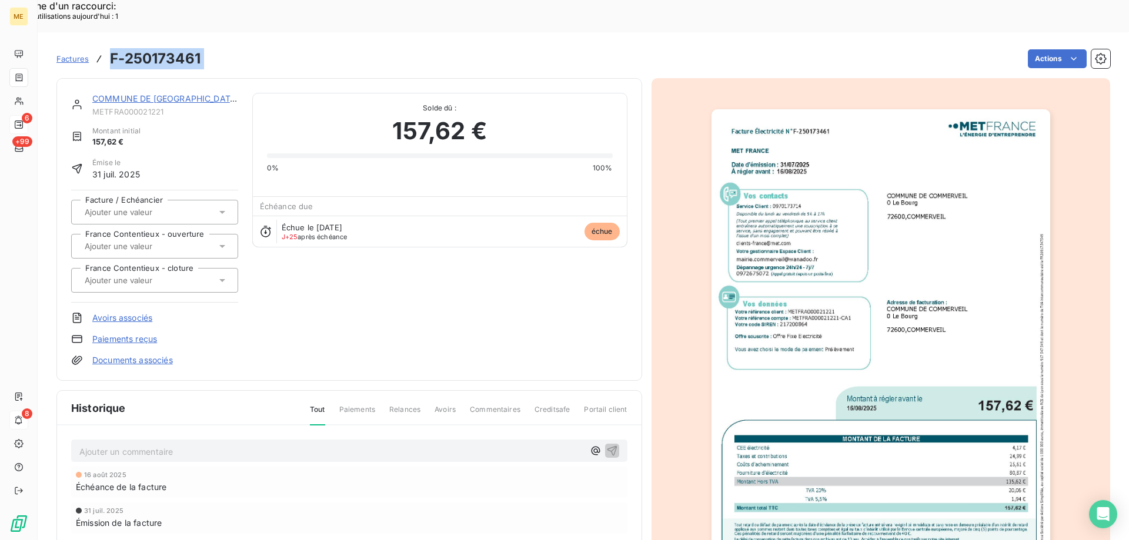
click at [745, 41] on div at bounding box center [734, 50] width 35 height 39
click at [193, 93] on div "COMMUNE DE [GEOGRAPHIC_DATA]" at bounding box center [165, 99] width 146 height 12
click at [193, 93] on link "COMMUNE DE [GEOGRAPHIC_DATA]" at bounding box center [165, 98] width 146 height 10
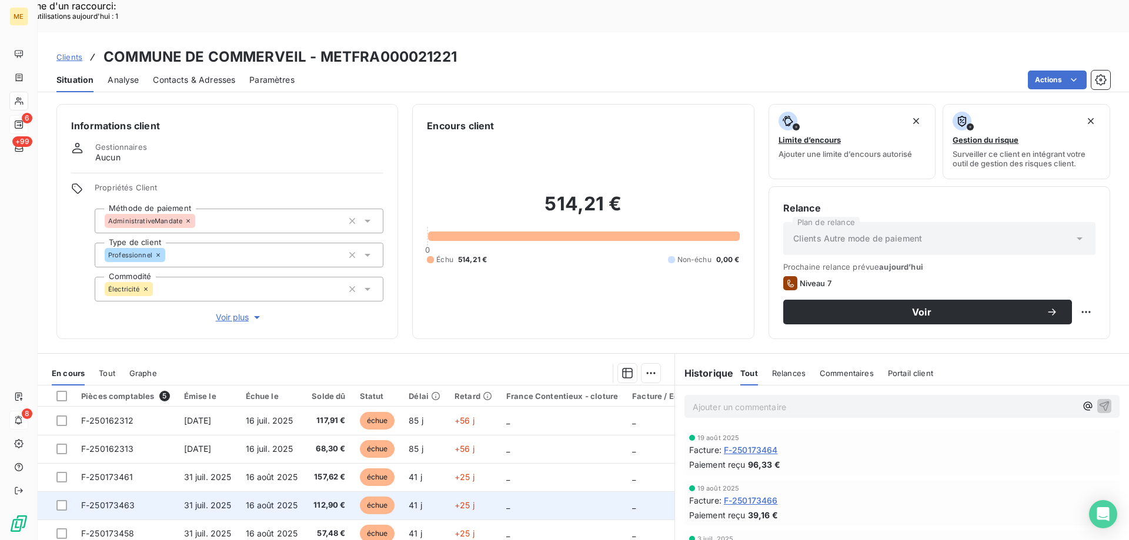
click at [122, 500] on span "F-250173463" at bounding box center [108, 505] width 54 height 10
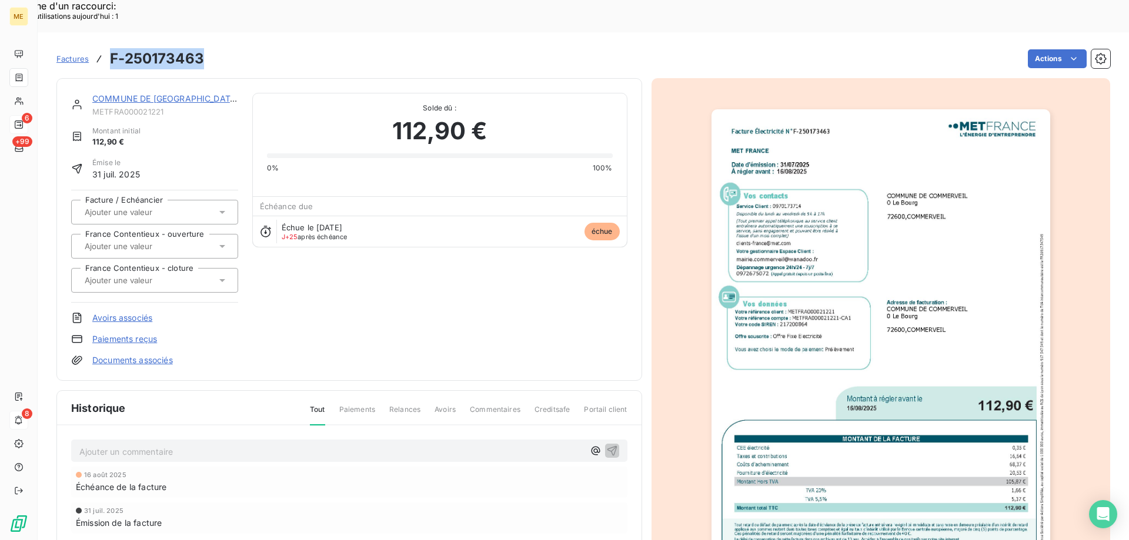
drag, startPoint x: 209, startPoint y: 30, endPoint x: 113, endPoint y: 32, distance: 95.8
click at [113, 46] on div "Factures F-250173463 Actions" at bounding box center [582, 58] width 1053 height 25
copy h3 "F-250173463"
click at [798, 289] on img "button" at bounding box center [880, 348] width 339 height 478
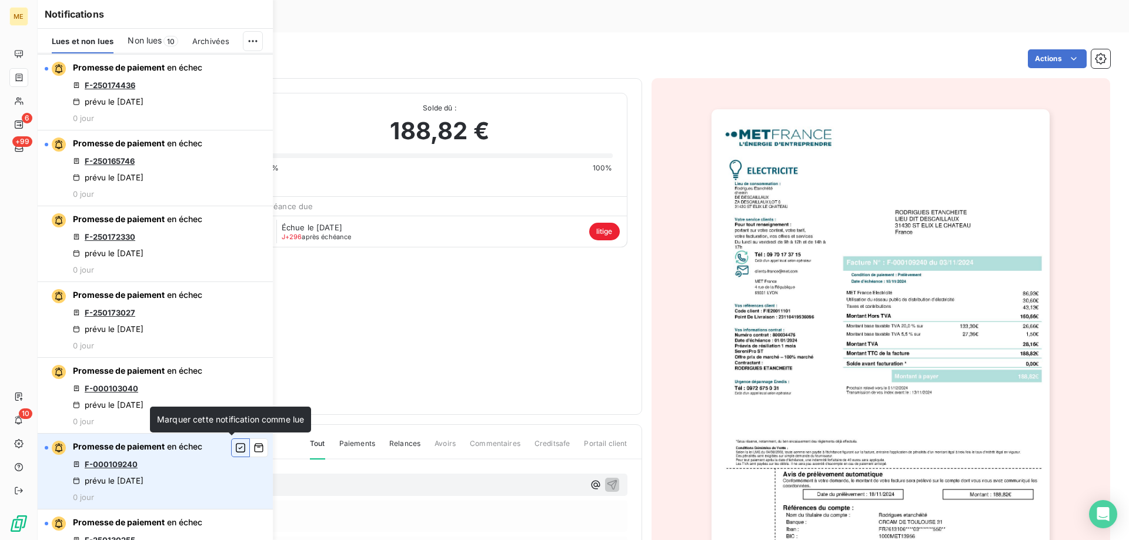
click at [235, 449] on icon "button" at bounding box center [240, 448] width 11 height 12
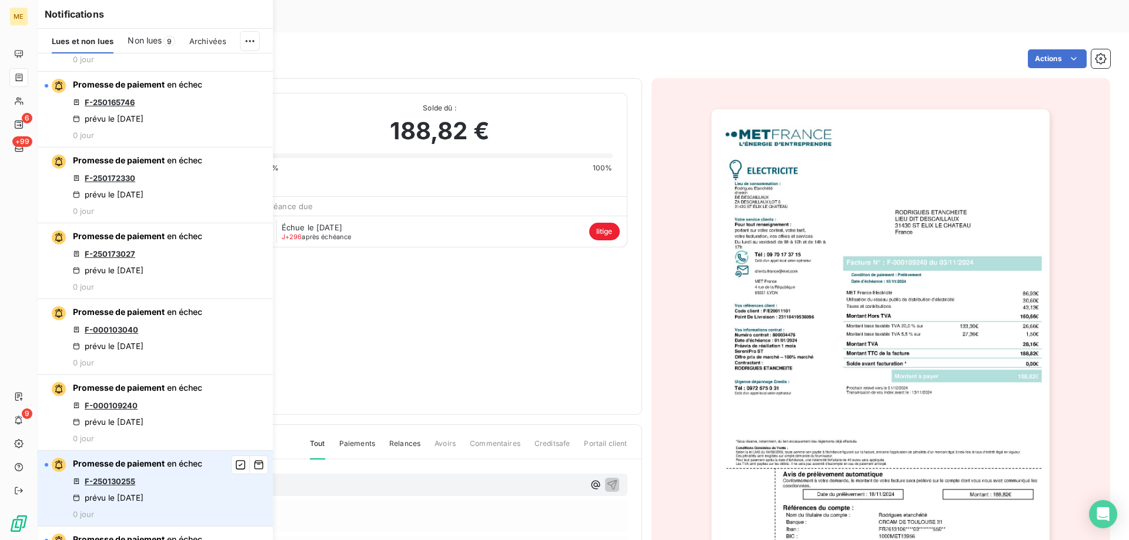
click at [113, 480] on link "F-250130255" at bounding box center [110, 481] width 51 height 9
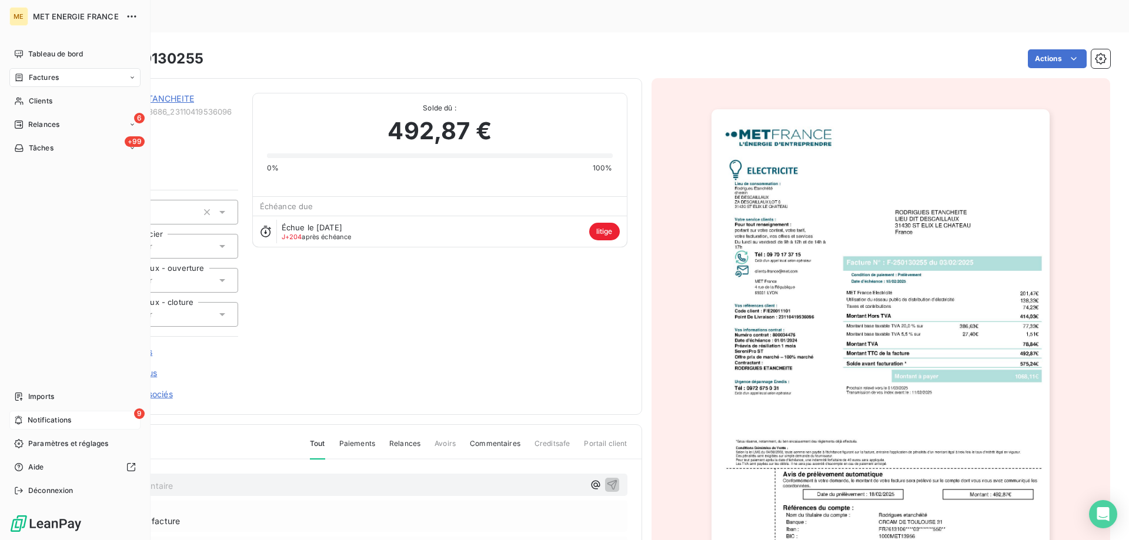
click at [48, 424] on span "Notifications" at bounding box center [49, 420] width 43 height 11
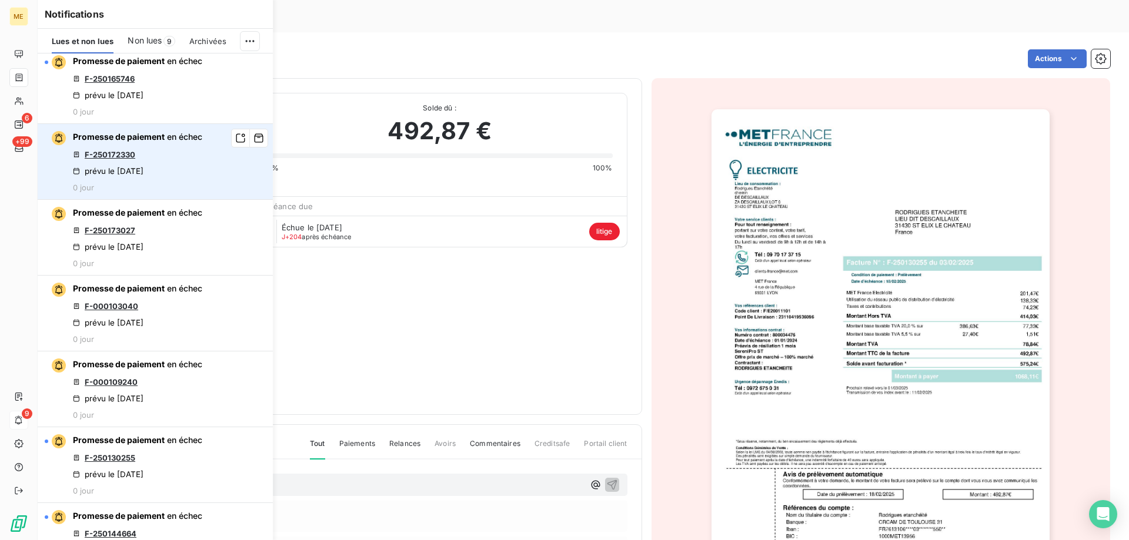
scroll to position [647, 0]
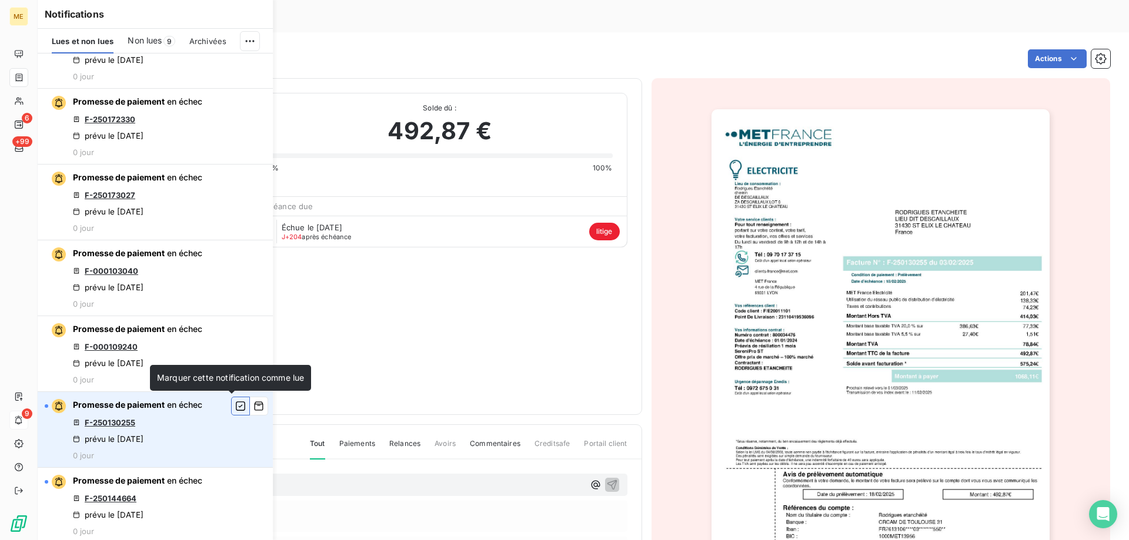
click at [235, 404] on icon "button" at bounding box center [240, 406] width 11 height 12
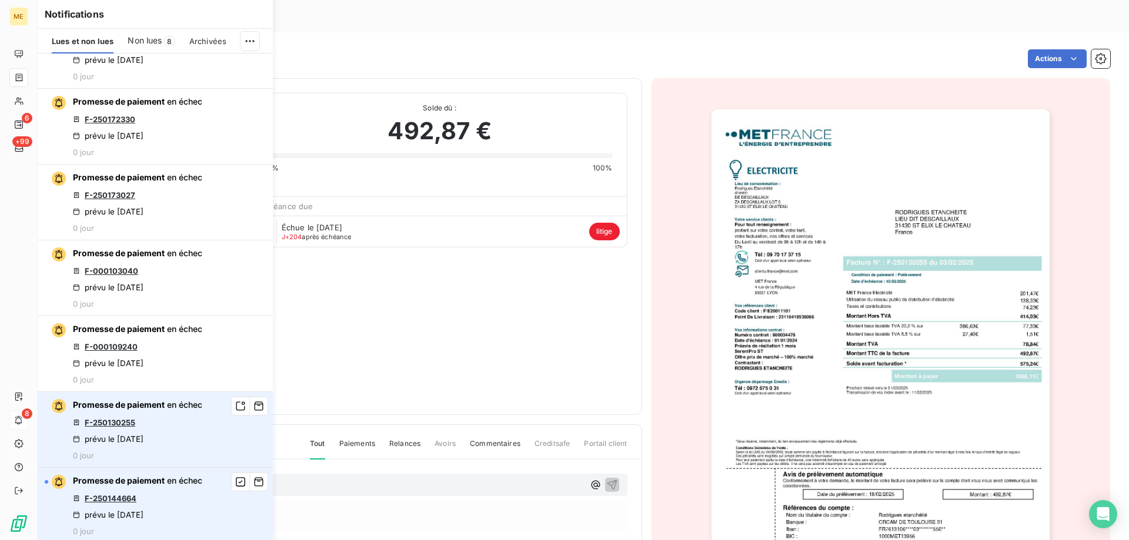
click at [107, 500] on link "F-250144664" at bounding box center [111, 498] width 52 height 9
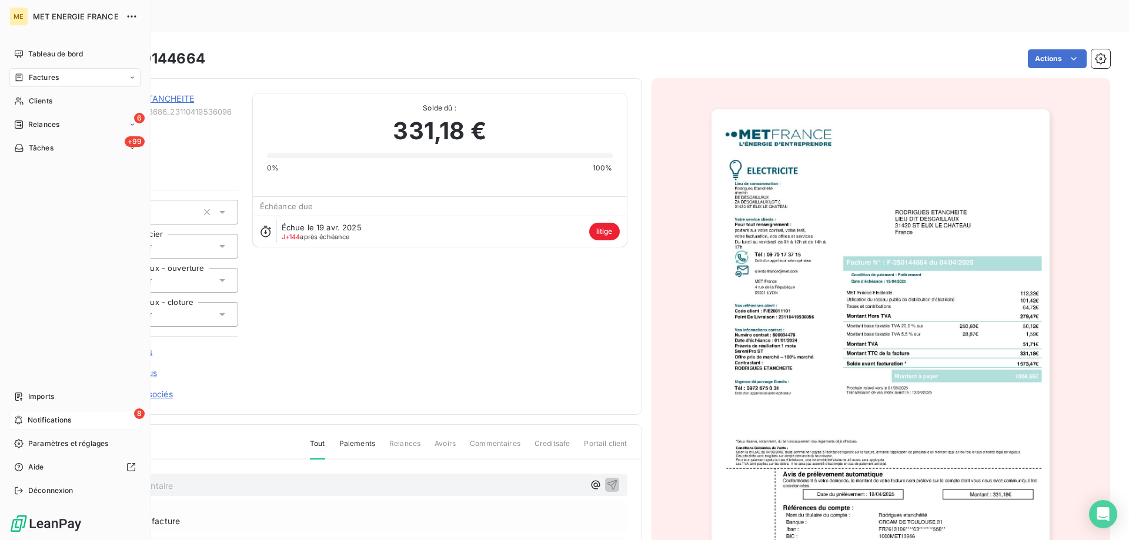
click at [24, 419] on div "8 Notifications" at bounding box center [74, 420] width 131 height 19
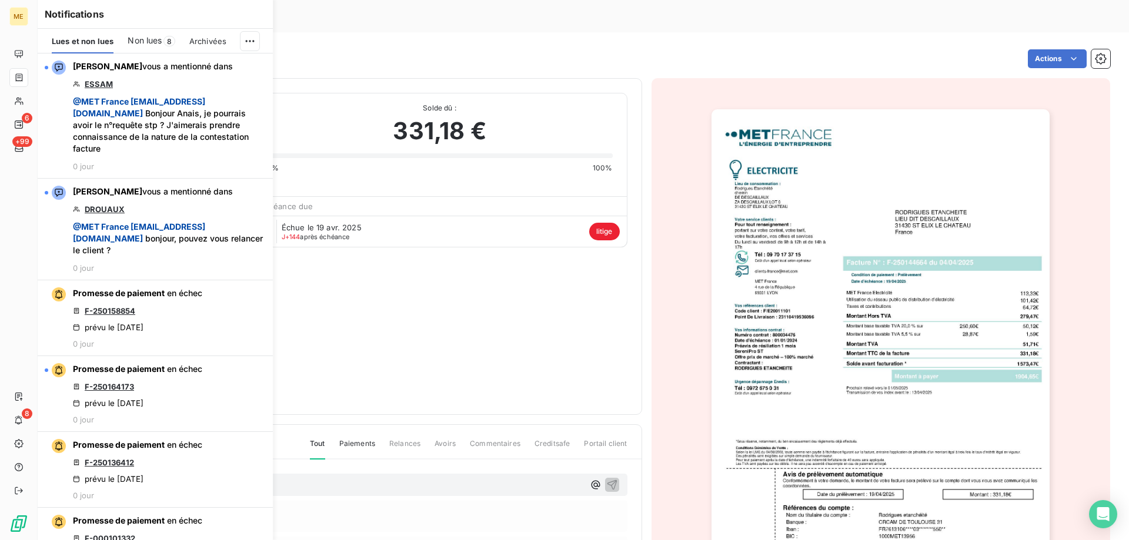
click at [529, 269] on div "[PERSON_NAME] ETANCHEITE METFRA000003686_23110419536096 Montant initial 331,18 …" at bounding box center [349, 246] width 556 height 307
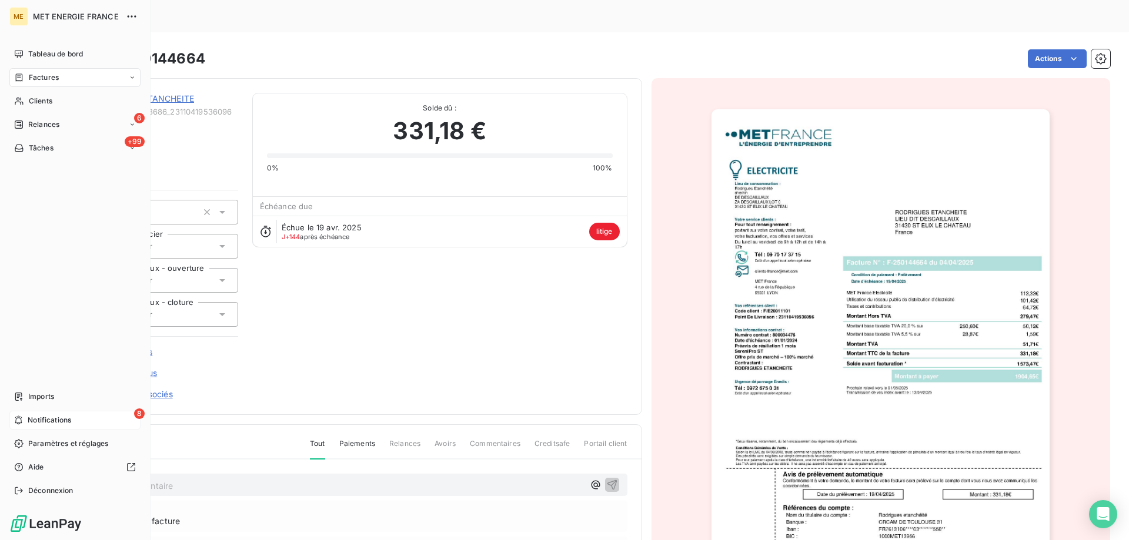
click at [28, 418] on span "Notifications" at bounding box center [49, 420] width 43 height 11
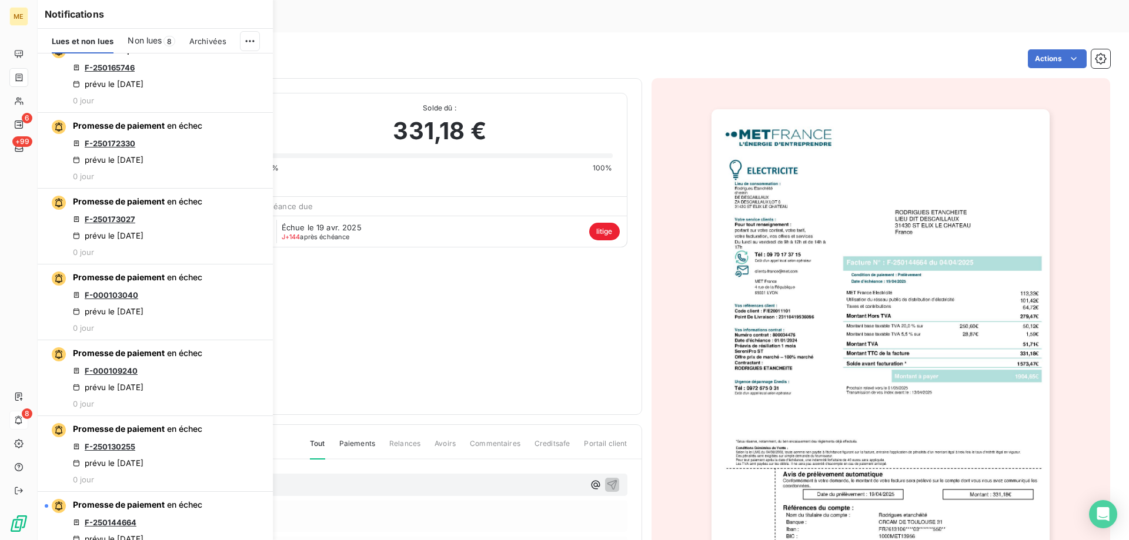
scroll to position [647, 0]
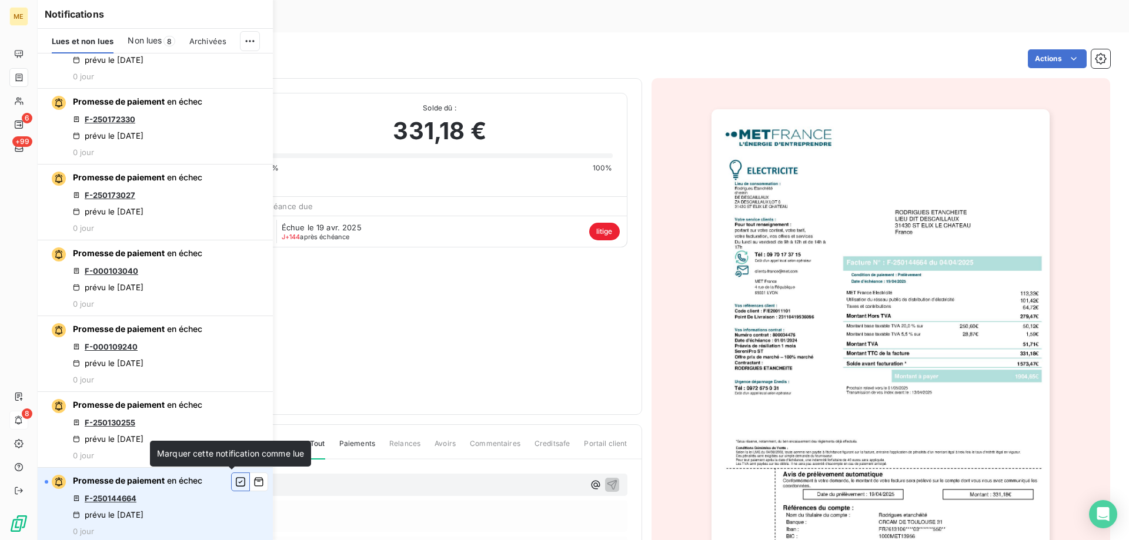
click at [235, 483] on icon "button" at bounding box center [240, 482] width 11 height 12
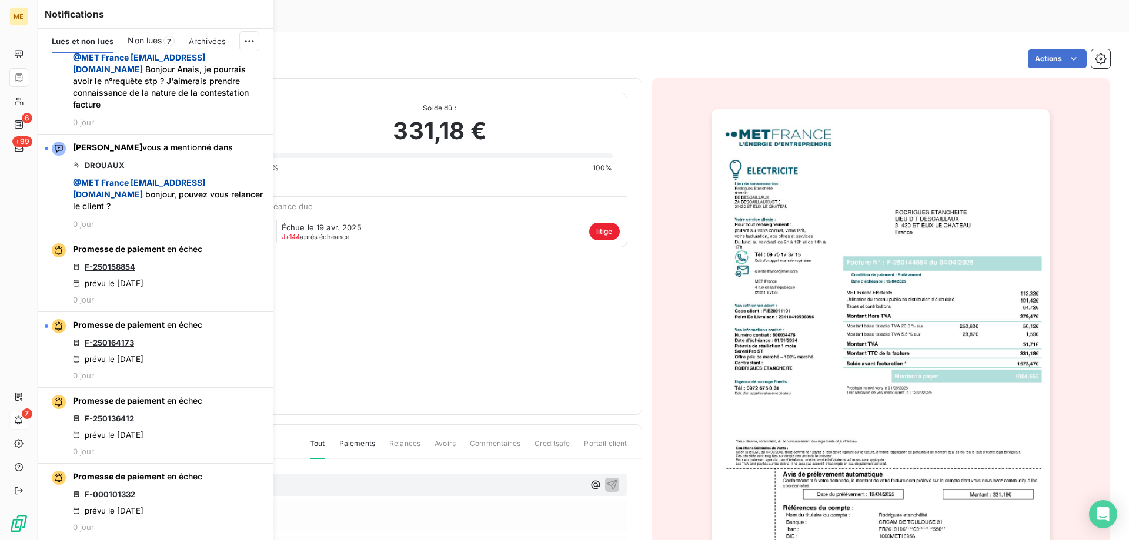
scroll to position [0, 0]
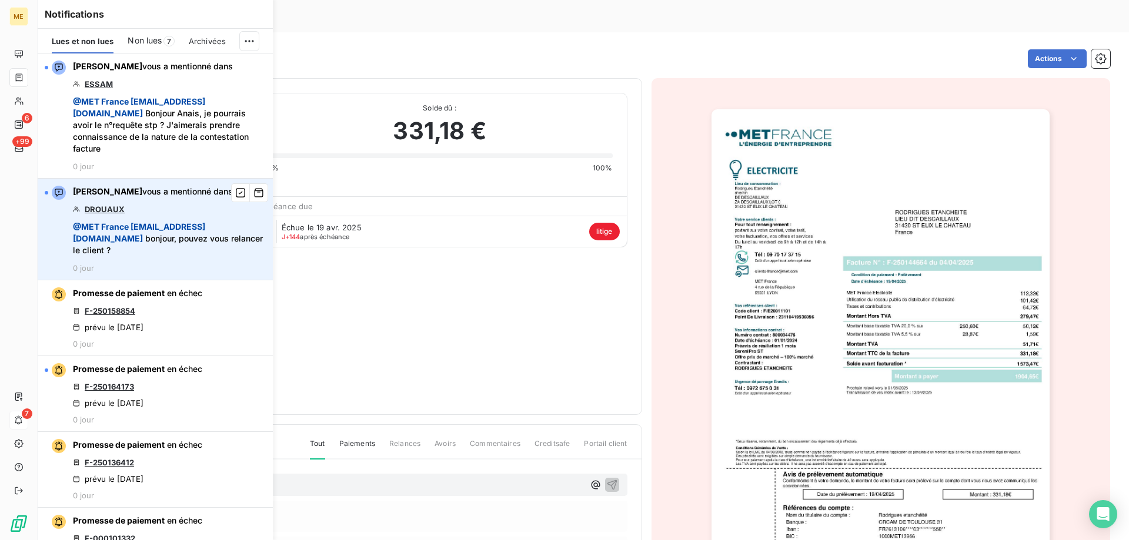
click at [106, 210] on link "DROUAUX" at bounding box center [105, 209] width 40 height 9
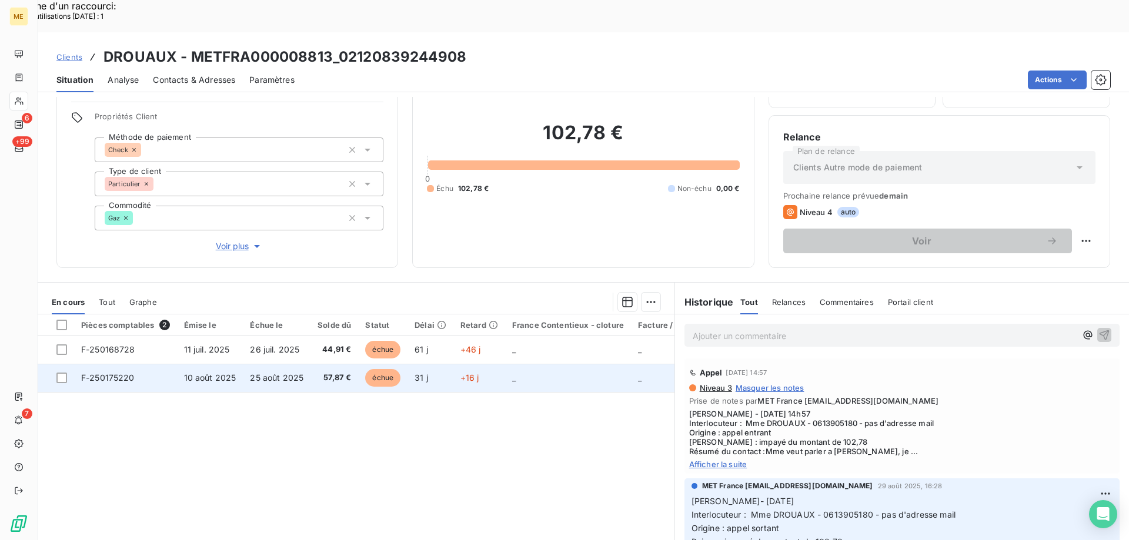
scroll to position [75, 0]
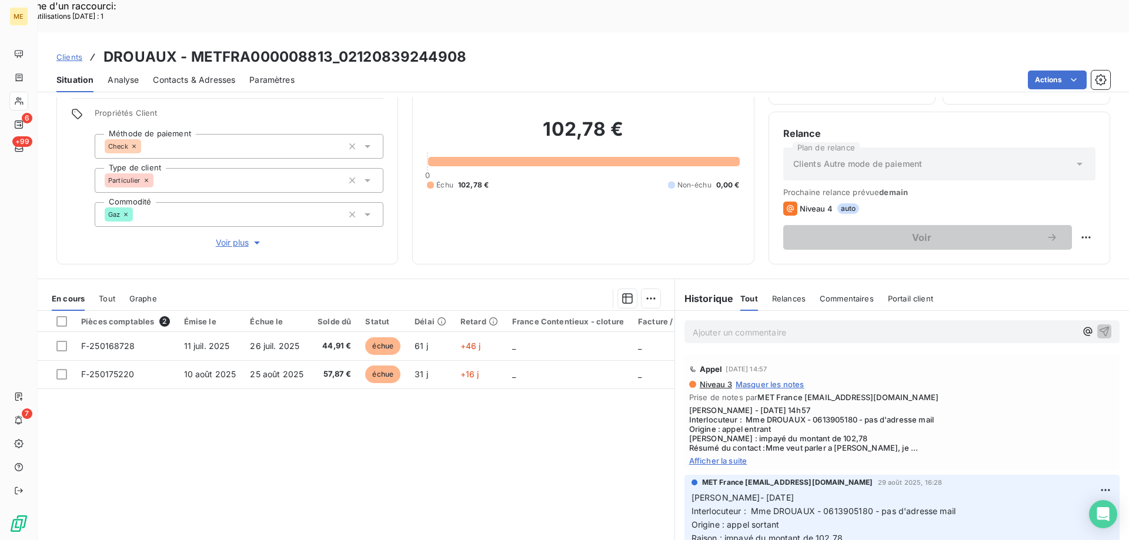
click at [716, 456] on span "Afficher la suite" at bounding box center [902, 460] width 426 height 9
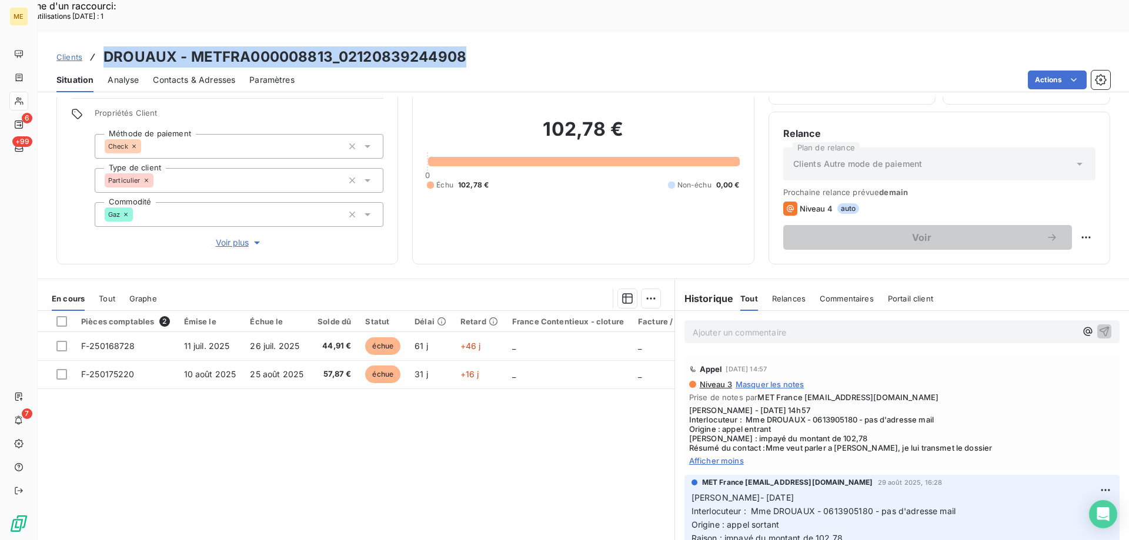
drag, startPoint x: 101, startPoint y: 26, endPoint x: 510, endPoint y: 19, distance: 409.2
click at [510, 46] on div "Clients DROUAUX - METFRA000008813_02120839244908" at bounding box center [583, 56] width 1091 height 21
copy h3 "DROUAUX - METFRA000008813_02120839244908"
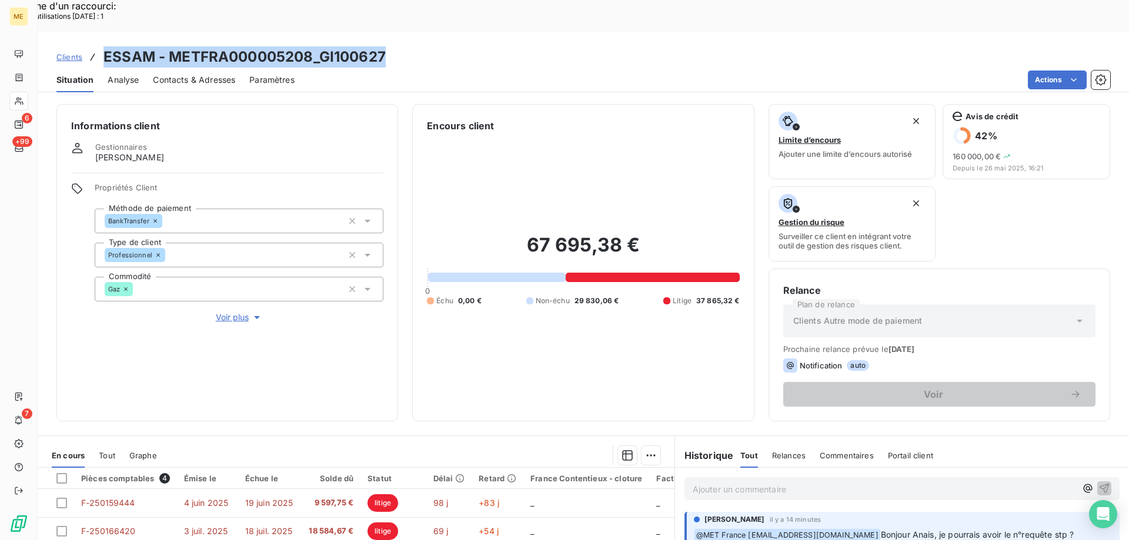
drag, startPoint x: 102, startPoint y: 25, endPoint x: 415, endPoint y: 22, distance: 312.7
click at [415, 46] on div "Clients ESSAM - METFRA000005208_GI100627" at bounding box center [583, 56] width 1091 height 21
copy h3 "ESSAM - METFRA000005208_GI100627"
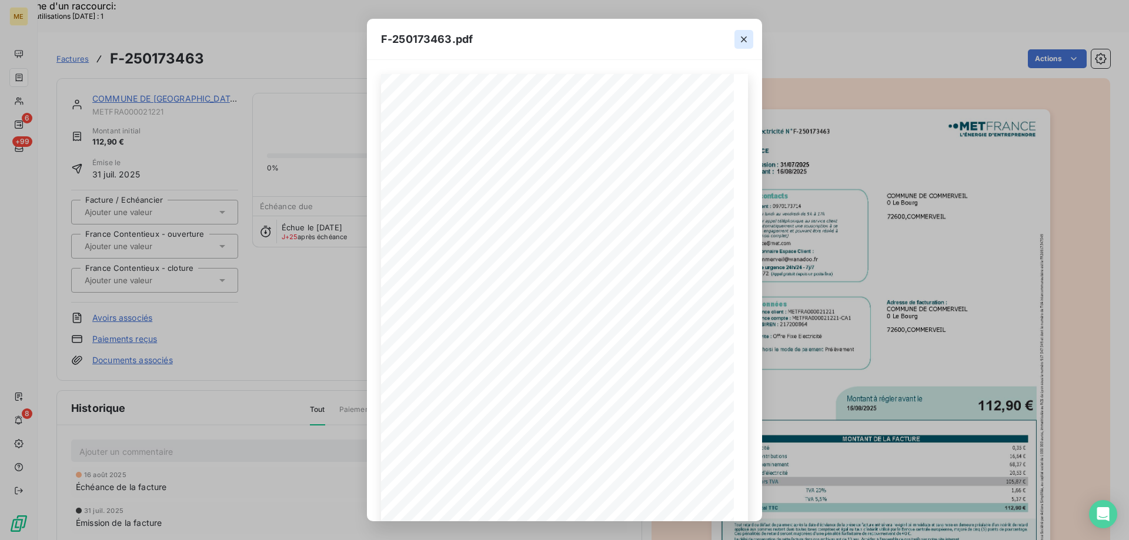
click at [742, 41] on icon "button" at bounding box center [744, 39] width 6 height 6
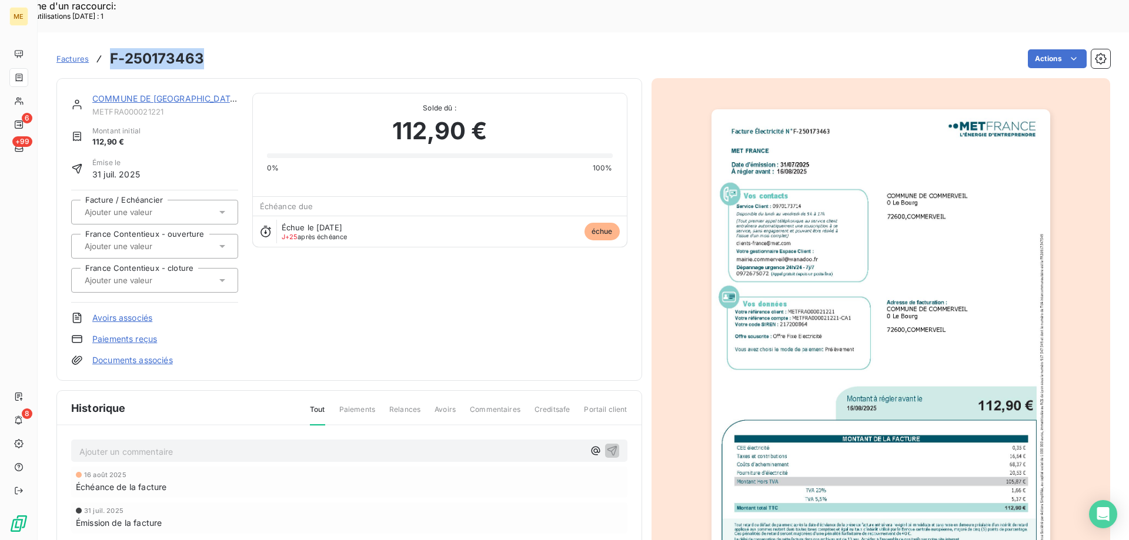
click at [123, 63] on div "F-250173463.pdf Facture Électricité N° F-250173463 MET Energie France [STREET_A…" at bounding box center [564, 270] width 1129 height 540
click at [129, 93] on link "COMMUNE DE [GEOGRAPHIC_DATA]" at bounding box center [165, 98] width 146 height 10
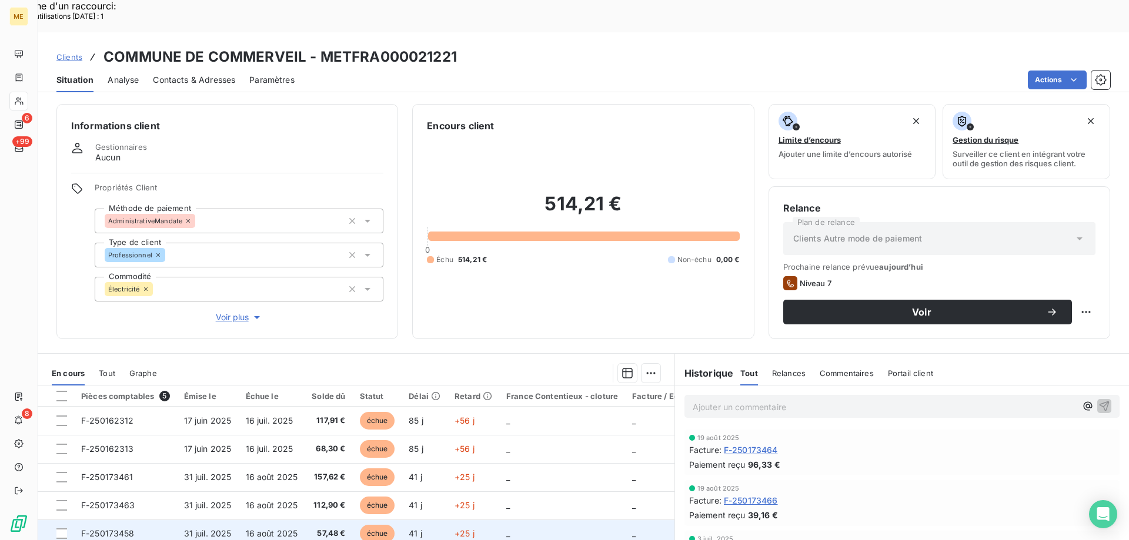
click at [112, 528] on span "F-250173458" at bounding box center [107, 533] width 53 height 10
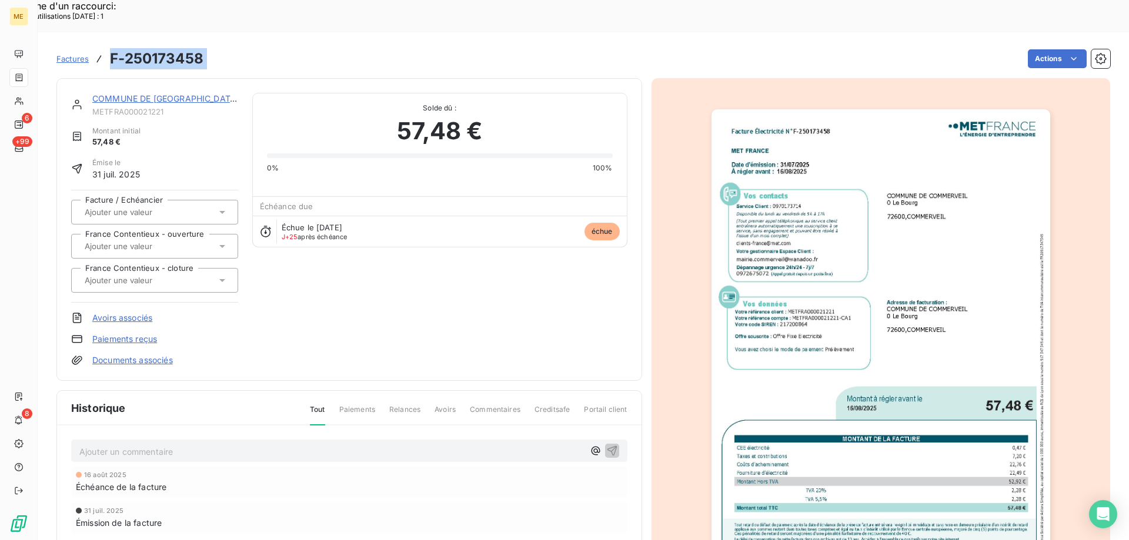
drag, startPoint x: 219, startPoint y: 32, endPoint x: 112, endPoint y: 28, distance: 106.5
click at [112, 46] on div "Factures F-250173458 Actions" at bounding box center [582, 58] width 1053 height 25
copy section "F-250173458 Actions"
click at [838, 361] on img "button" at bounding box center [880, 348] width 339 height 478
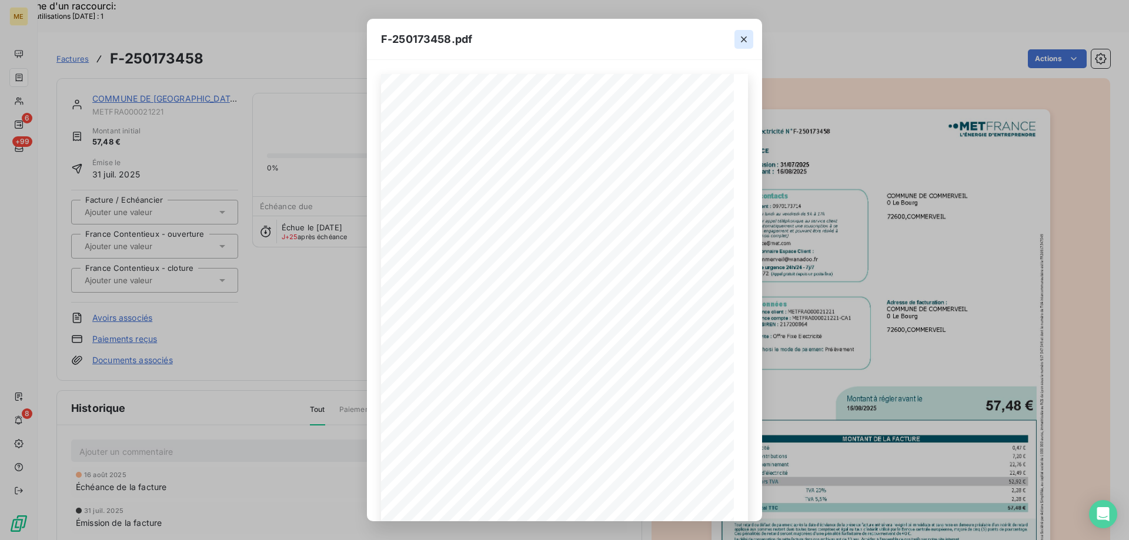
click at [742, 40] on icon "button" at bounding box center [744, 39] width 6 height 6
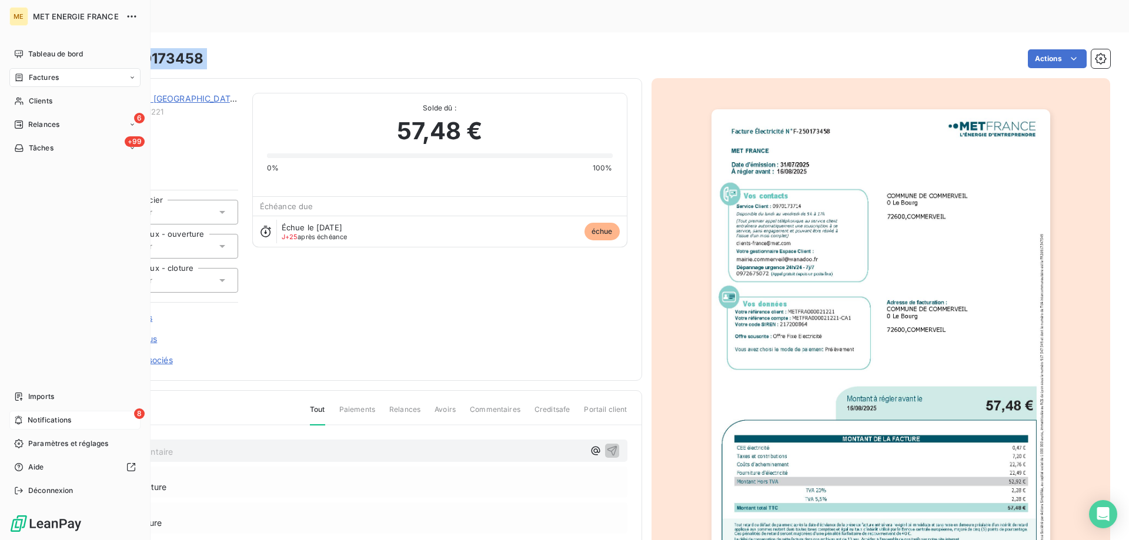
click at [31, 417] on span "Notifications" at bounding box center [49, 420] width 43 height 11
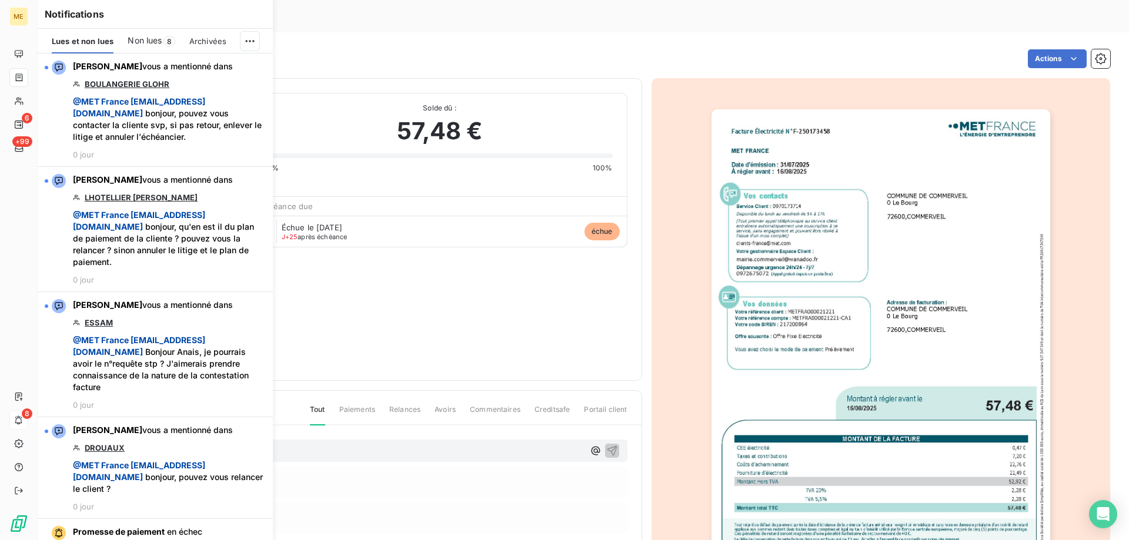
click at [395, 240] on div "COMMUNE DE COMMERVEIL METFRA000021221 Montant initial 57,48 € Émise le 31 juil.…" at bounding box center [349, 229] width 556 height 273
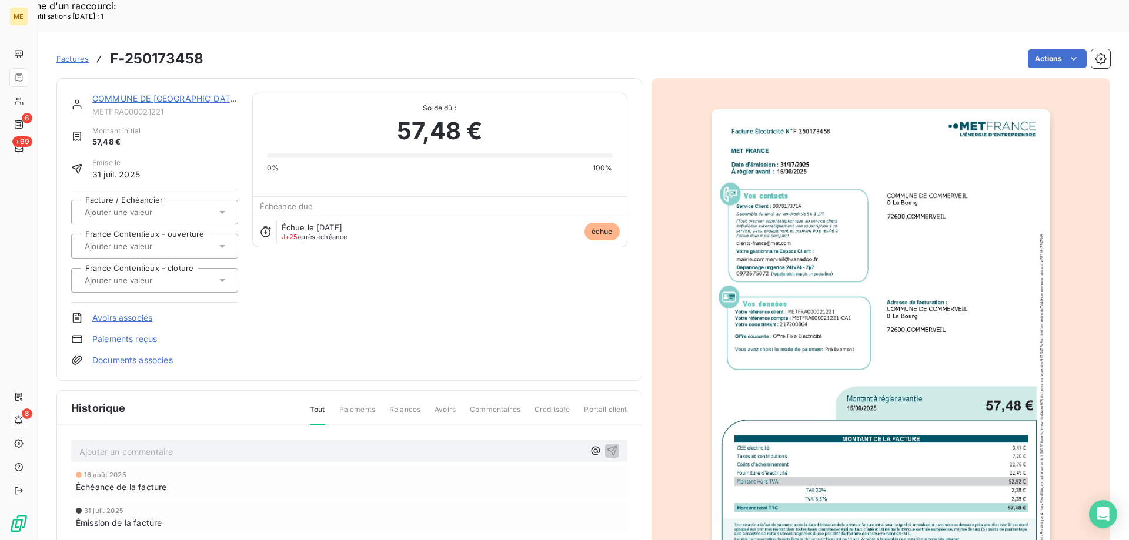
click at [69, 54] on span "Factures" at bounding box center [72, 58] width 32 height 9
click at [158, 93] on link "COMMUNE DE [GEOGRAPHIC_DATA]" at bounding box center [165, 98] width 146 height 10
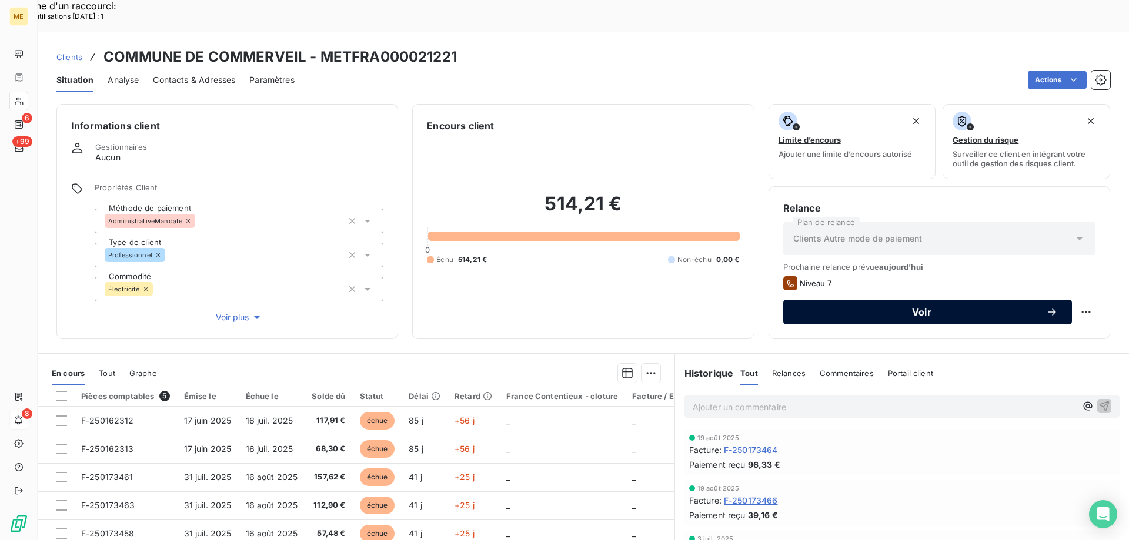
click at [867, 300] on button "Voir" at bounding box center [927, 312] width 289 height 25
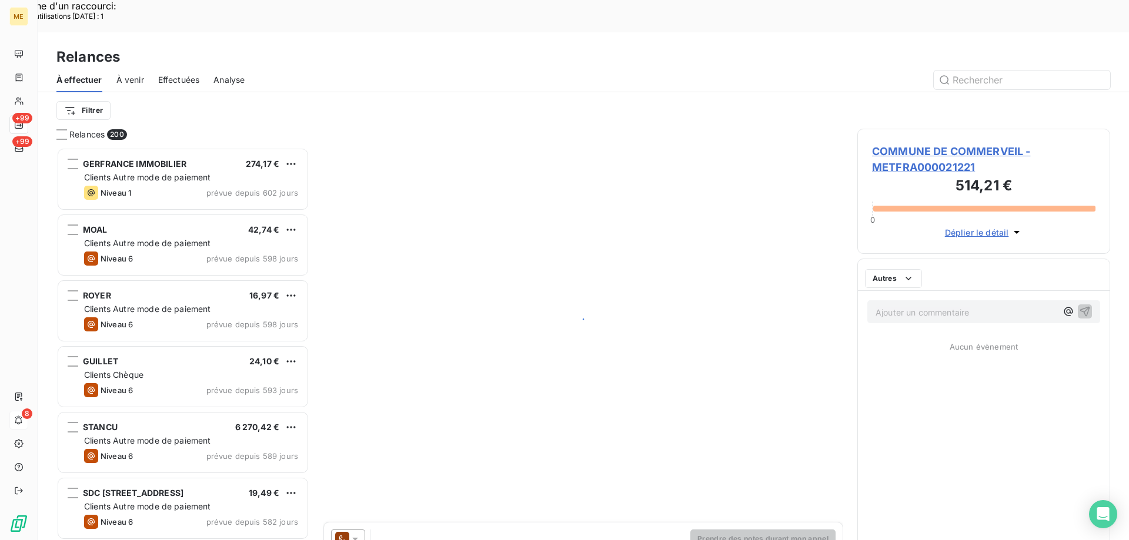
scroll to position [416, 244]
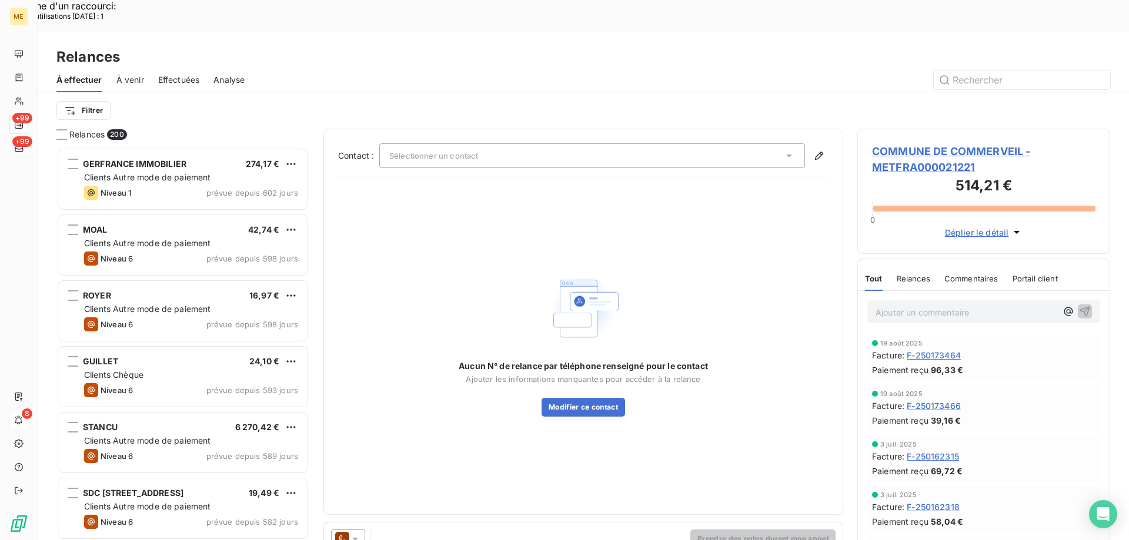
click at [360, 533] on icon at bounding box center [355, 539] width 12 height 12
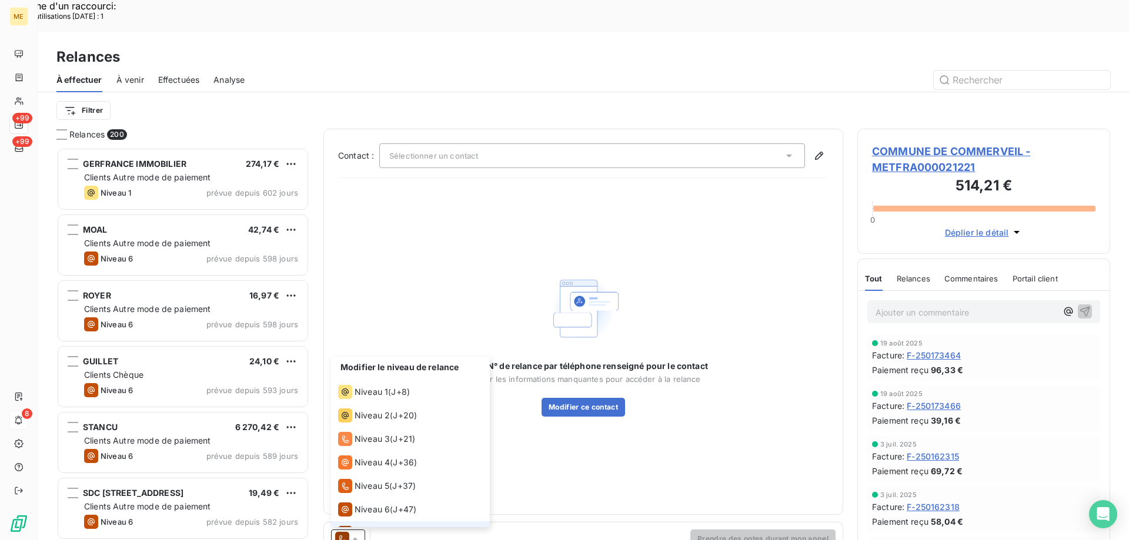
scroll to position [18, 0]
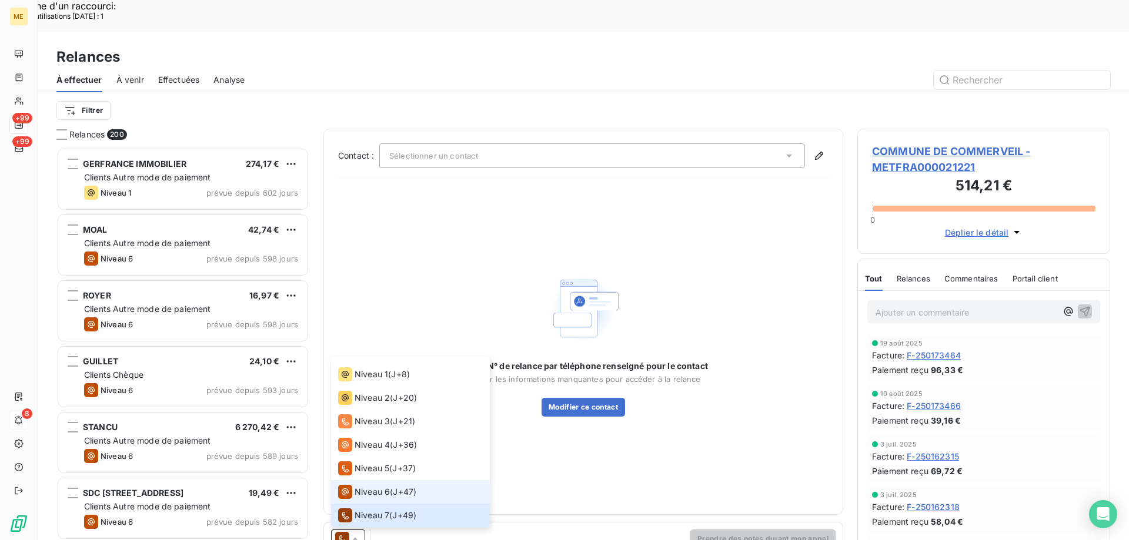
click at [362, 480] on li "Niveau 6 ( J+47 )" at bounding box center [410, 492] width 159 height 24
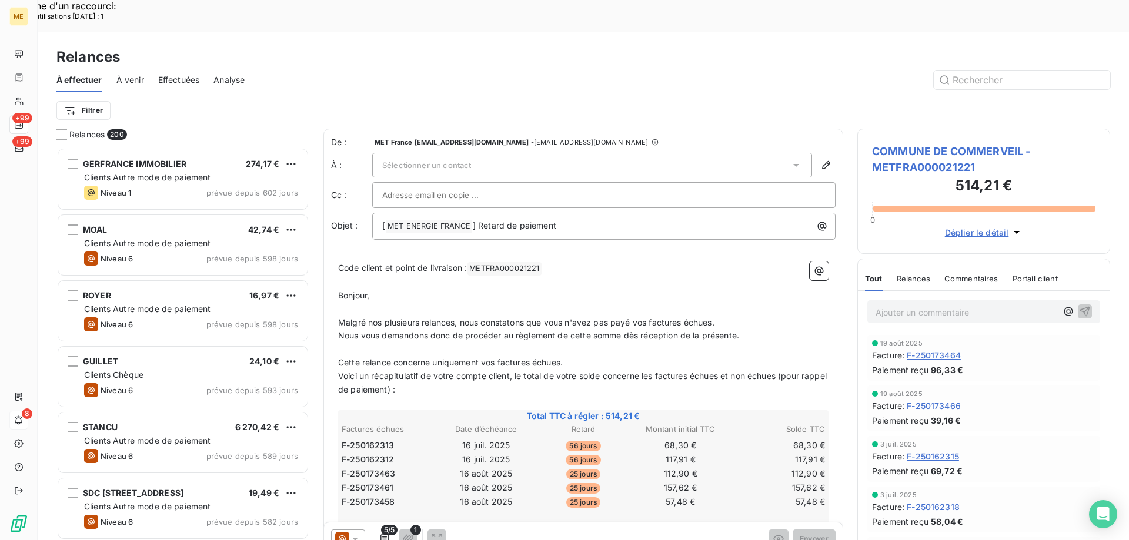
click at [416, 160] on span "Sélectionner un contact" at bounding box center [426, 164] width 89 height 9
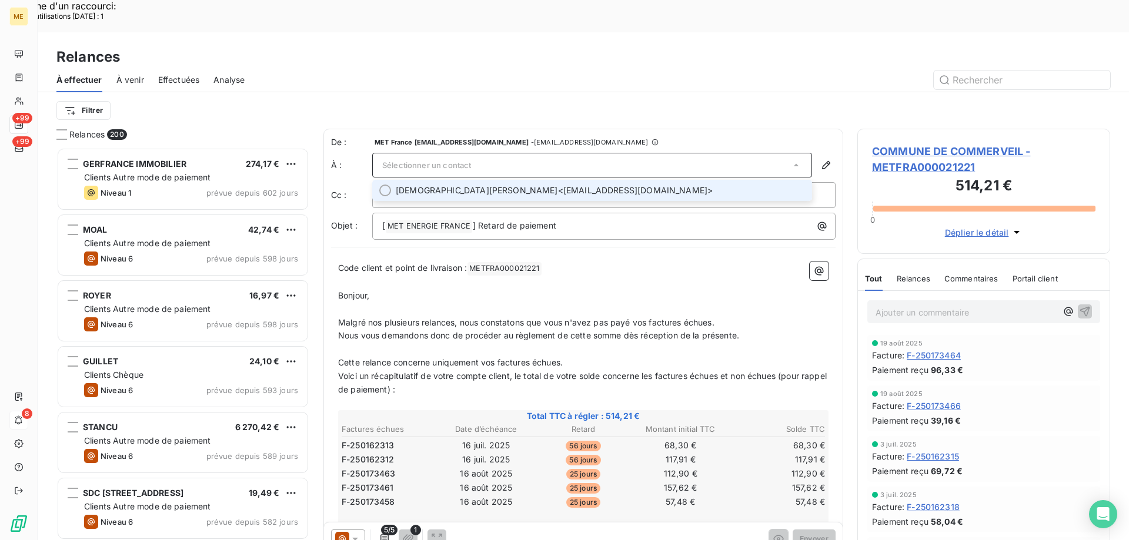
click at [441, 185] on span "Christian CHEDOMME" at bounding box center [477, 191] width 162 height 12
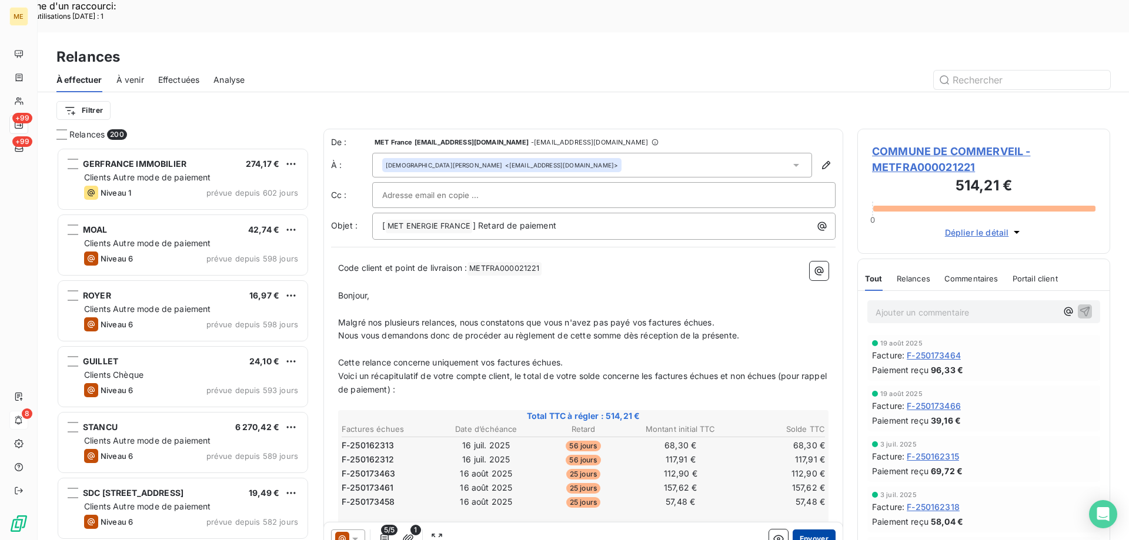
click at [796, 530] on button "Envoyer" at bounding box center [813, 539] width 43 height 19
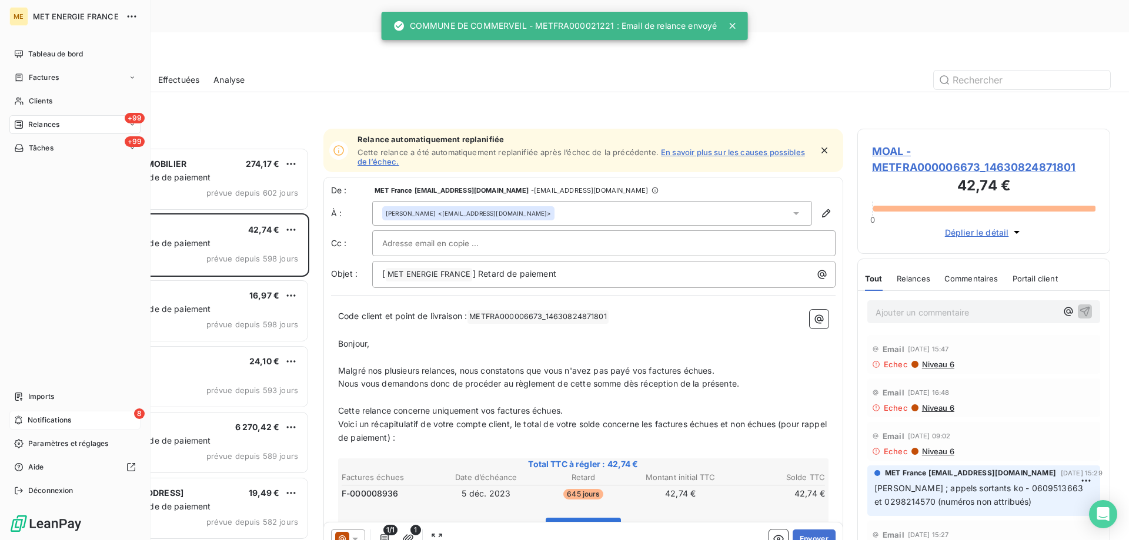
click at [40, 421] on span "Notifications" at bounding box center [49, 420] width 43 height 11
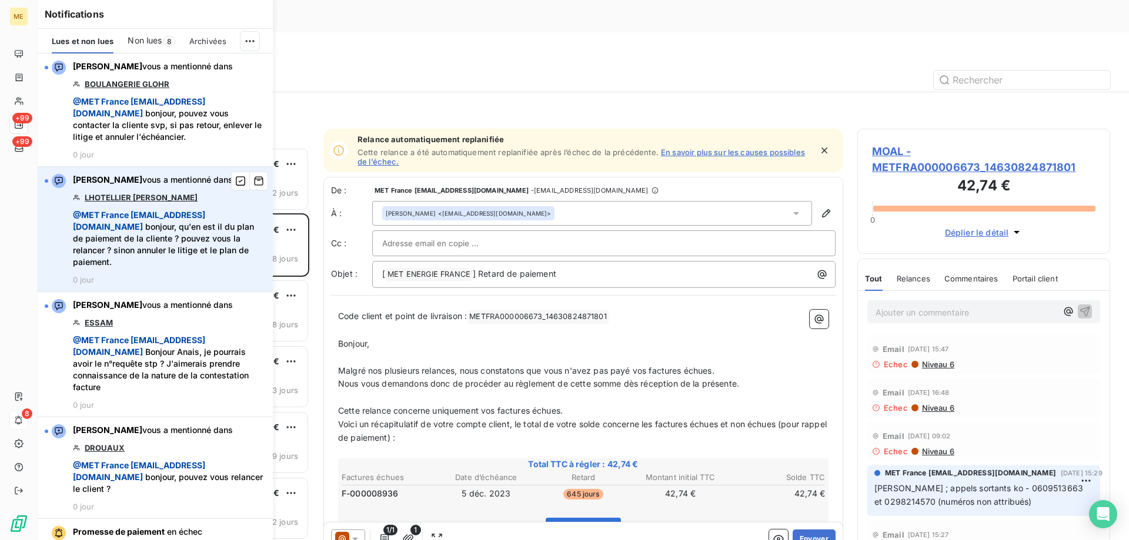
click at [158, 195] on link "LHOTELLIER VALERIE JEANNE BERNADETTE NEE LECOMTE" at bounding box center [141, 197] width 113 height 9
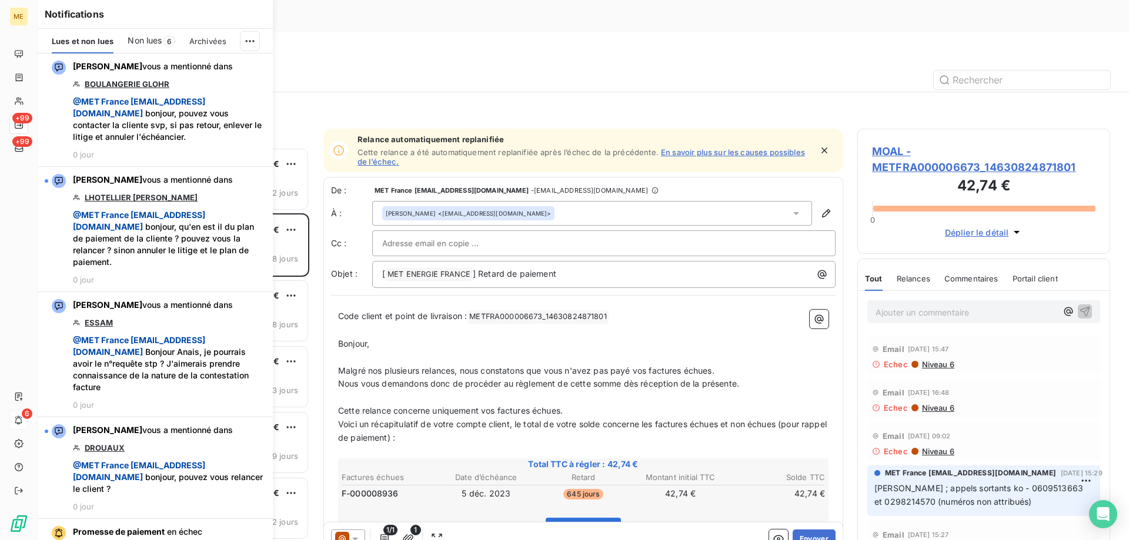
click at [486, 99] on div "Filtrer" at bounding box center [582, 110] width 1053 height 22
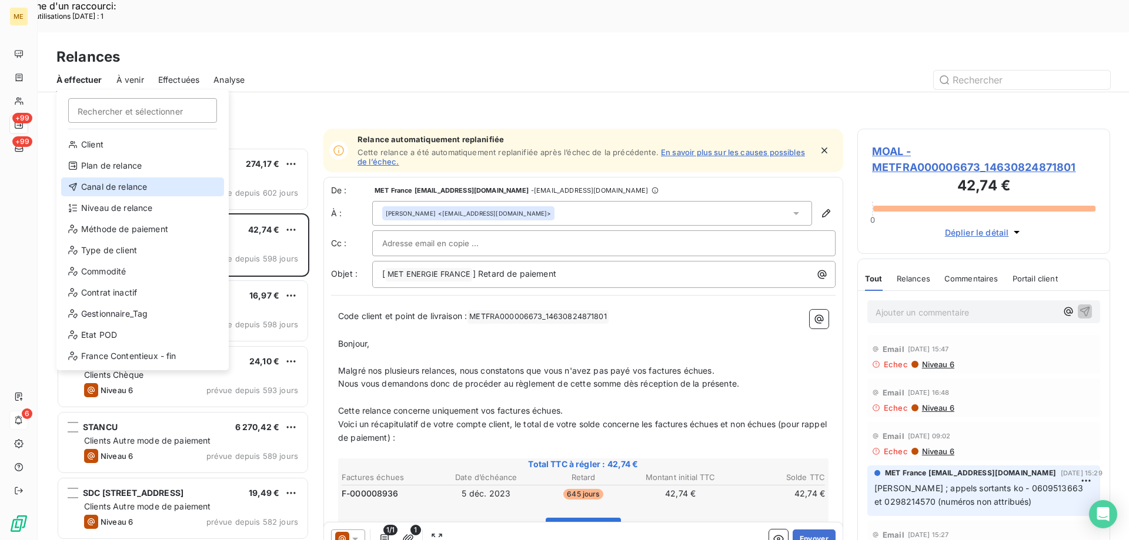
click at [111, 185] on div "Canal de relance" at bounding box center [142, 187] width 163 height 19
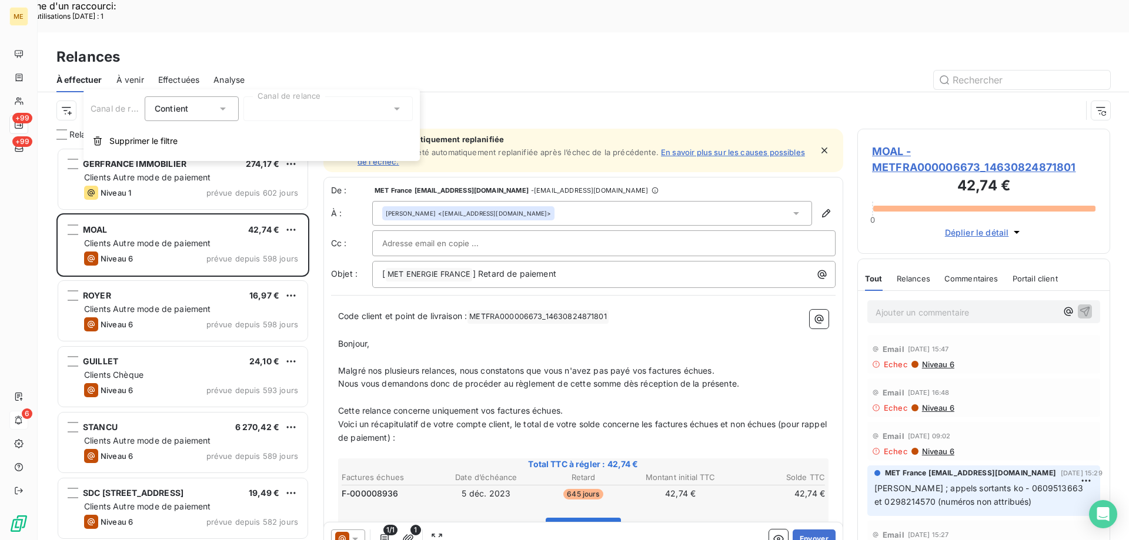
click at [295, 112] on div at bounding box center [327, 108] width 169 height 25
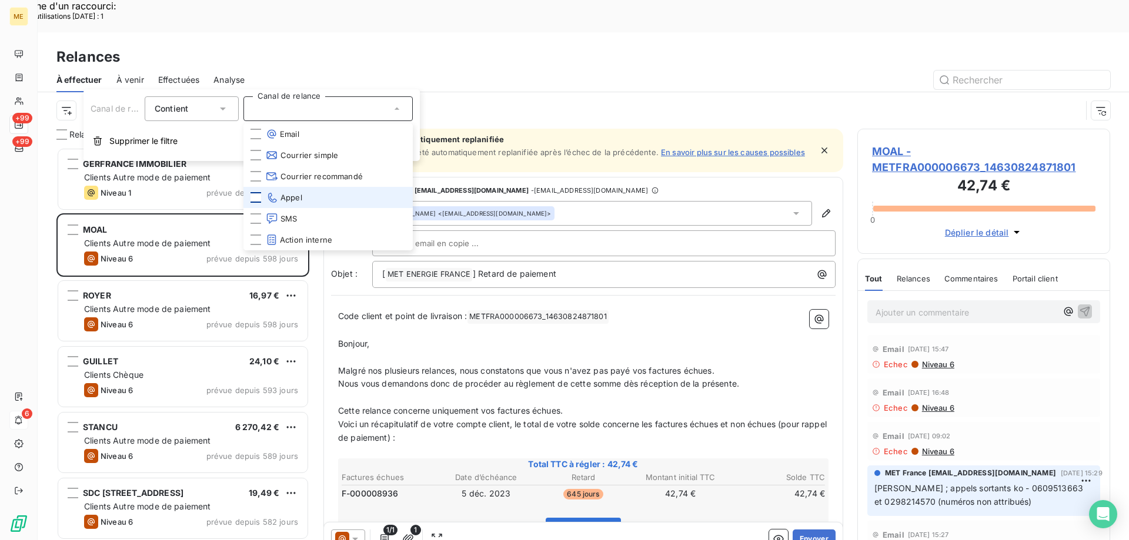
click at [256, 196] on div at bounding box center [255, 197] width 11 height 11
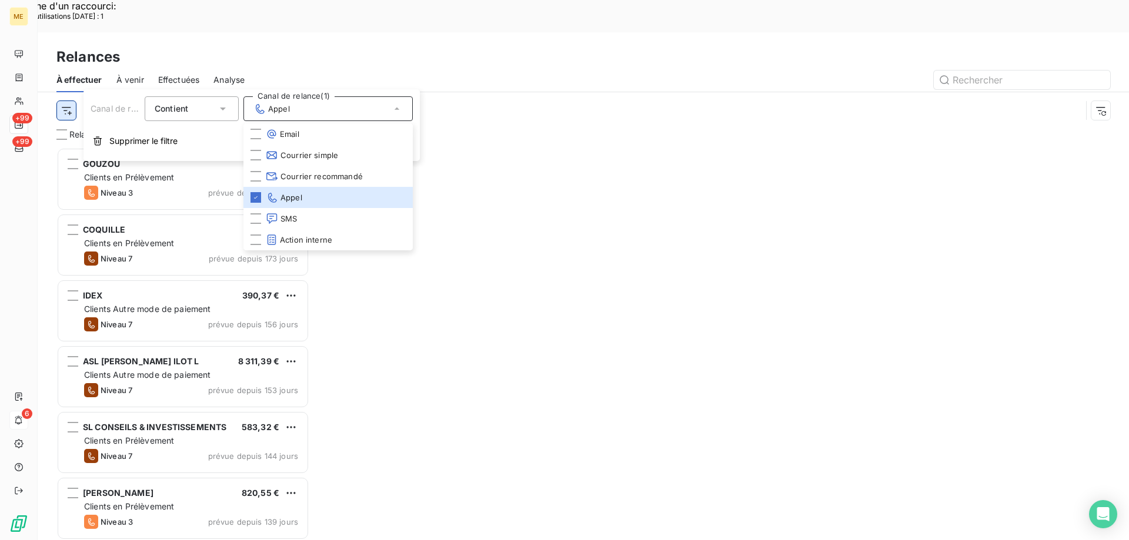
scroll to position [416, 244]
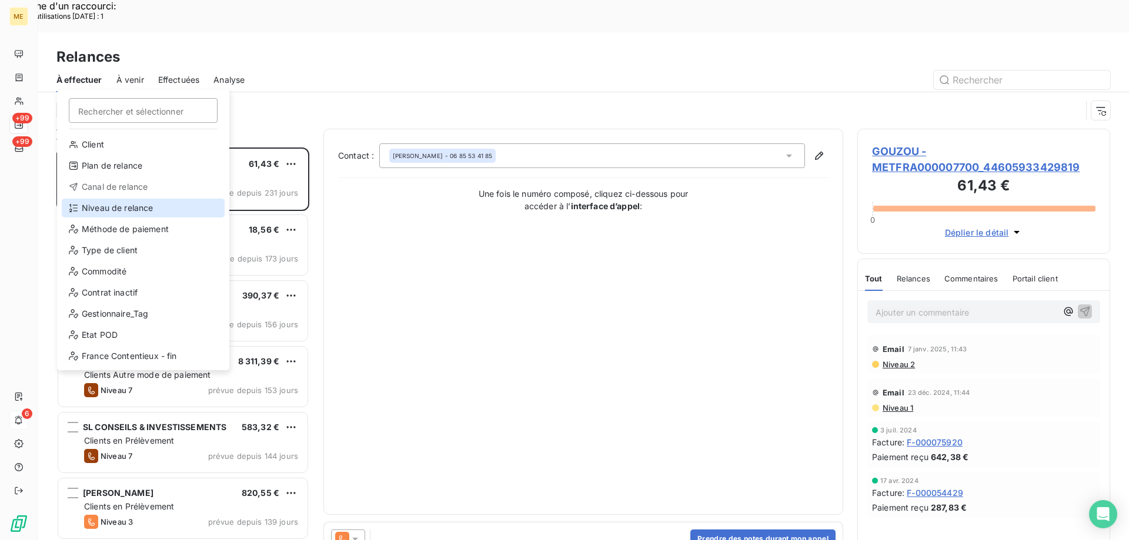
click at [83, 207] on div "Niveau de relance" at bounding box center [143, 208] width 163 height 19
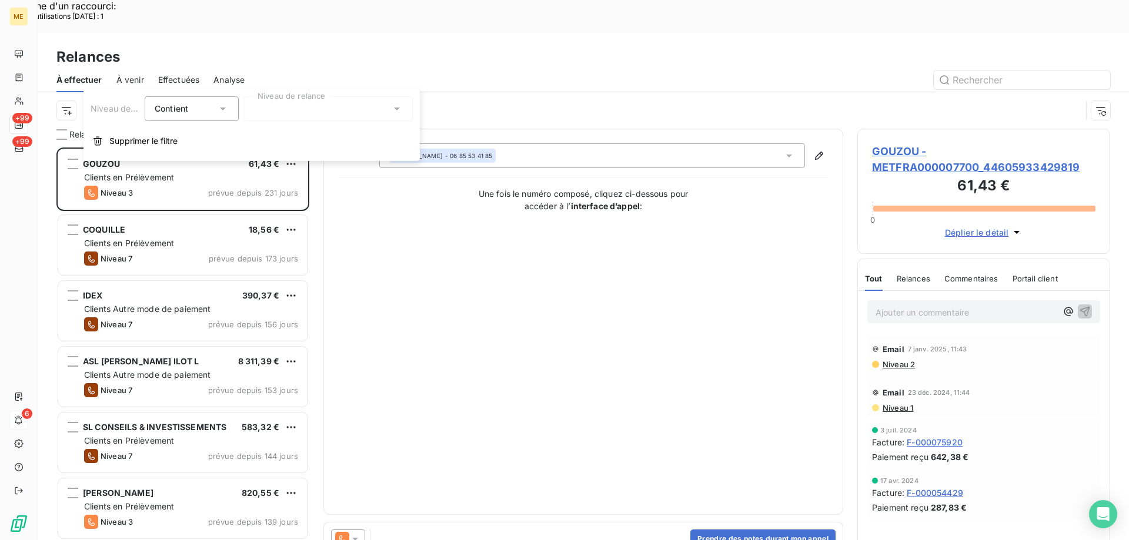
click at [270, 110] on div at bounding box center [327, 108] width 169 height 25
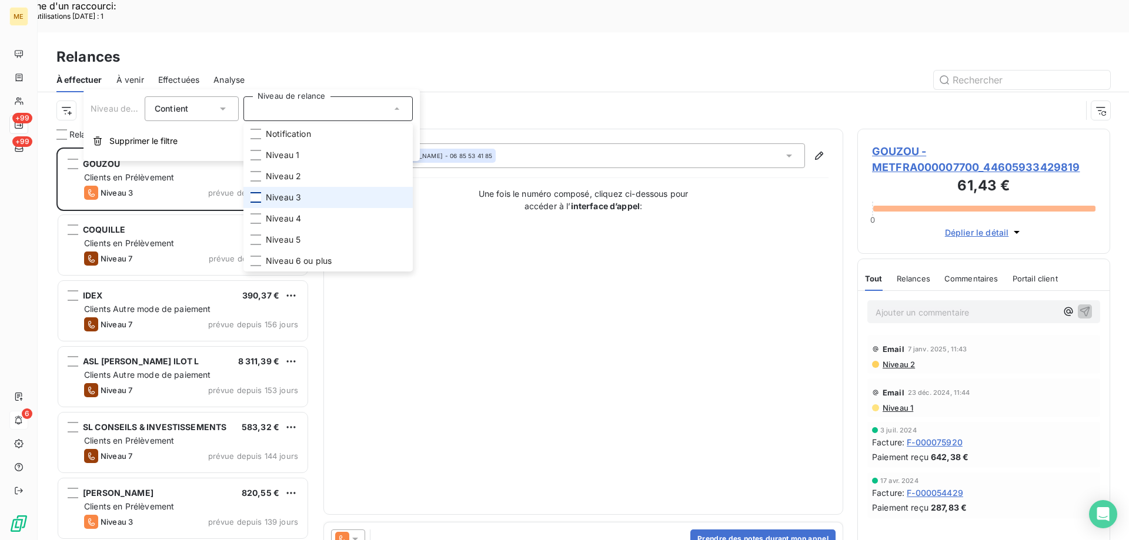
click at [255, 199] on div at bounding box center [255, 197] width 11 height 11
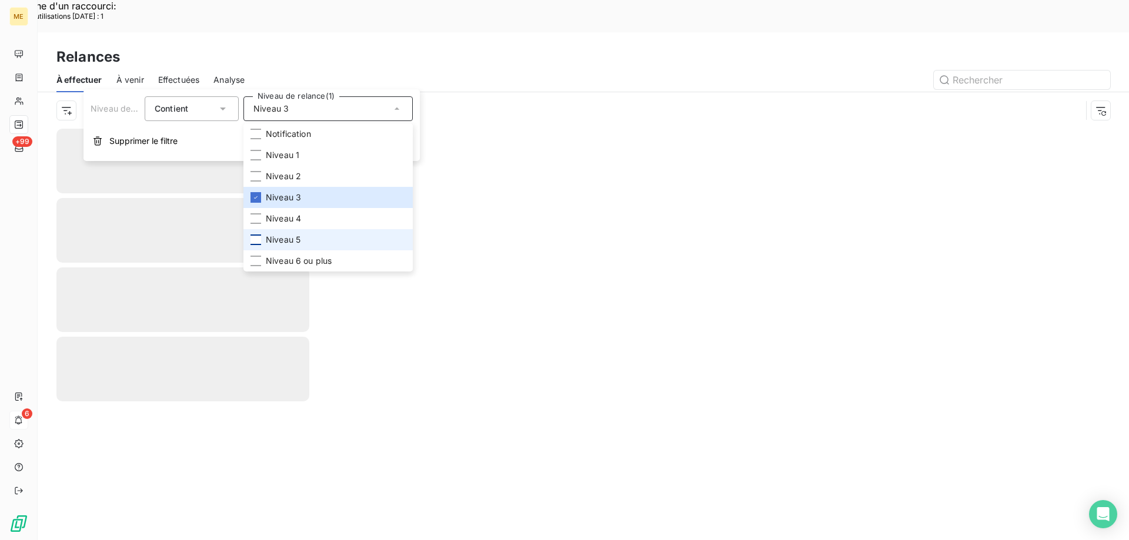
click at [255, 243] on div at bounding box center [255, 240] width 11 height 11
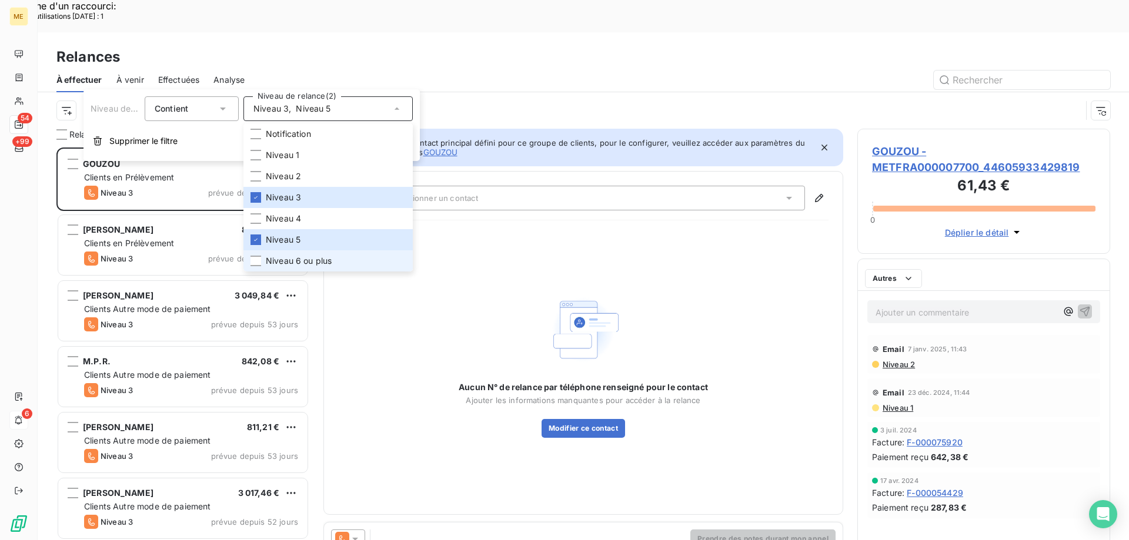
click at [255, 255] on li "Niveau 6 ou plus" at bounding box center [327, 260] width 169 height 21
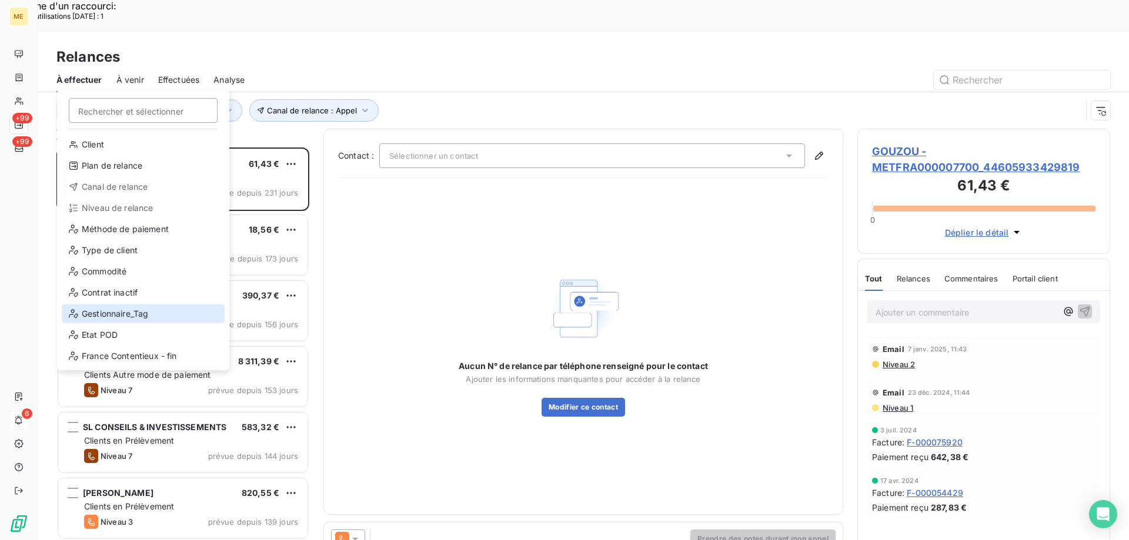
click at [98, 319] on div "Gestionnaire_Tag" at bounding box center [143, 313] width 163 height 19
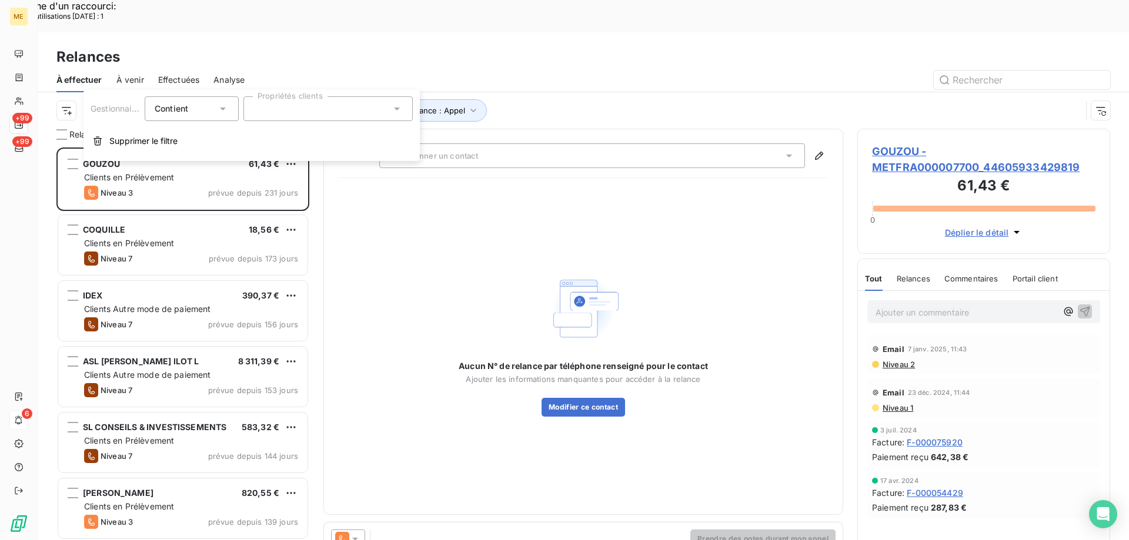
click at [314, 106] on div at bounding box center [327, 108] width 169 height 25
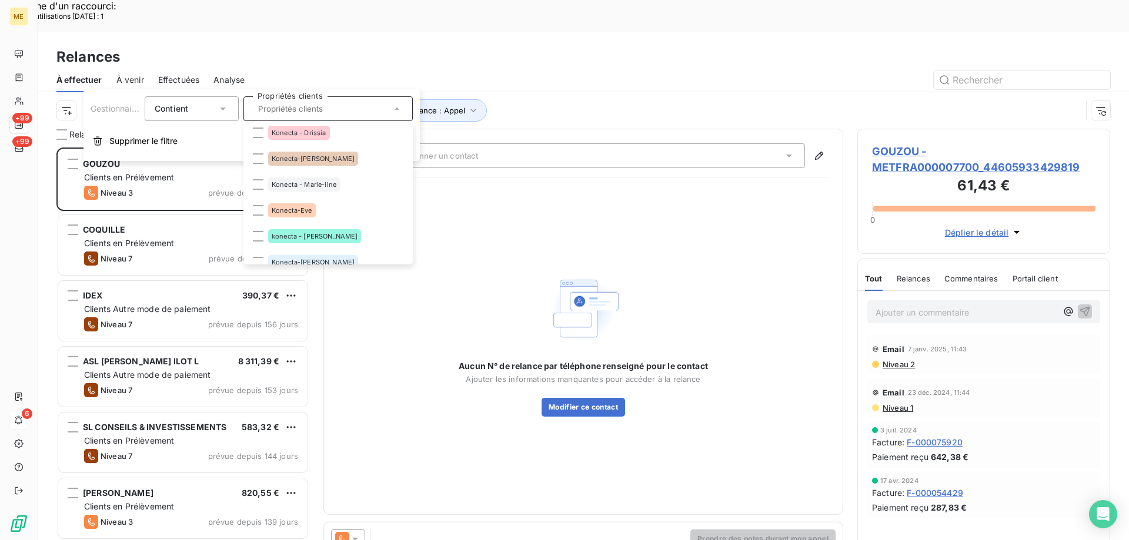
scroll to position [294, 0]
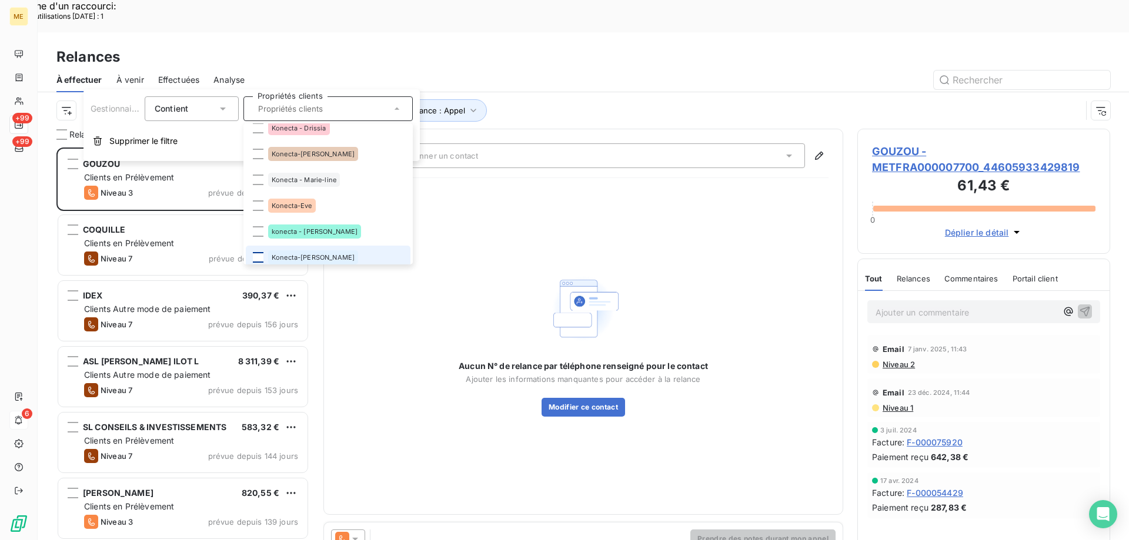
click at [256, 260] on li "Konecta-[PERSON_NAME]" at bounding box center [328, 258] width 165 height 24
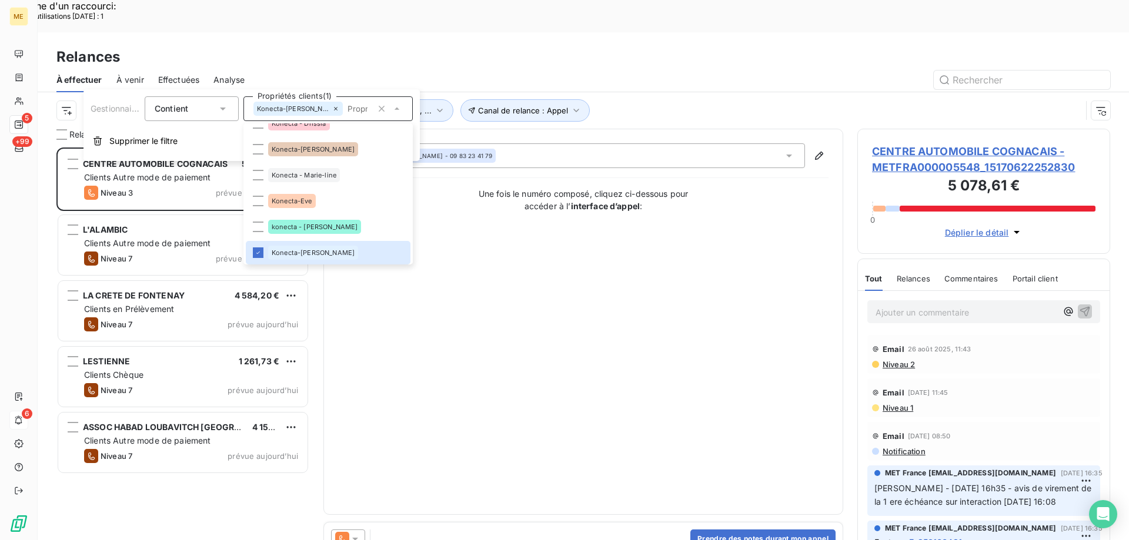
click at [578, 281] on div "Contact : JULIA FERREIRA - 09 83 23 41 79 Une fois le numéro composé, cliquez c…" at bounding box center [583, 321] width 490 height 357
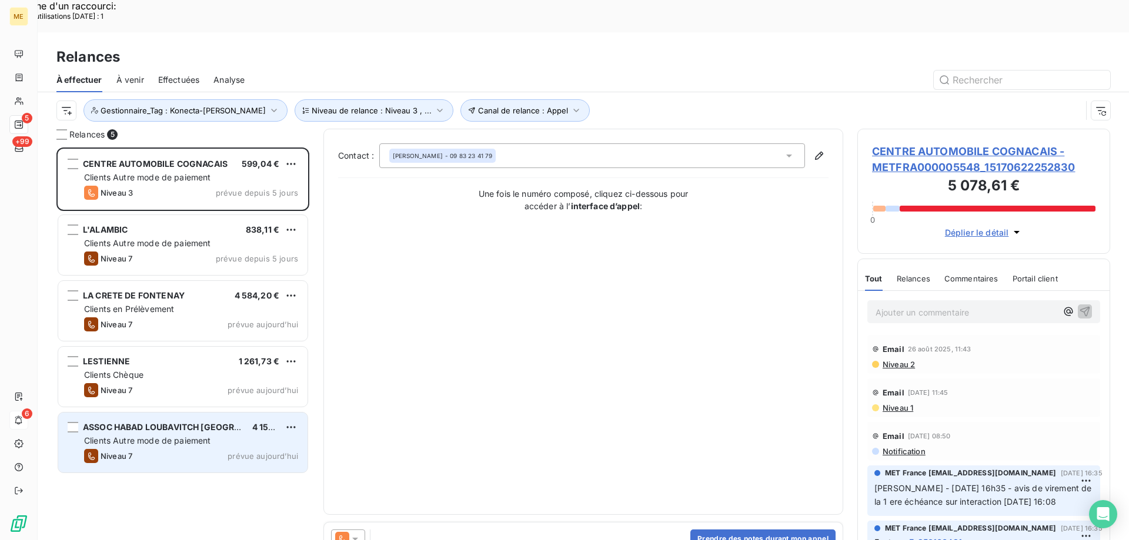
click at [148, 449] on div "Niveau 7 prévue aujourd’hui" at bounding box center [191, 456] width 214 height 14
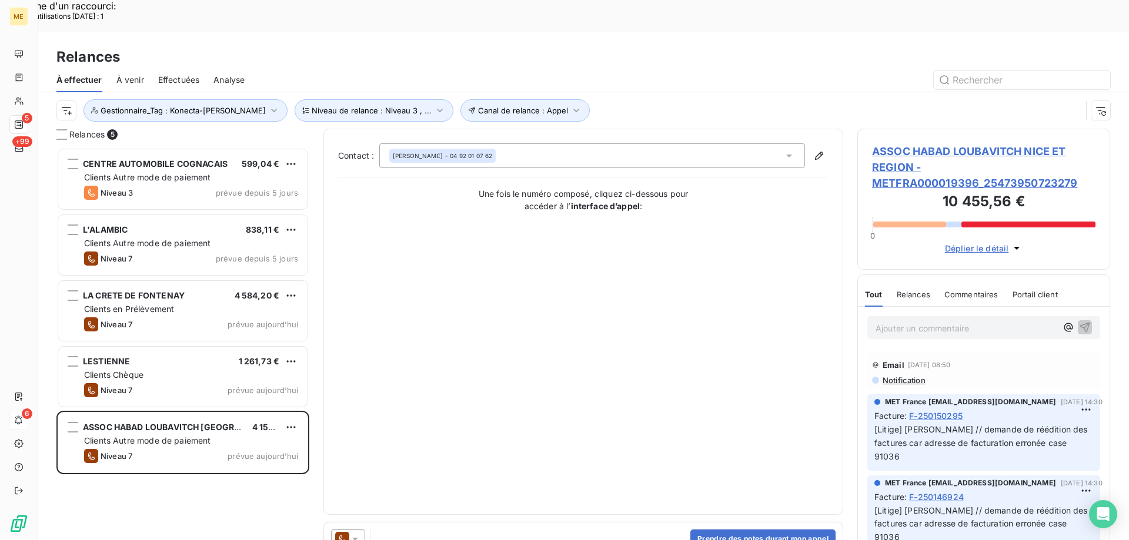
click at [890, 153] on span "ASSOC HABAD LOUBAVITCH NICE ET REGION - METFRA000019396_25473950723279" at bounding box center [983, 167] width 223 height 48
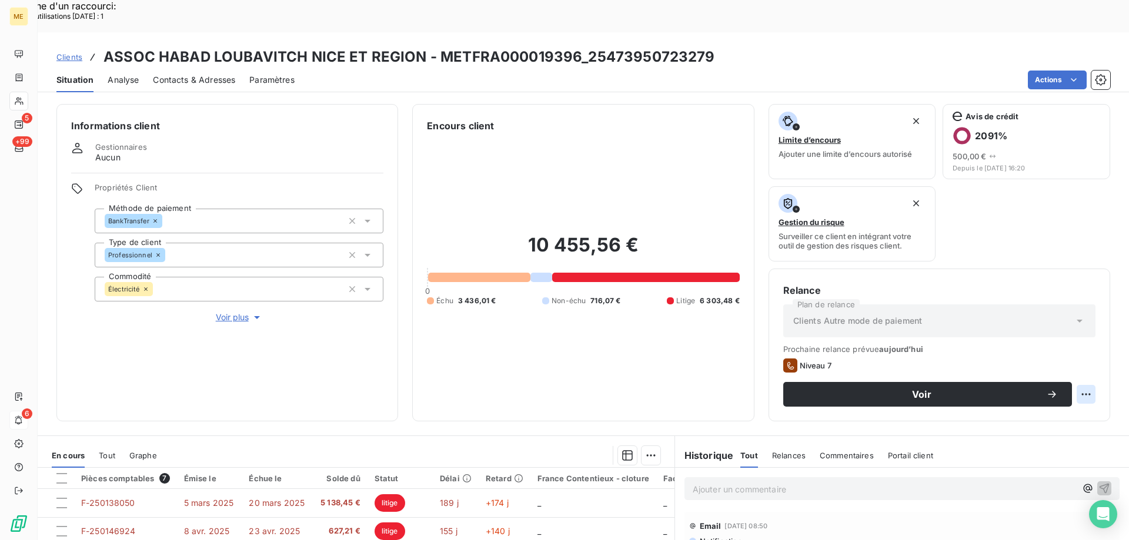
click at [1027, 382] on div "Replanifier cette action" at bounding box center [1028, 388] width 105 height 19
select select "8"
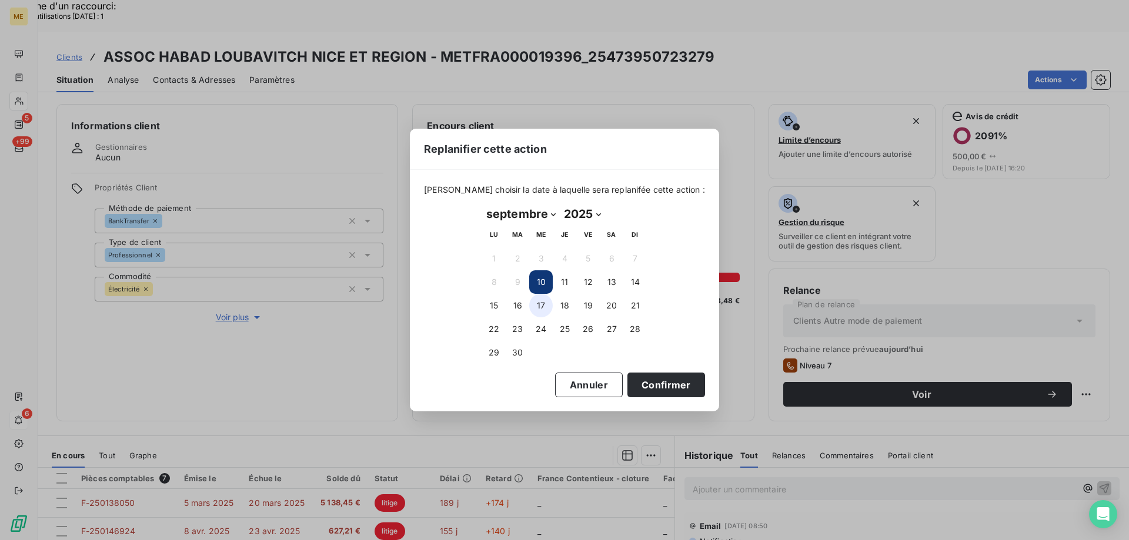
click at [541, 307] on button "17" at bounding box center [541, 306] width 24 height 24
click at [654, 380] on button "Confirmer" at bounding box center [666, 385] width 78 height 25
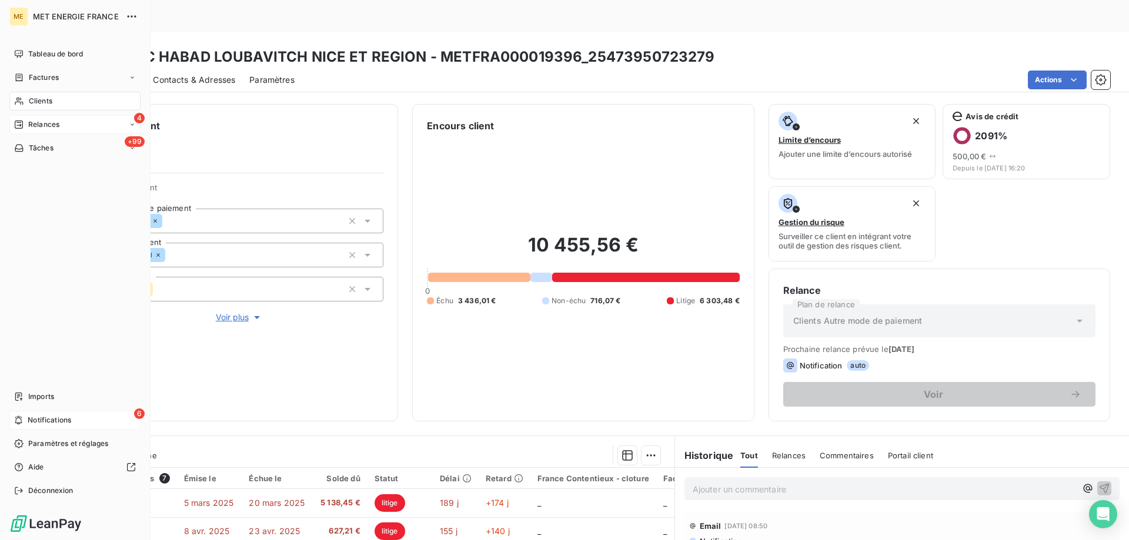
click at [31, 128] on span "Relances" at bounding box center [43, 124] width 31 height 11
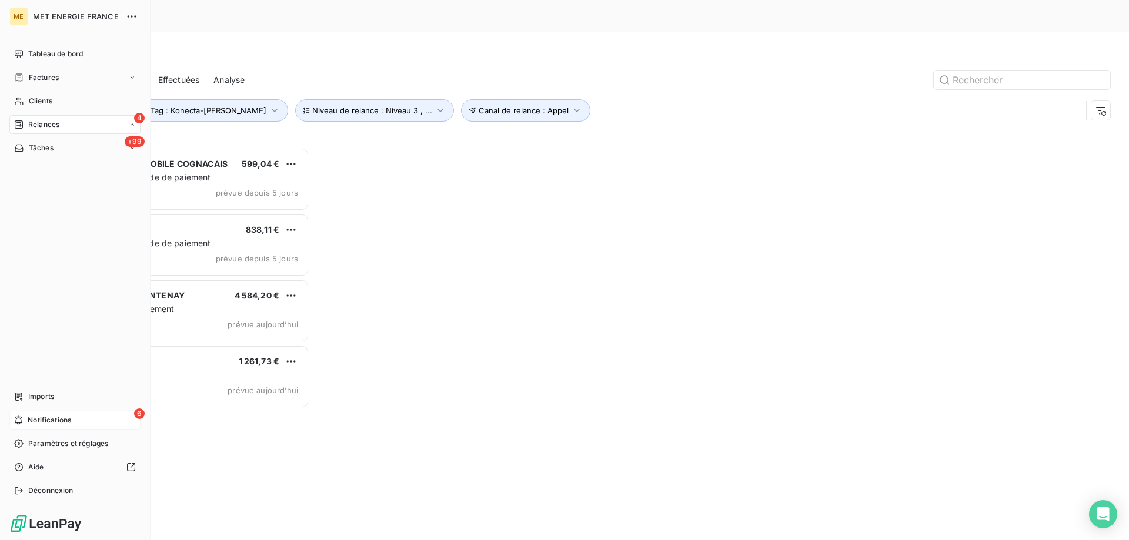
scroll to position [9, 9]
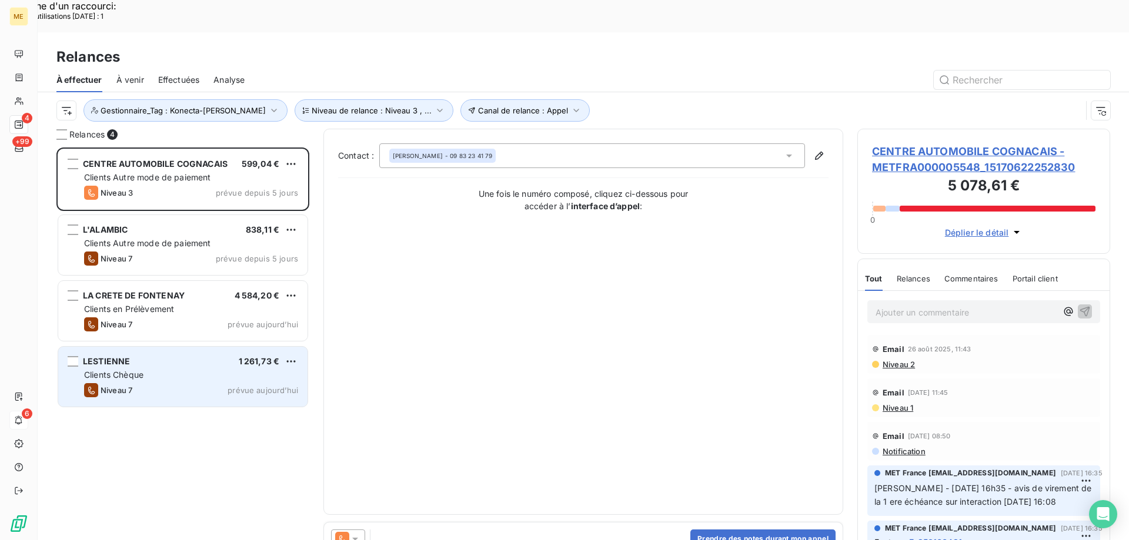
click at [236, 383] on div "Niveau 7 prévue aujourd’hui" at bounding box center [191, 390] width 214 height 14
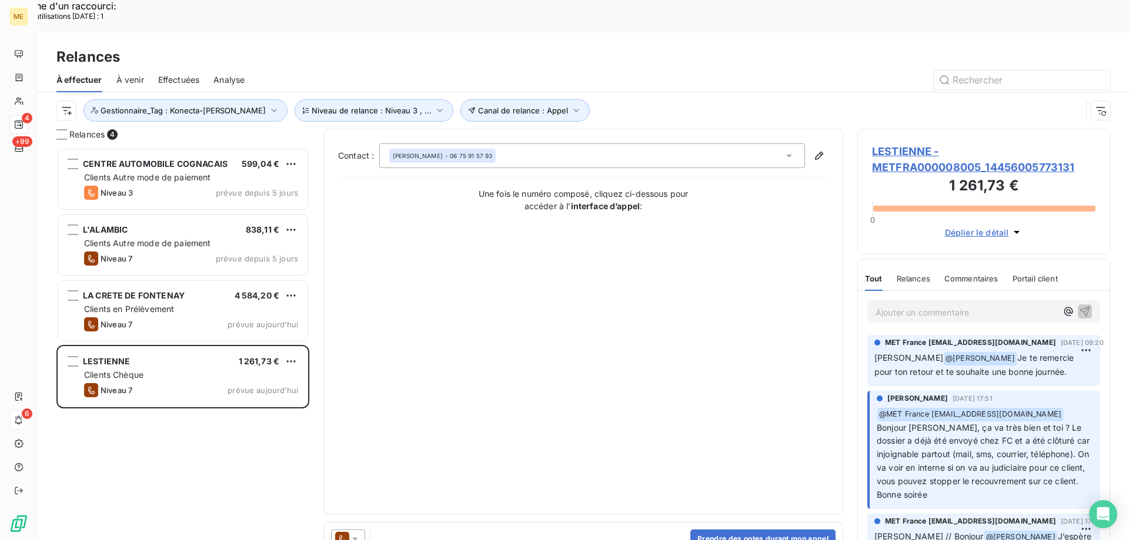
click at [892, 143] on span "LESTIENNE - METFRA000008005_14456005773131" at bounding box center [983, 159] width 223 height 32
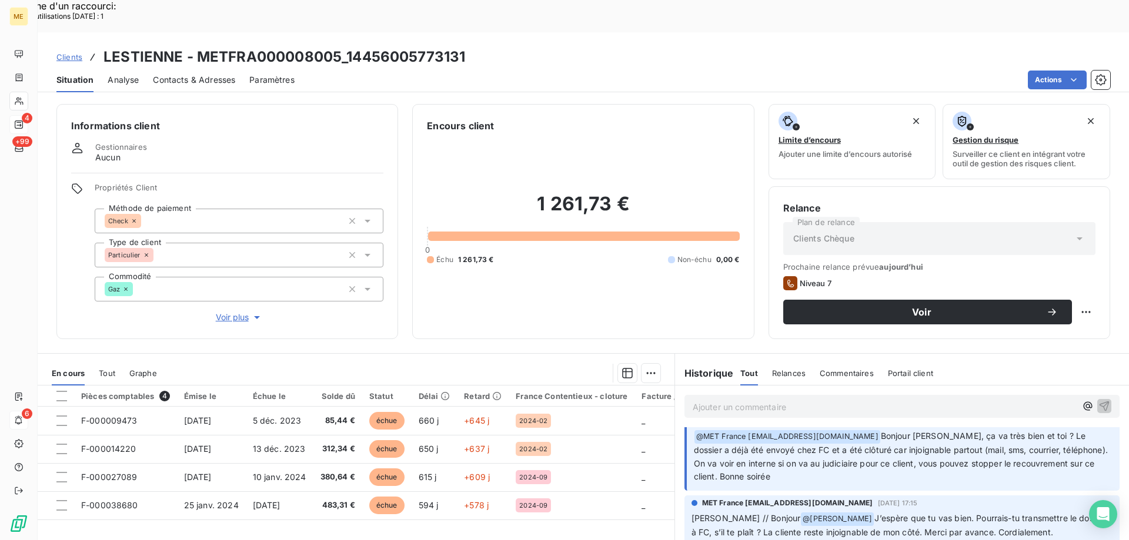
scroll to position [75, 0]
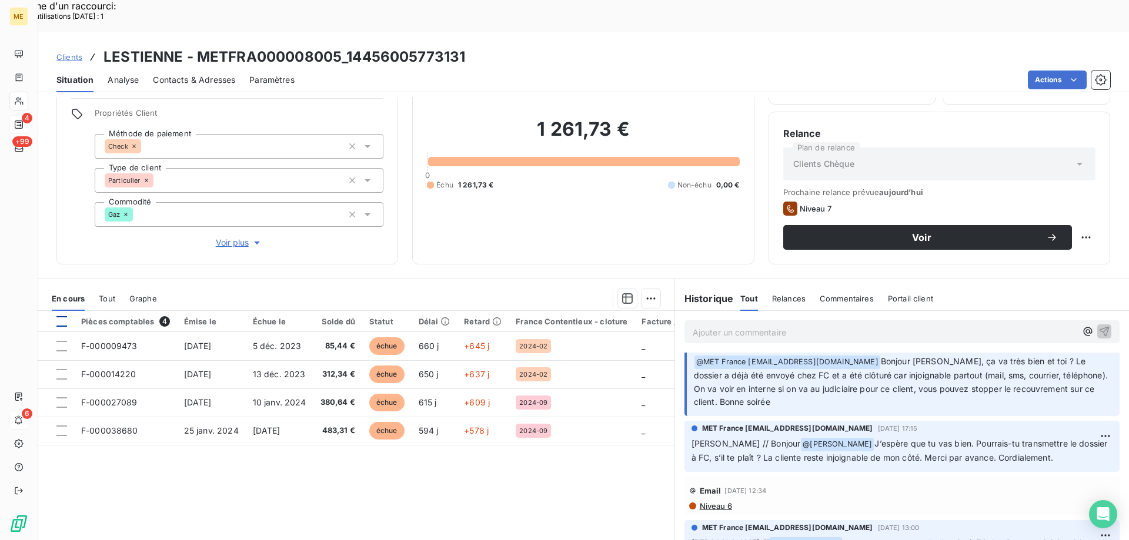
click at [63, 316] on div at bounding box center [61, 321] width 11 height 11
click at [775, 325] on p "Ajouter un commentaire ﻿" at bounding box center [883, 332] width 383 height 15
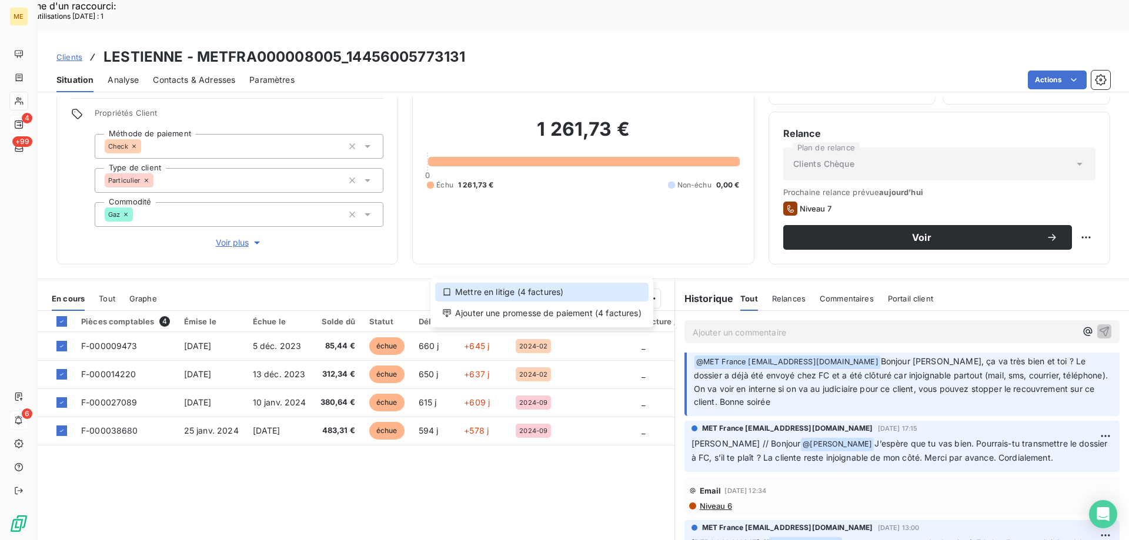
click at [533, 291] on div "Mettre en litige (4 factures)" at bounding box center [541, 292] width 213 height 19
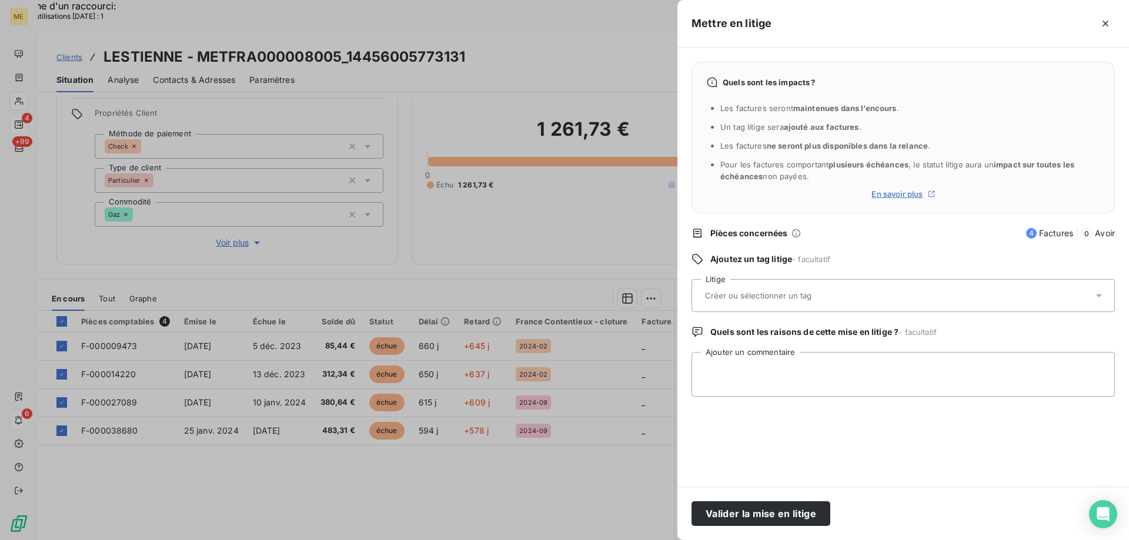
click at [717, 292] on input "text" at bounding box center [789, 295] width 171 height 11
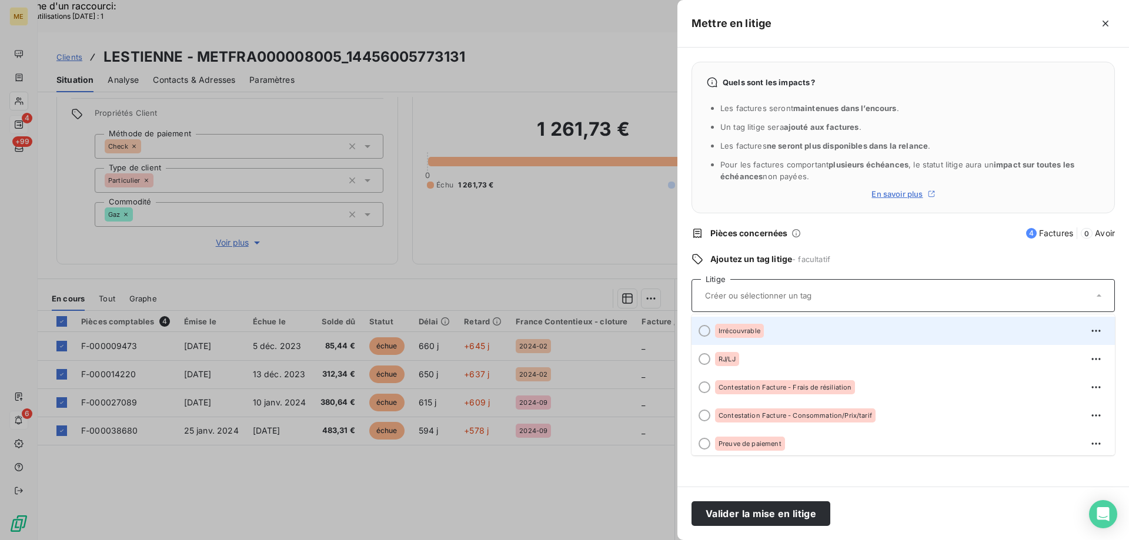
click at [705, 330] on div at bounding box center [704, 331] width 12 height 12
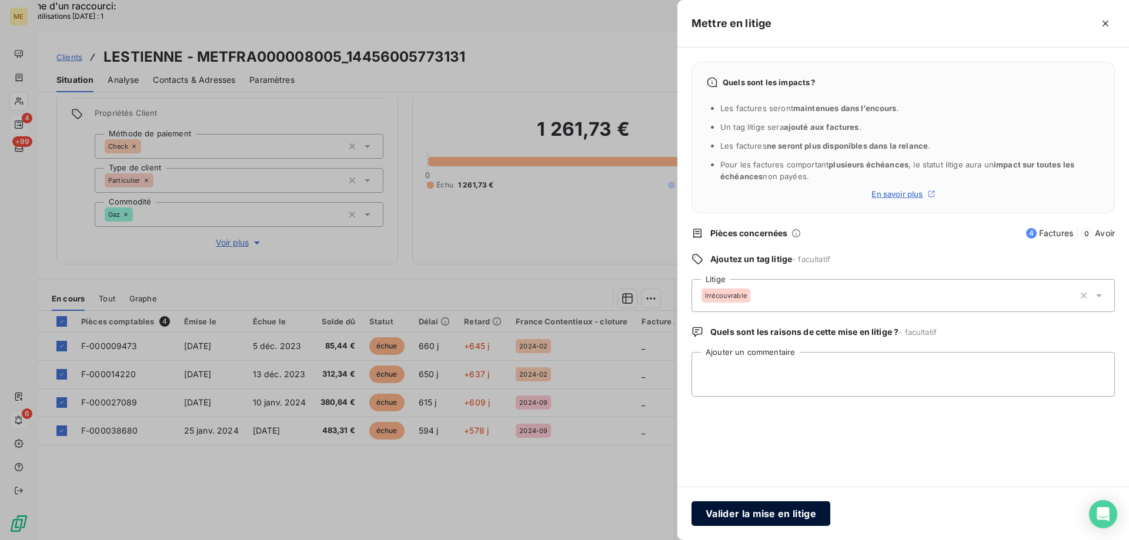
click at [794, 510] on button "Valider la mise en litige" at bounding box center [760, 513] width 139 height 25
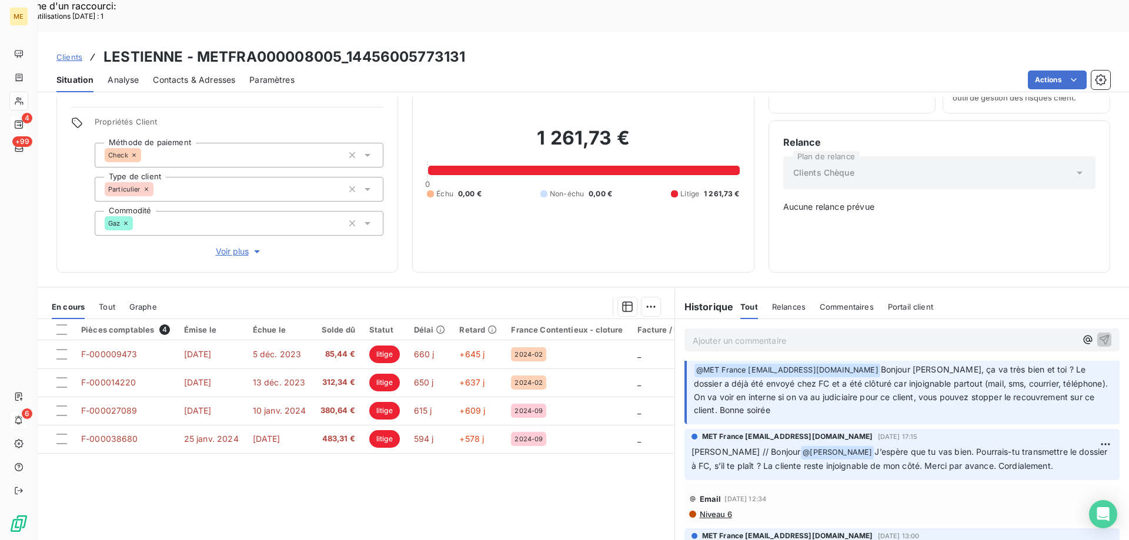
scroll to position [0, 0]
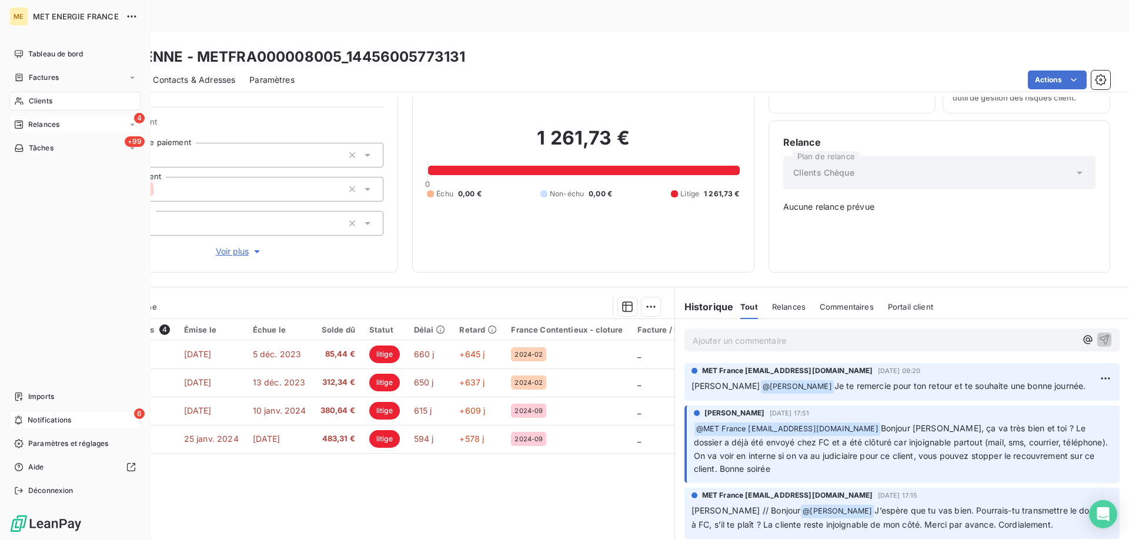
click at [31, 123] on span "Relances" at bounding box center [43, 124] width 31 height 11
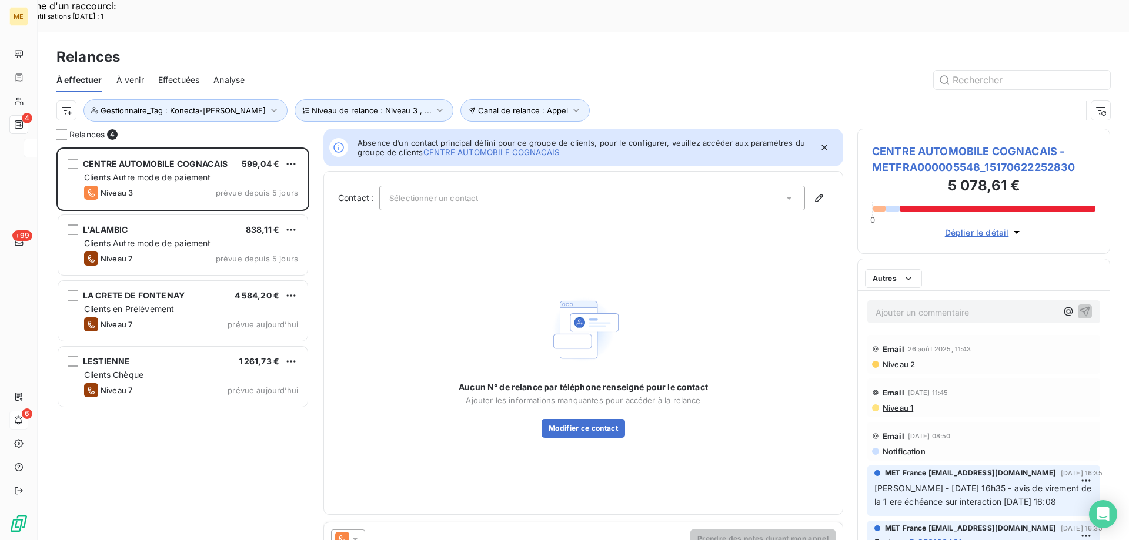
scroll to position [416, 244]
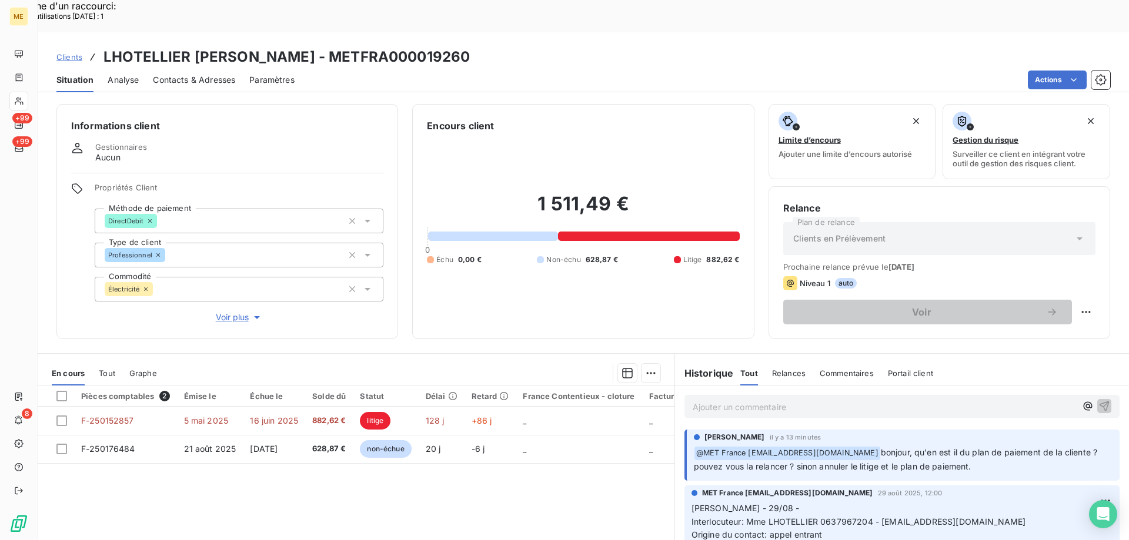
drag, startPoint x: 101, startPoint y: 28, endPoint x: 675, endPoint y: 26, distance: 574.3
click at [675, 46] on div "Clients LHOTELLIER [PERSON_NAME] - METFRA000019260" at bounding box center [583, 56] width 1091 height 21
copy h3 "LHOTELLIER [PERSON_NAME] - METFRA000019260"
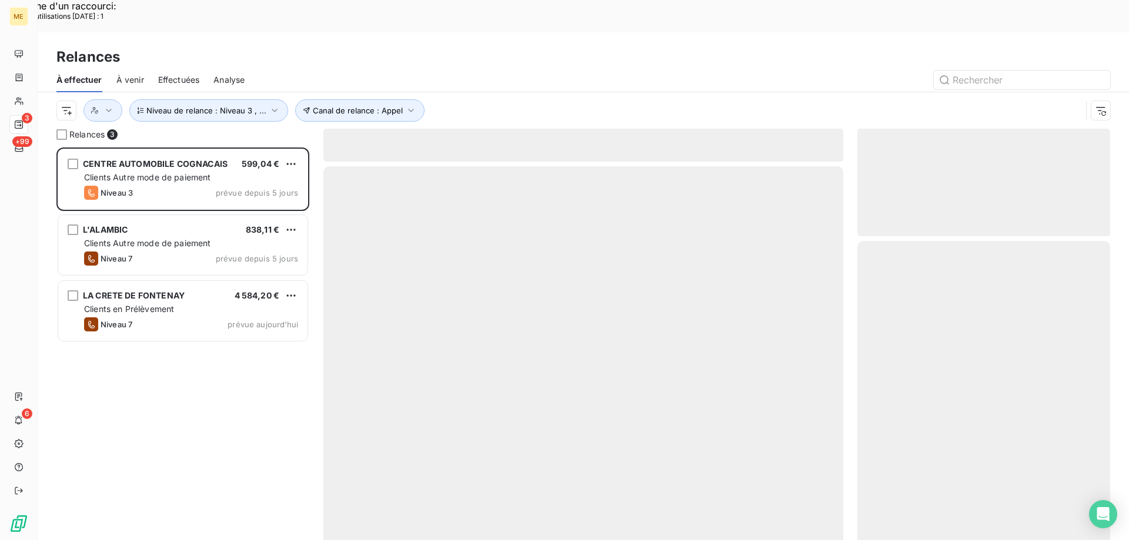
scroll to position [416, 244]
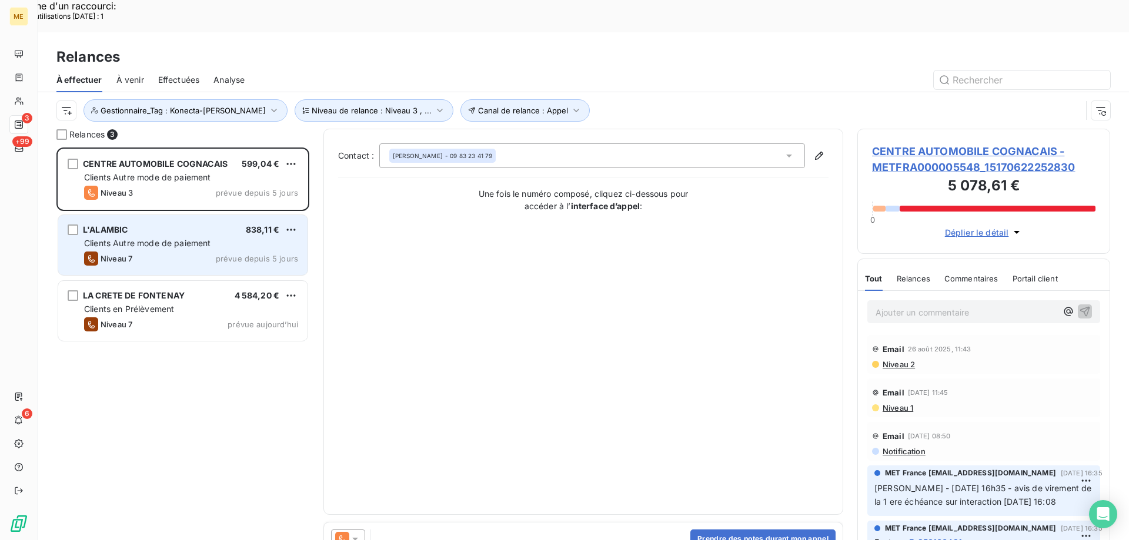
click at [152, 238] on span "Clients Autre mode de paiement" at bounding box center [147, 243] width 127 height 10
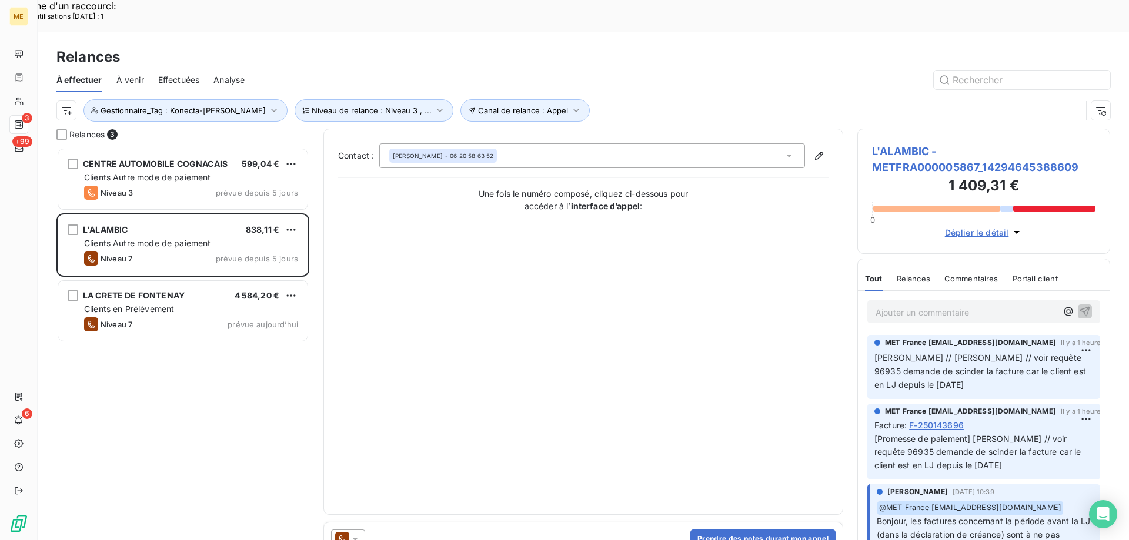
click at [892, 143] on span "L'ALAMBIC - METFRA000005867_14294645388609" at bounding box center [983, 159] width 223 height 32
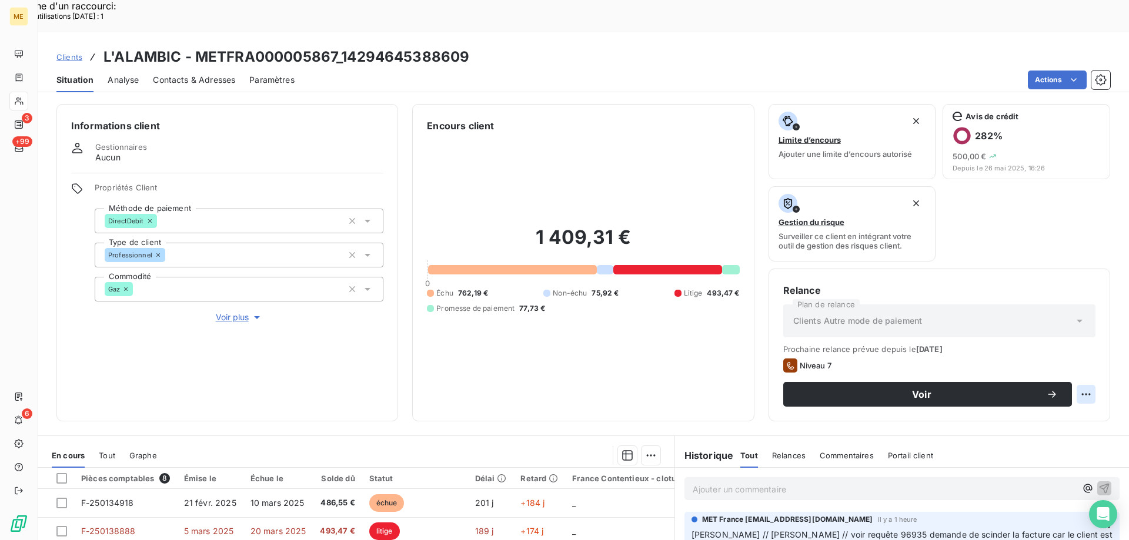
click at [994, 395] on div "Replanifier cette action" at bounding box center [1028, 388] width 105 height 19
select select "8"
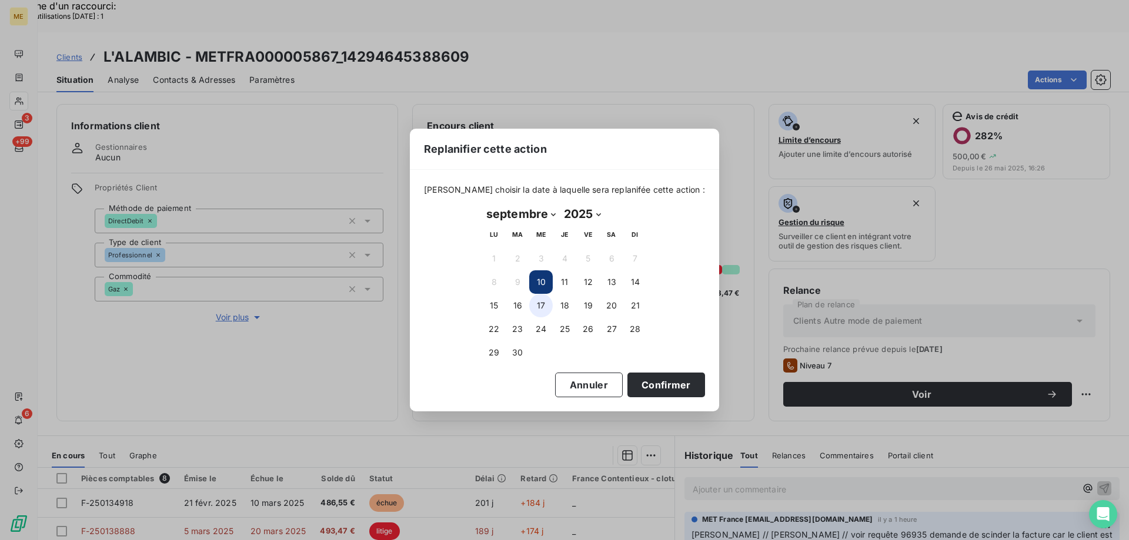
click at [538, 306] on button "17" at bounding box center [541, 306] width 24 height 24
click at [641, 392] on button "Confirmer" at bounding box center [666, 385] width 78 height 25
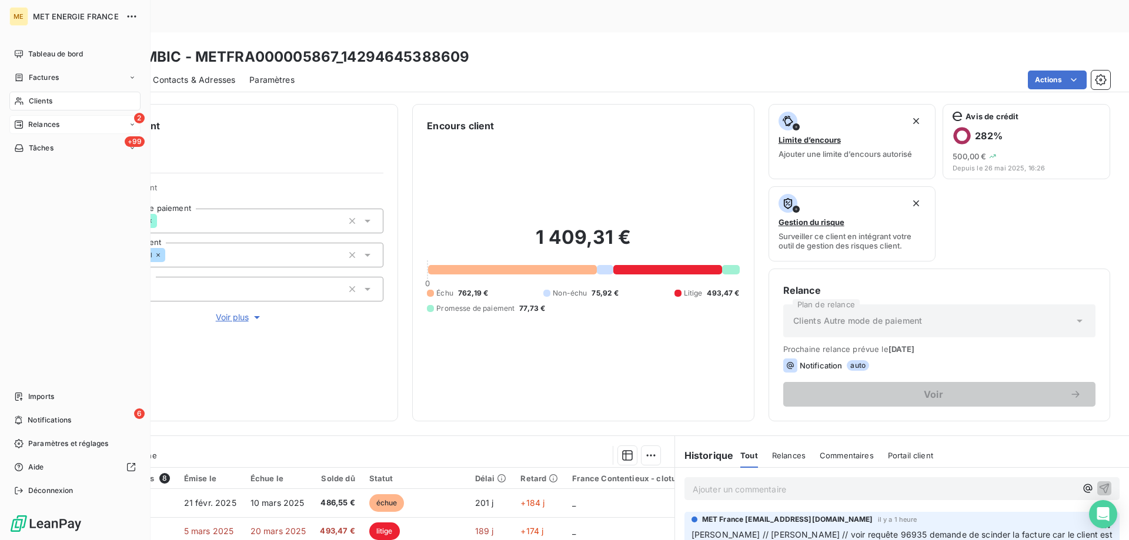
click at [21, 125] on icon at bounding box center [19, 124] width 8 height 8
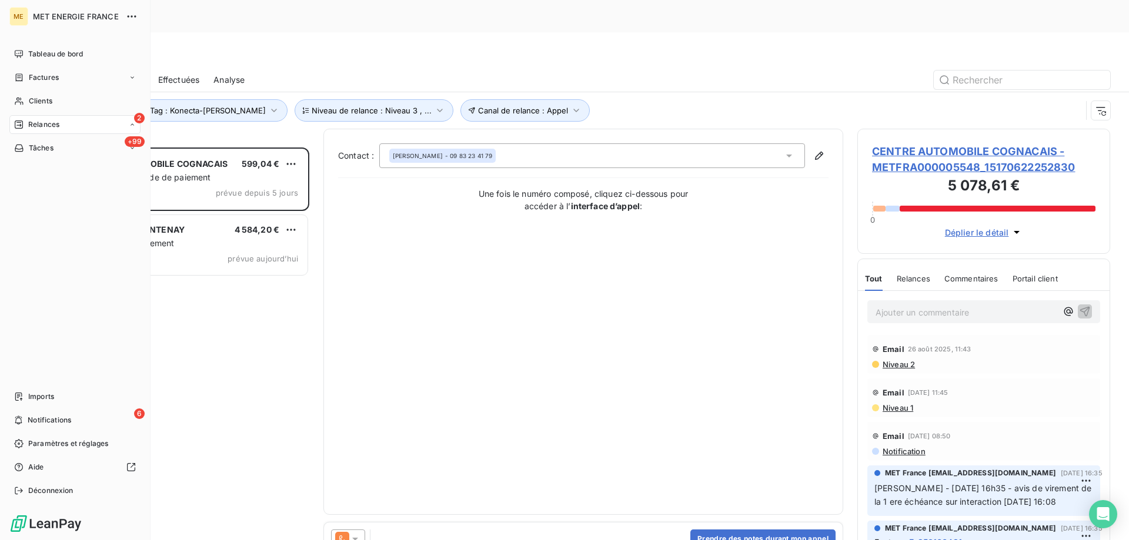
scroll to position [416, 244]
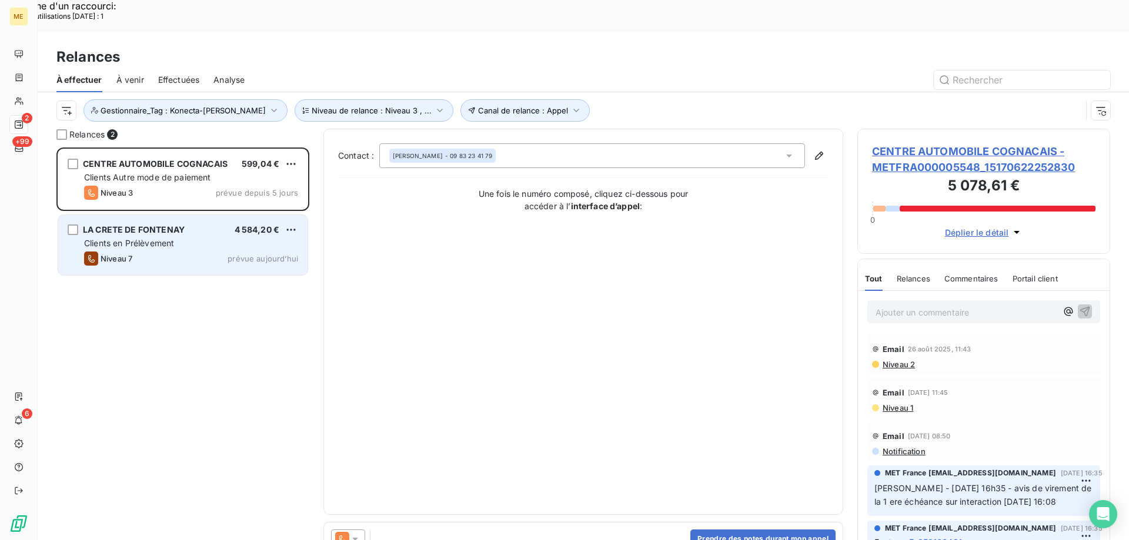
click at [195, 237] on div "Clients en Prélèvement" at bounding box center [191, 243] width 214 height 12
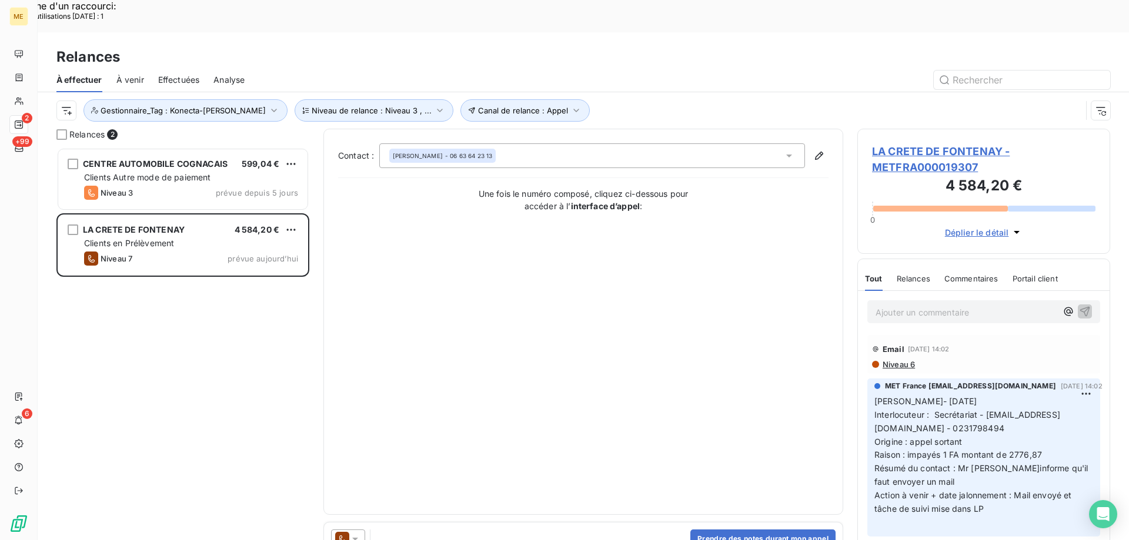
click at [925, 143] on span "LA CRETE DE FONTENAY - METFRA000019307" at bounding box center [983, 159] width 223 height 32
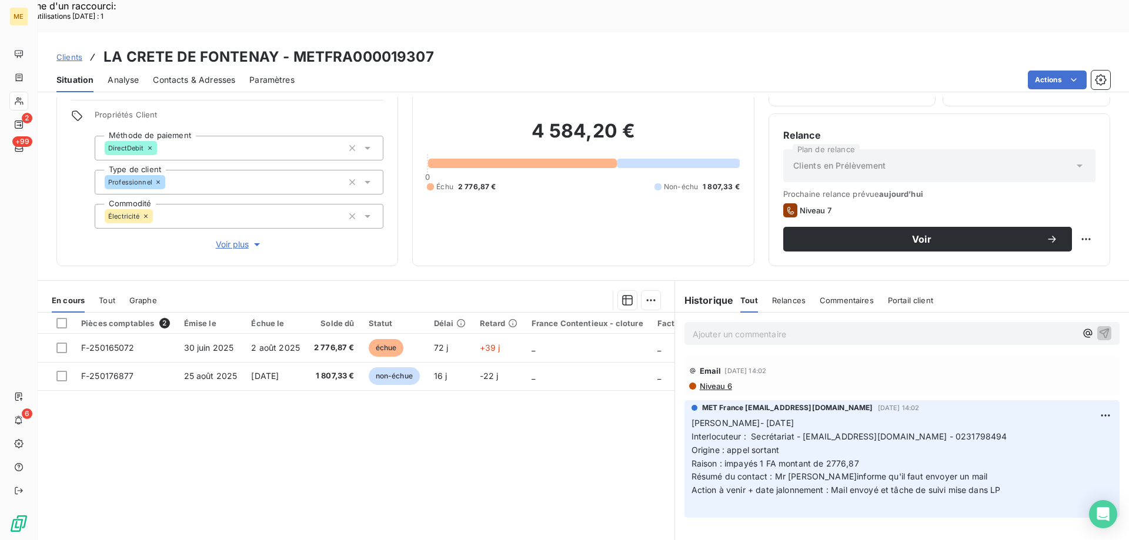
scroll to position [75, 0]
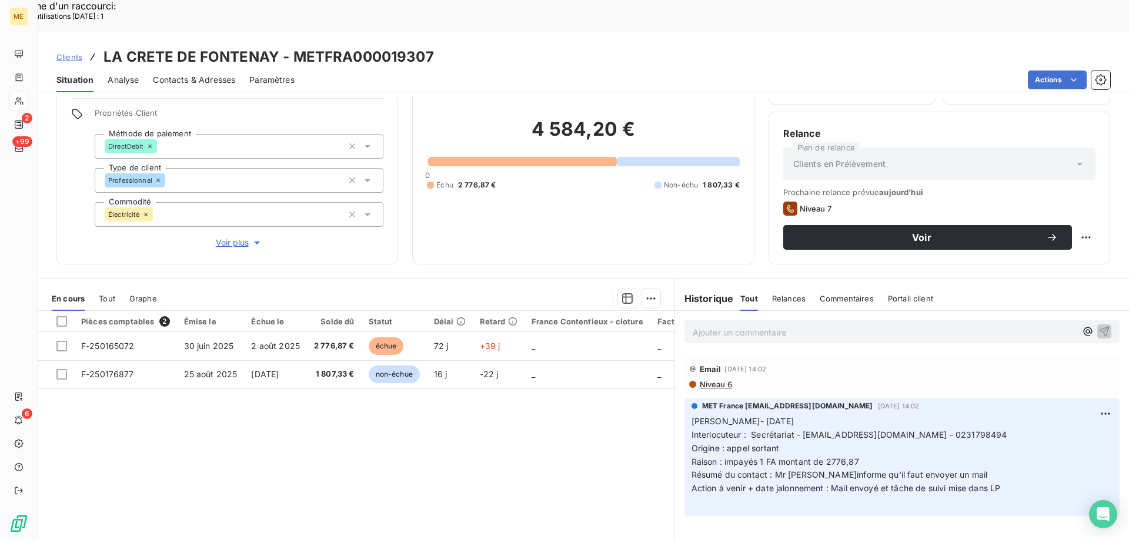
click at [234, 237] on span "Voir plus" at bounding box center [239, 243] width 47 height 12
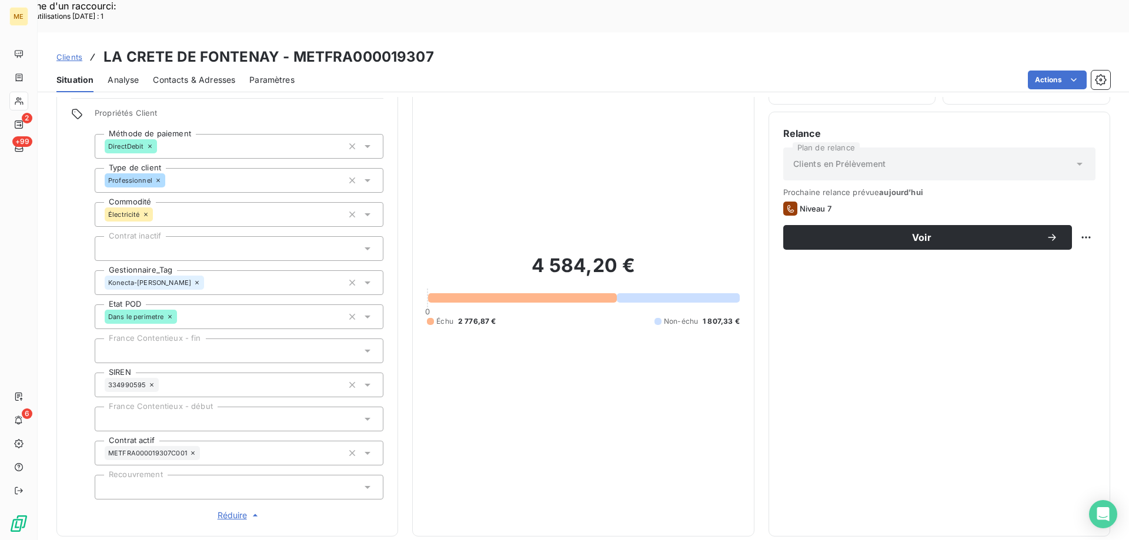
scroll to position [339, 0]
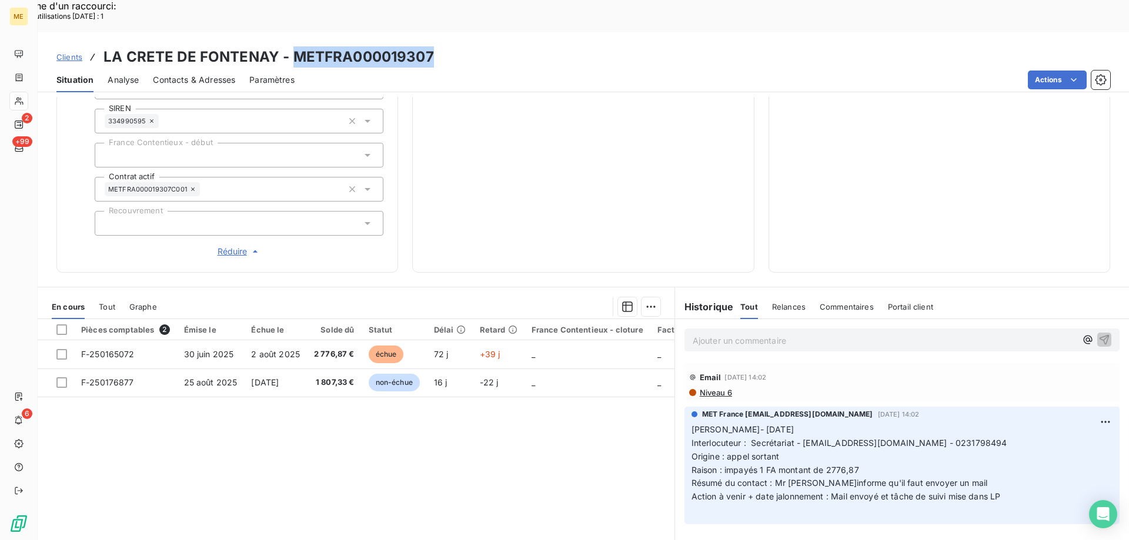
drag, startPoint x: 293, startPoint y: 28, endPoint x: 432, endPoint y: 15, distance: 139.3
click at [432, 46] on div "Clients LA CRETE DE FONTENAY - METFRA000019307" at bounding box center [583, 56] width 1091 height 21
copy h3 "METFRA000019307"
click at [183, 74] on span "Contacts & Adresses" at bounding box center [194, 80] width 82 height 12
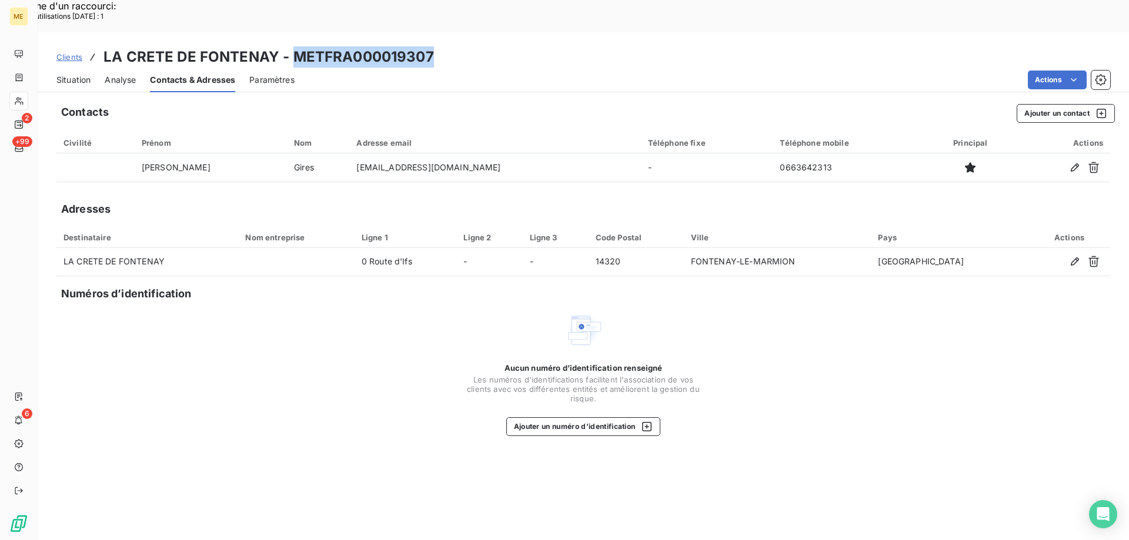
click at [71, 74] on span "Situation" at bounding box center [73, 80] width 34 height 12
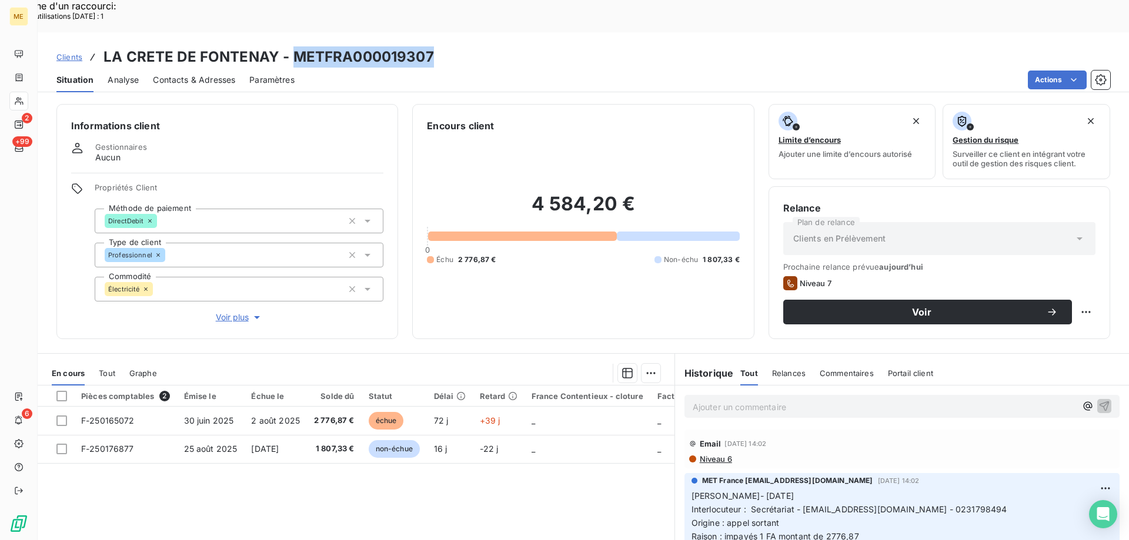
scroll to position [75, 0]
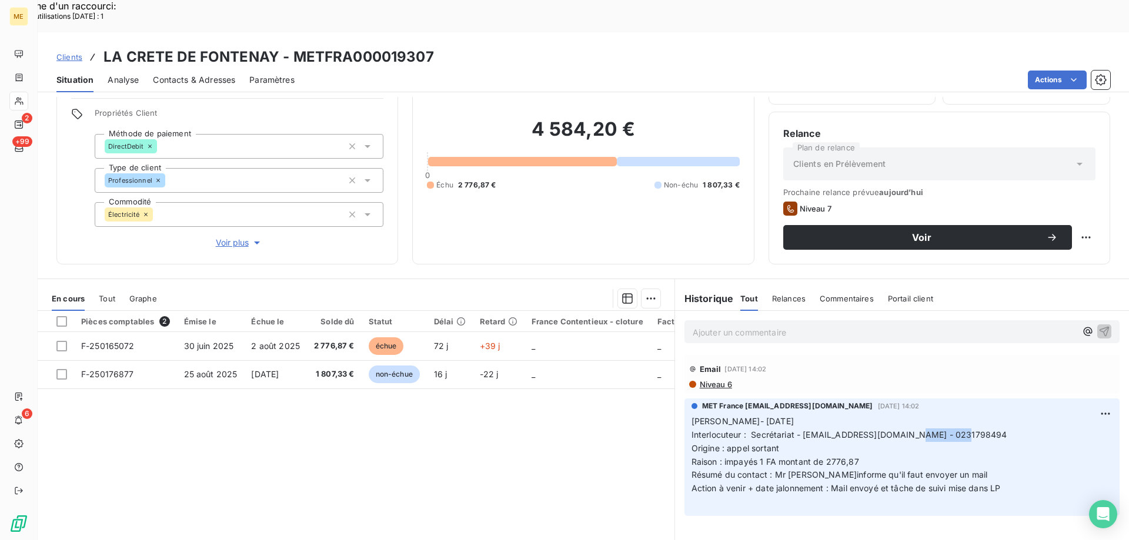
drag, startPoint x: 907, startPoint y: 401, endPoint x: 954, endPoint y: 405, distance: 47.2
click at [954, 430] on span "Interlocuteur : Secrétariat - [EMAIL_ADDRESS][DOMAIN_NAME] - 0231798494" at bounding box center [849, 435] width 316 height 10
copy span "0231798494"
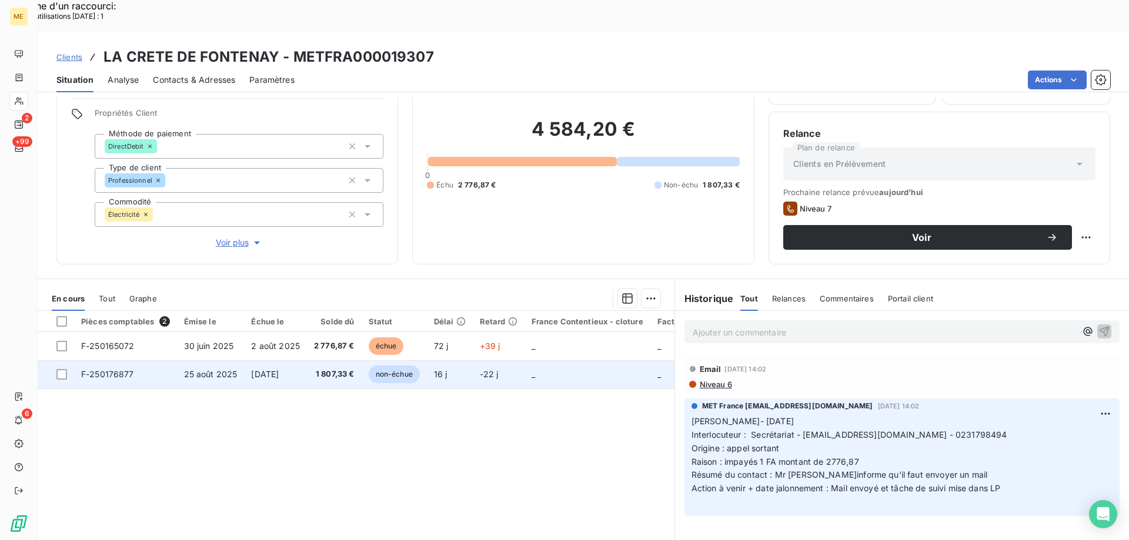
click at [112, 369] on span "F-250176877" at bounding box center [107, 374] width 53 height 10
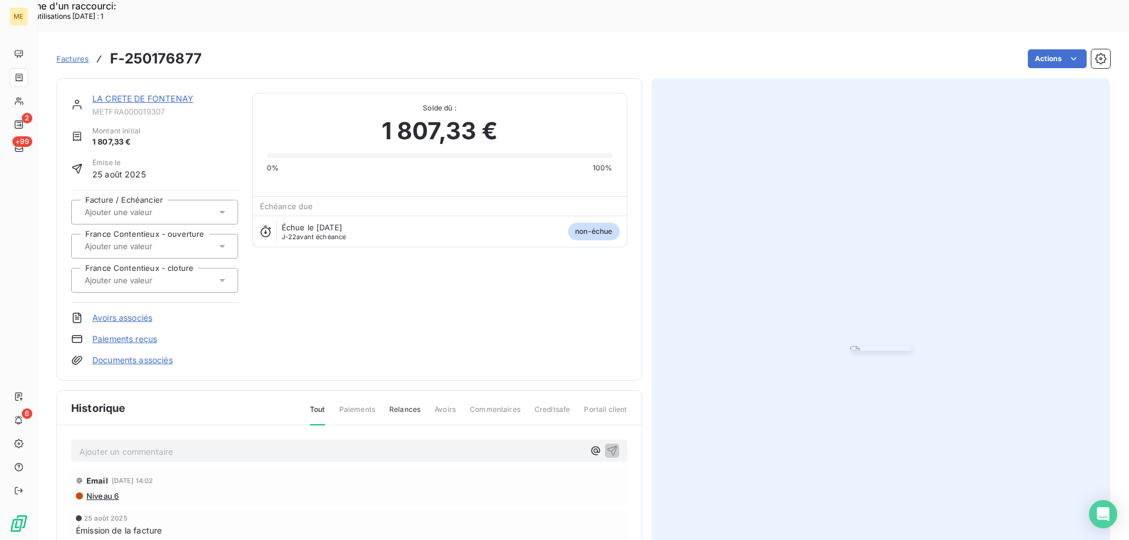
click at [165, 93] on link "LA CRETE DE FONTENAY" at bounding box center [142, 98] width 101 height 10
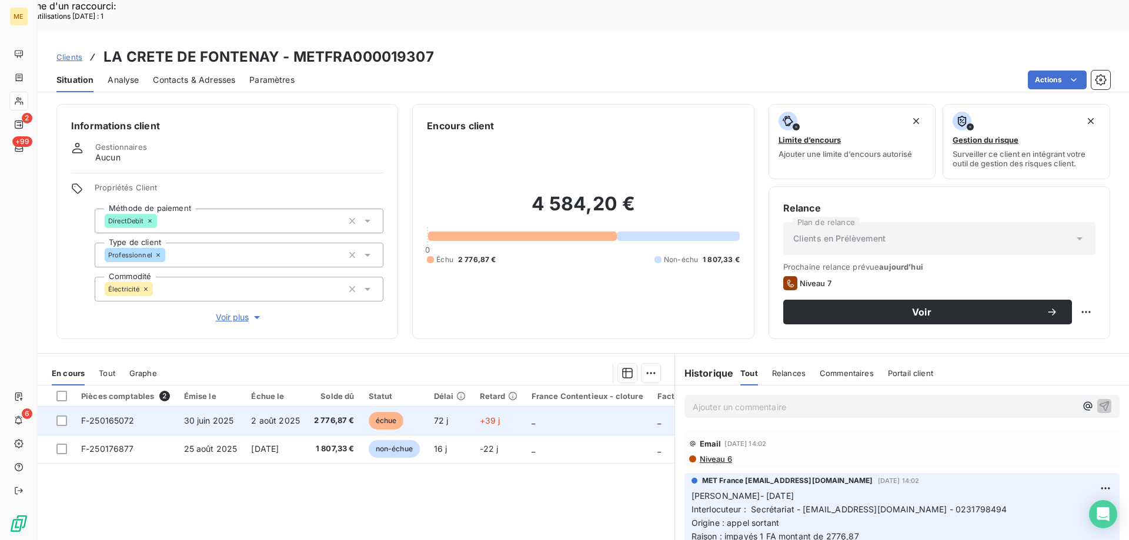
click at [128, 416] on span "F-250165072" at bounding box center [107, 421] width 53 height 10
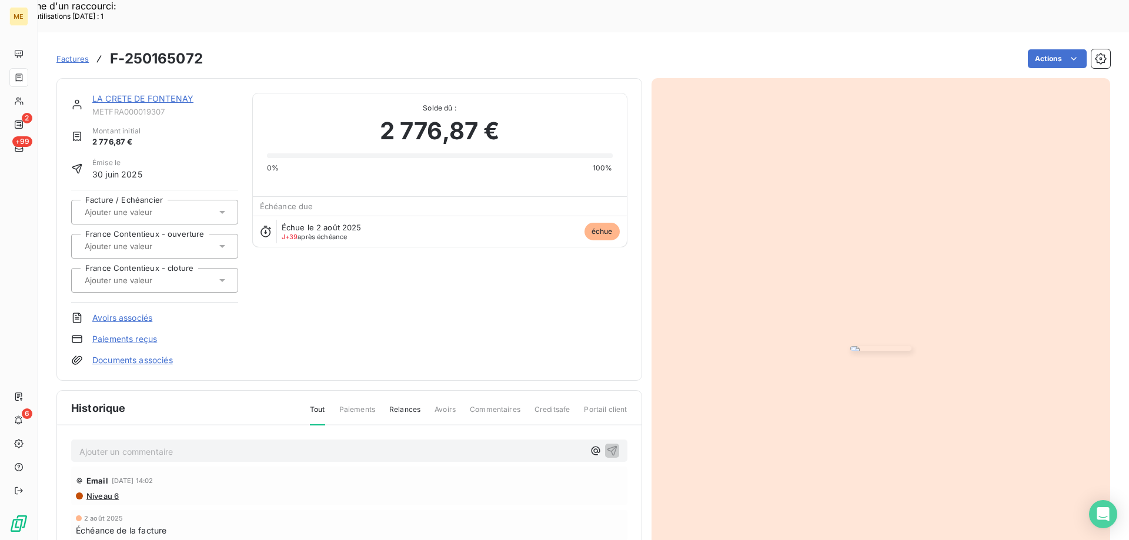
click at [189, 93] on link "LA CRETE DE FONTENAY" at bounding box center [142, 98] width 101 height 10
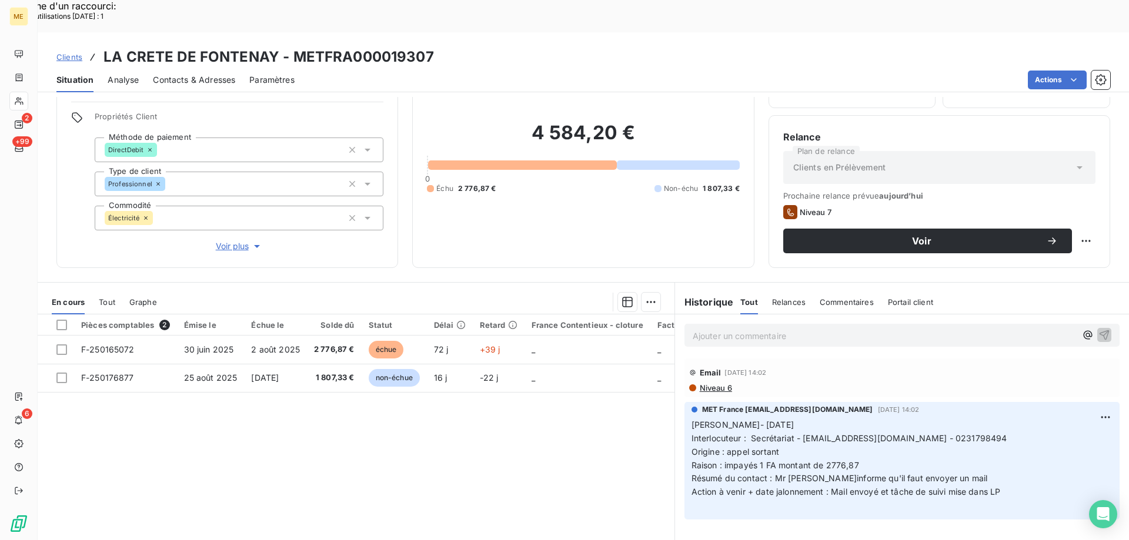
scroll to position [75, 0]
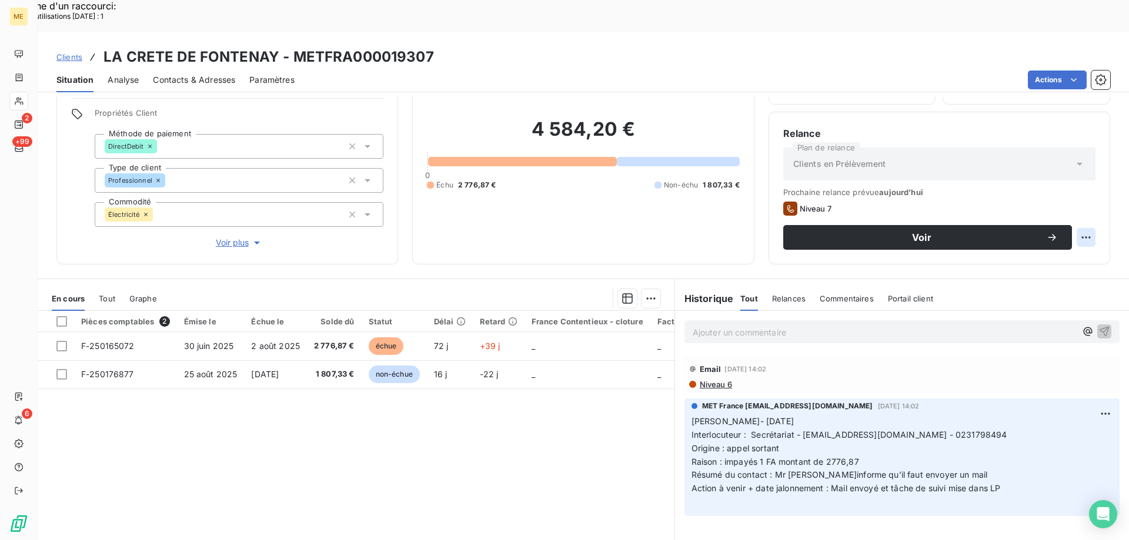
click at [1057, 241] on div "Replanifier cette action" at bounding box center [1028, 231] width 115 height 28
click at [1052, 226] on div "Replanifier cette action" at bounding box center [1028, 231] width 105 height 19
select select "8"
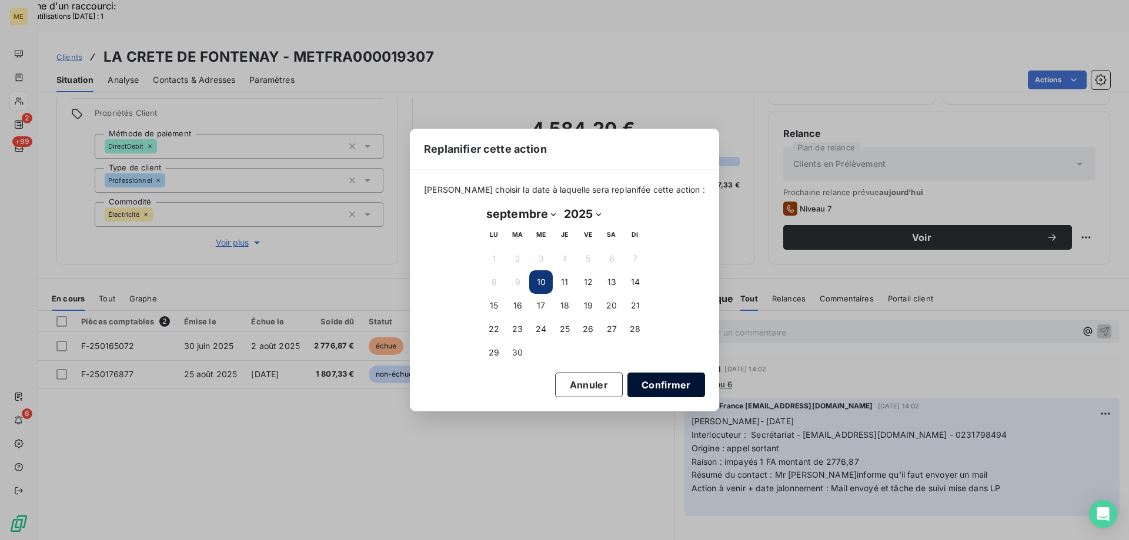
click at [654, 387] on button "Confirmer" at bounding box center [666, 385] width 78 height 25
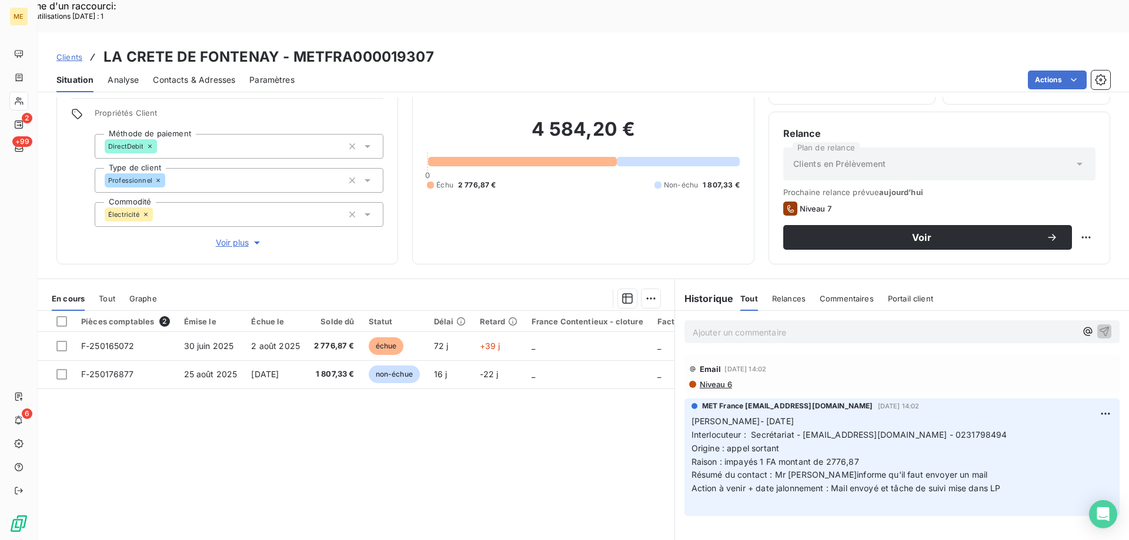
click at [853, 219] on div "Relance Plan de relance Clients en Prélèvement Prochaine relance prévue aujourd…" at bounding box center [939, 188] width 342 height 153
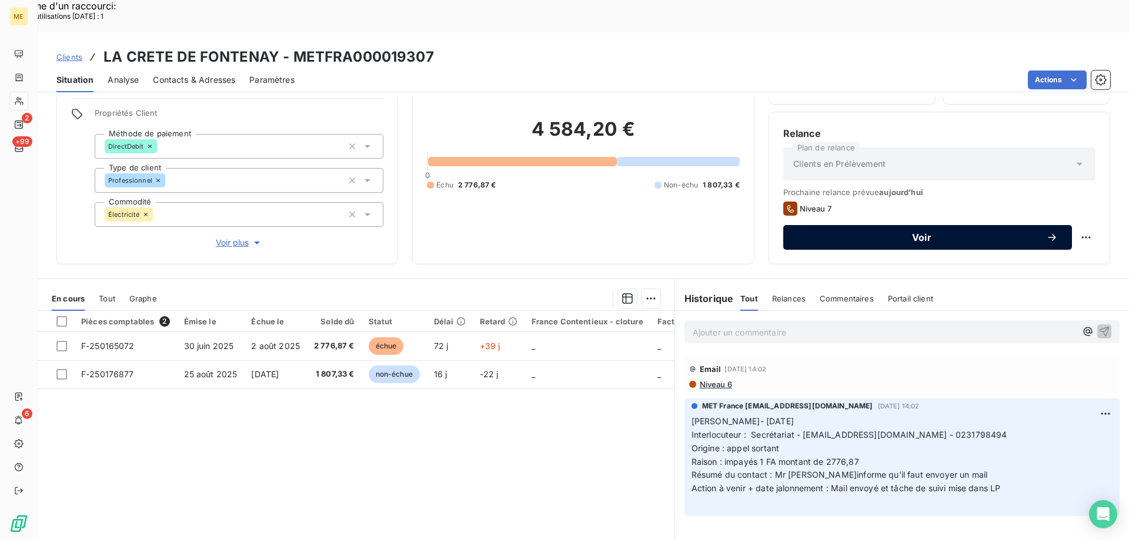
click at [854, 225] on button "Voir" at bounding box center [927, 237] width 289 height 25
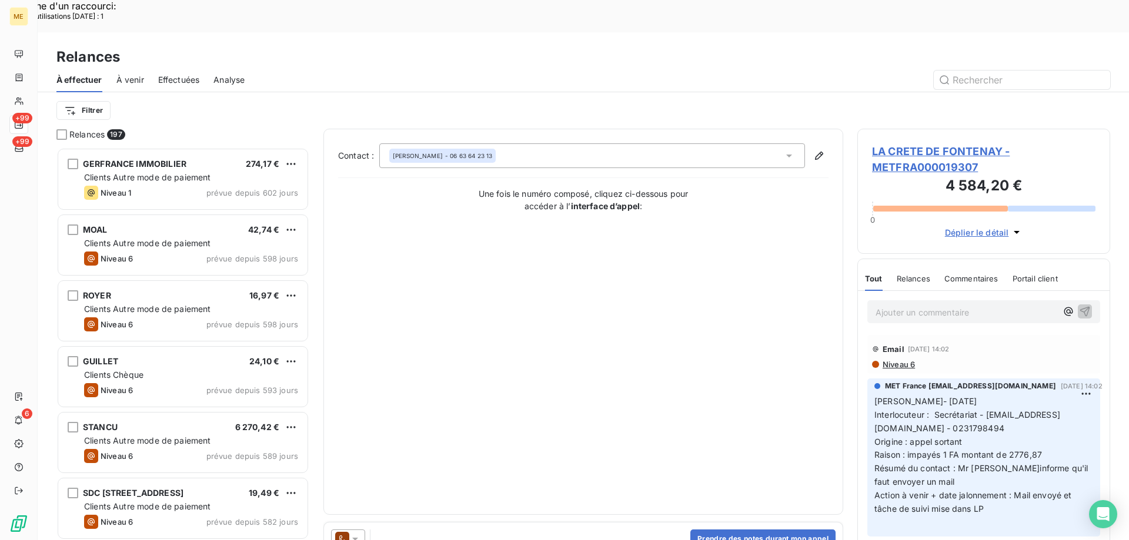
scroll to position [416, 244]
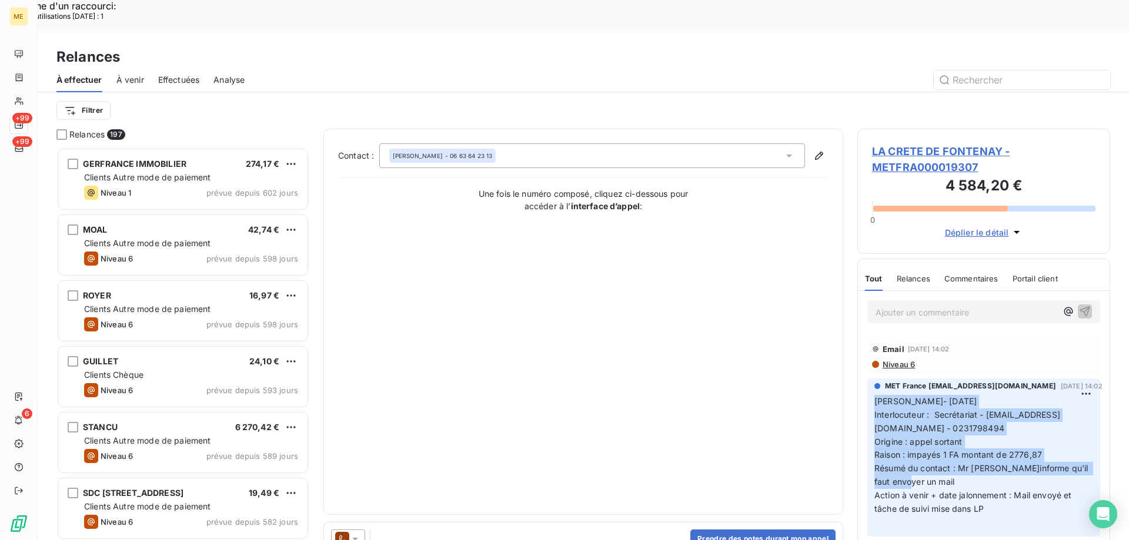
drag, startPoint x: 928, startPoint y: 445, endPoint x: 875, endPoint y: 366, distance: 95.4
click at [875, 395] on p "Lisa- 26/08/2025 Interlocuteur : Secrétariat - compta@grandeferme.fr - 02317984…" at bounding box center [983, 462] width 219 height 135
copy p "Lisa- 26/08/2025 Interlocuteur : Secrétariat - compta@grandeferme.fr - 02317984…"
click at [708, 530] on button "Prendre des notes durant mon appel" at bounding box center [762, 539] width 145 height 19
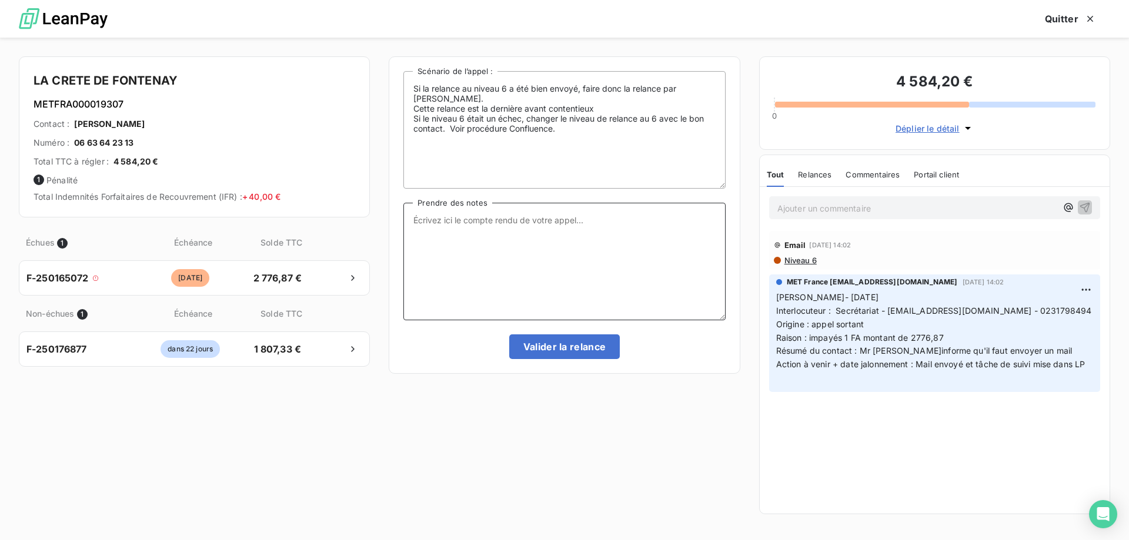
click at [530, 223] on textarea "Prendre des notes" at bounding box center [564, 262] width 322 height 118
paste textarea "[PERSON_NAME]- [DATE] Interlocuteur : Secrétariat - [EMAIL_ADDRESS][DOMAIN_NAME…"
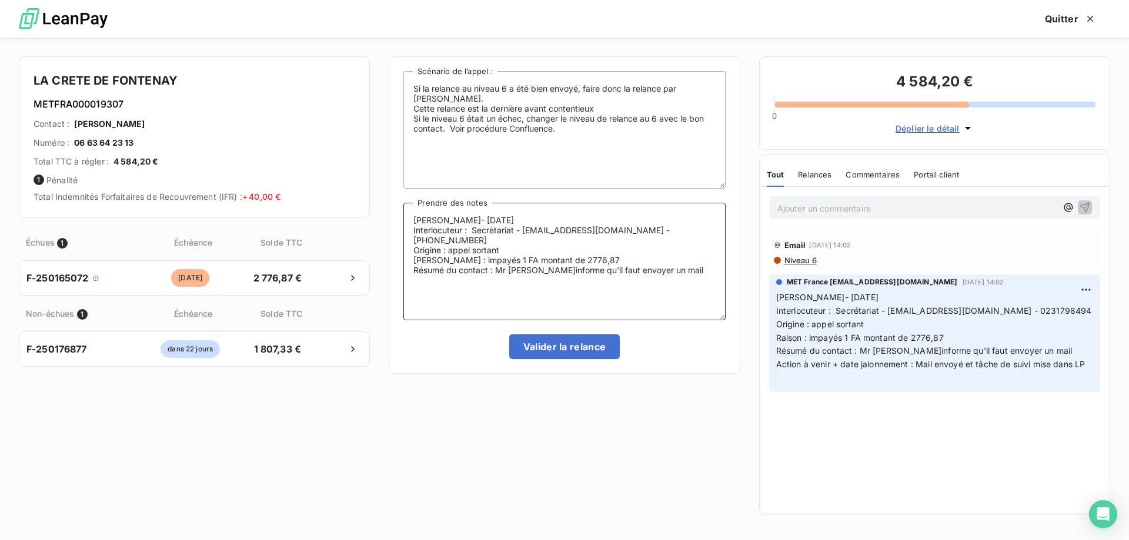
click at [504, 217] on textarea "[PERSON_NAME]- [DATE] Interlocuteur : Secrétariat - [EMAIL_ADDRESS][DOMAIN_NAME…" at bounding box center [564, 262] width 322 height 118
click at [665, 262] on textarea "Sylvain - 10/09/2025 - 11h44 Interlocuteur : Secrétariat - compta@grandeferme.f…" at bounding box center [564, 262] width 322 height 118
type textarea "Sylvain - 10/09/2025 - 11h44 Interlocuteur : Secrétariat - compta@grandeferme.f…"
click at [578, 351] on button "Valider la relance" at bounding box center [564, 346] width 111 height 25
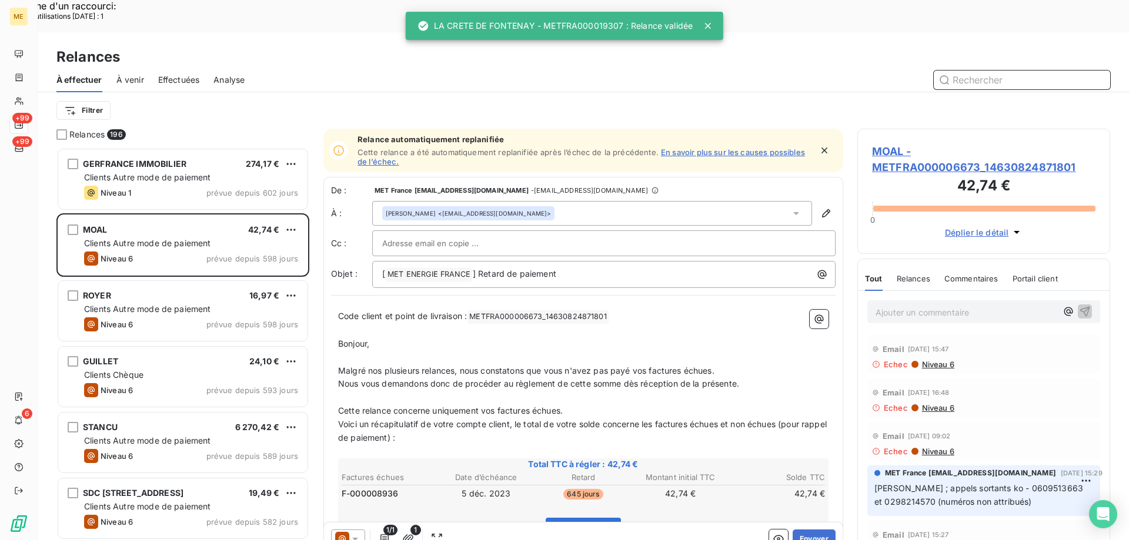
click at [174, 74] on span "Effectuées" at bounding box center [179, 80] width 42 height 12
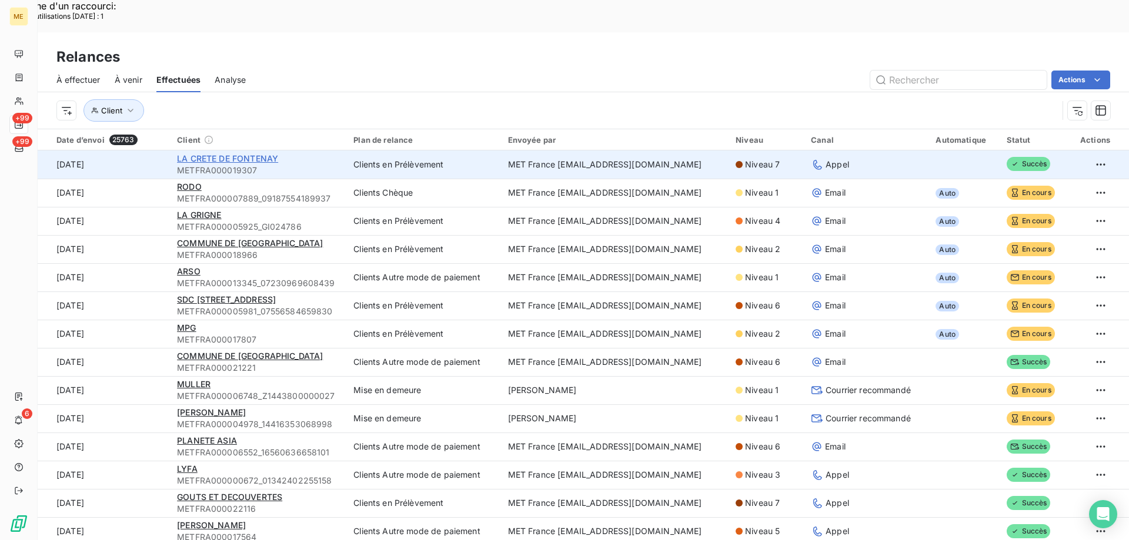
click at [260, 153] on span "LA CRETE DE FONTENAY" at bounding box center [227, 158] width 101 height 10
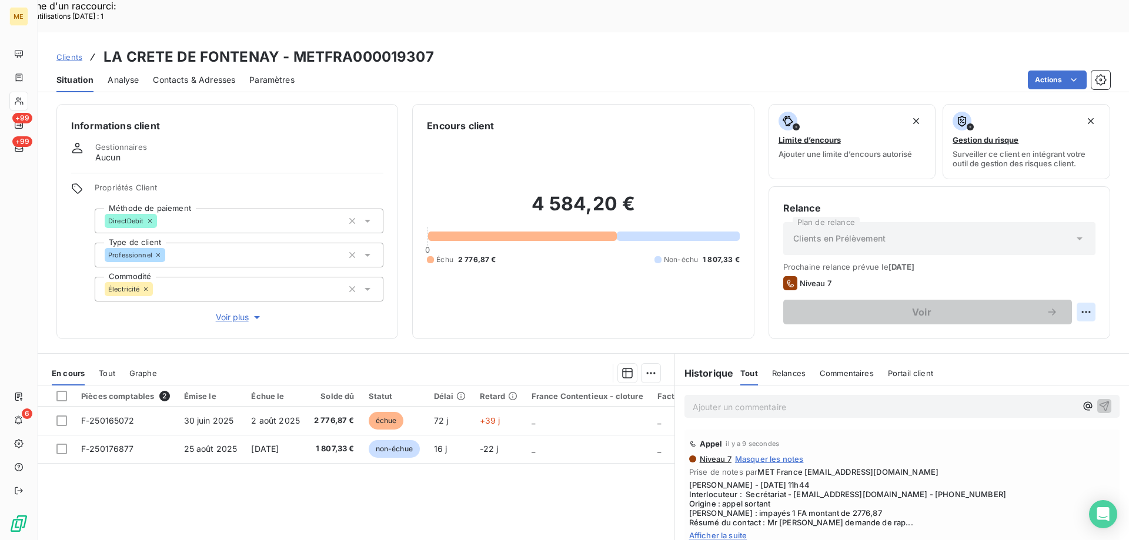
click at [1000, 303] on div "Replanifier cette action" at bounding box center [1028, 305] width 105 height 19
select select "8"
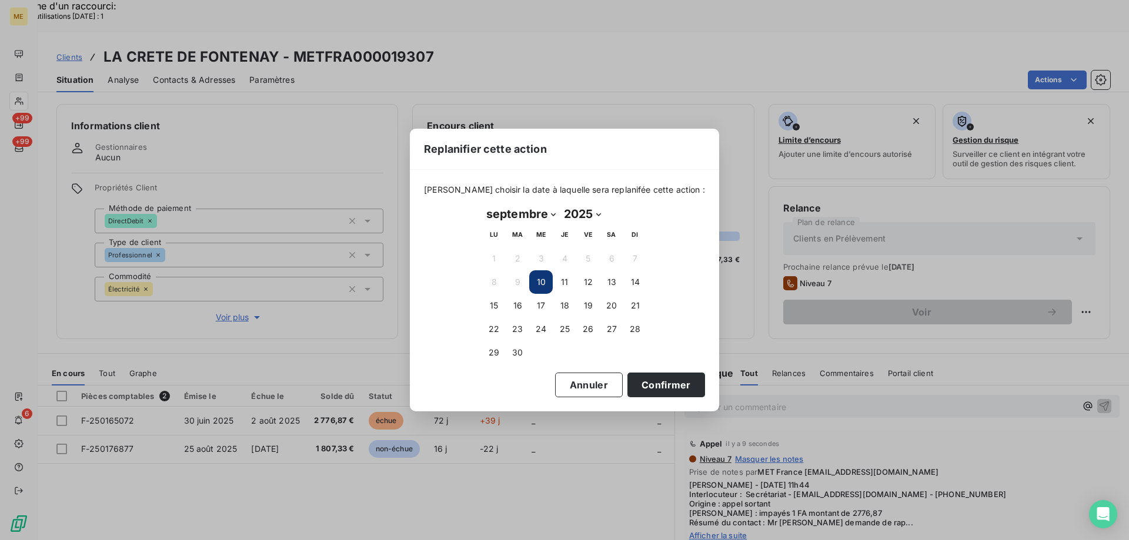
click at [653, 397] on div "Veuillez choisir la date à laquelle sera replanifée cette action : septembre 20…" at bounding box center [564, 290] width 309 height 241
click at [655, 390] on button "Confirmer" at bounding box center [666, 385] width 78 height 25
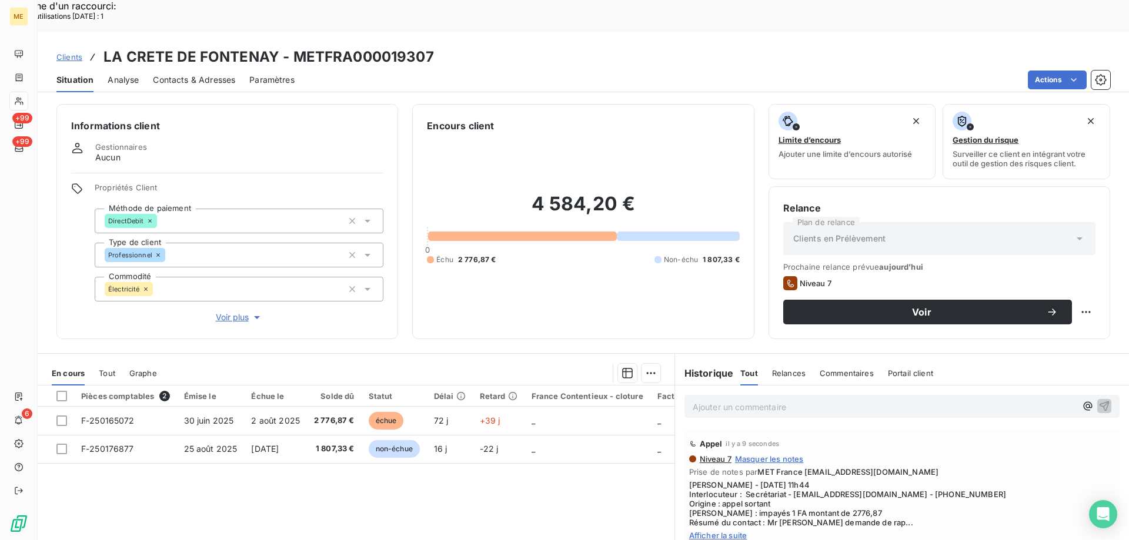
click at [599, 306] on div "Encours client 4 584,20 € 0 Échu 2 776,87 € Non-échu 1 807,33 €" at bounding box center [583, 221] width 342 height 235
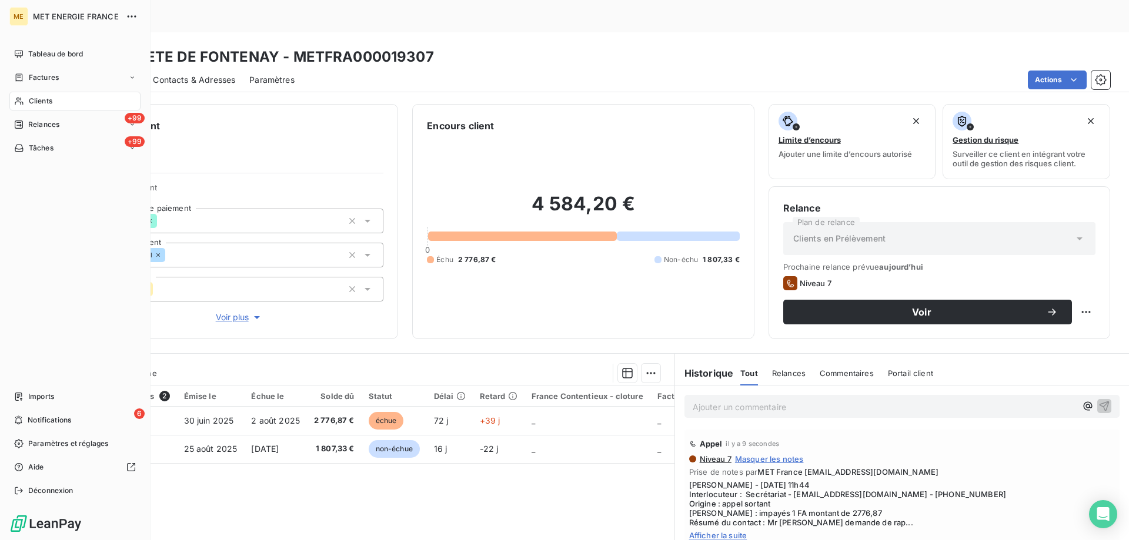
click at [29, 102] on span "Clients" at bounding box center [41, 101] width 24 height 11
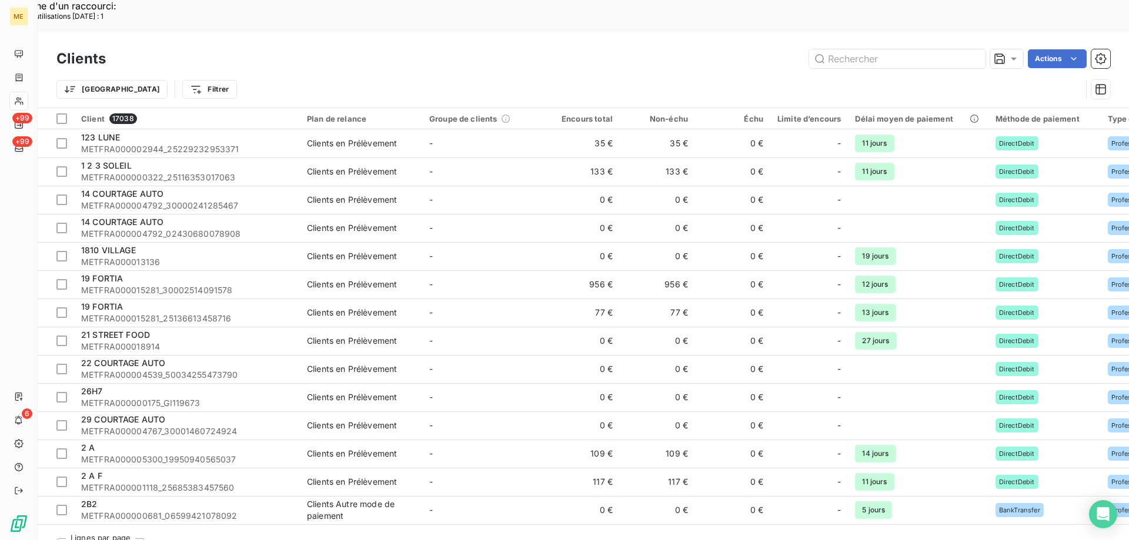
click at [26, 123] on span "+99" at bounding box center [22, 118] width 20 height 11
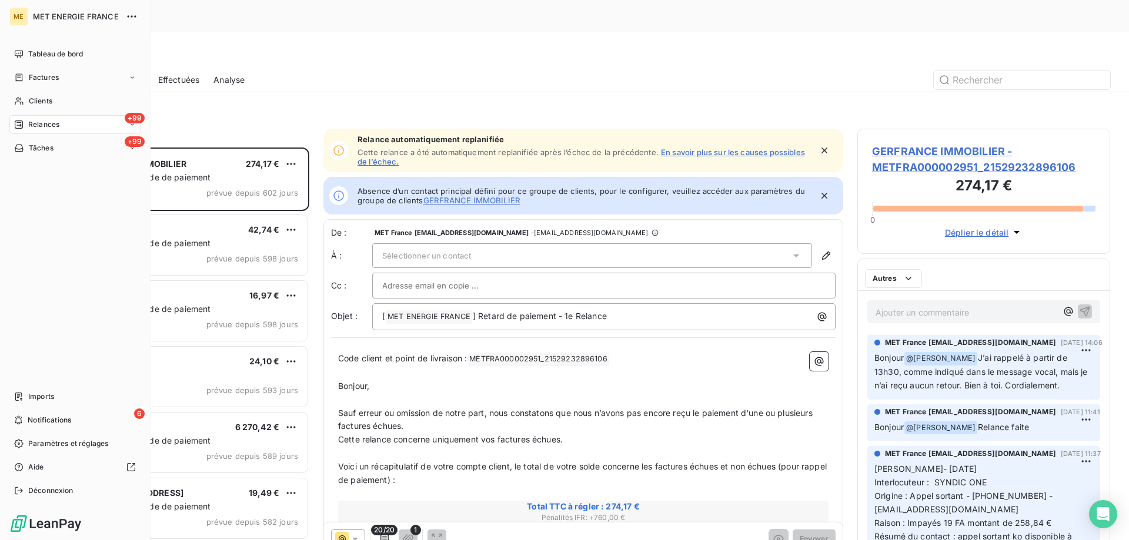
scroll to position [416, 244]
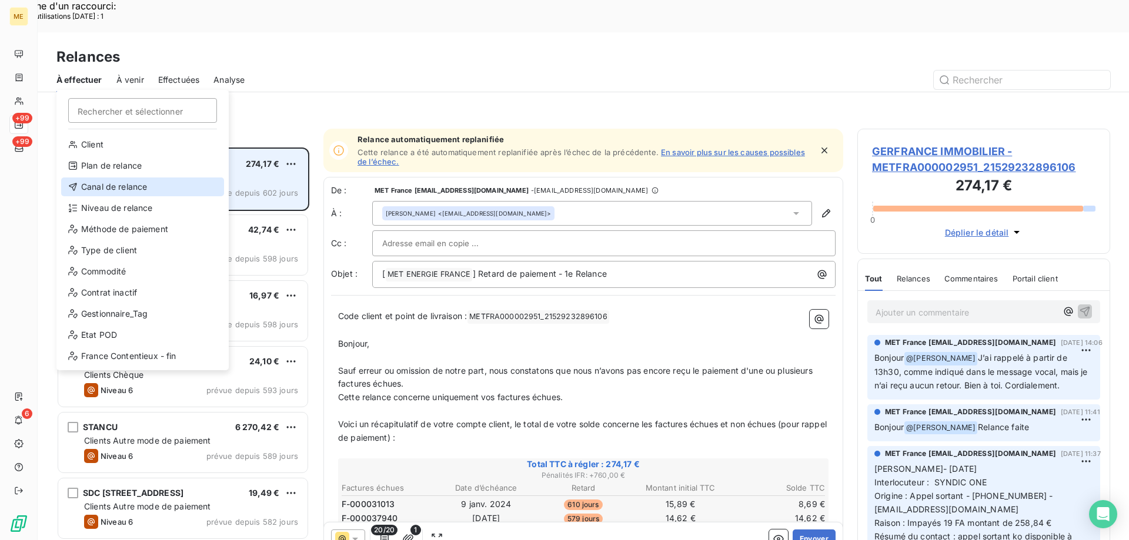
drag, startPoint x: 149, startPoint y: 179, endPoint x: 303, endPoint y: 126, distance: 163.0
click at [149, 179] on div "Canal de relance" at bounding box center [142, 187] width 163 height 19
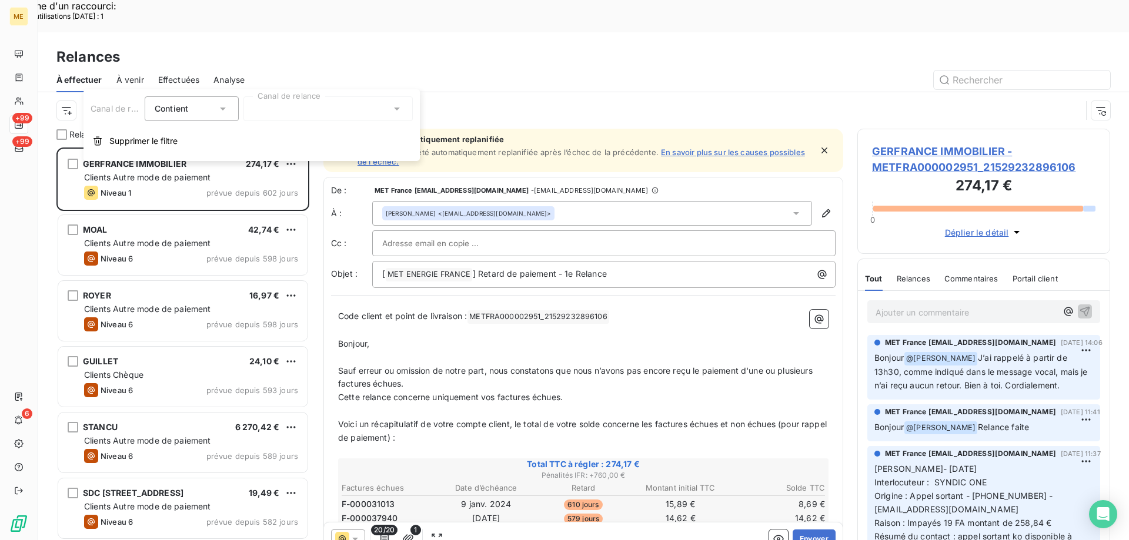
click at [308, 109] on div at bounding box center [327, 108] width 169 height 25
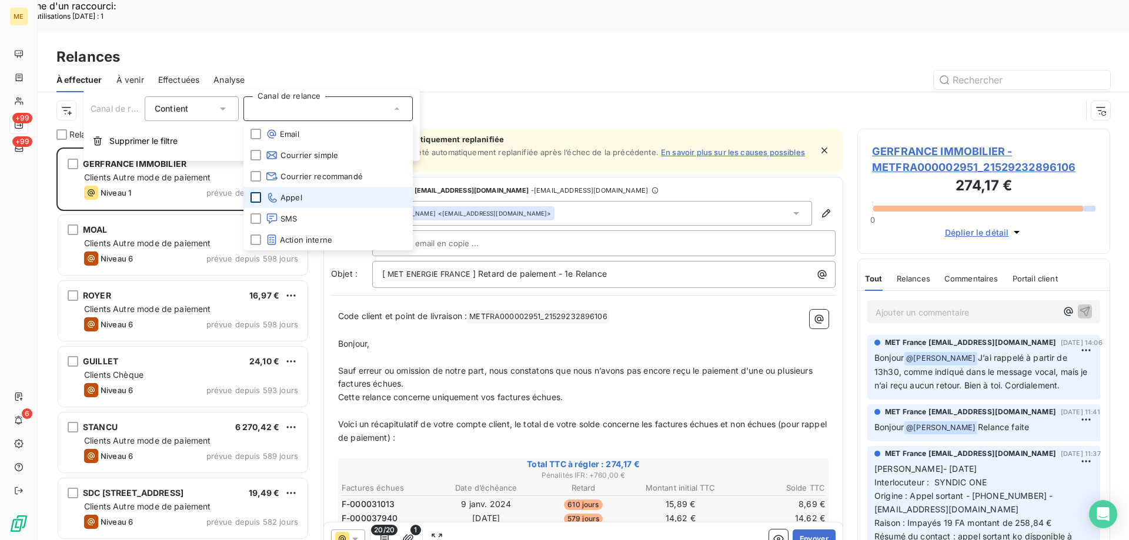
click at [258, 196] on div at bounding box center [255, 197] width 11 height 11
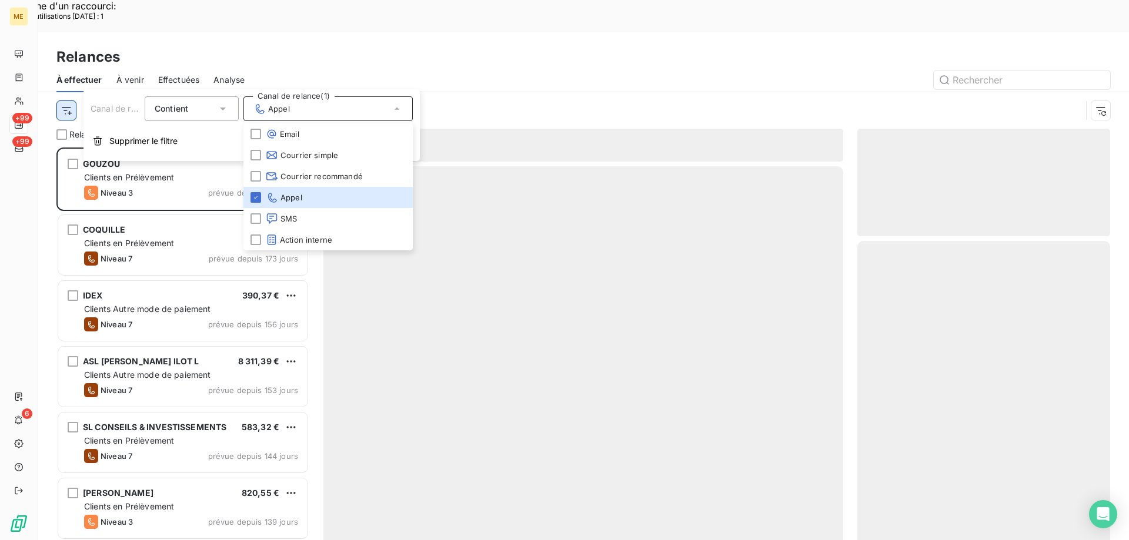
scroll to position [416, 244]
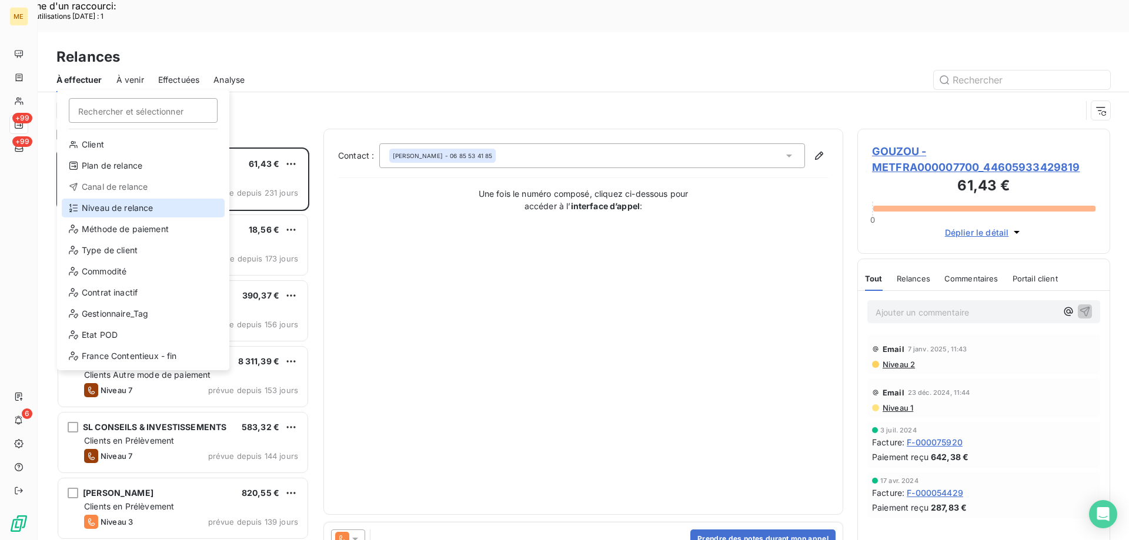
click at [92, 206] on div "Niveau de relance" at bounding box center [143, 208] width 163 height 19
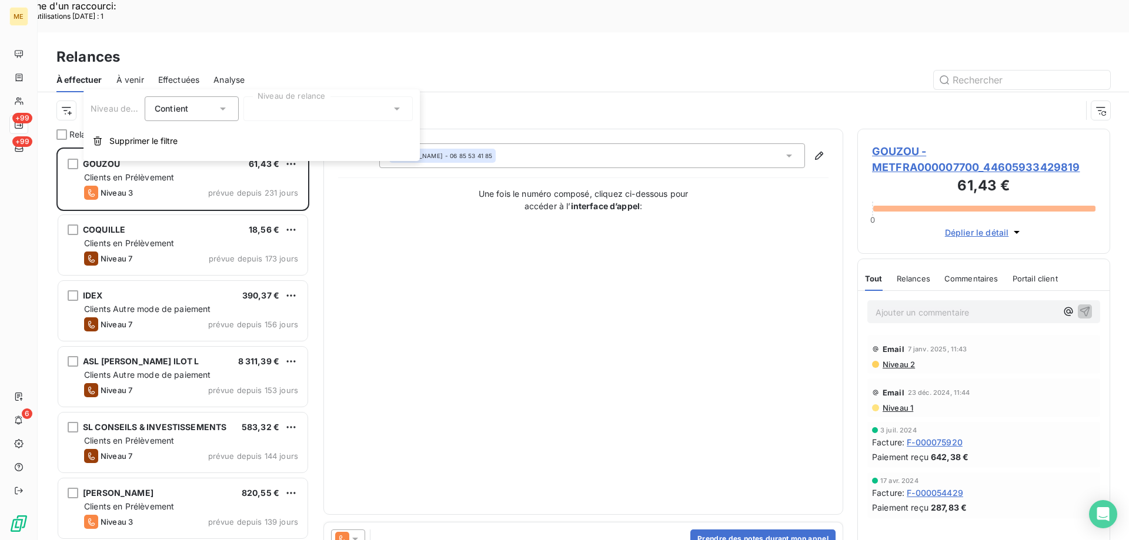
click at [280, 119] on div at bounding box center [327, 108] width 169 height 25
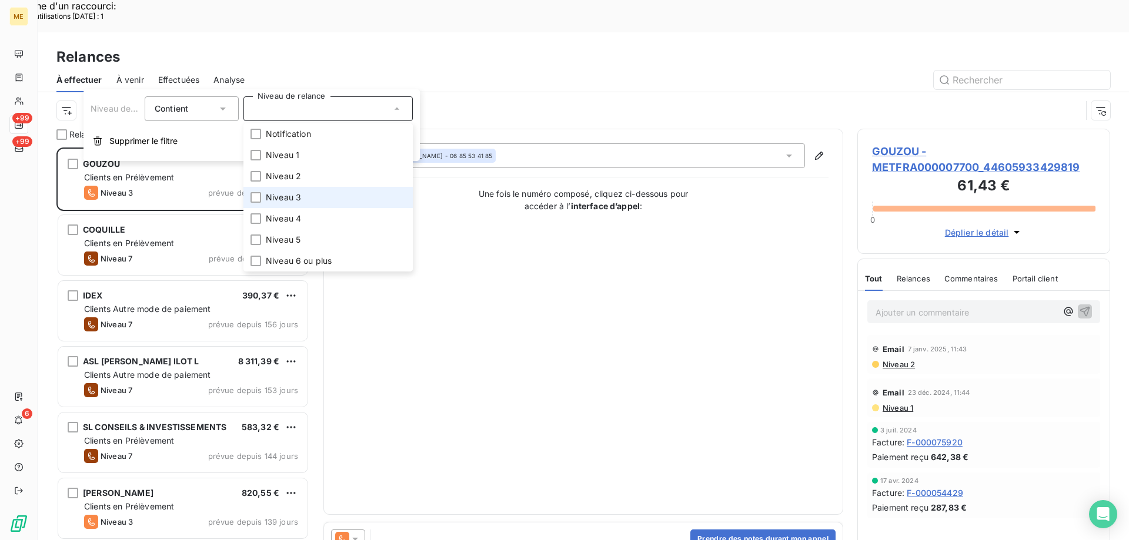
click at [280, 206] on li "Niveau 3" at bounding box center [327, 197] width 169 height 21
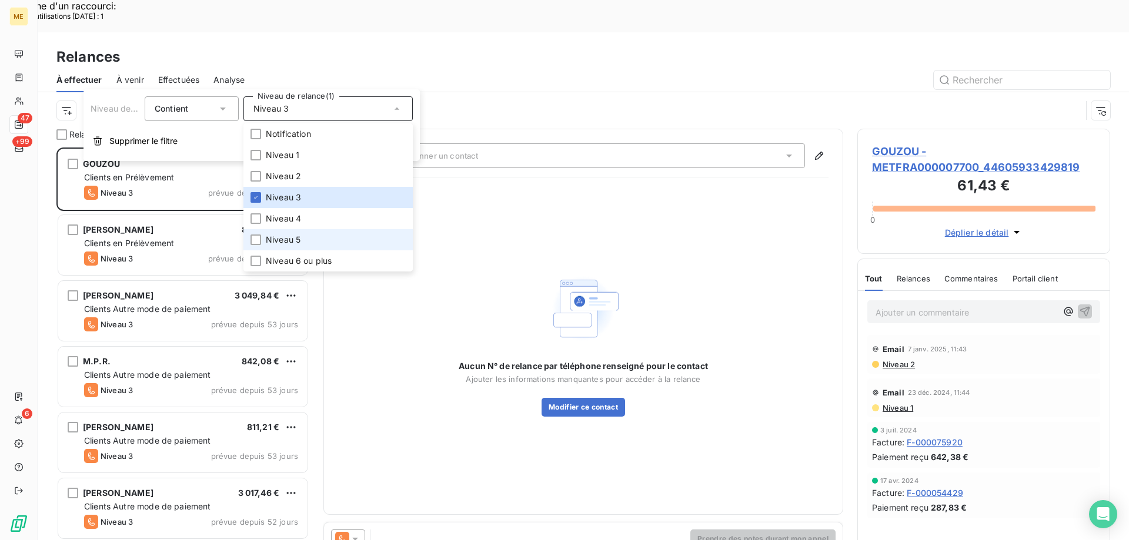
click at [281, 235] on span "Niveau 5" at bounding box center [283, 240] width 35 height 12
click at [280, 260] on span "Niveau 6 ou plus" at bounding box center [299, 261] width 66 height 12
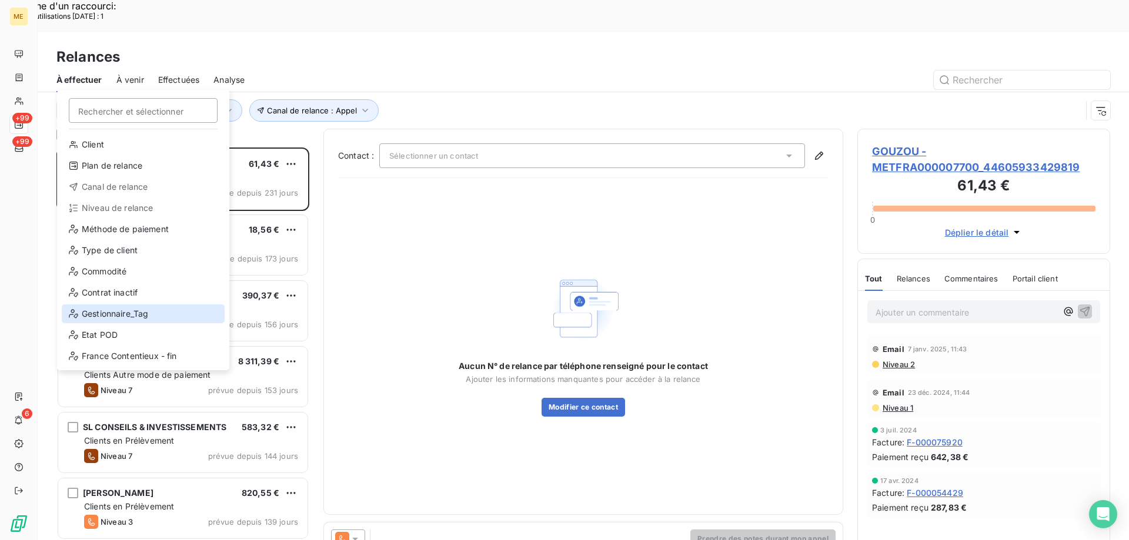
click at [110, 320] on div "Gestionnaire_Tag" at bounding box center [143, 313] width 163 height 19
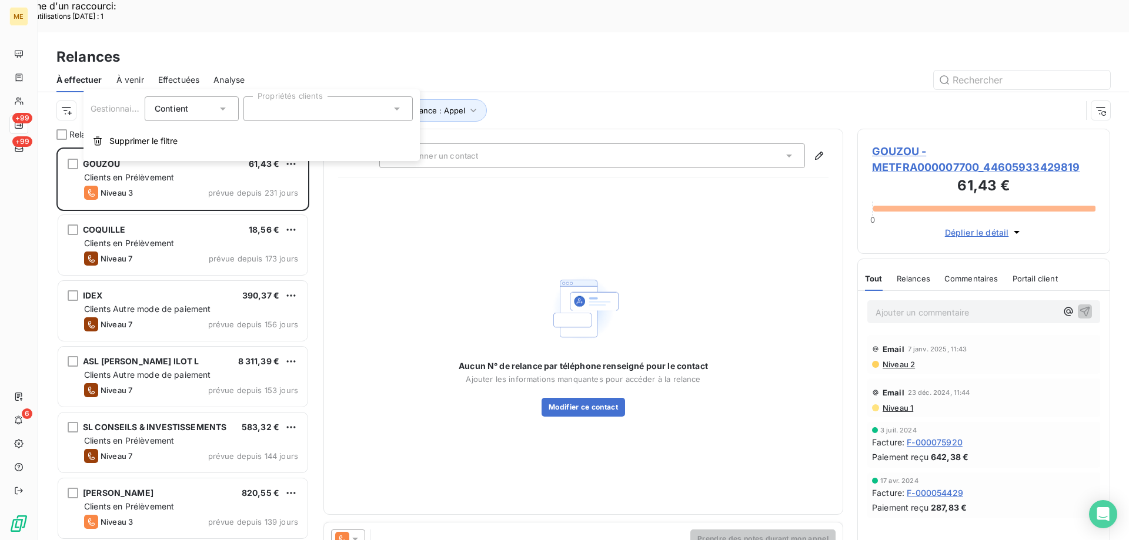
click at [298, 109] on div at bounding box center [327, 108] width 169 height 25
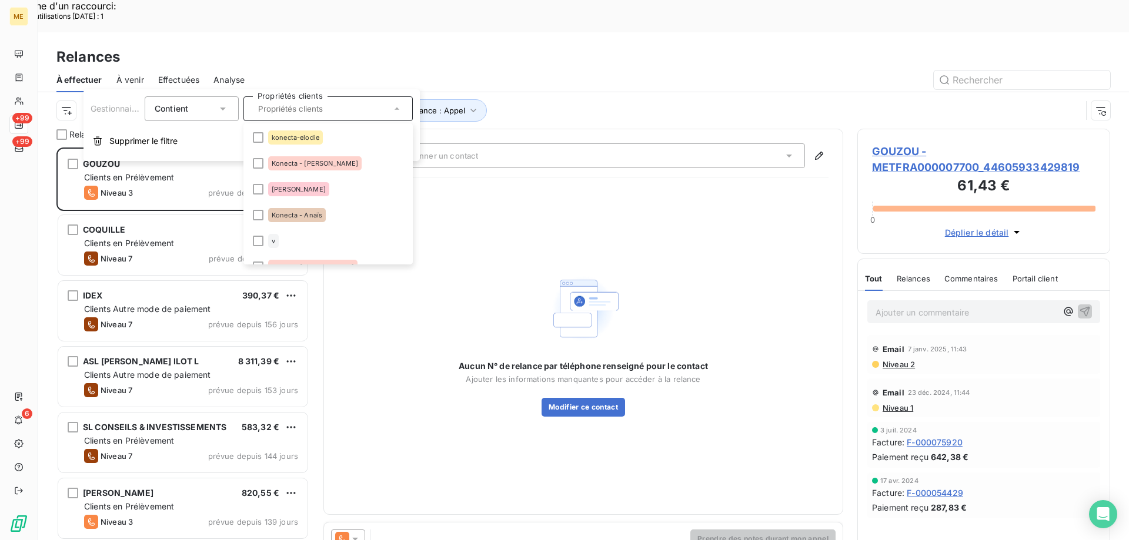
scroll to position [353, 0]
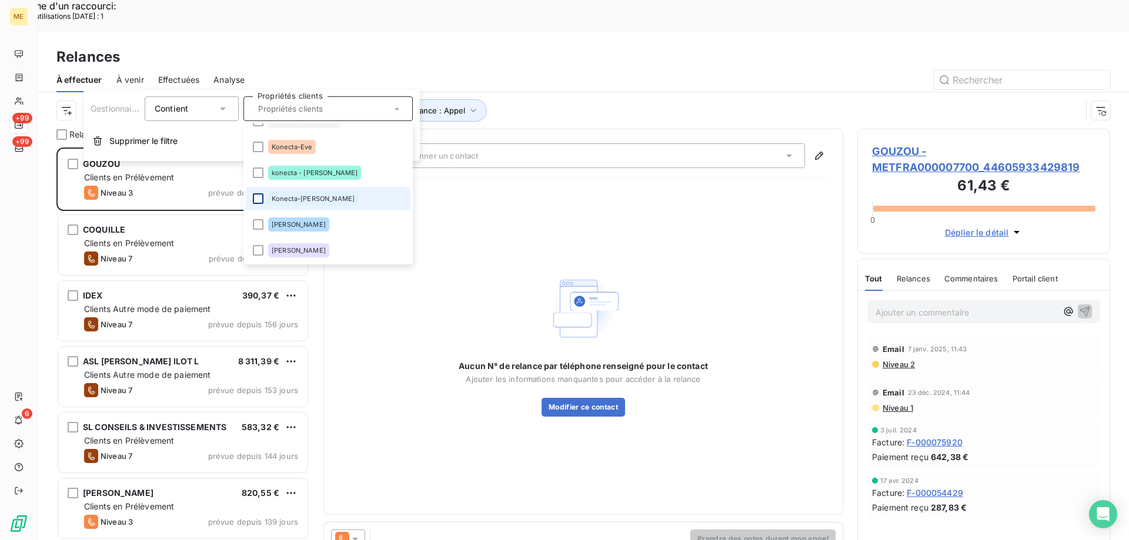
click at [256, 199] on div at bounding box center [258, 198] width 11 height 11
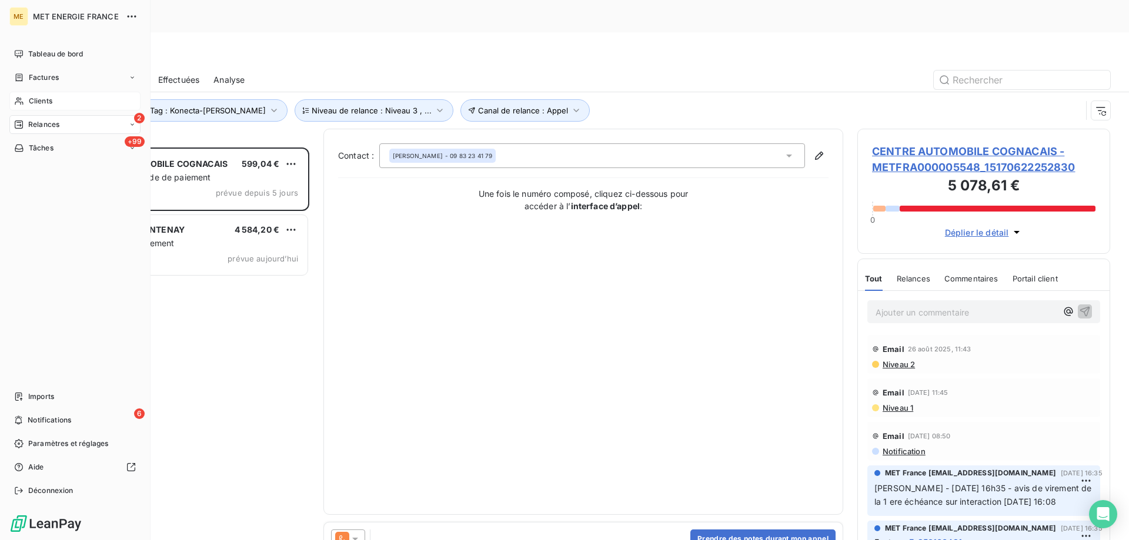
click at [34, 98] on span "Clients" at bounding box center [41, 101] width 24 height 11
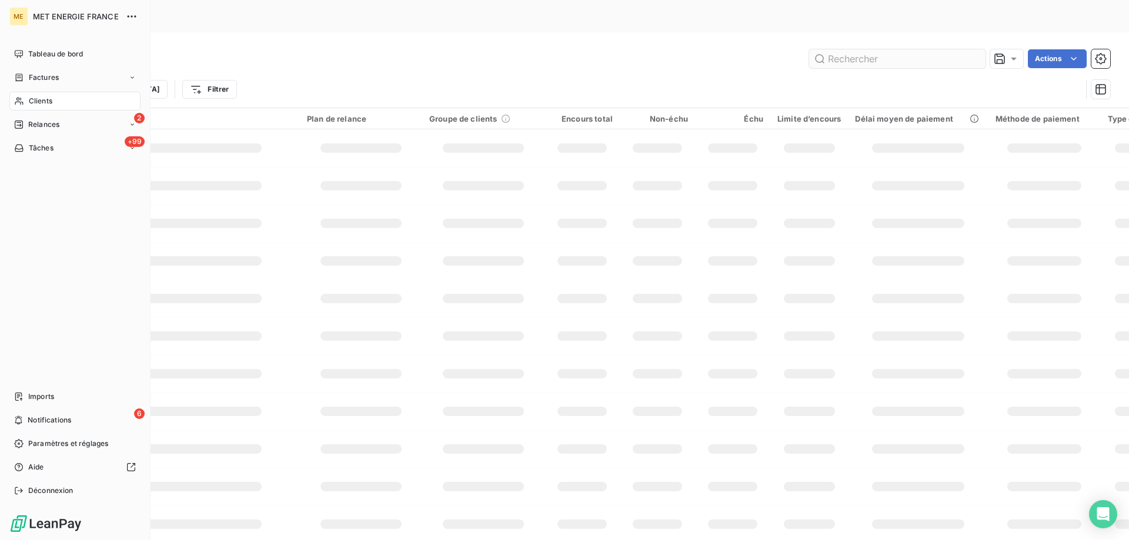
click at [916, 49] on input "text" at bounding box center [897, 58] width 176 height 19
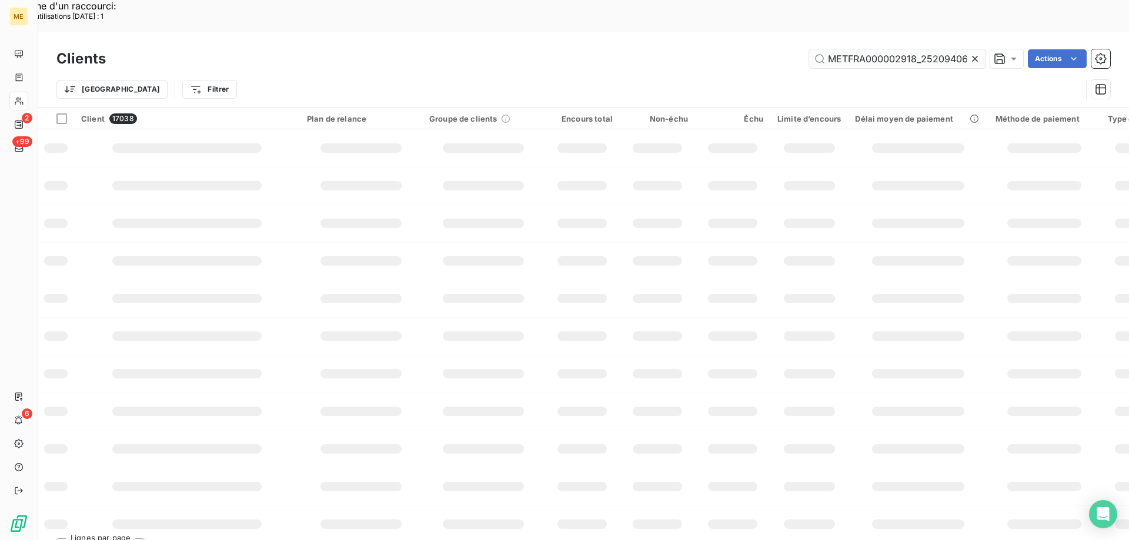
scroll to position [0, 36]
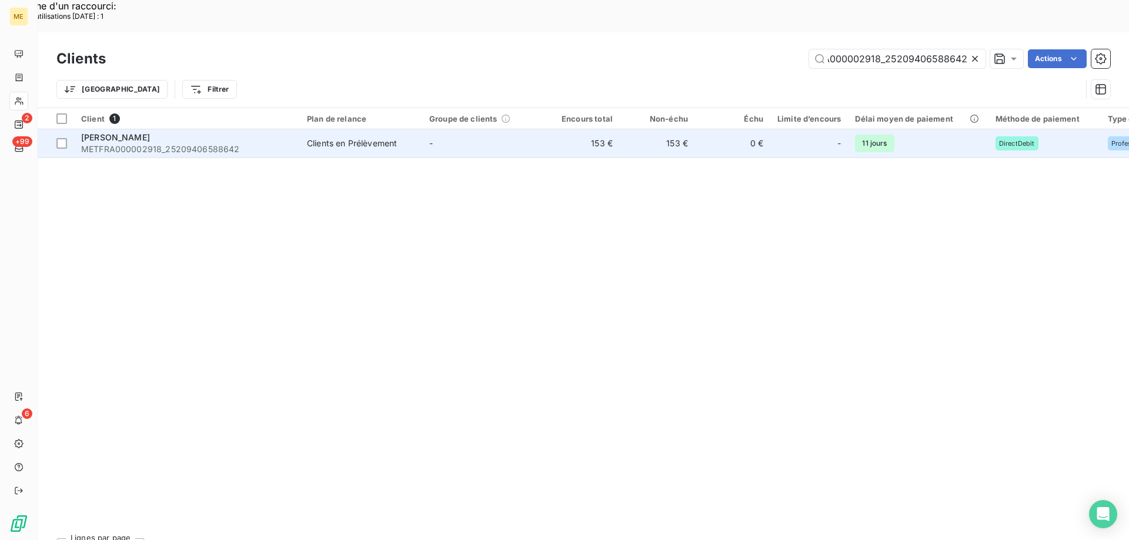
type input "METFRA000002918_25209406588642"
click at [103, 143] on span "METFRA000002918_25209406588642" at bounding box center [187, 149] width 212 height 12
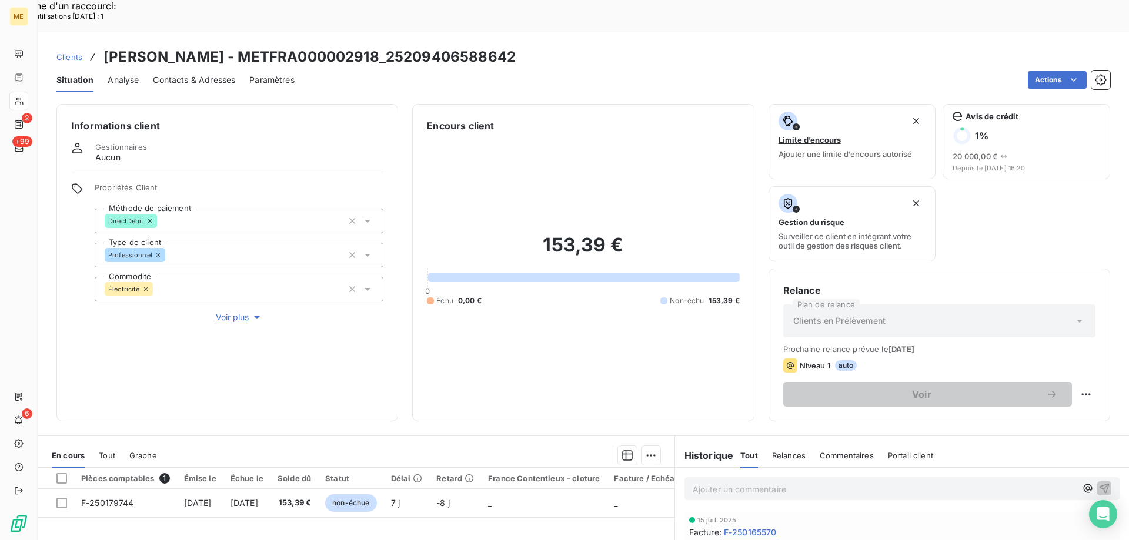
click at [229, 312] on span "Voir plus" at bounding box center [239, 318] width 47 height 12
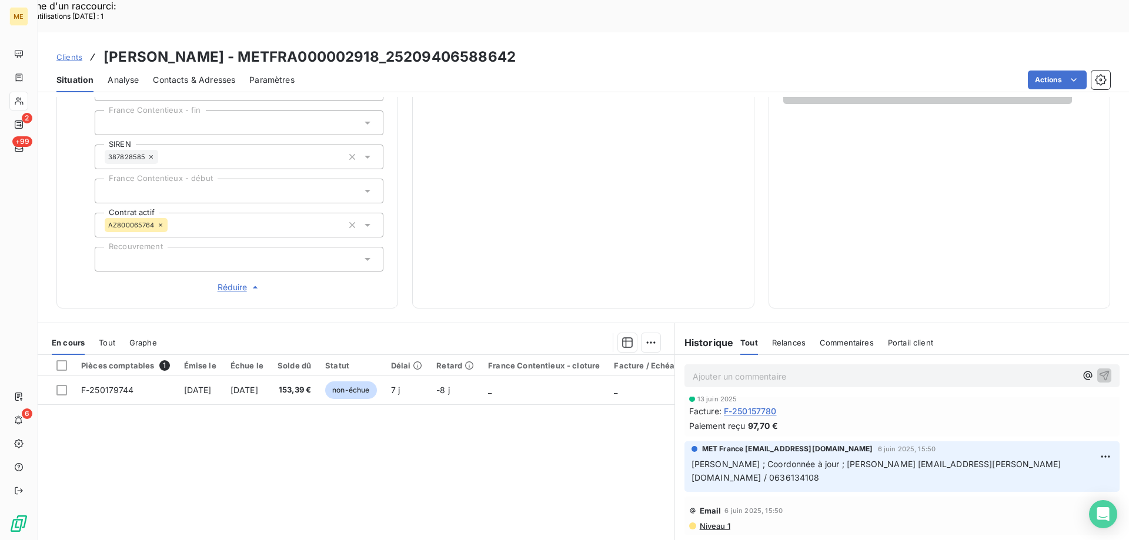
scroll to position [280, 0]
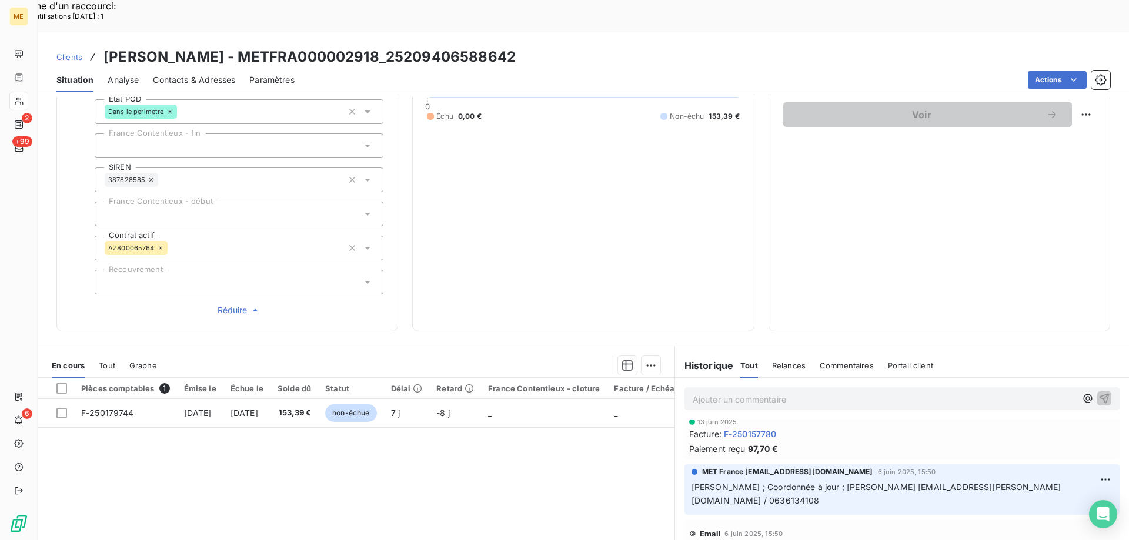
click at [121, 133] on div at bounding box center [239, 145] width 289 height 25
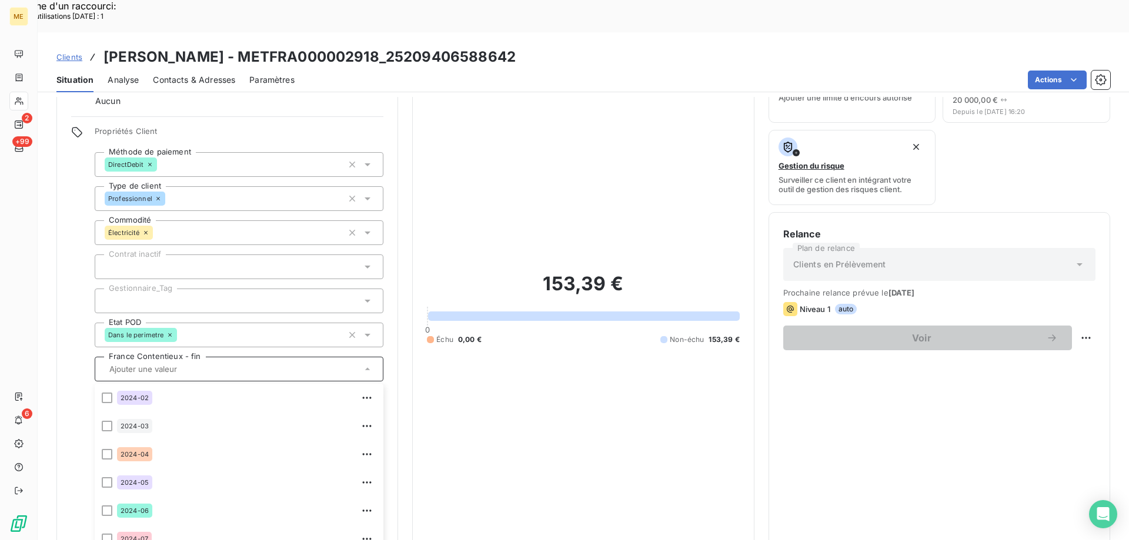
scroll to position [0, 0]
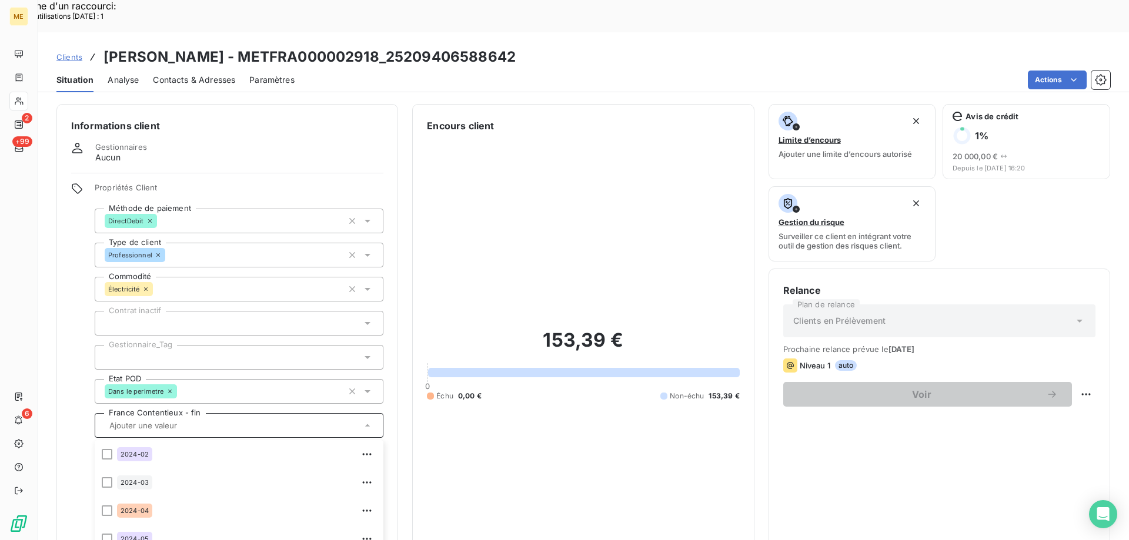
click at [153, 345] on div at bounding box center [239, 357] width 289 height 25
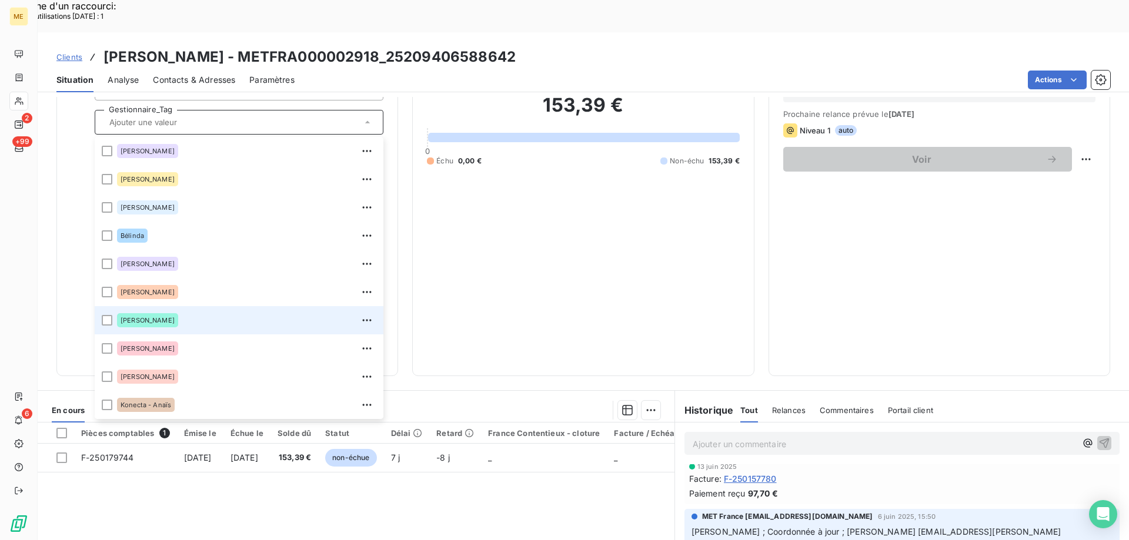
scroll to position [339, 0]
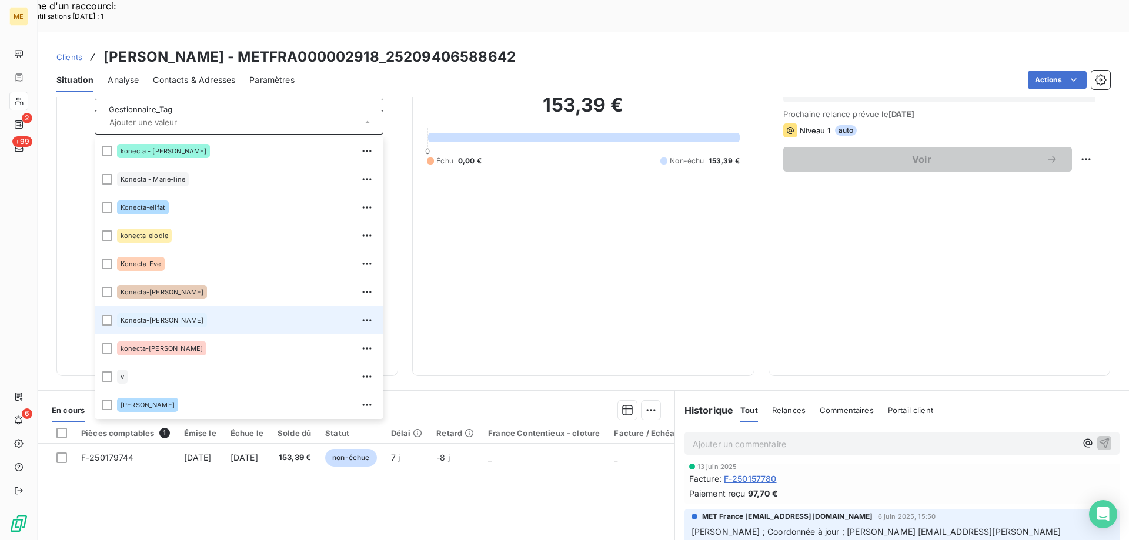
drag, startPoint x: 105, startPoint y: 281, endPoint x: 128, endPoint y: 35, distance: 246.8
click at [106, 315] on div at bounding box center [107, 320] width 11 height 11
click at [67, 52] on span "Clients" at bounding box center [69, 56] width 26 height 9
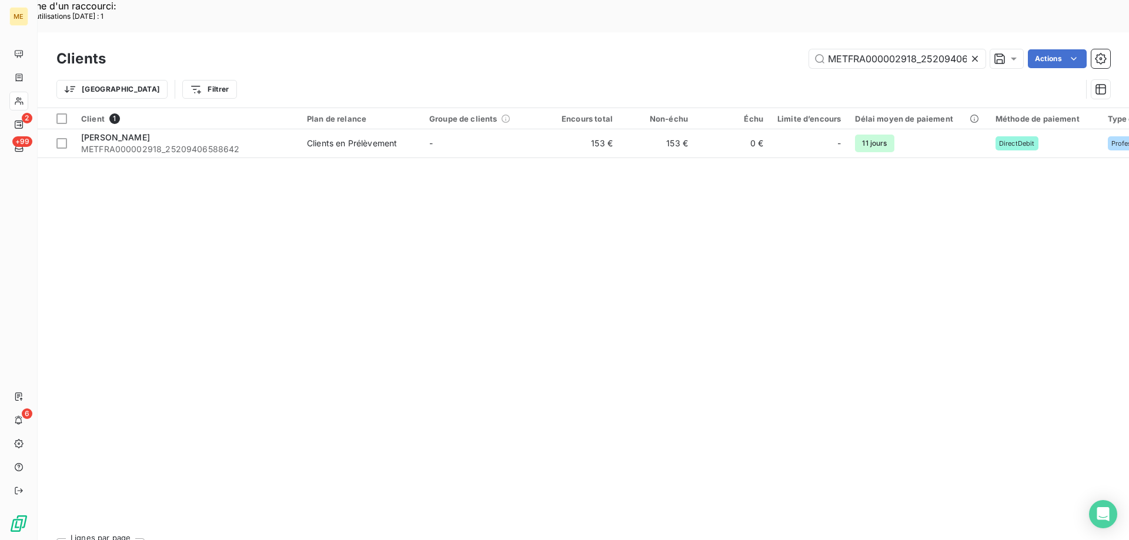
scroll to position [0, 36]
click at [861, 49] on input "METFRA000002918_25209406588642" at bounding box center [897, 58] width 176 height 19
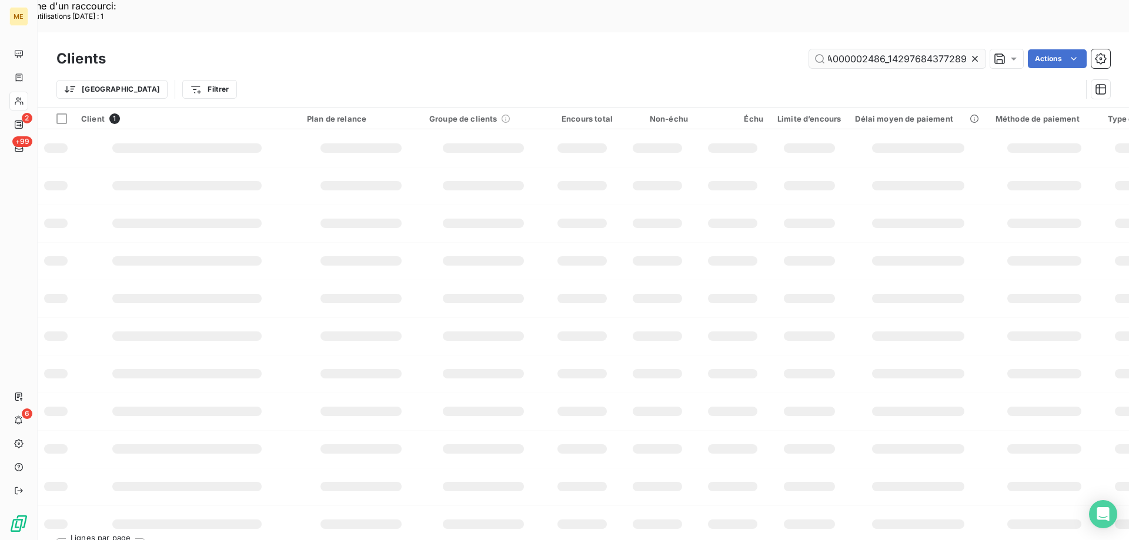
scroll to position [0, 34]
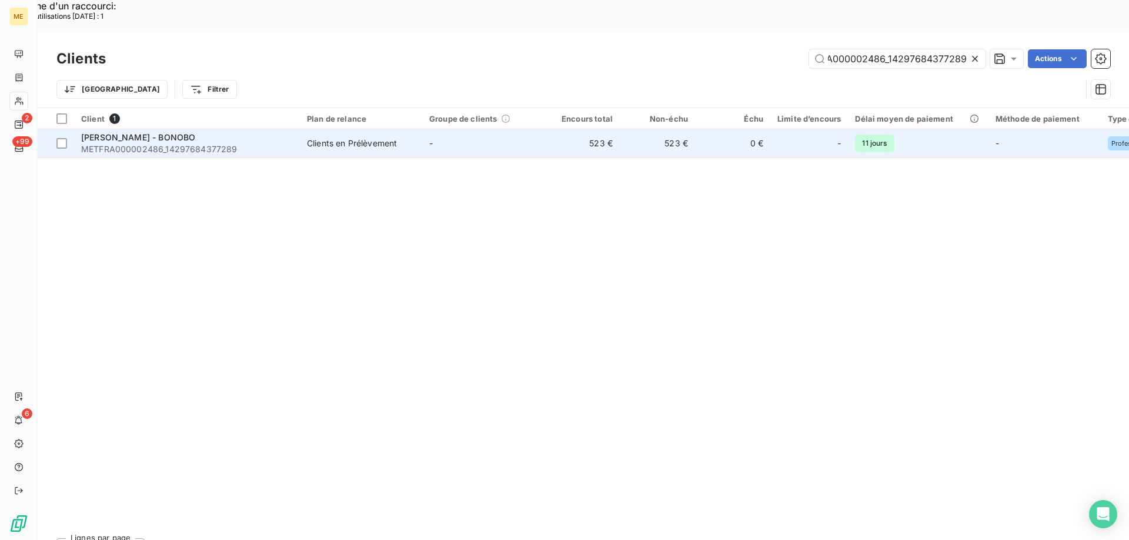
type input "METFRA000002486_14297684377289"
click at [168, 132] on div "KERLIN'S - BONOBO" at bounding box center [187, 138] width 212 height 12
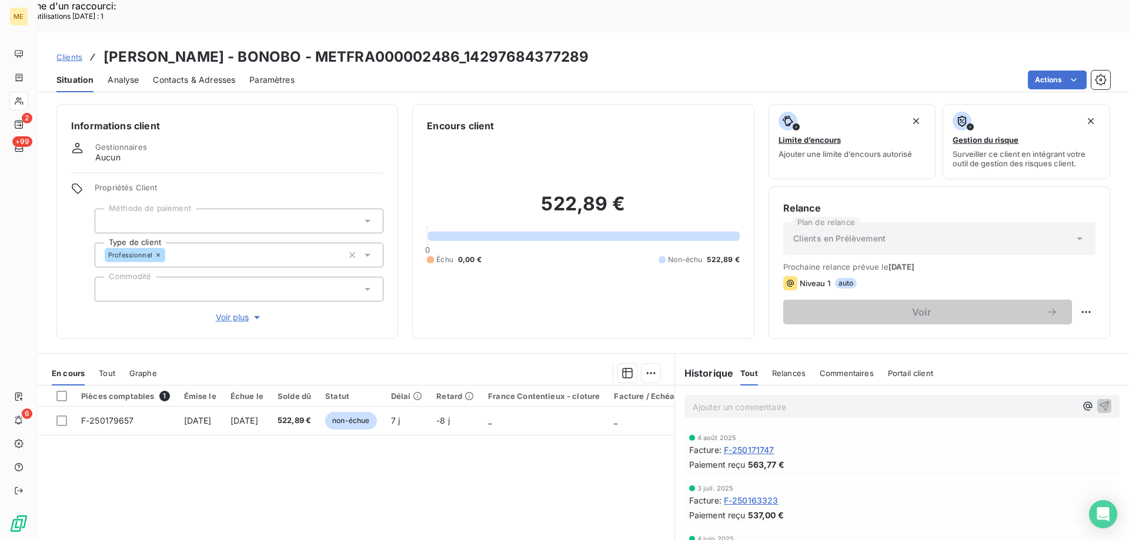
click at [241, 312] on span "Voir plus" at bounding box center [239, 318] width 47 height 12
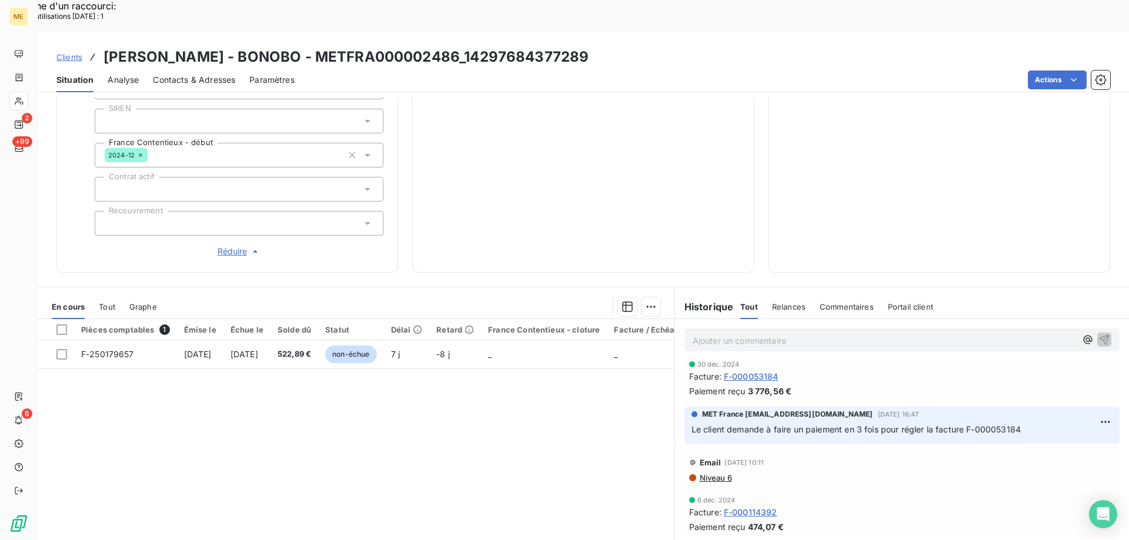
scroll to position [162, 0]
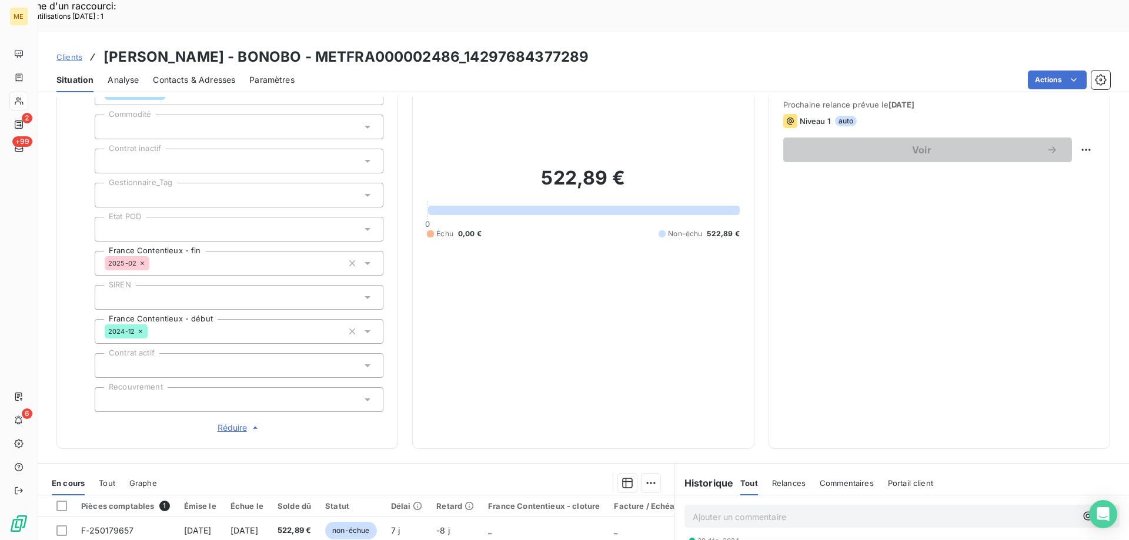
click at [185, 183] on div at bounding box center [239, 195] width 289 height 25
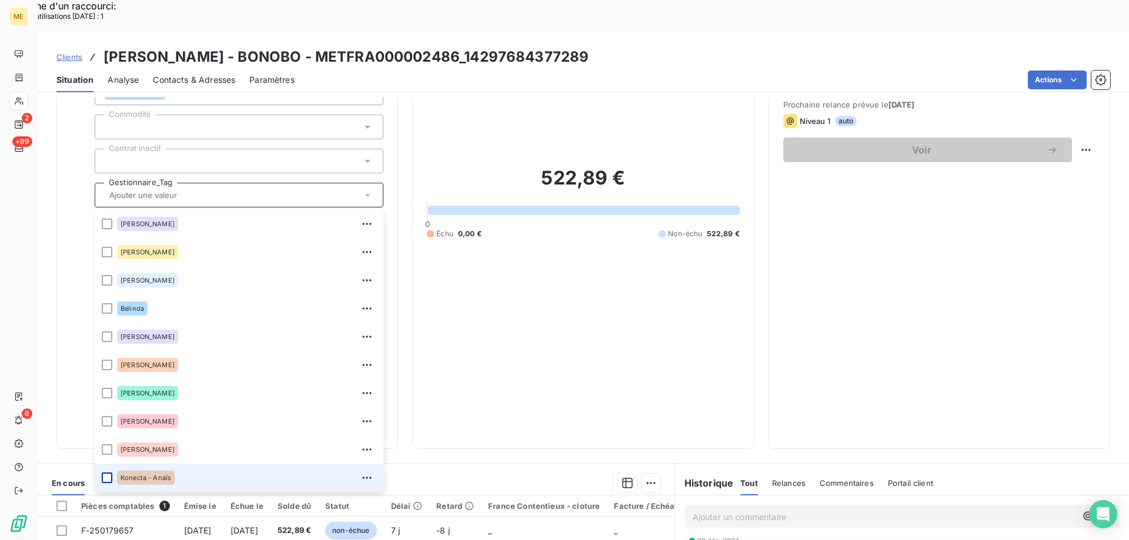
click at [107, 473] on div at bounding box center [107, 478] width 11 height 11
click at [71, 52] on span "Clients" at bounding box center [69, 56] width 26 height 9
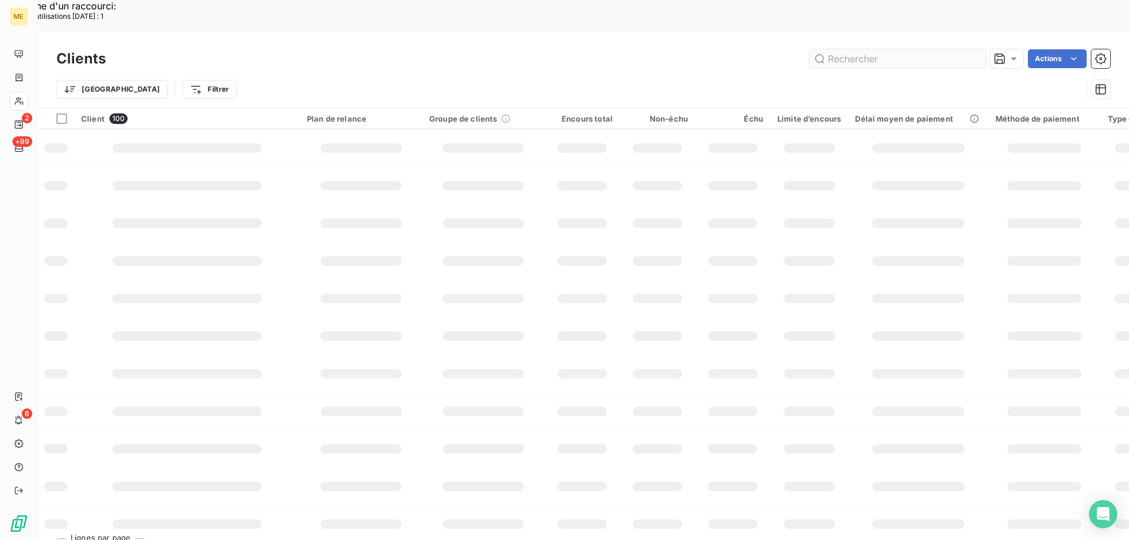
click at [862, 49] on input "text" at bounding box center [897, 58] width 176 height 19
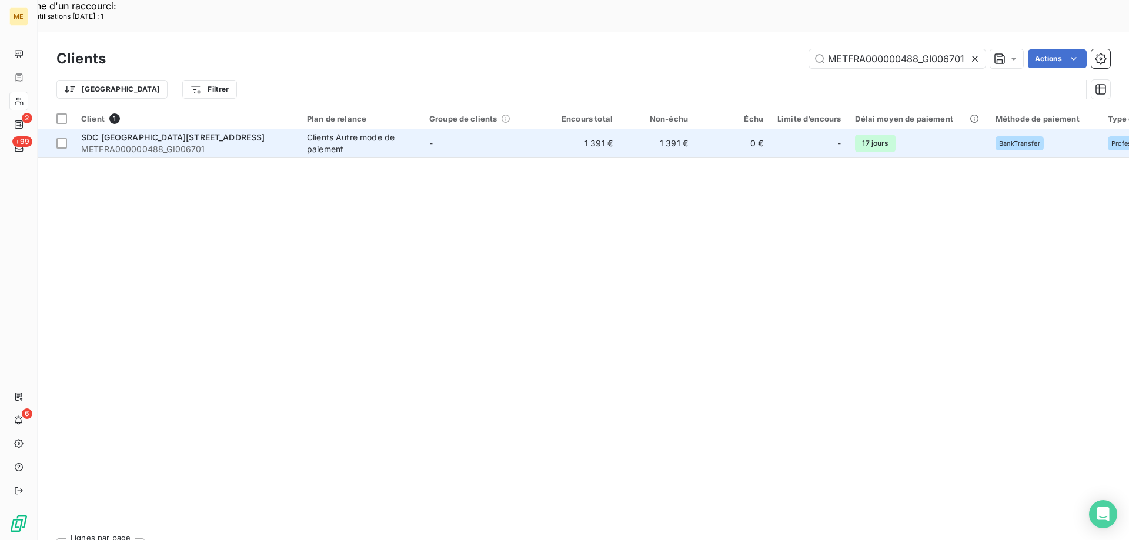
type input "METFRA000000488_GI006701"
click at [183, 132] on div "SDC [GEOGRAPHIC_DATA][STREET_ADDRESS]" at bounding box center [187, 138] width 212 height 12
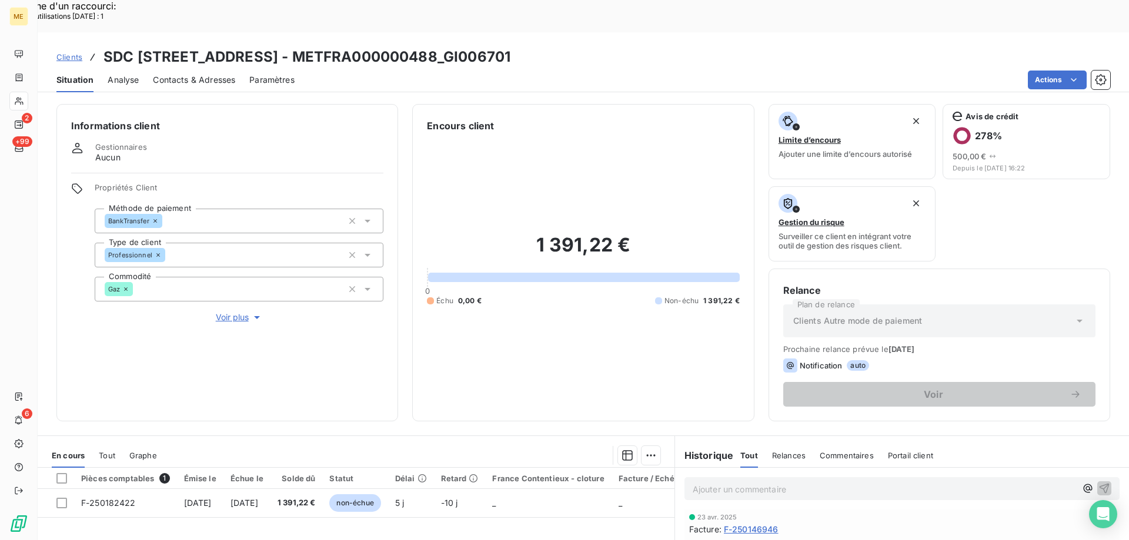
click at [241, 312] on span "Voir plus" at bounding box center [239, 318] width 47 height 12
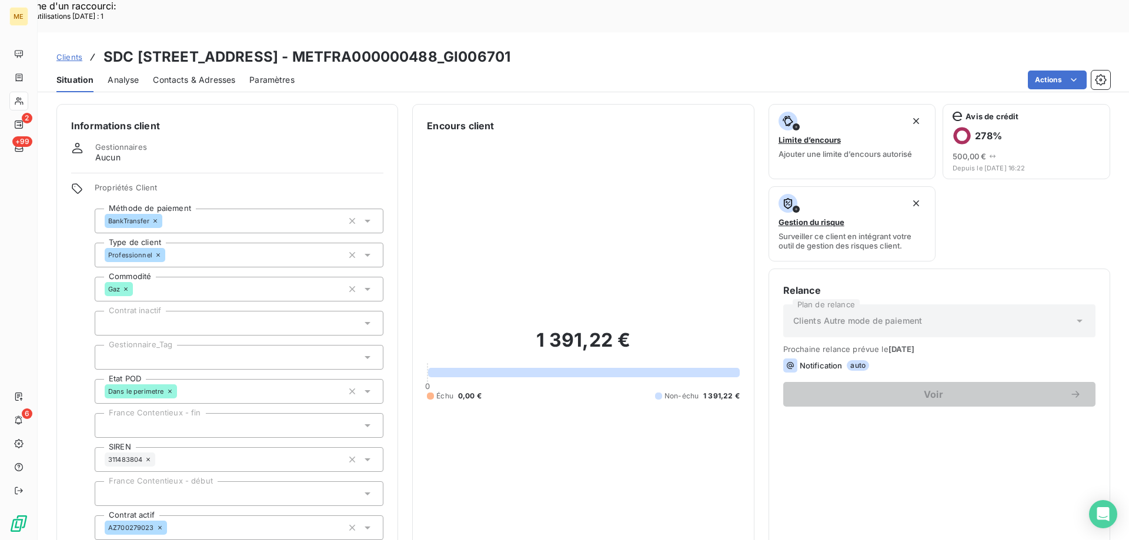
click at [231, 345] on div at bounding box center [239, 357] width 289 height 25
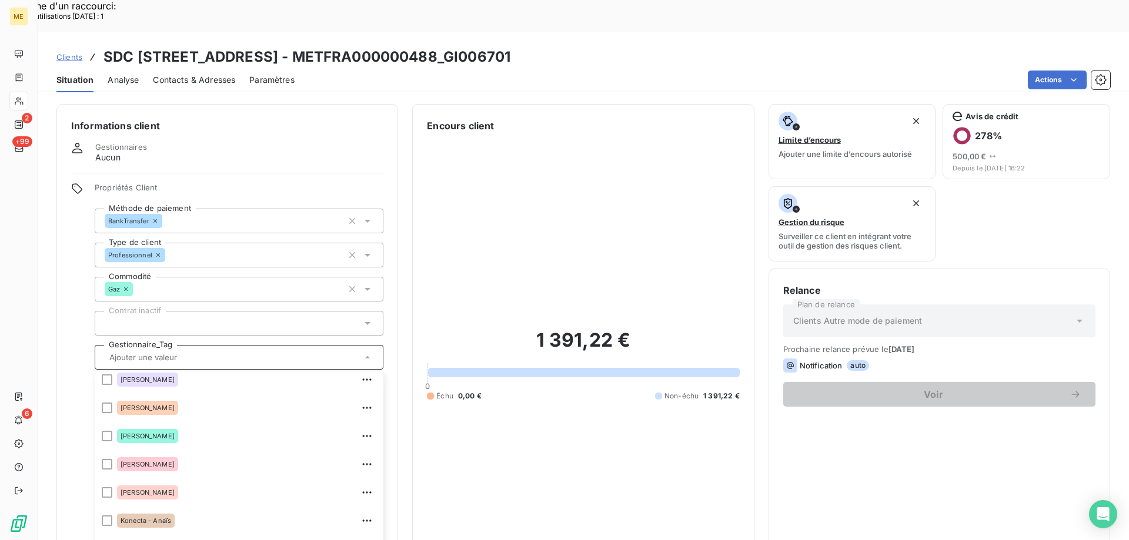
scroll to position [235, 0]
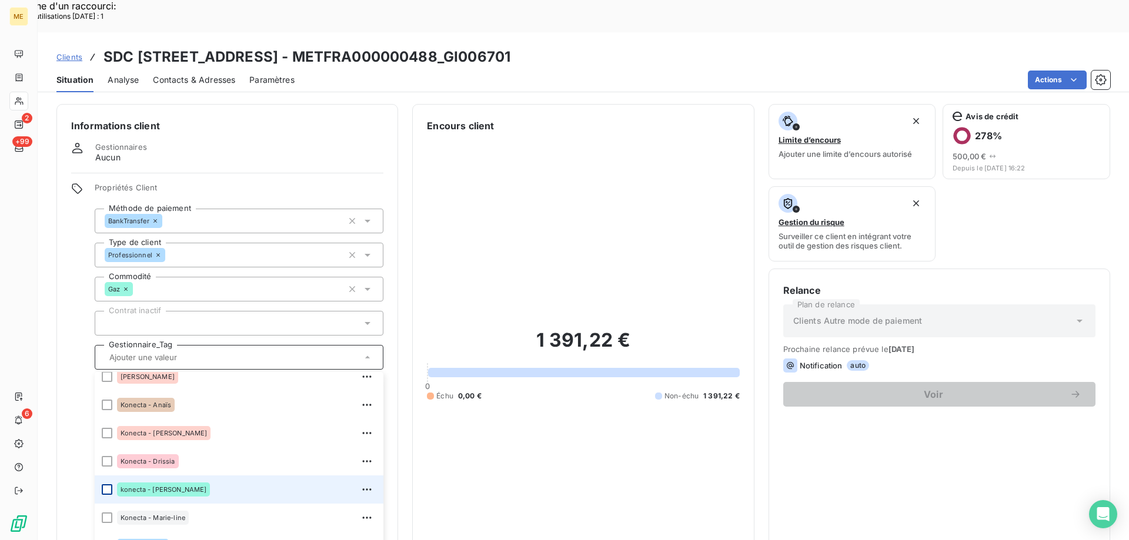
click at [105, 484] on div at bounding box center [107, 489] width 11 height 11
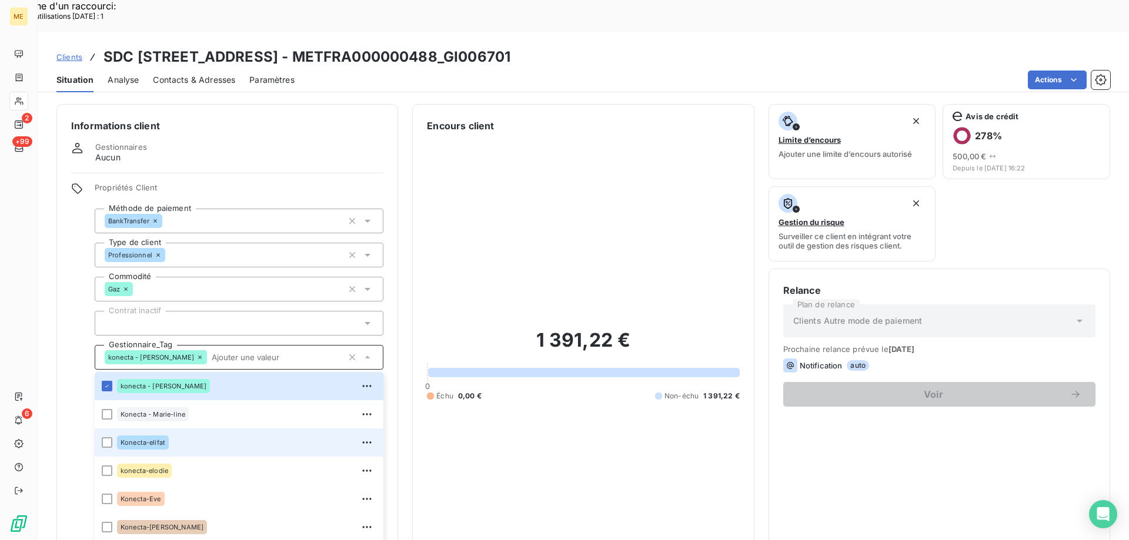
scroll to position [176, 0]
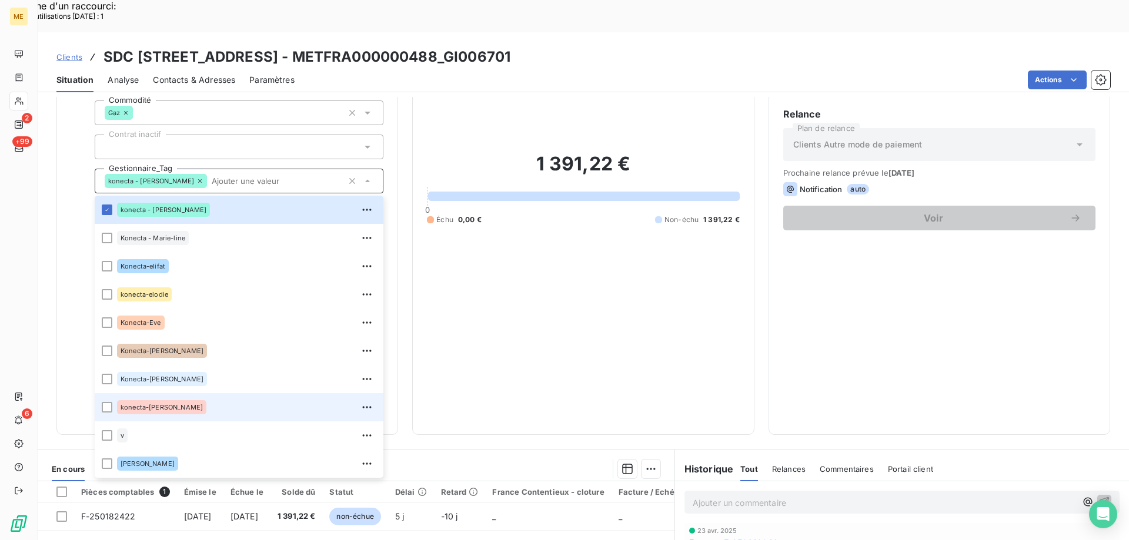
drag, startPoint x: 106, startPoint y: 367, endPoint x: 563, endPoint y: 313, distance: 459.9
click at [107, 402] on div at bounding box center [107, 407] width 11 height 11
click at [66, 52] on span "Clients" at bounding box center [69, 56] width 26 height 9
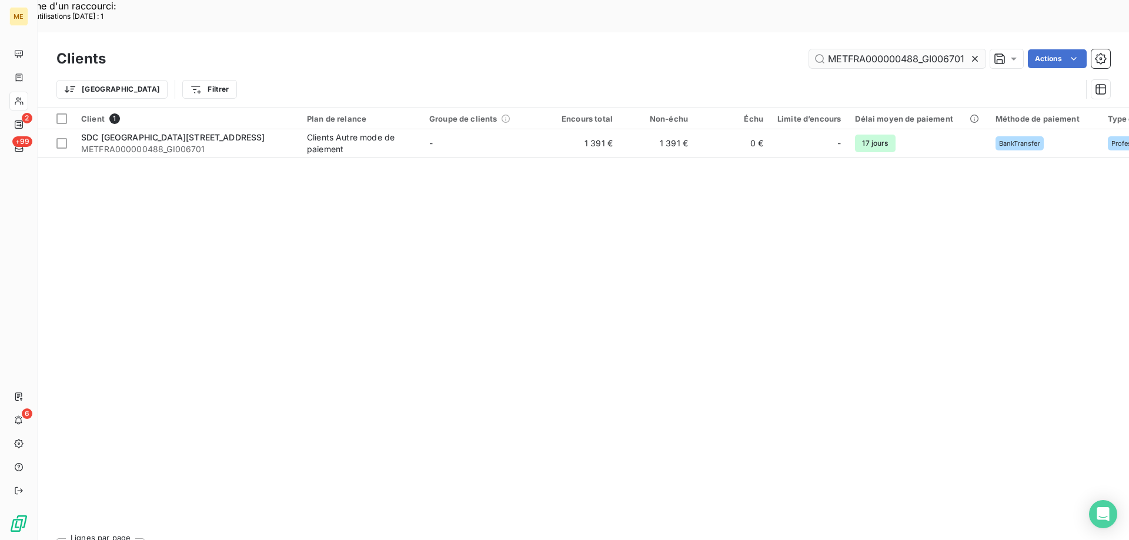
click at [863, 49] on input "METFRA000000488_GI006701" at bounding box center [897, 58] width 176 height 19
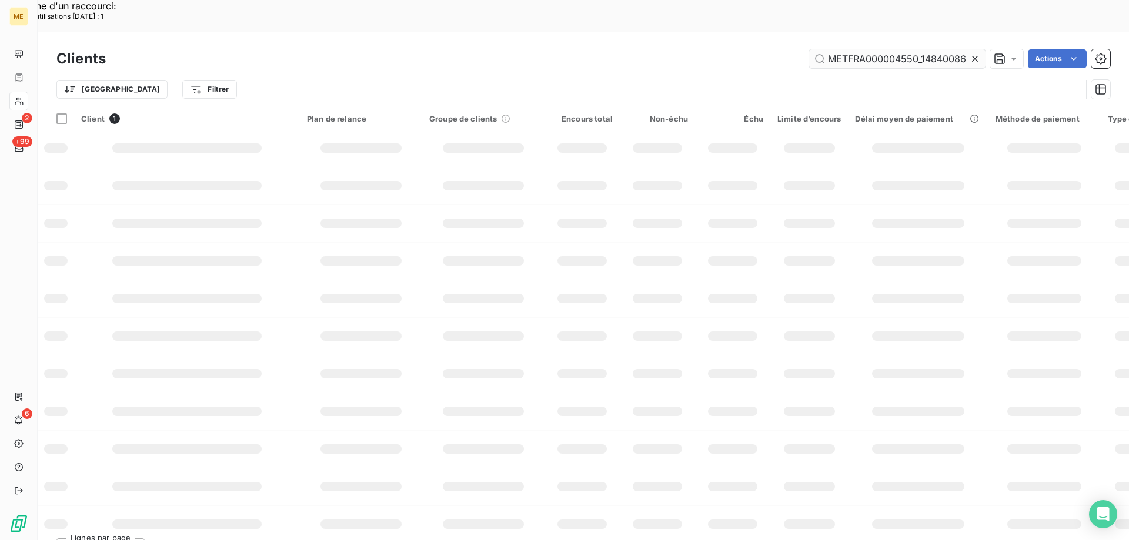
scroll to position [0, 34]
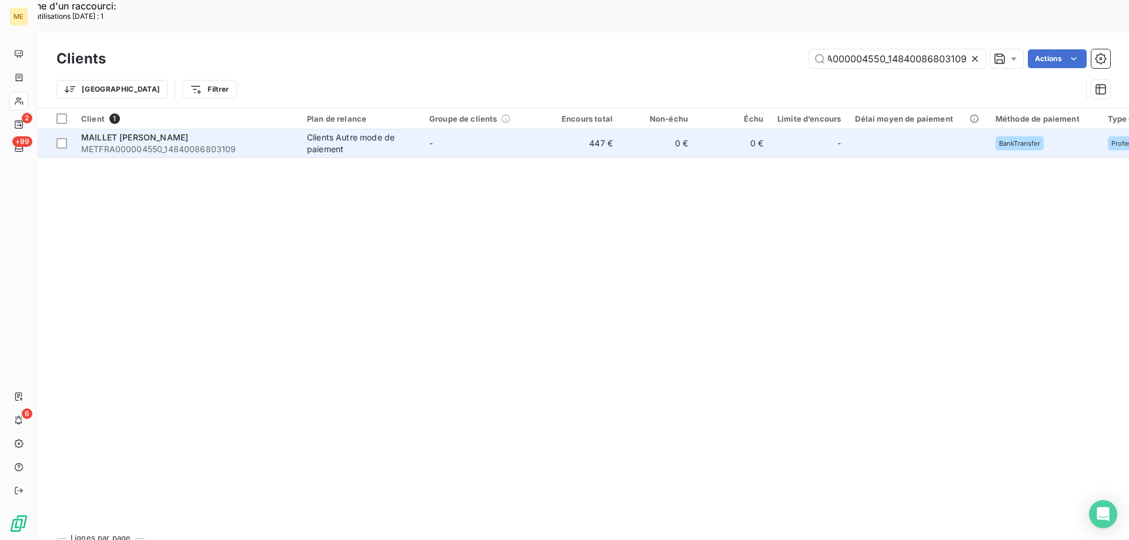
type input "METFRA000004550_14840086803109"
click at [166, 143] on span "METFRA000004550_14840086803109" at bounding box center [187, 149] width 212 height 12
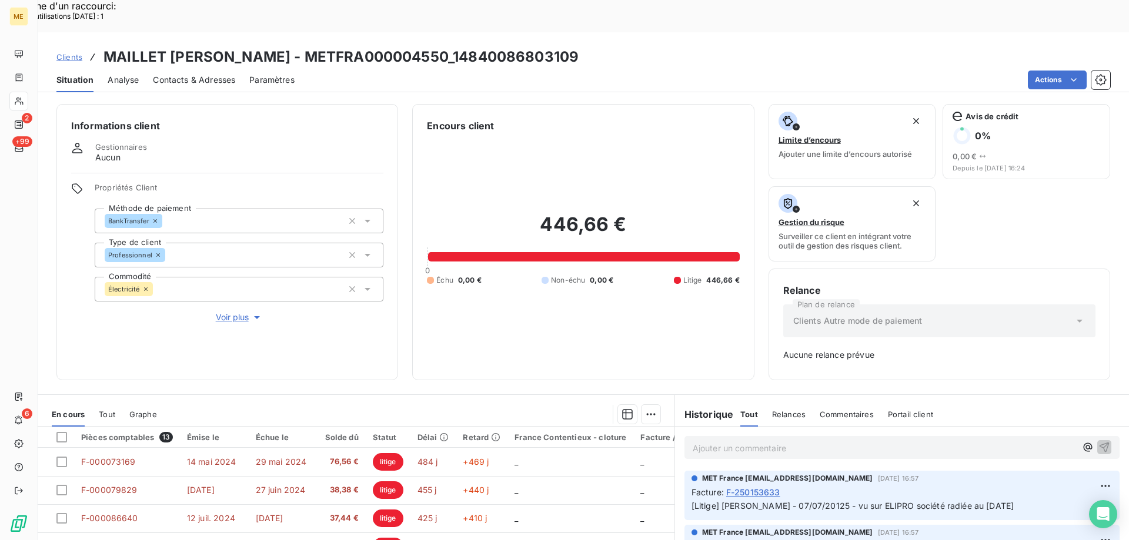
click at [79, 52] on span "Clients" at bounding box center [69, 56] width 26 height 9
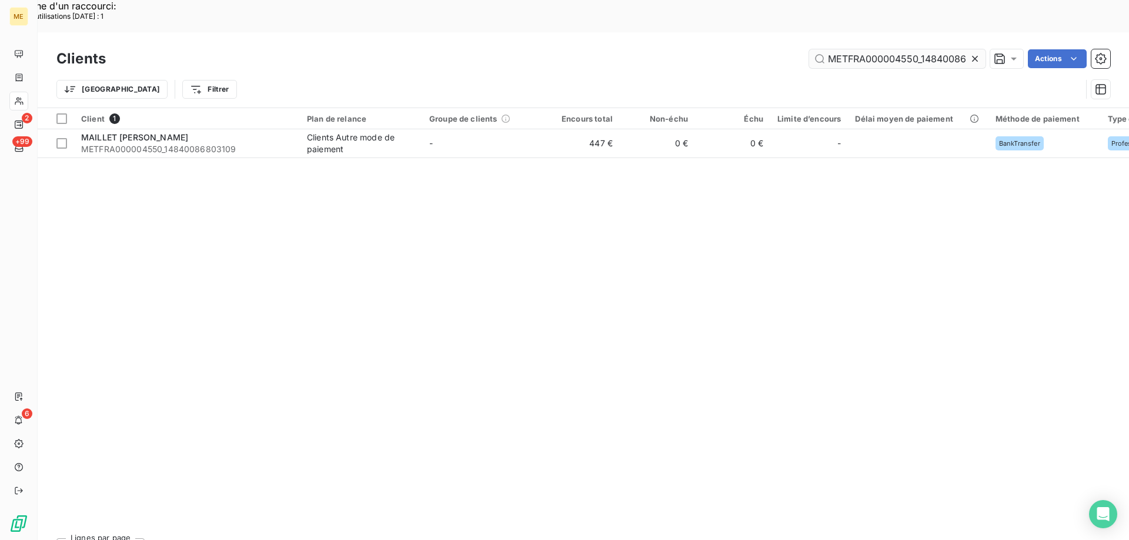
scroll to position [0, 34]
click at [873, 49] on input "METFRA000004550_14840086803109" at bounding box center [897, 58] width 176 height 19
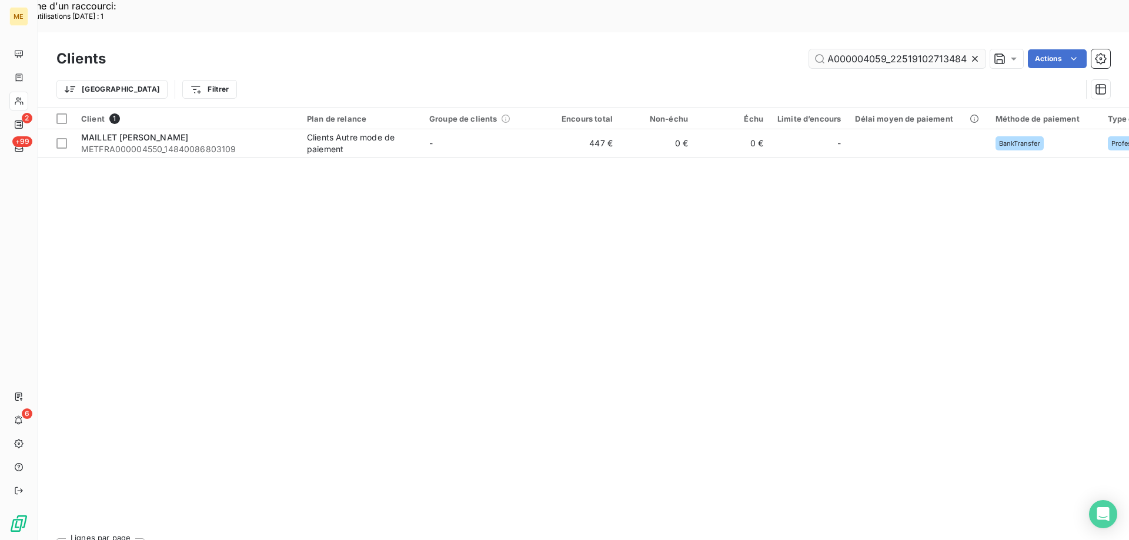
scroll to position [0, 32]
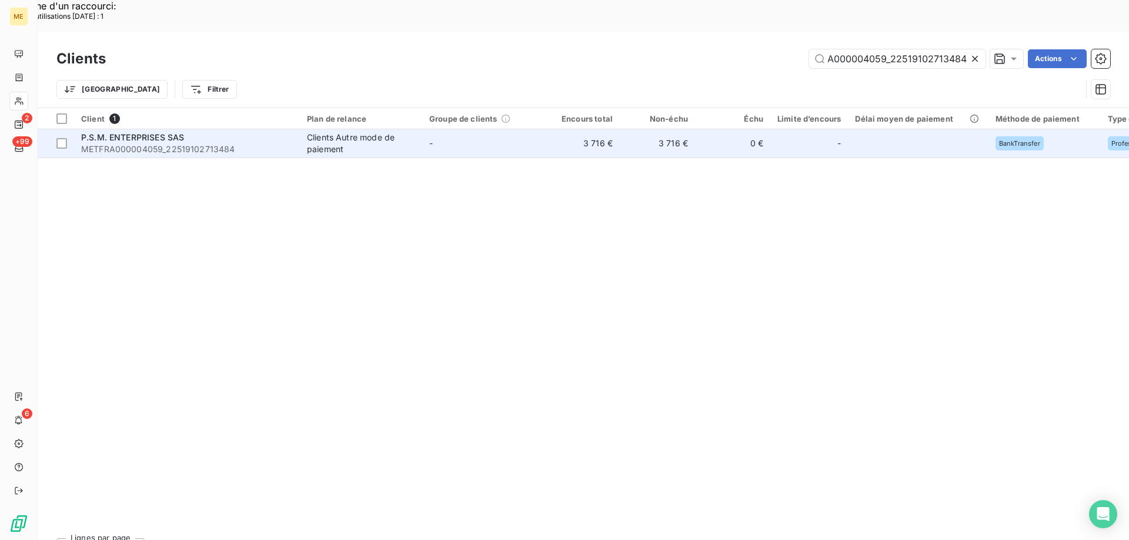
type input "METFRA000004059_22519102713484"
click at [140, 132] on span "P.S.M. ENTERPRISES SAS" at bounding box center [132, 137] width 103 height 10
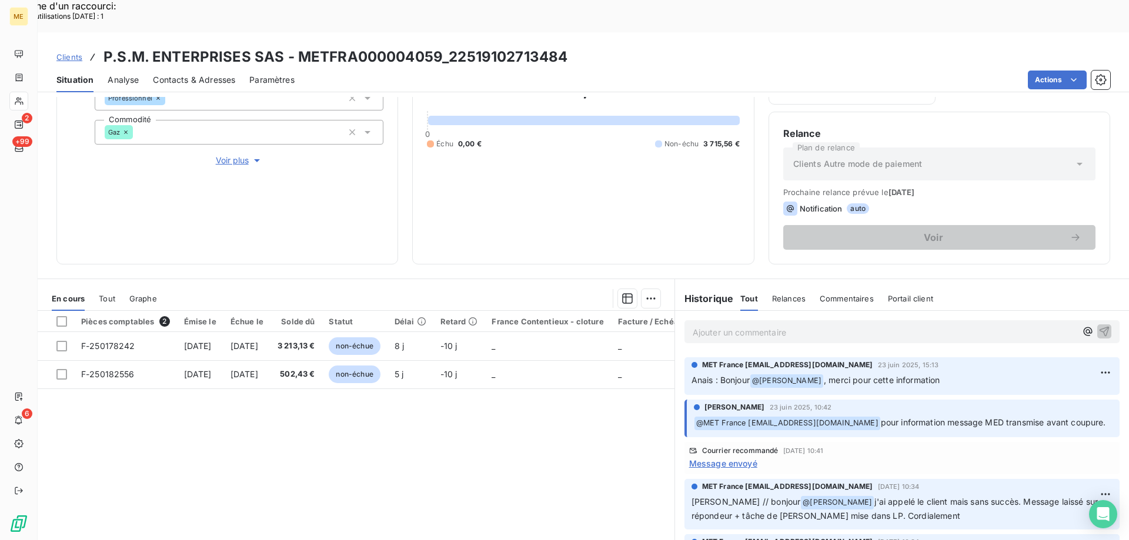
scroll to position [59, 0]
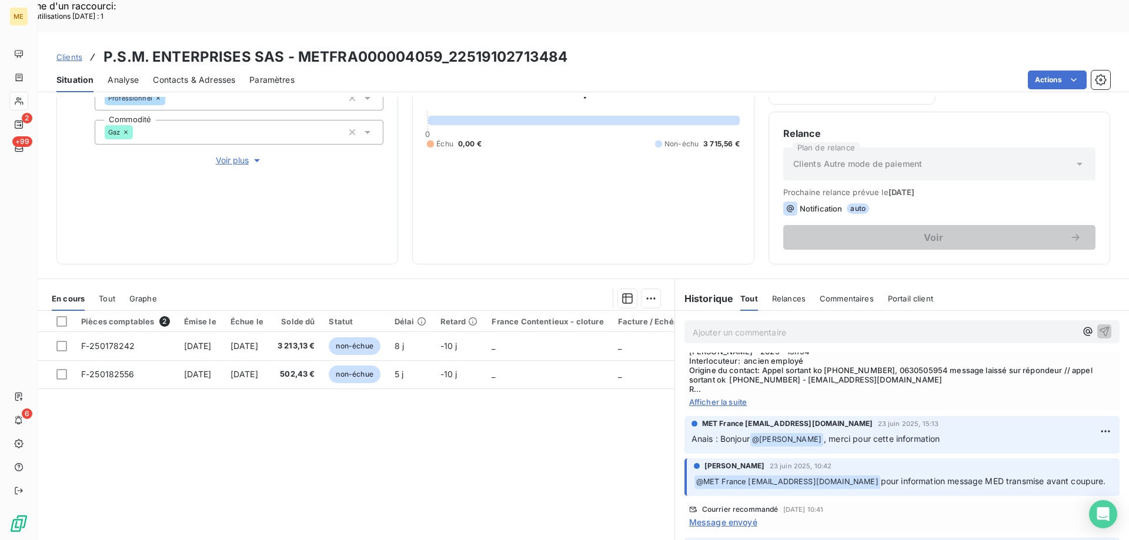
click at [225, 155] on span "Voir plus" at bounding box center [239, 161] width 47 height 12
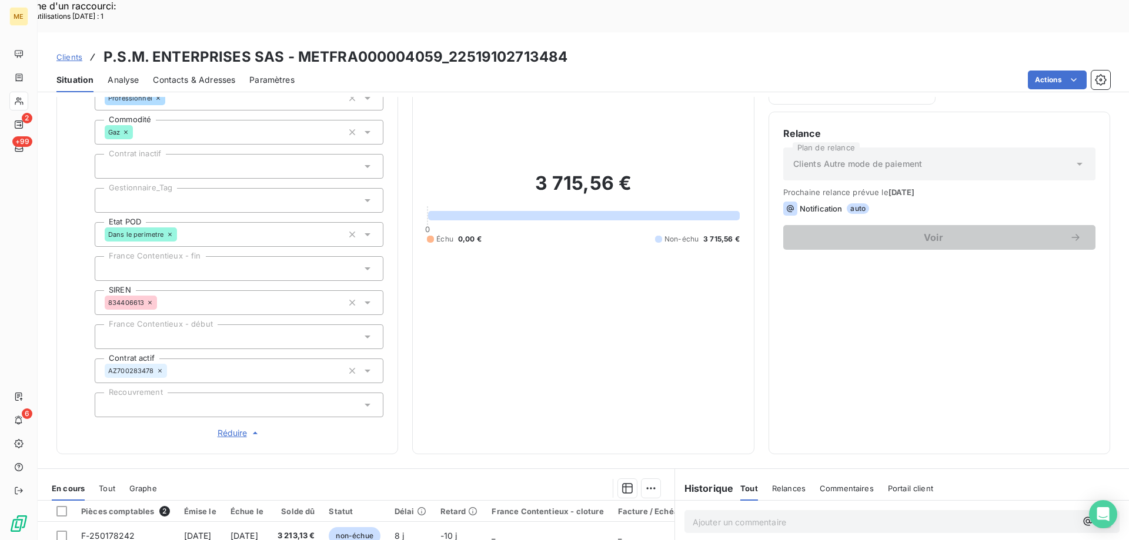
click at [168, 188] on div at bounding box center [239, 200] width 289 height 25
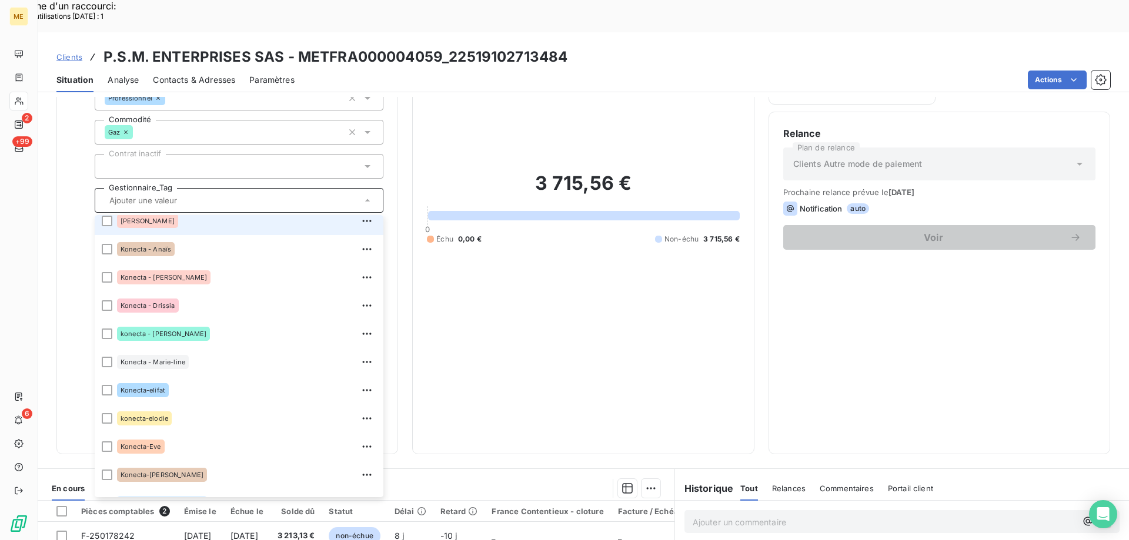
scroll to position [339, 0]
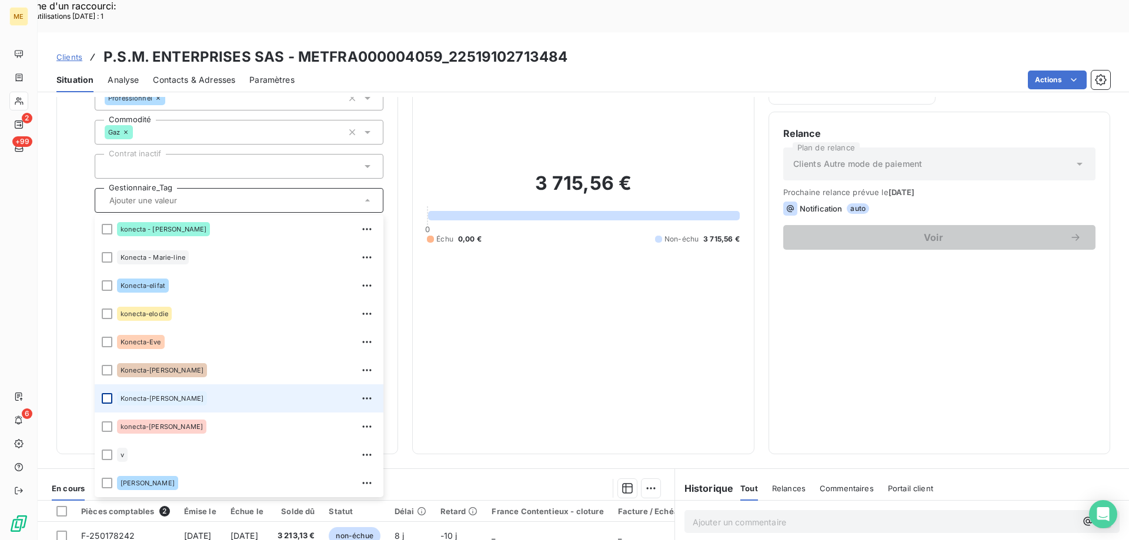
click at [107, 393] on div at bounding box center [107, 398] width 11 height 11
click at [75, 52] on span "Clients" at bounding box center [69, 56] width 26 height 9
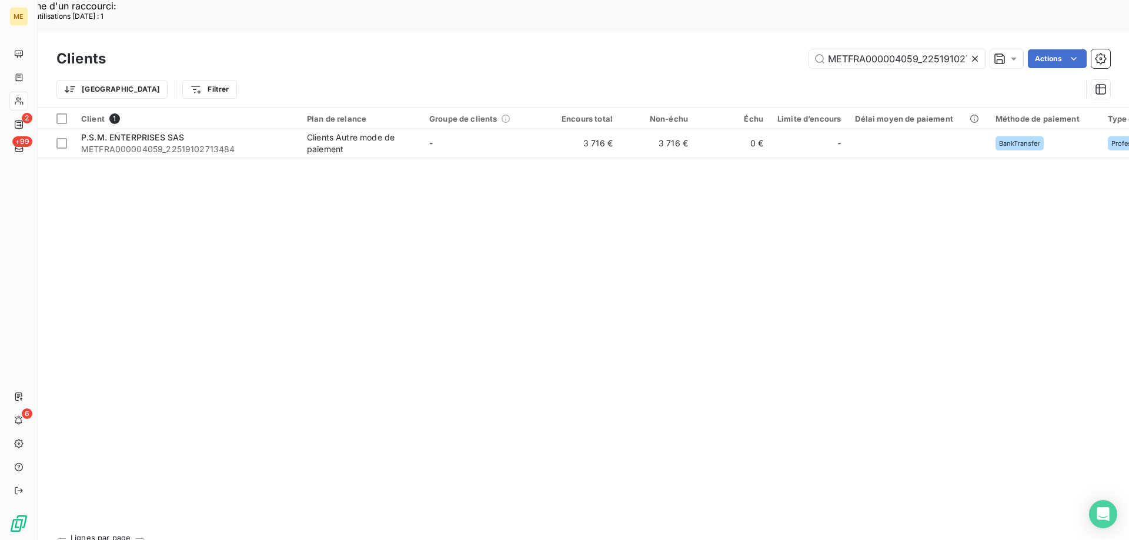
scroll to position [0, 32]
click at [850, 49] on input "METFRA000004059_22519102713484" at bounding box center [897, 58] width 176 height 19
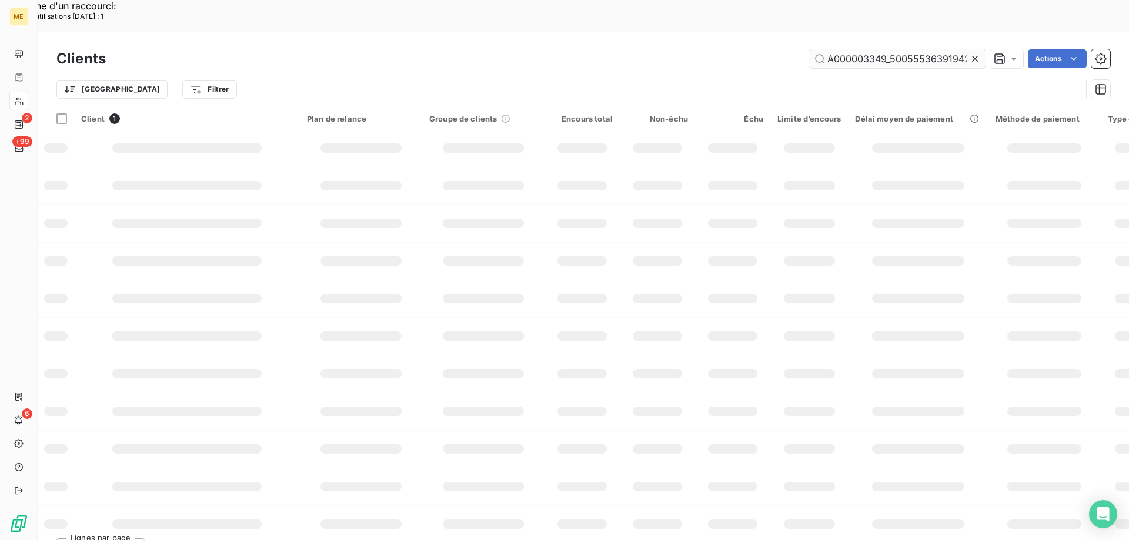
scroll to position [0, 35]
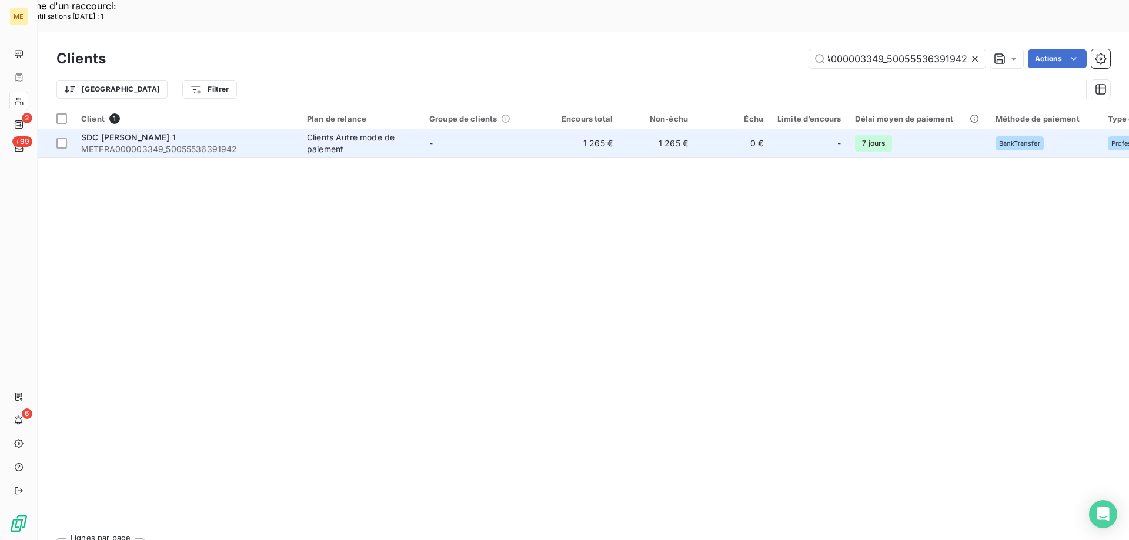
type input "METFRA000003349_50055536391942"
click at [174, 143] on span "METFRA000003349_50055536391942" at bounding box center [187, 149] width 212 height 12
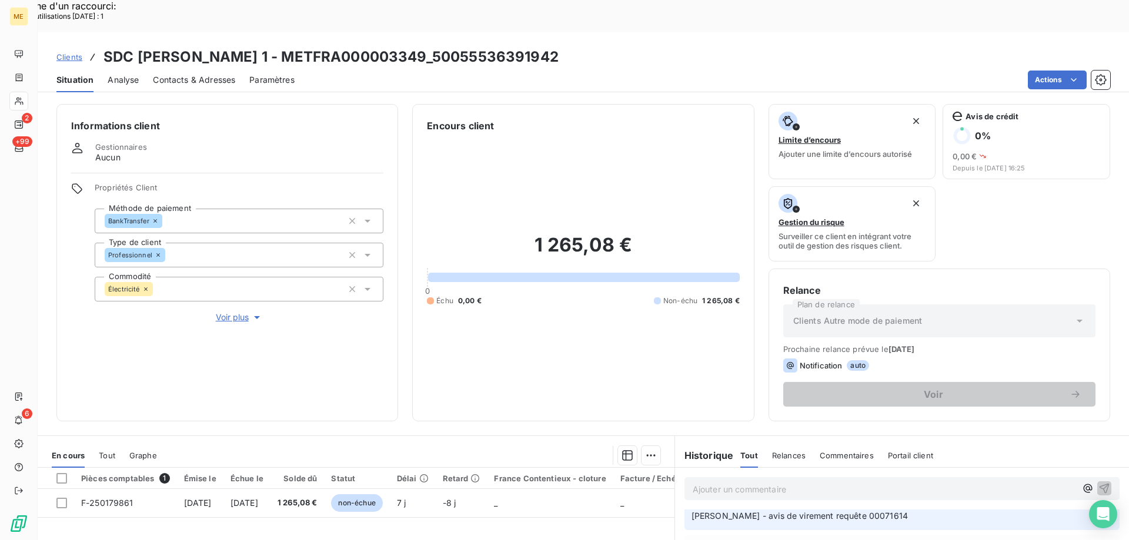
scroll to position [588, 0]
click at [231, 312] on span "Voir plus" at bounding box center [239, 318] width 47 height 12
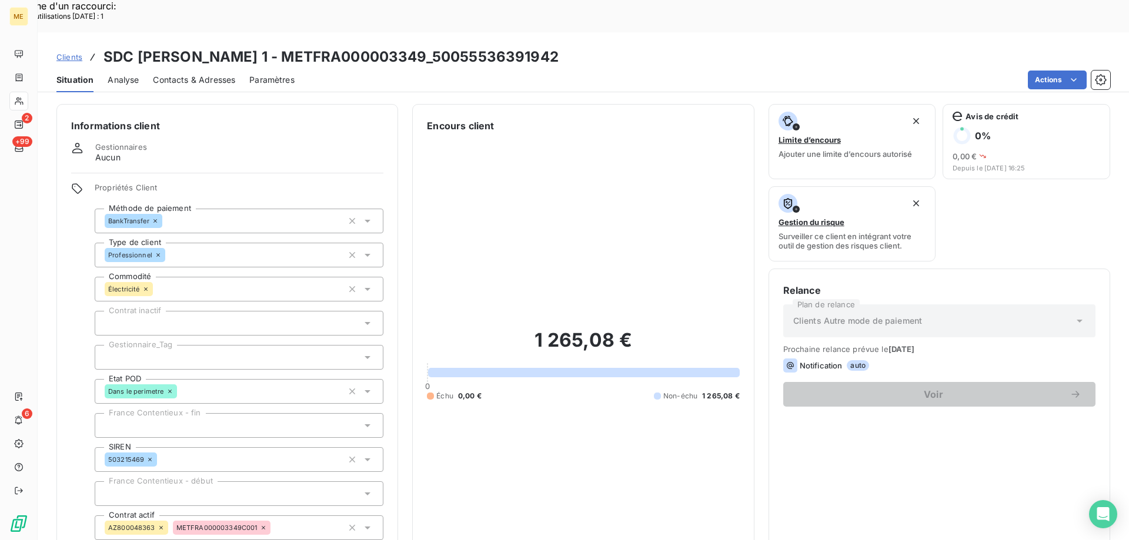
click at [168, 345] on div at bounding box center [239, 357] width 289 height 25
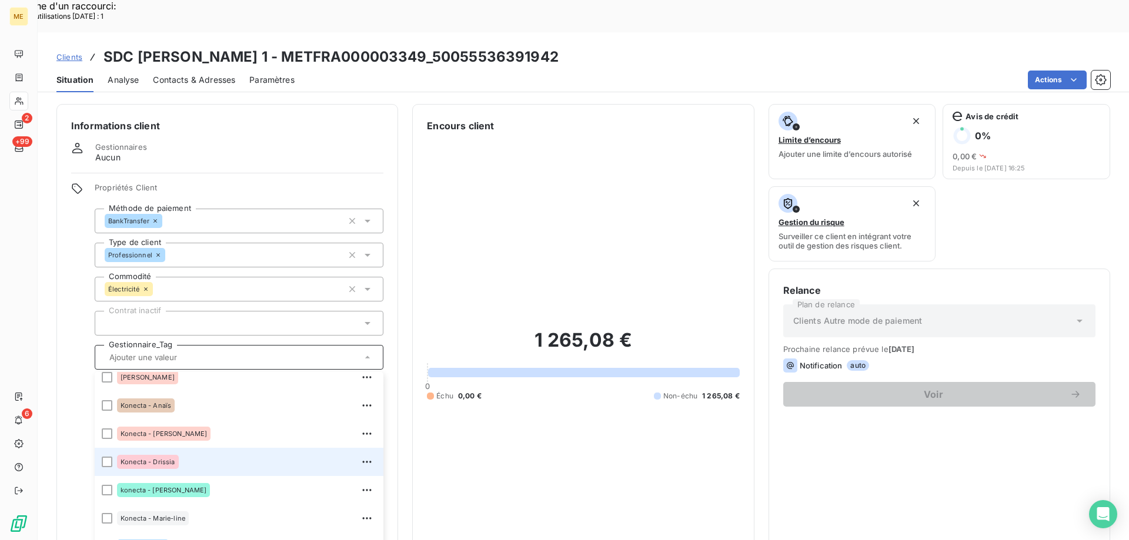
scroll to position [235, 0]
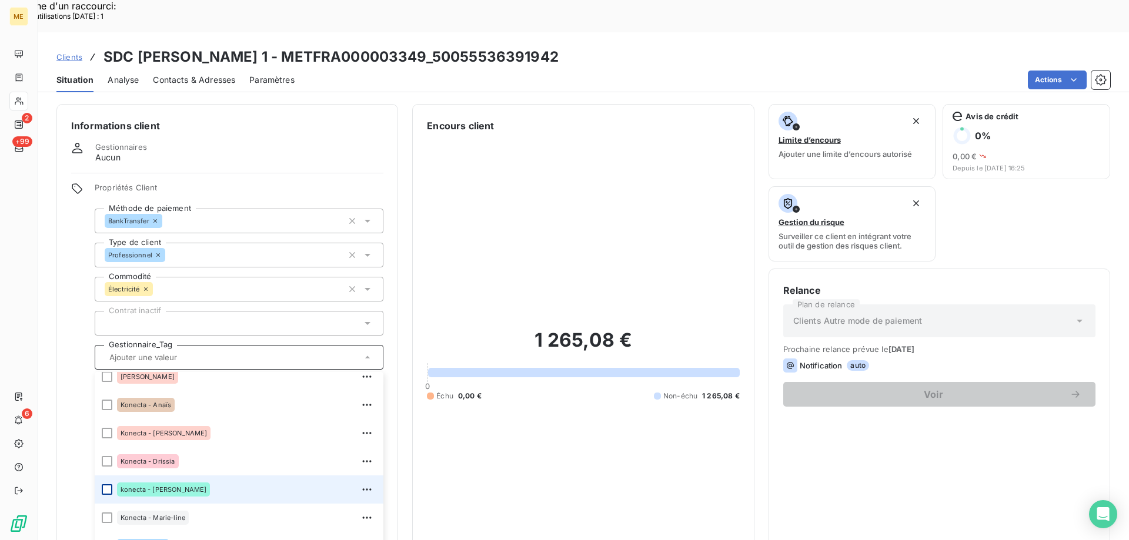
click at [106, 484] on div at bounding box center [107, 489] width 11 height 11
click at [70, 52] on span "Clients" at bounding box center [69, 56] width 26 height 9
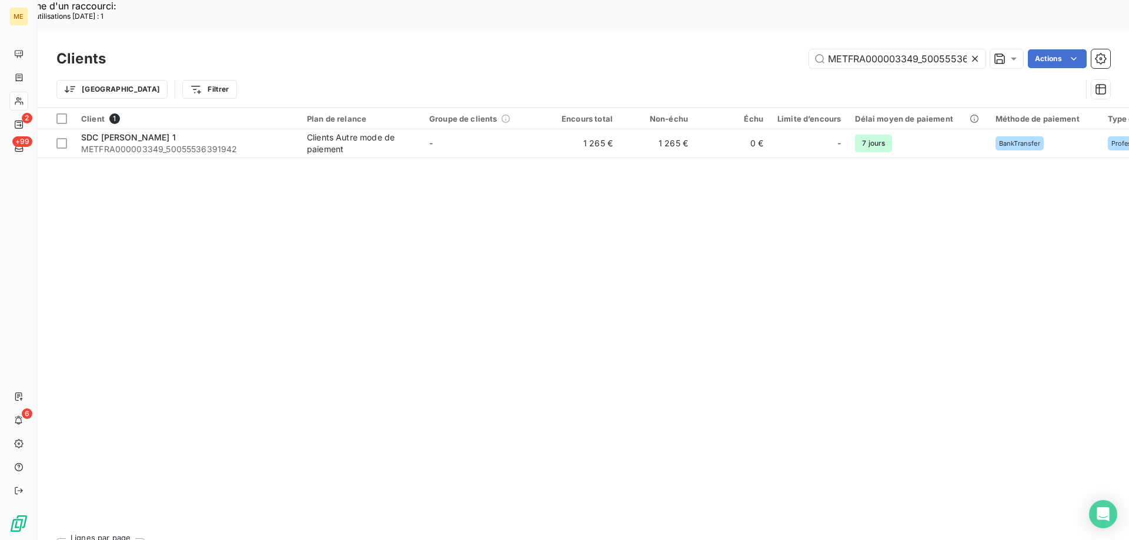
scroll to position [0, 35]
click at [881, 46] on div "Clients METFRA000003349_50055536391942 Actions" at bounding box center [582, 58] width 1053 height 25
click at [881, 49] on input "METFRA000003349_50055536391942" at bounding box center [897, 58] width 176 height 19
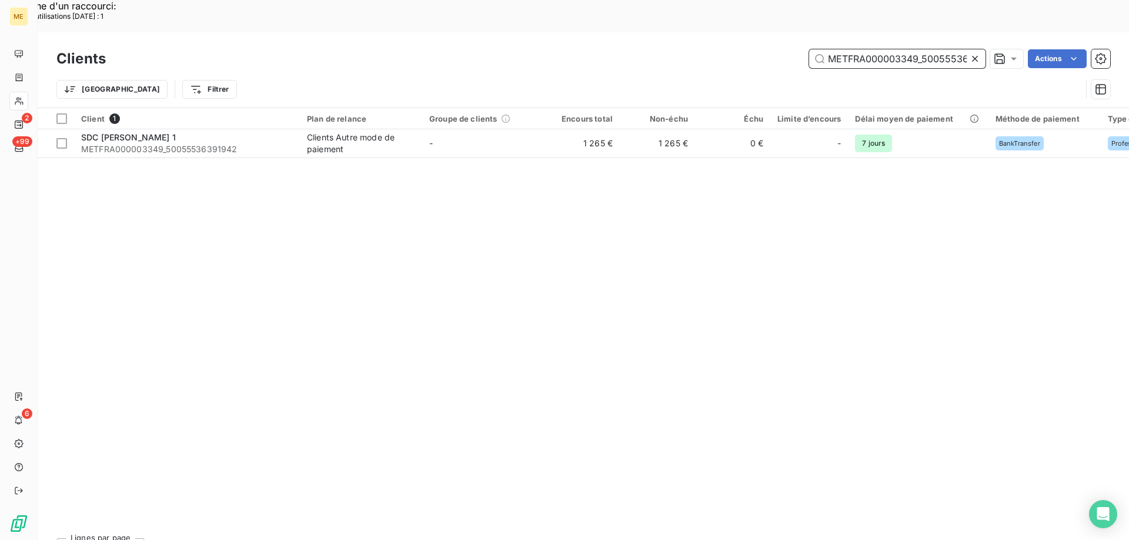
paste input "6081_16585528199601"
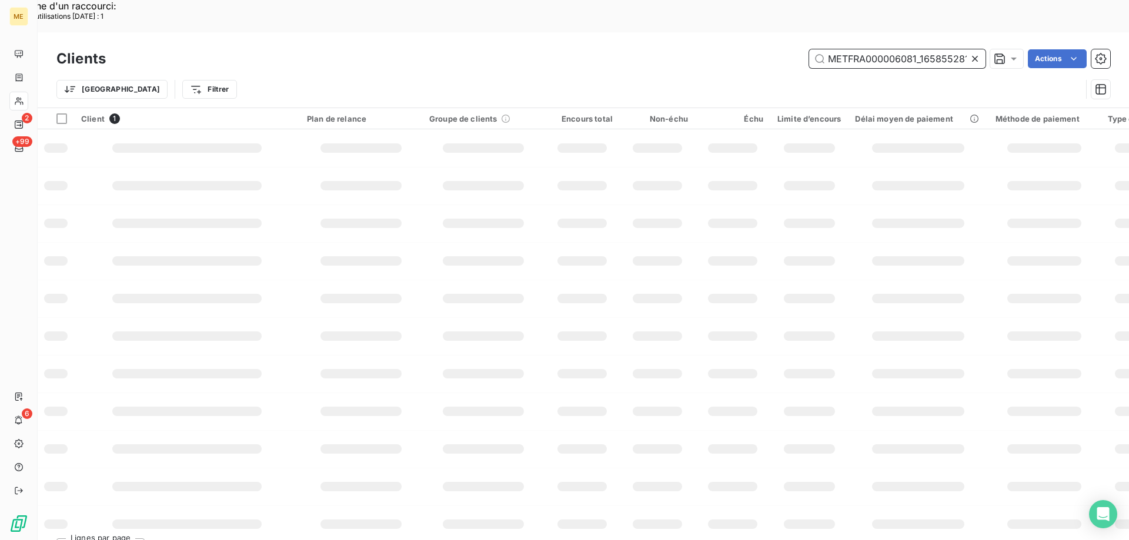
scroll to position [0, 28]
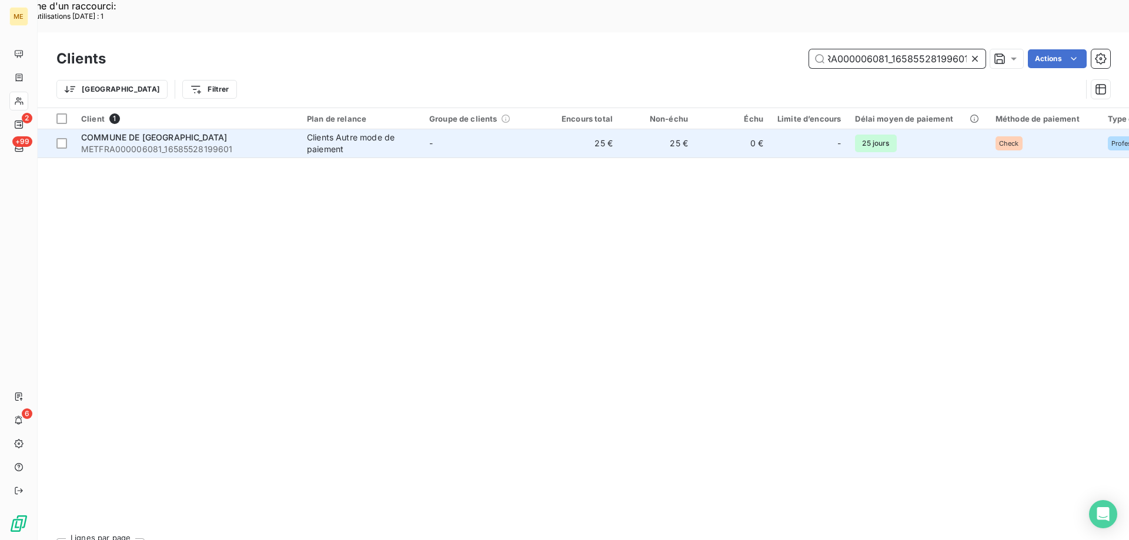
type input "METFRA000006081_16585528199601"
click at [158, 143] on span "METFRA000006081_16585528199601" at bounding box center [187, 149] width 212 height 12
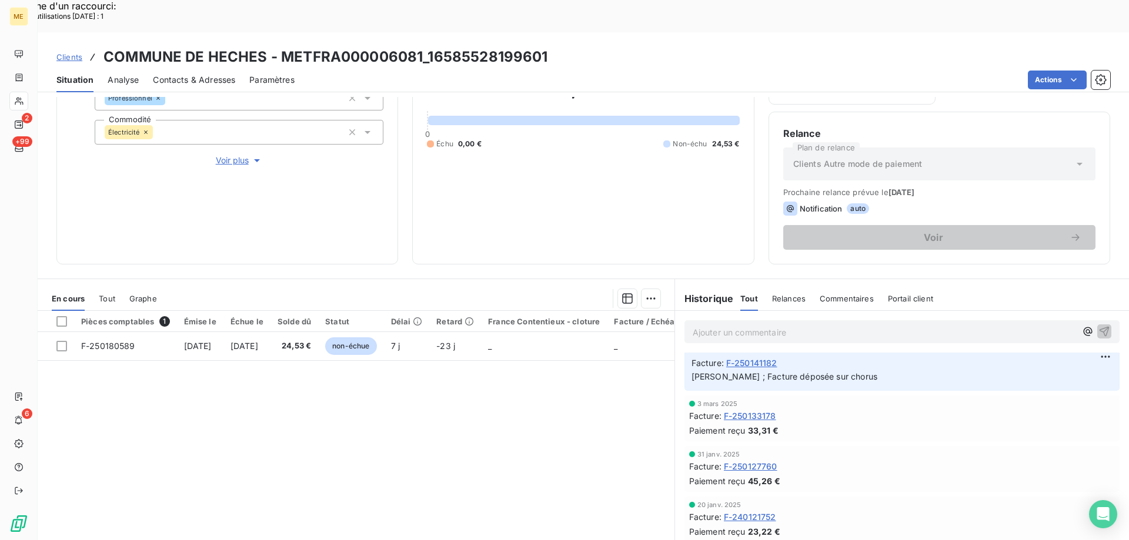
scroll to position [353, 0]
click at [239, 155] on span "Voir plus" at bounding box center [239, 161] width 47 height 12
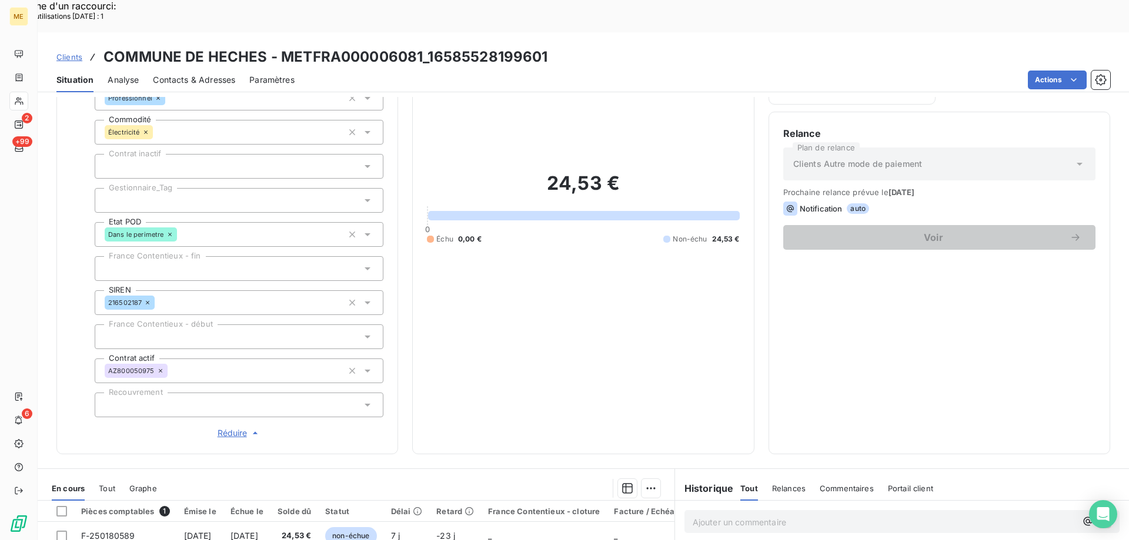
click at [179, 188] on div at bounding box center [239, 200] width 289 height 25
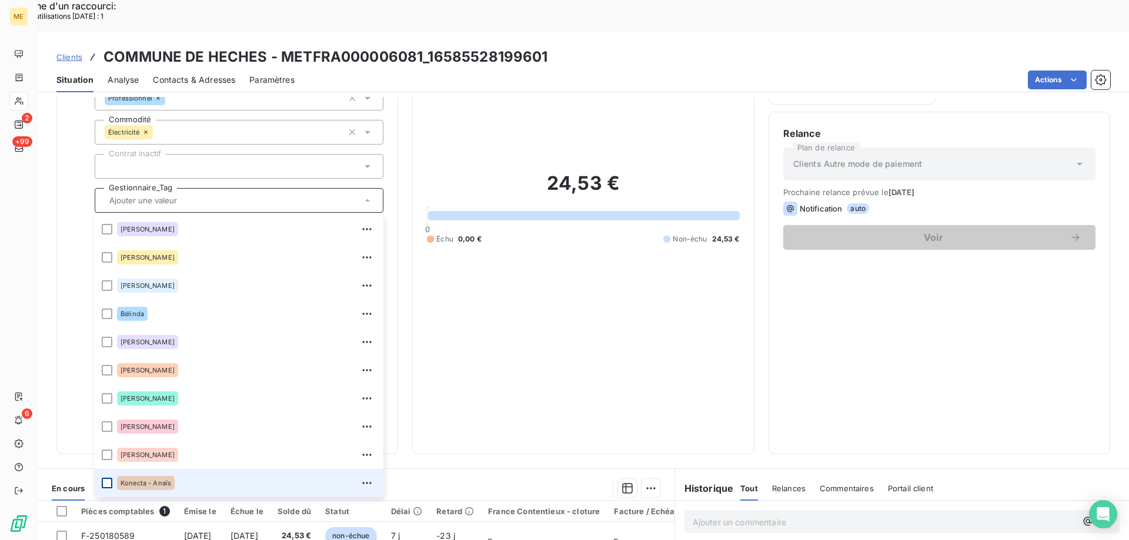
click at [106, 478] on div at bounding box center [107, 483] width 11 height 11
click at [69, 52] on span "Clients" at bounding box center [69, 56] width 26 height 9
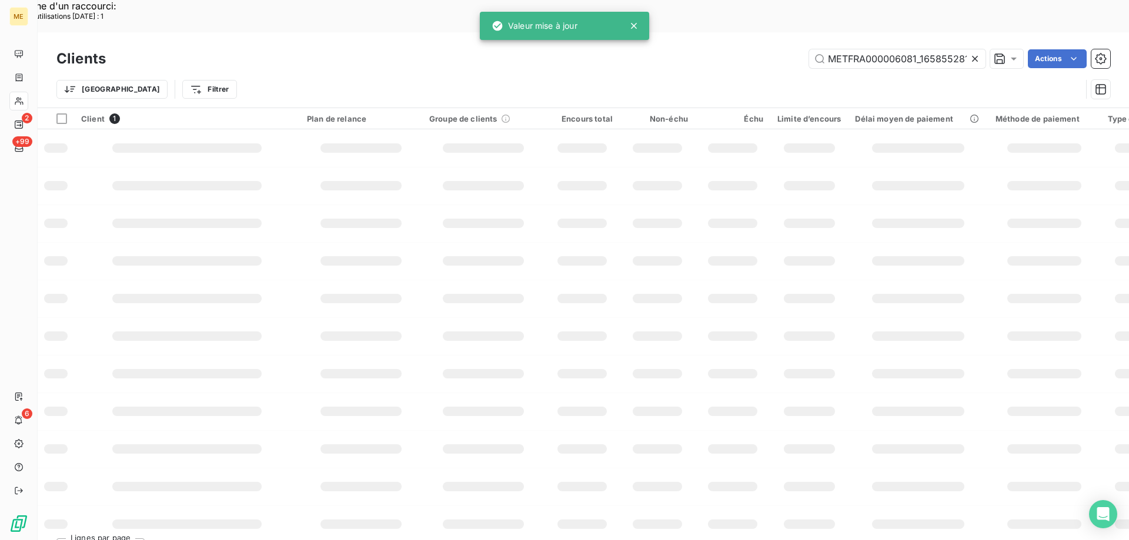
scroll to position [0, 29]
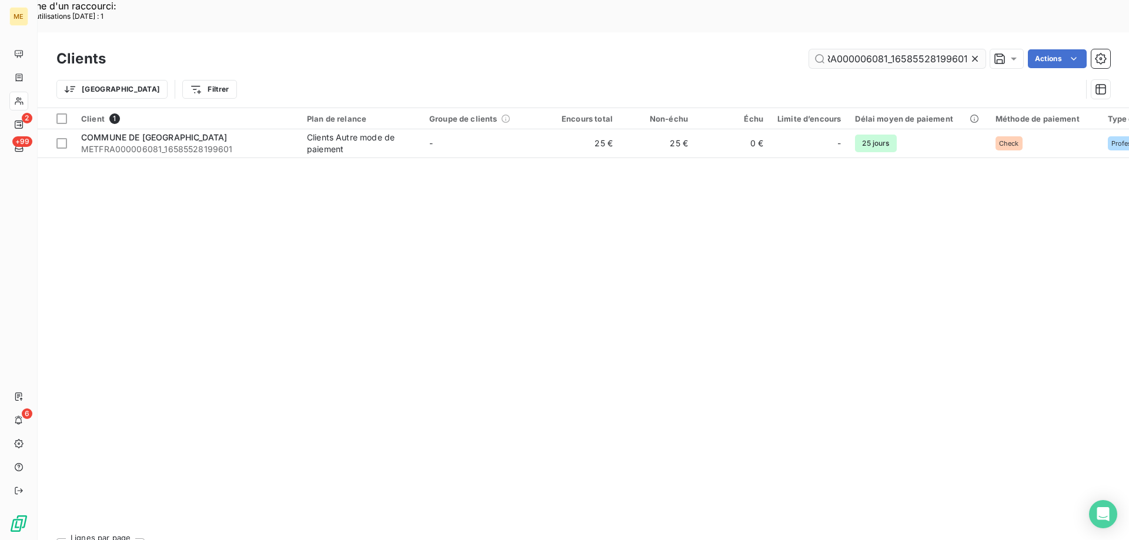
click at [856, 49] on input "METFRA000006081_16585528199601" at bounding box center [897, 58] width 176 height 19
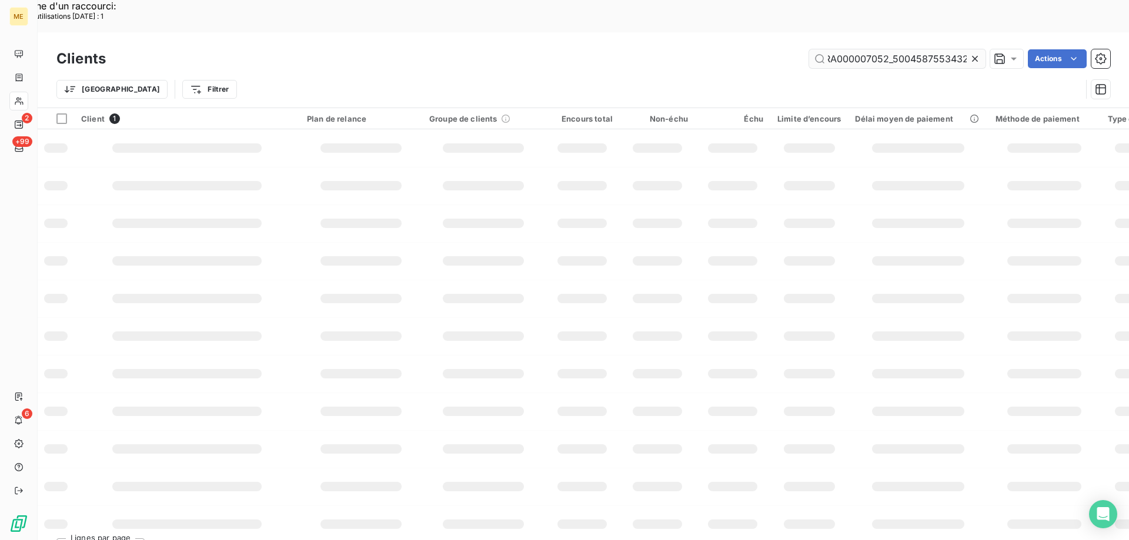
scroll to position [0, 36]
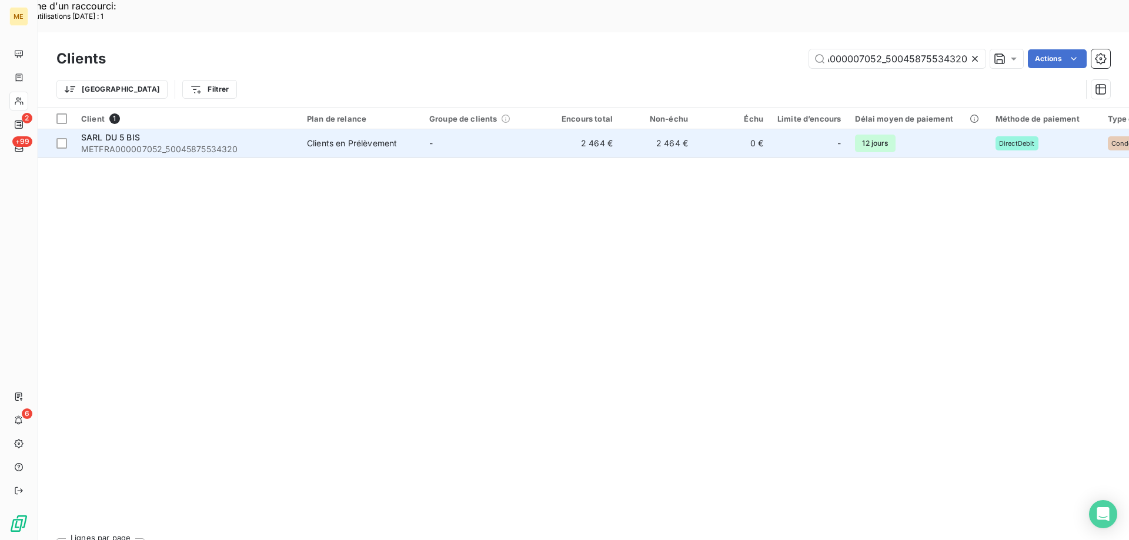
type input "METFRA000007052_50045875534320"
click at [135, 132] on span "SARL DU 5 BIS" at bounding box center [110, 137] width 59 height 10
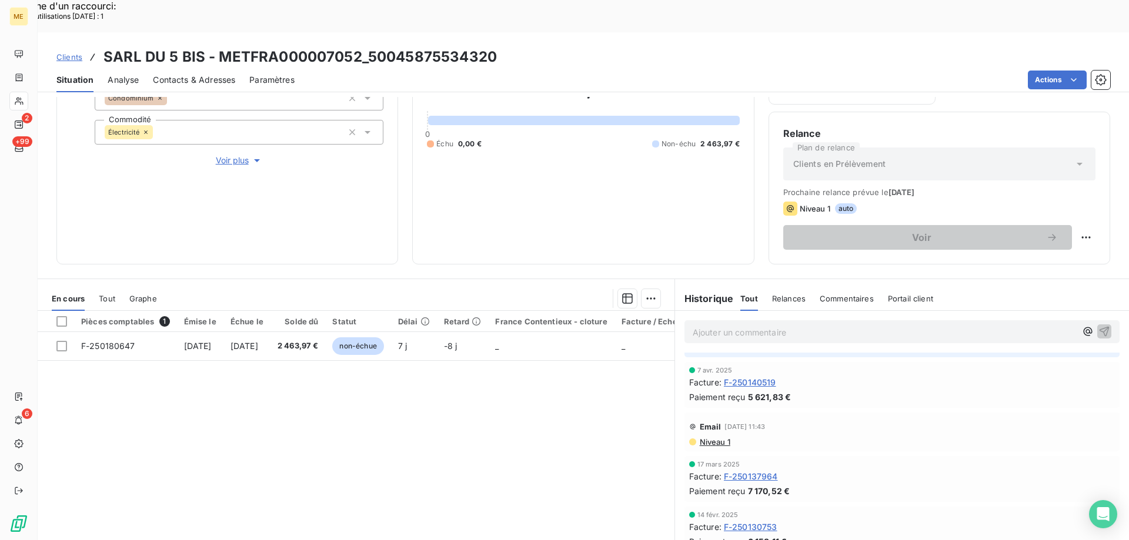
scroll to position [235, 0]
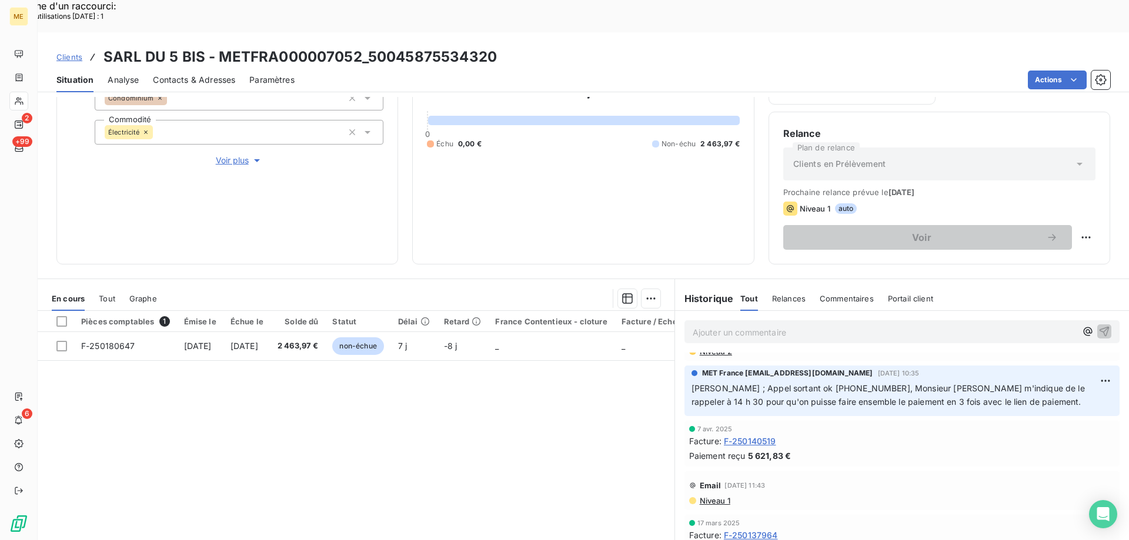
click at [745, 325] on p "Ajouter un commentaire ﻿" at bounding box center [883, 332] width 383 height 15
click at [1098, 325] on icon "button" at bounding box center [1104, 331] width 12 height 12
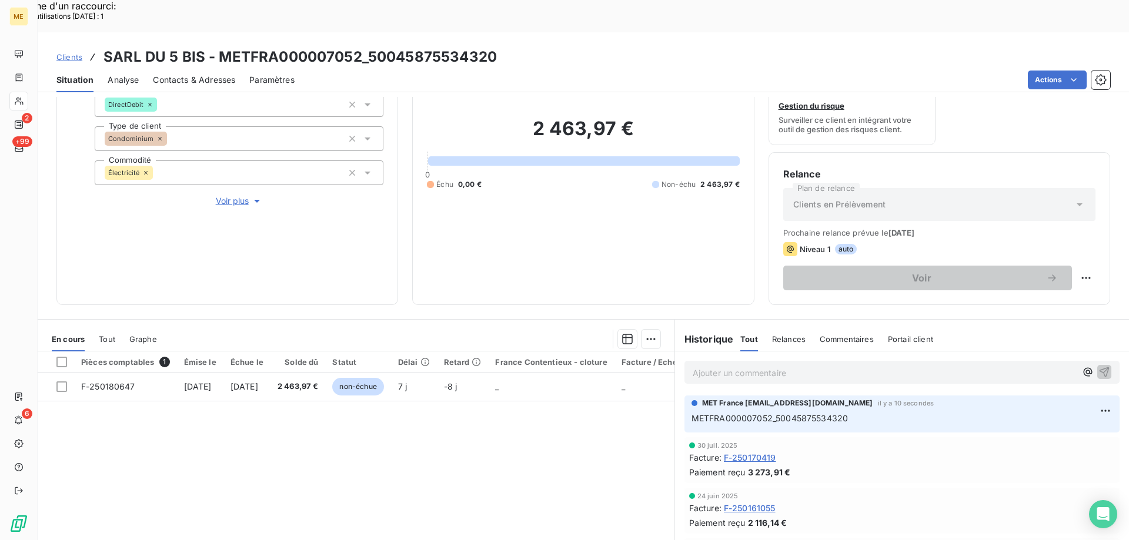
scroll to position [157, 0]
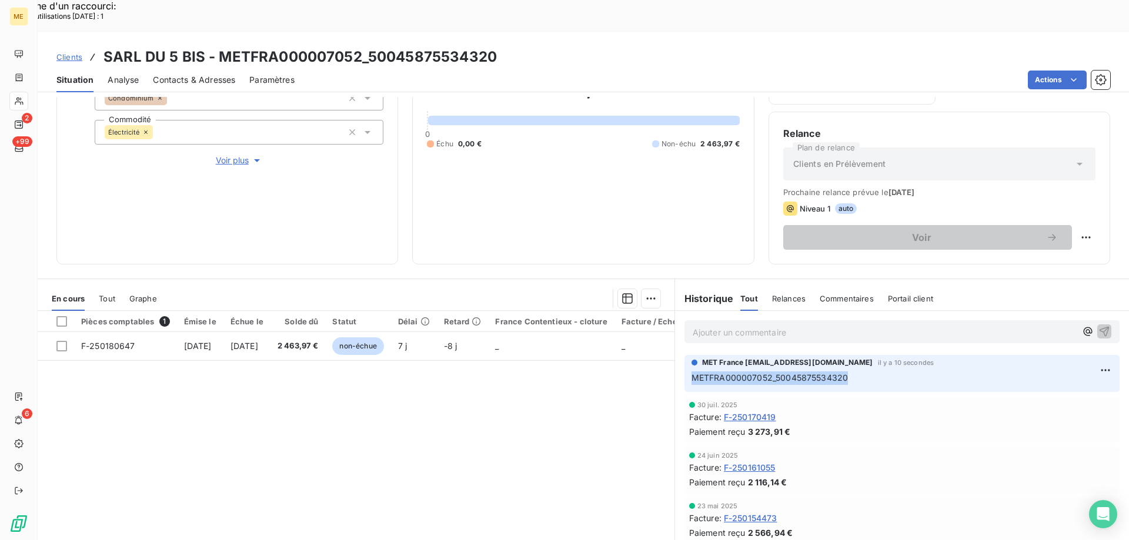
drag, startPoint x: 852, startPoint y: 339, endPoint x: 674, endPoint y: 347, distance: 177.7
click at [675, 353] on div "MET France [EMAIL_ADDRESS][DOMAIN_NAME] il y a 10 secondes METFRA000007052_5004…" at bounding box center [902, 374] width 454 height 42
click at [1057, 387] on div "Supprimer" at bounding box center [1059, 385] width 66 height 19
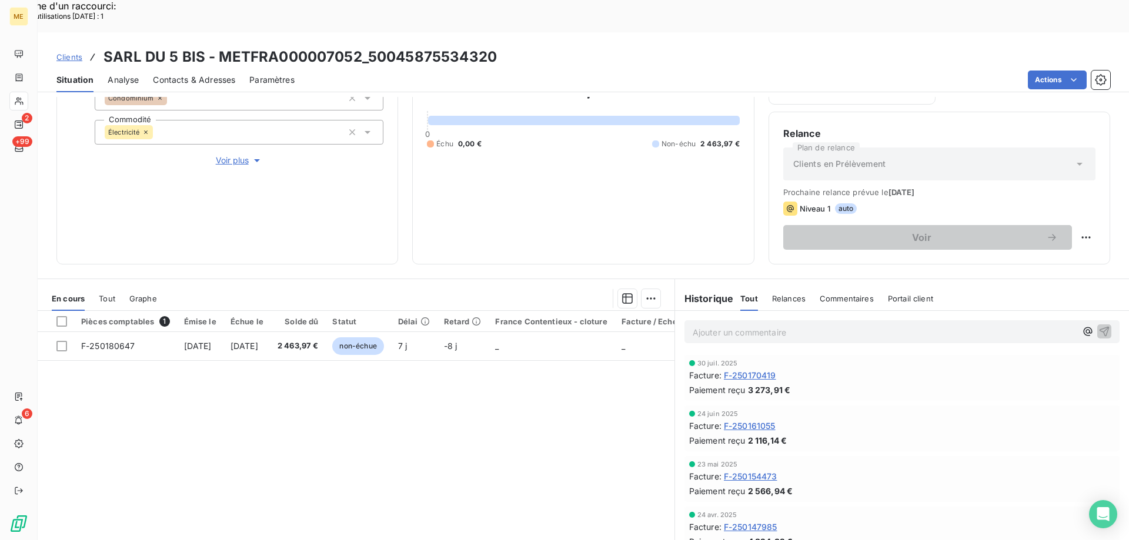
scroll to position [0, 0]
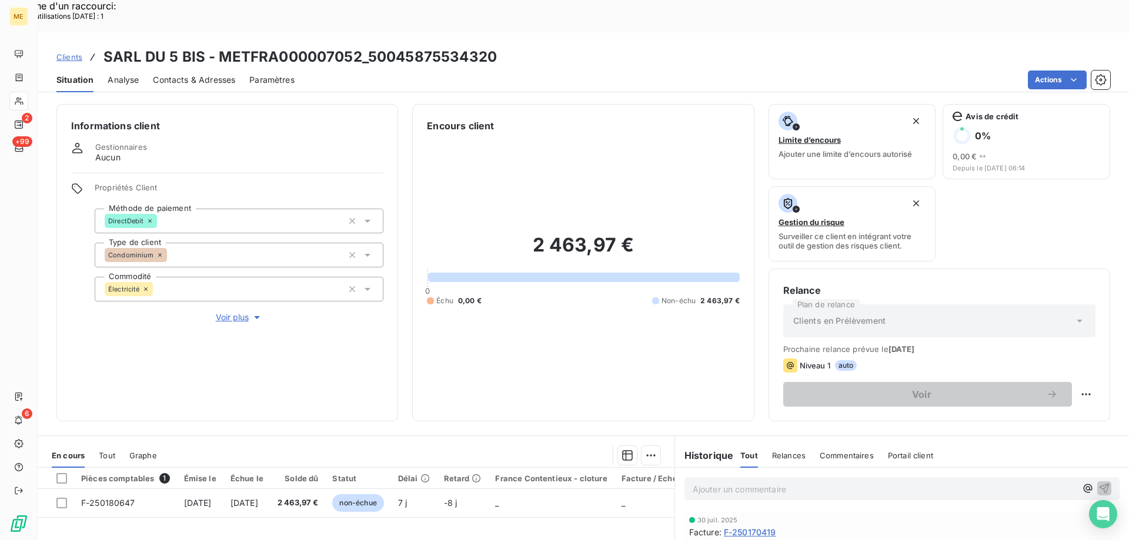
click at [226, 312] on span "Voir plus" at bounding box center [239, 318] width 47 height 12
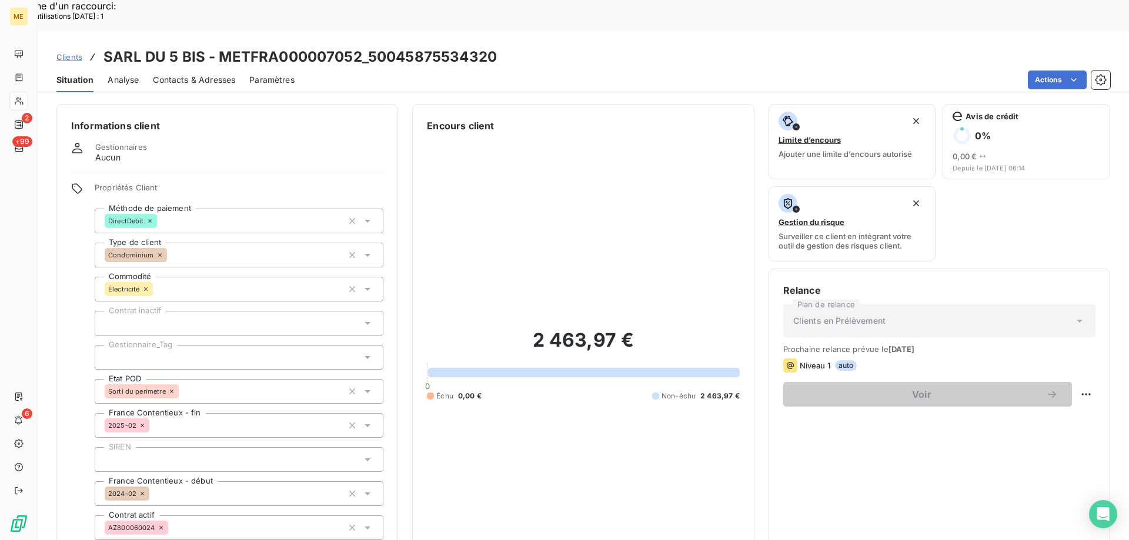
click at [146, 345] on div at bounding box center [239, 357] width 289 height 25
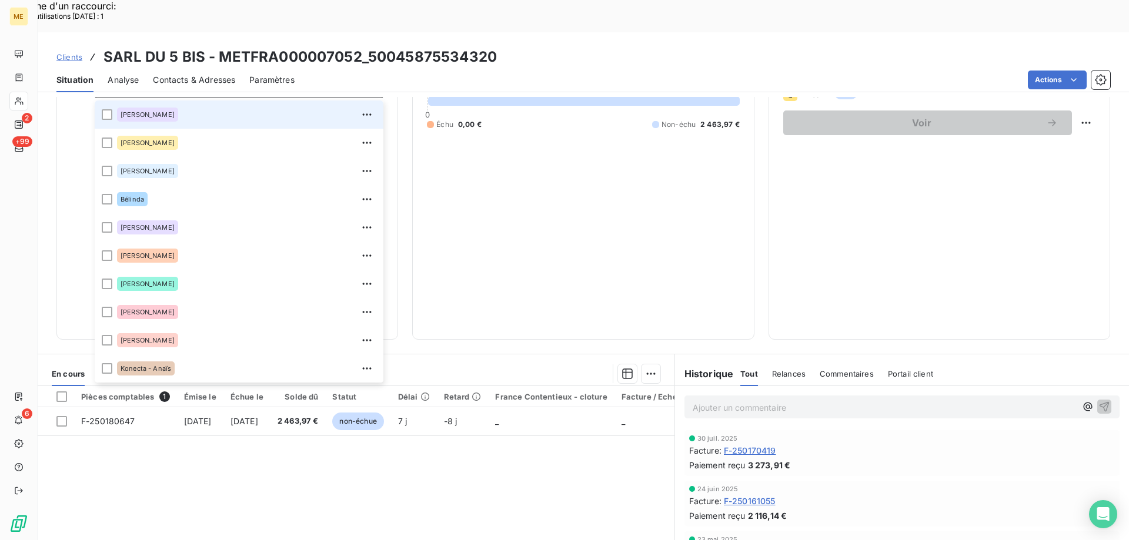
scroll to position [294, 0]
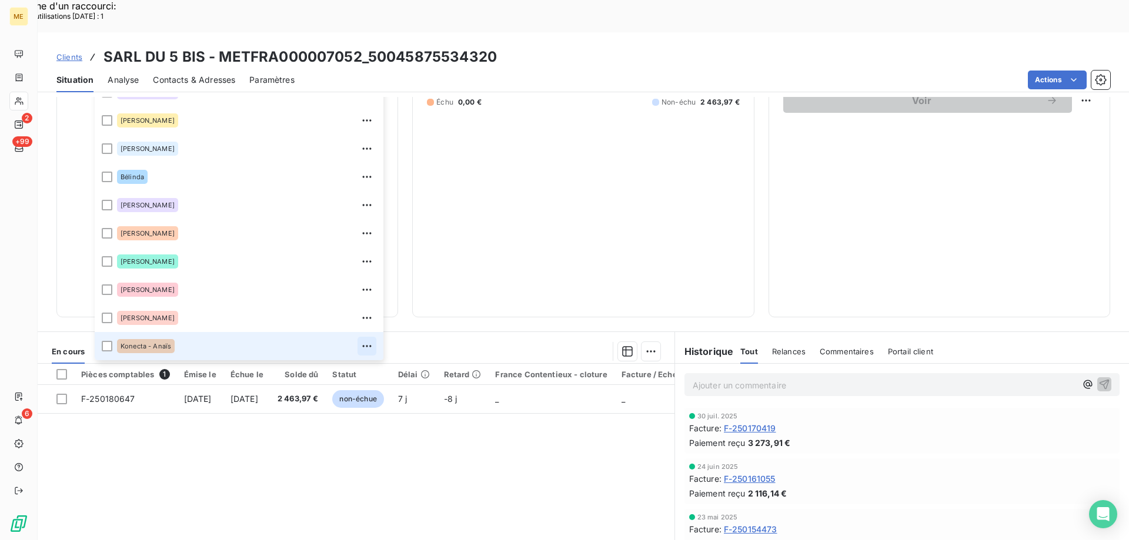
click at [361, 340] on icon "button" at bounding box center [367, 346] width 12 height 12
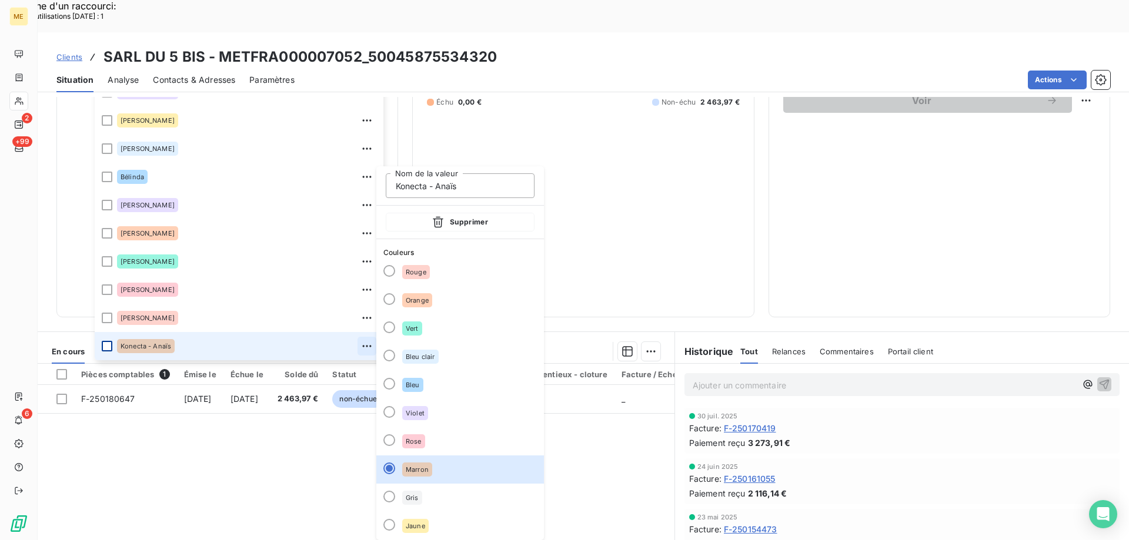
click at [110, 341] on div at bounding box center [107, 346] width 11 height 11
